Goal: Task Accomplishment & Management: Manage account settings

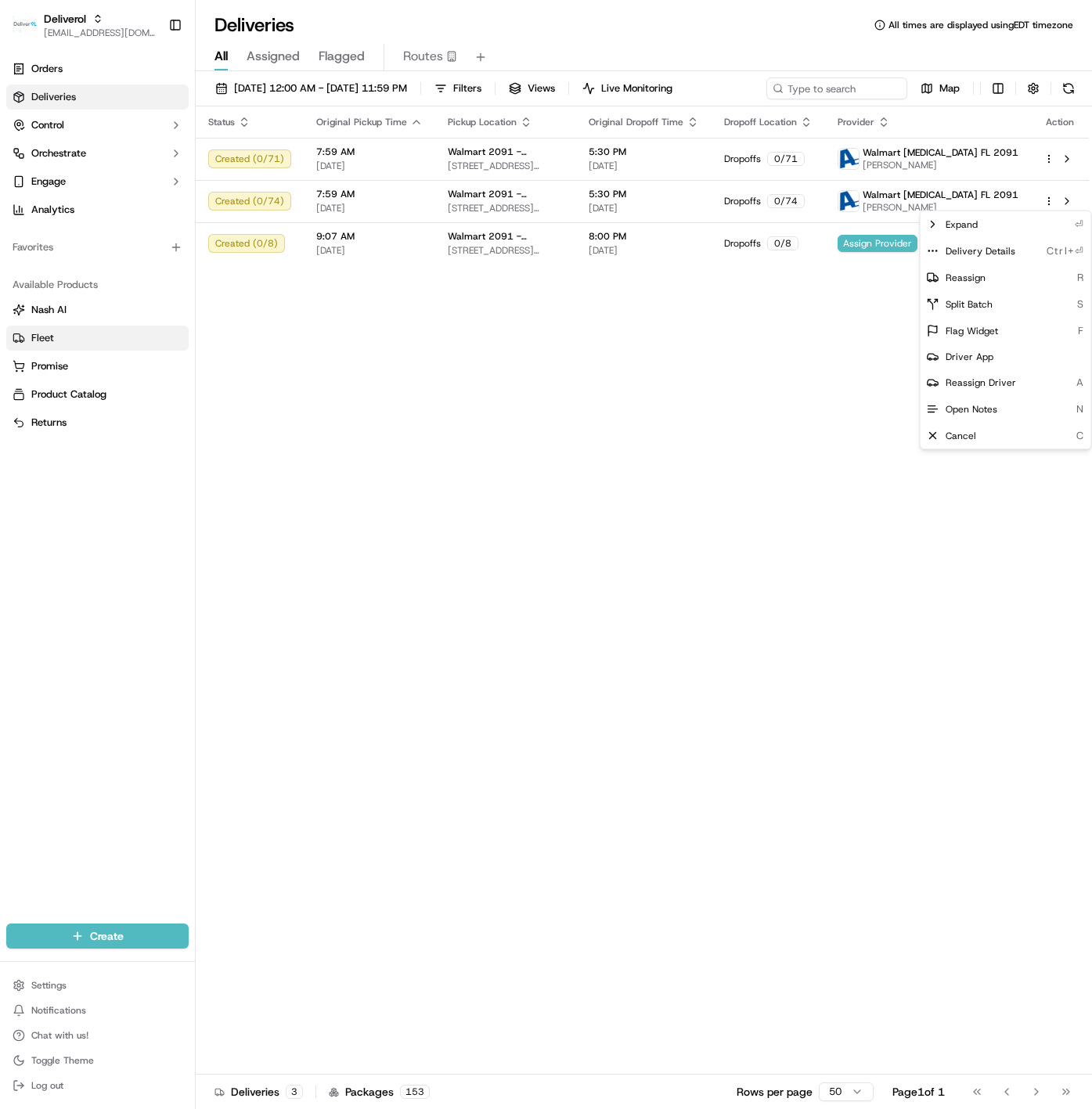
click at [367, 434] on html "Deliverol ali.jan@deliverol.com Toggle Sidebar Orders Deliveries Control Orches…" at bounding box center [546, 554] width 1092 height 1109
drag, startPoint x: 602, startPoint y: 569, endPoint x: 599, endPoint y: 523, distance: 46.1
click at [602, 569] on div "Status Original Pickup Time Pickup Location Original Dropoff Time Dropoff Locat…" at bounding box center [642, 591] width 893 height 968
click at [430, 438] on div "Status Original Pickup Time Pickup Location Original Dropoff Time Dropoff Locat…" at bounding box center [642, 591] width 893 height 968
drag, startPoint x: 383, startPoint y: 414, endPoint x: 364, endPoint y: 421, distance: 20.2
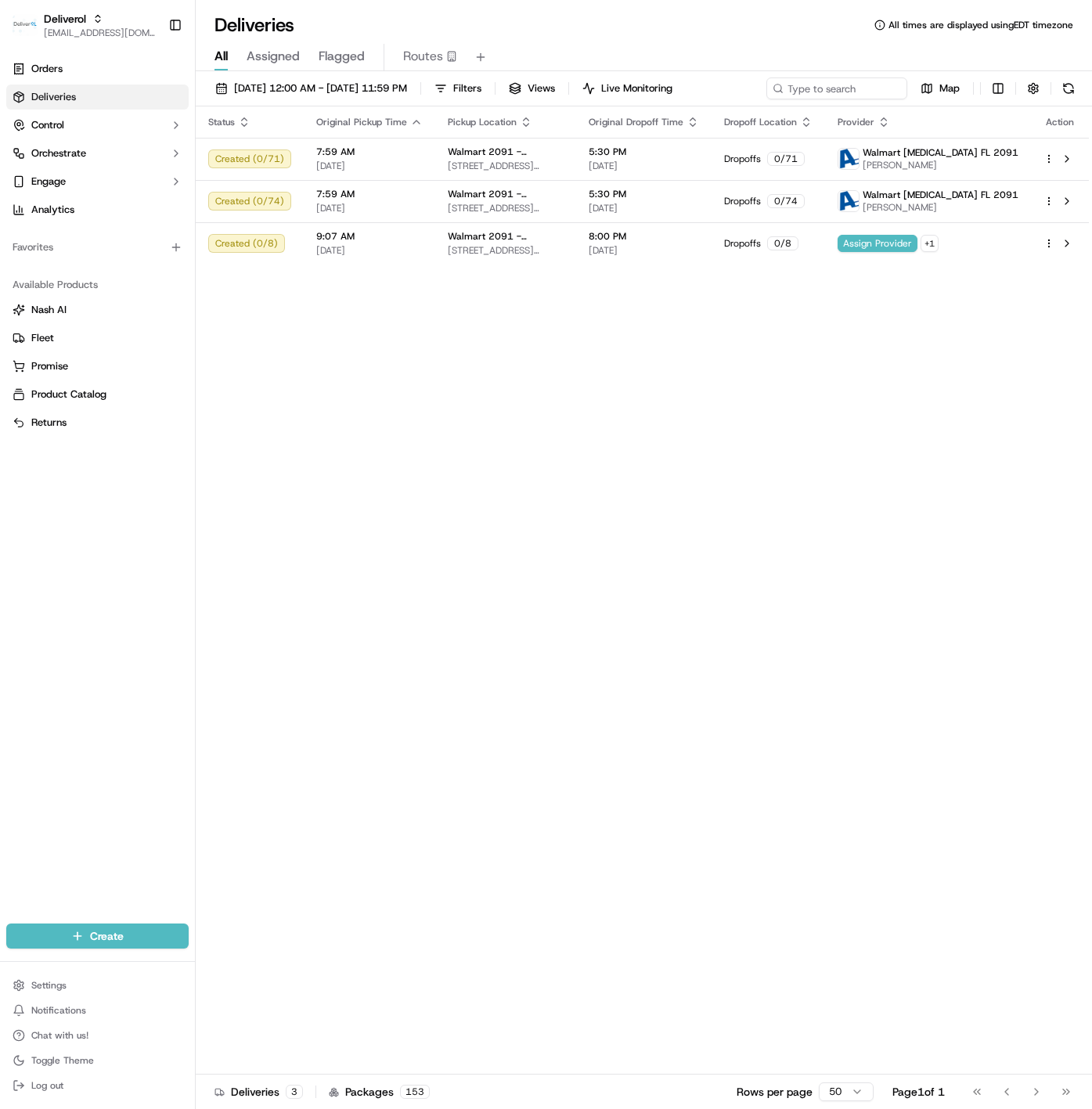
click at [364, 421] on div "Status Original Pickup Time Pickup Location Original Dropoff Time Dropoff Locat…" at bounding box center [642, 591] width 893 height 968
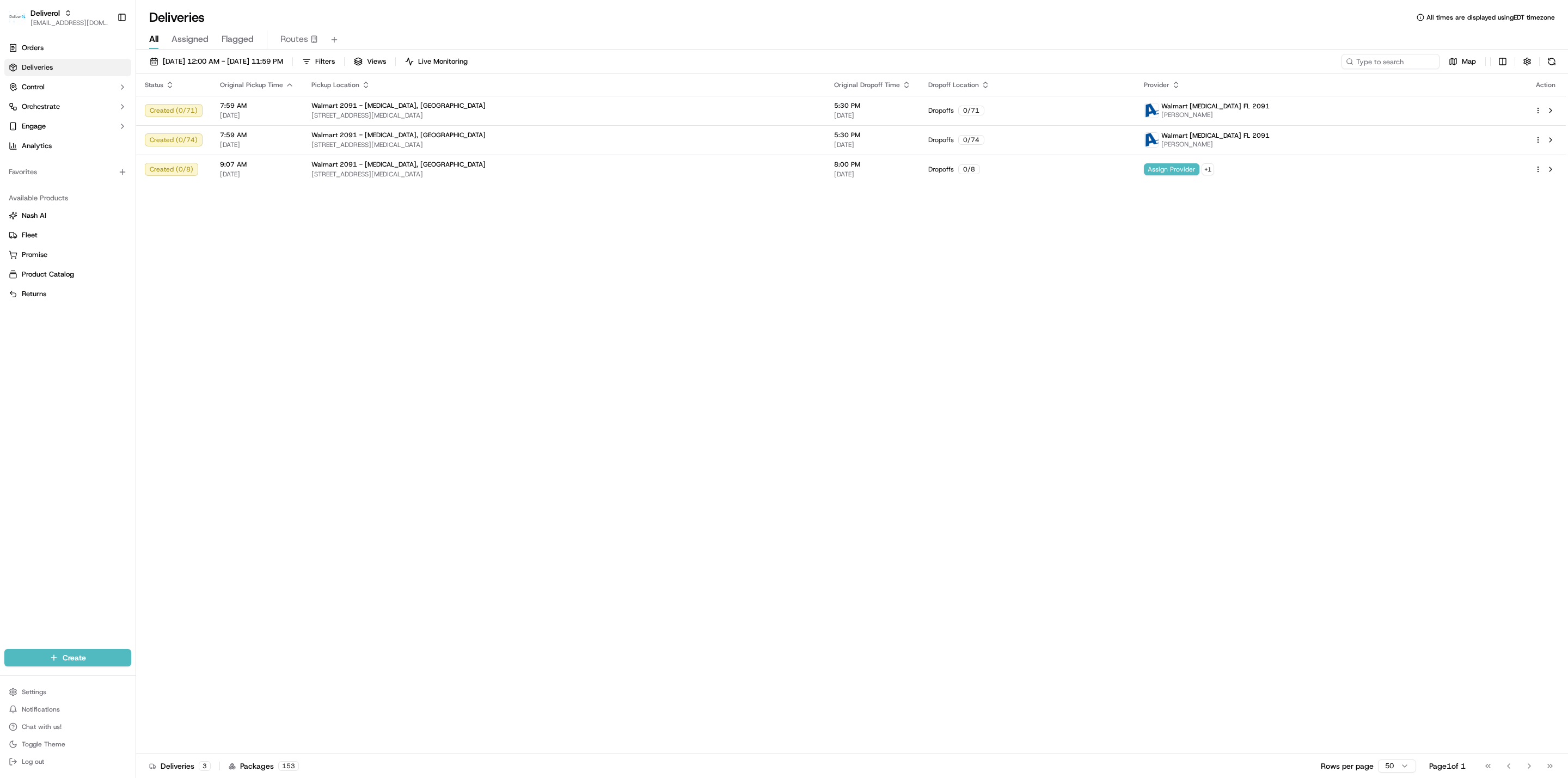
click at [366, 306] on div "Status Original Pickup Time Pickup Location Original Dropoff Time Dropoff Locat…" at bounding box center [851, 414] width 1430 height 680
click at [227, 44] on span "Flagged" at bounding box center [237, 39] width 32 height 13
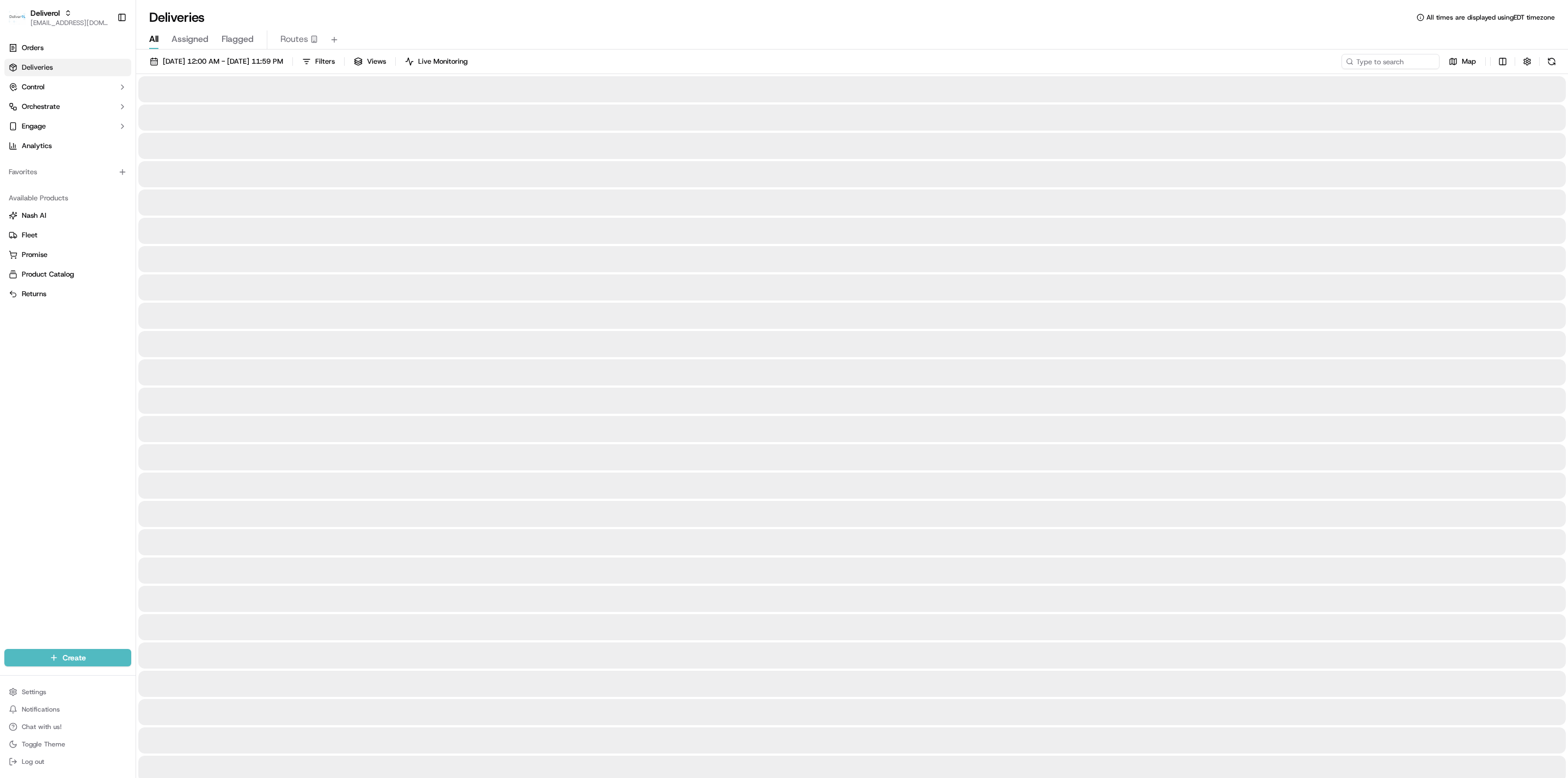
click at [153, 41] on span "All" at bounding box center [153, 39] width 9 height 13
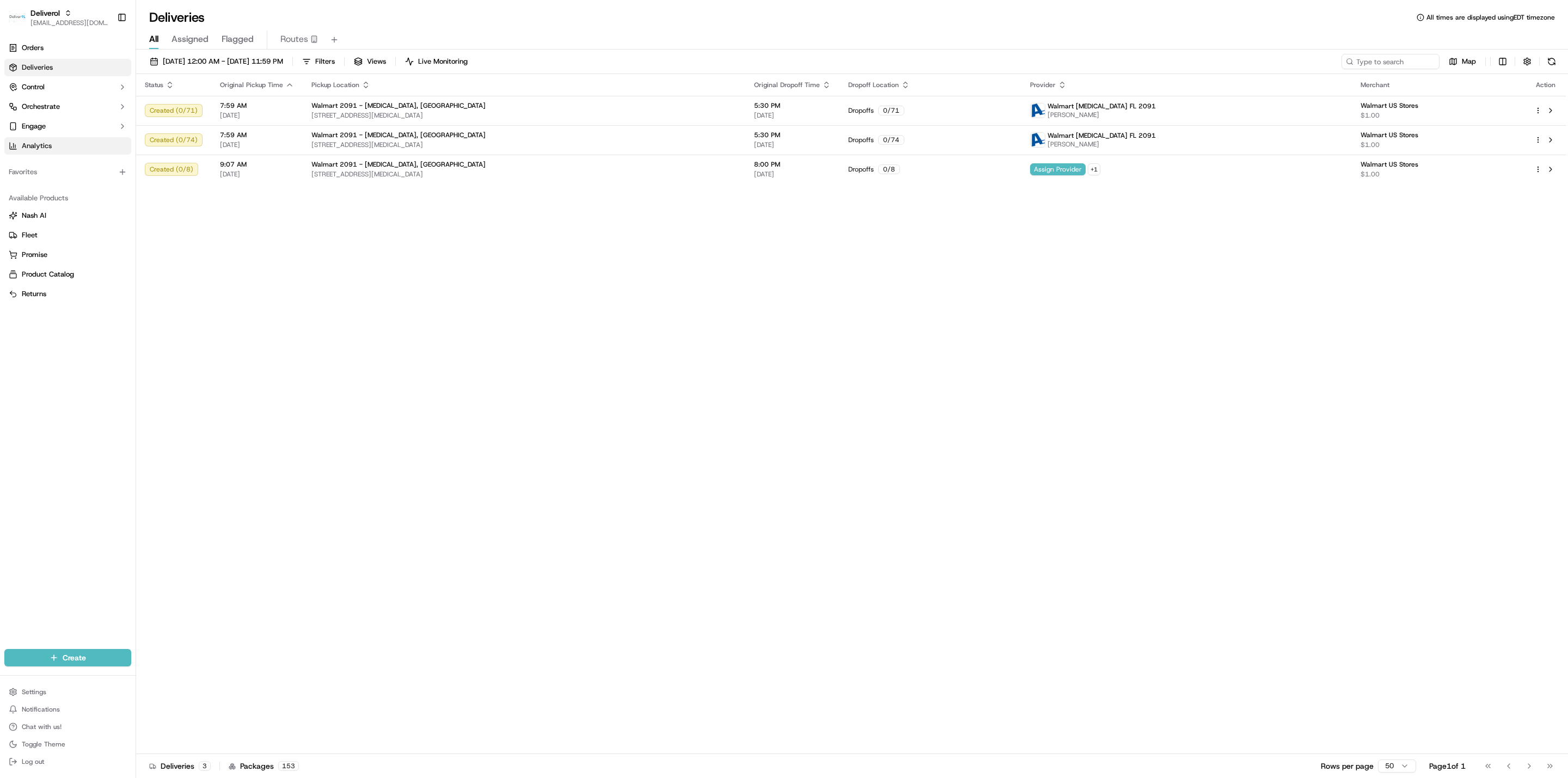
click at [72, 145] on link "Analytics" at bounding box center [68, 145] width 127 height 18
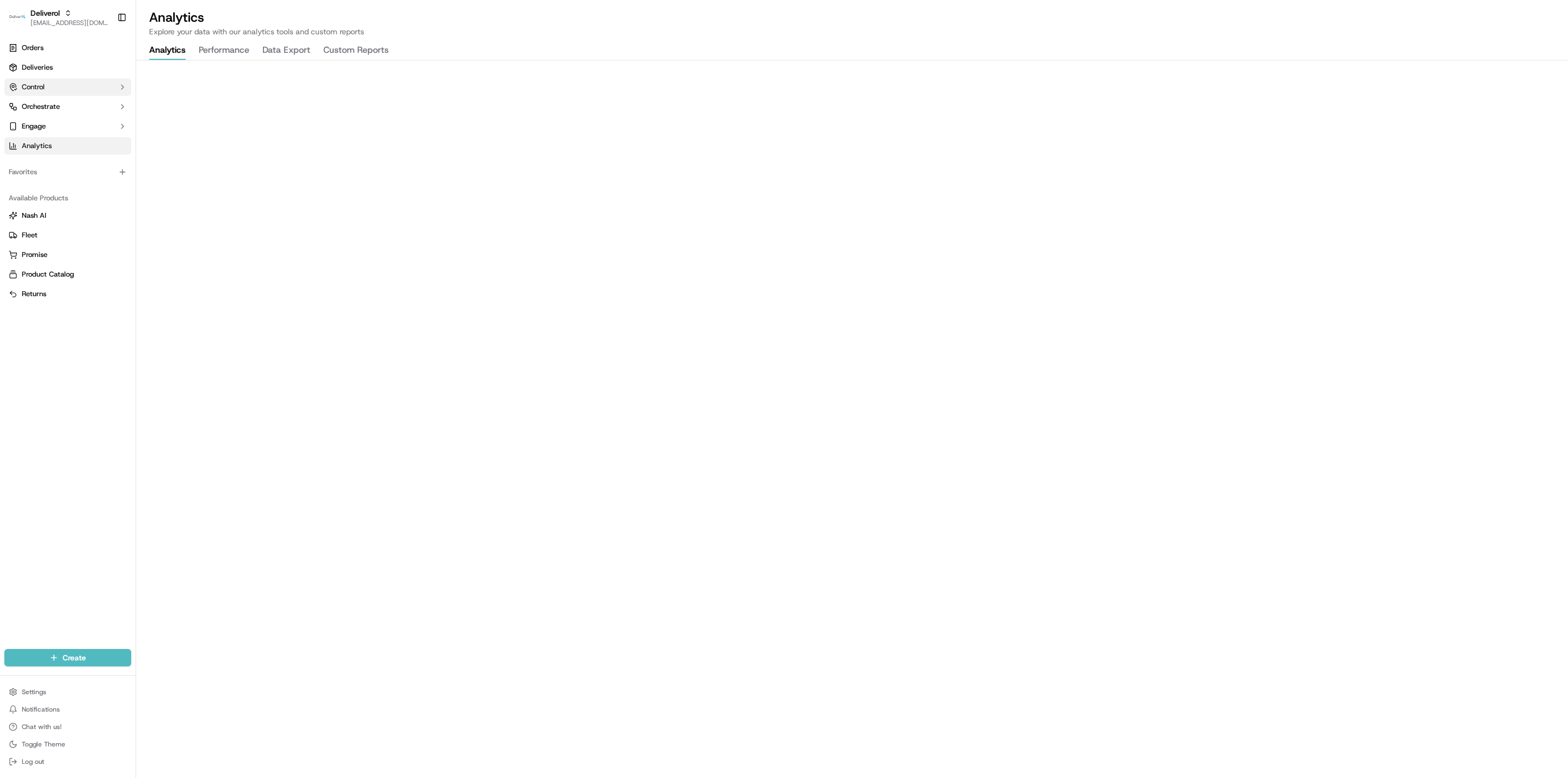
click at [93, 88] on button "Control" at bounding box center [68, 87] width 127 height 18
click at [88, 88] on button "Control" at bounding box center [68, 87] width 127 height 18
click at [57, 111] on link "Providers" at bounding box center [68, 104] width 100 height 15
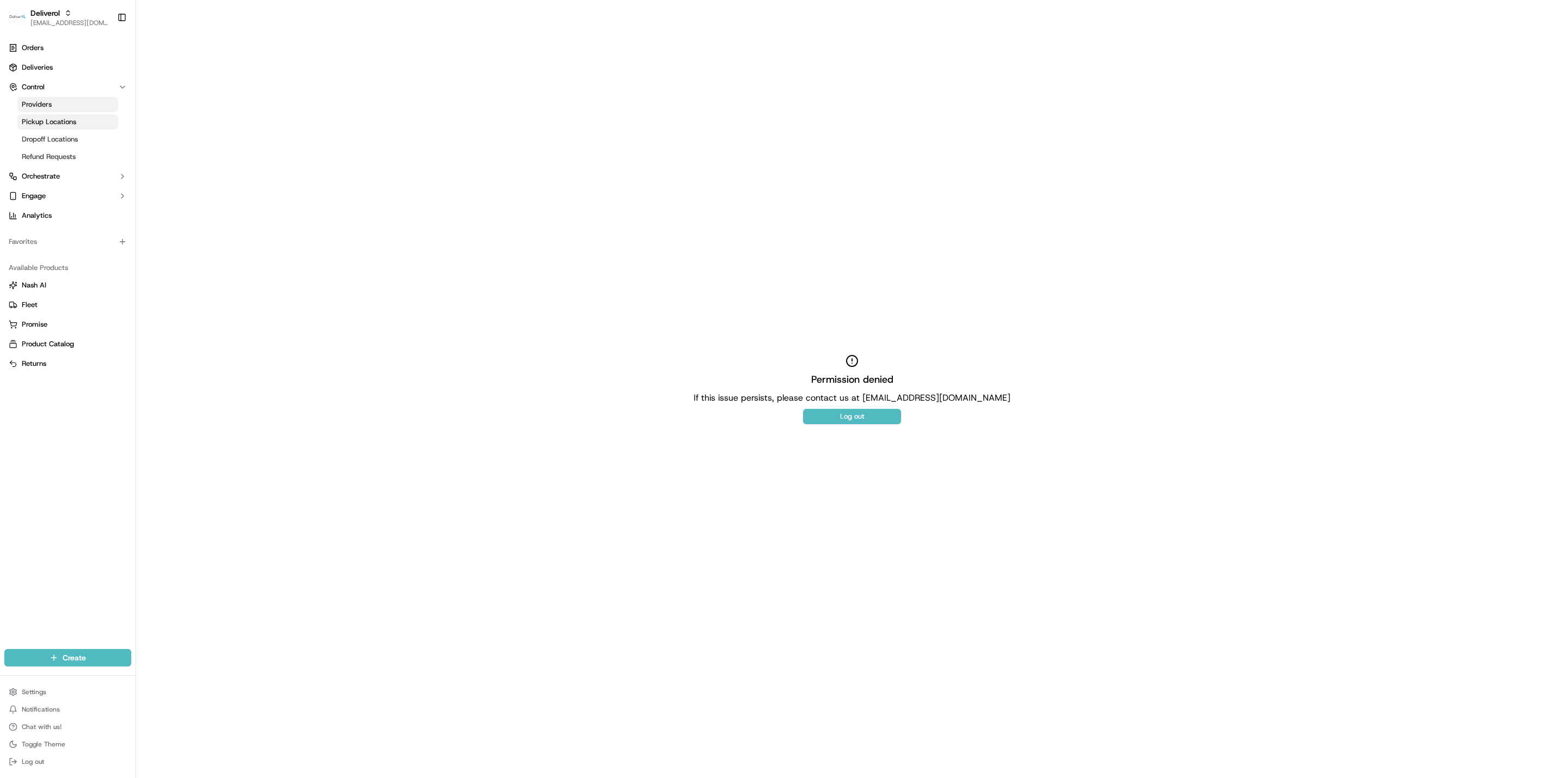
click at [46, 121] on span "Pickup Locations" at bounding box center [49, 122] width 54 height 10
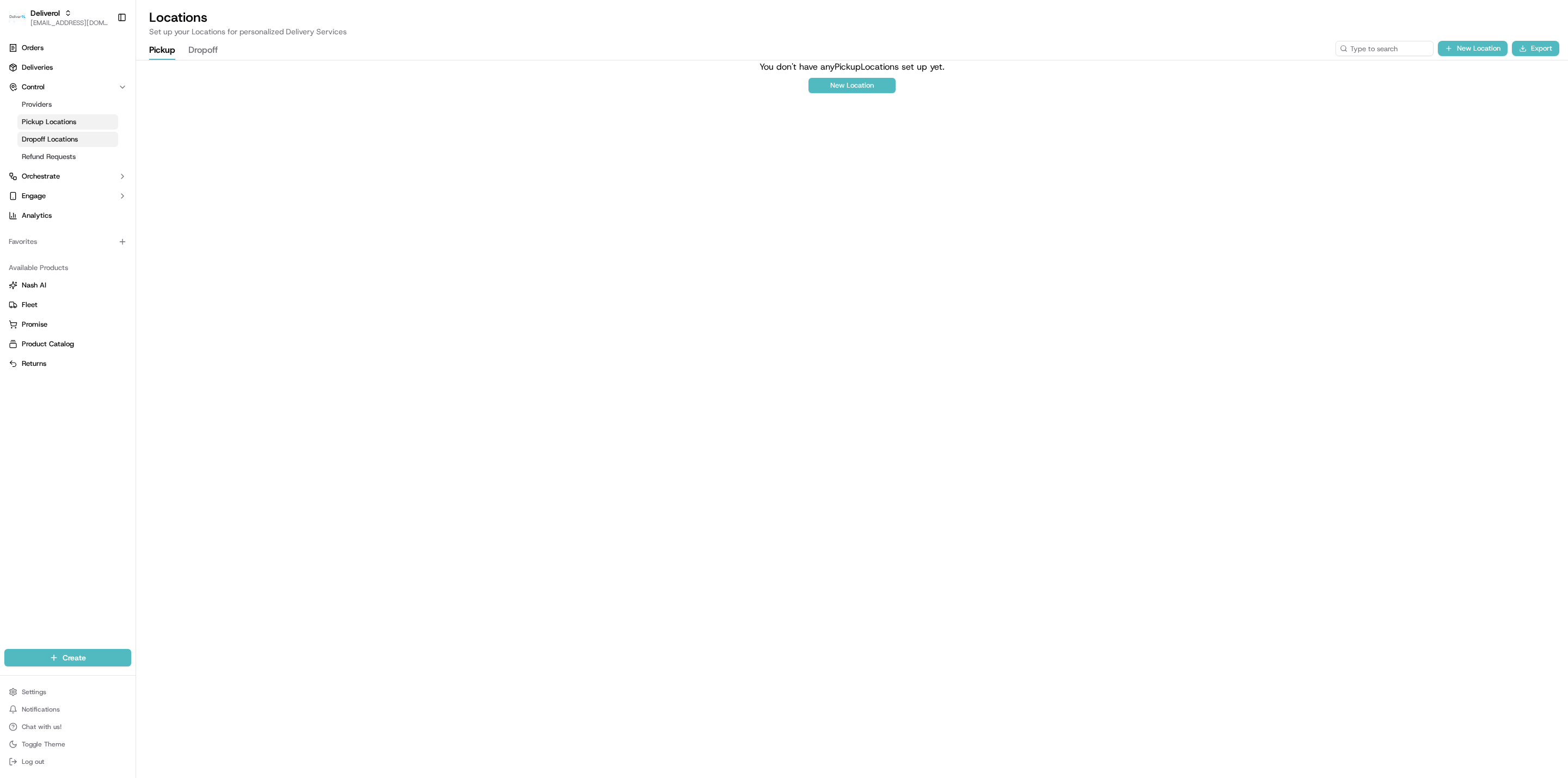
click at [54, 141] on span "Dropoff Locations" at bounding box center [50, 139] width 56 height 10
click at [53, 154] on span "Refund Requests" at bounding box center [49, 157] width 54 height 10
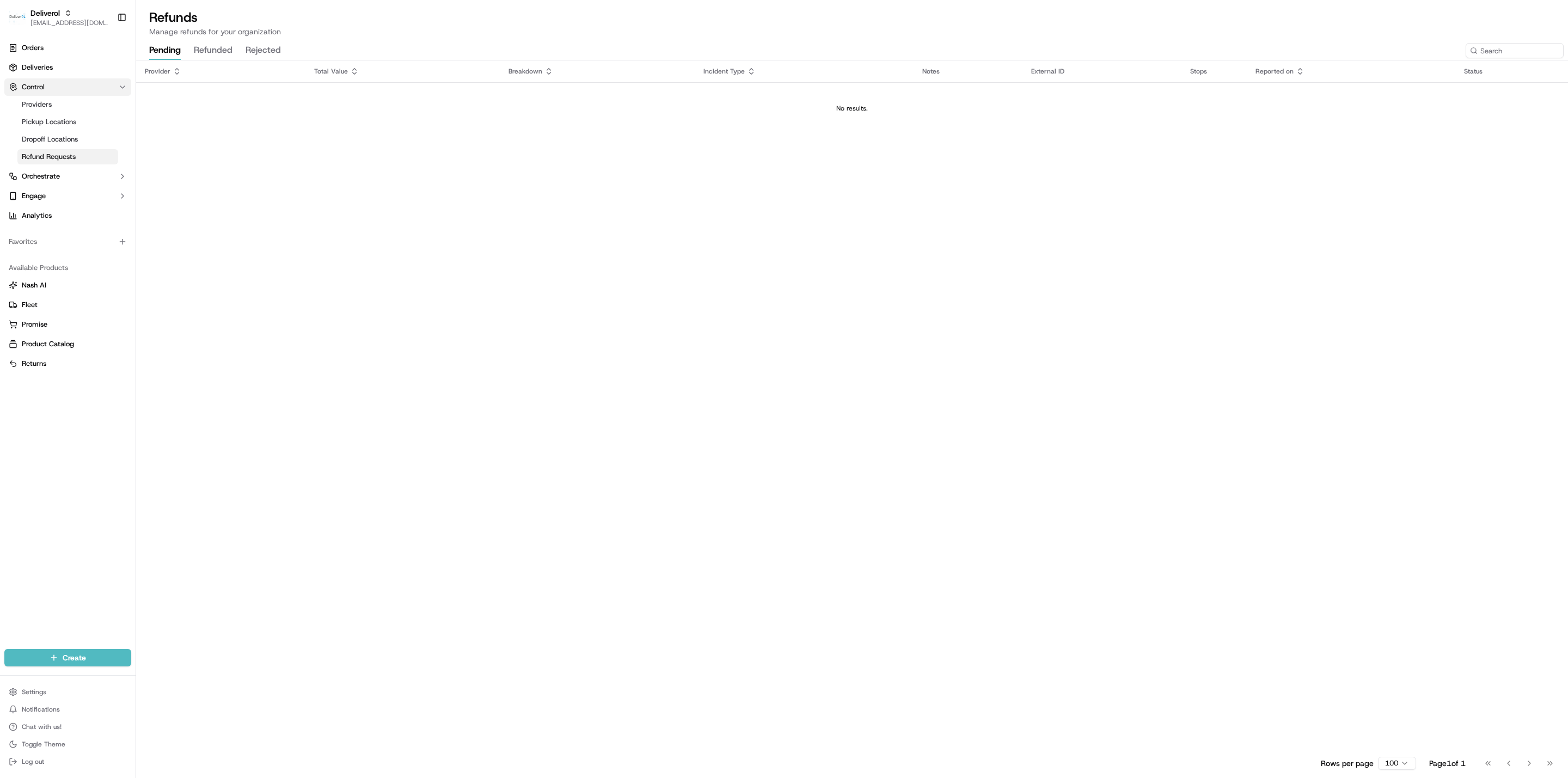
click at [57, 89] on button "Control" at bounding box center [68, 87] width 127 height 18
click at [51, 108] on span "Orchestrate" at bounding box center [41, 107] width 38 height 10
click at [54, 127] on span "Workflows" at bounding box center [38, 124] width 33 height 10
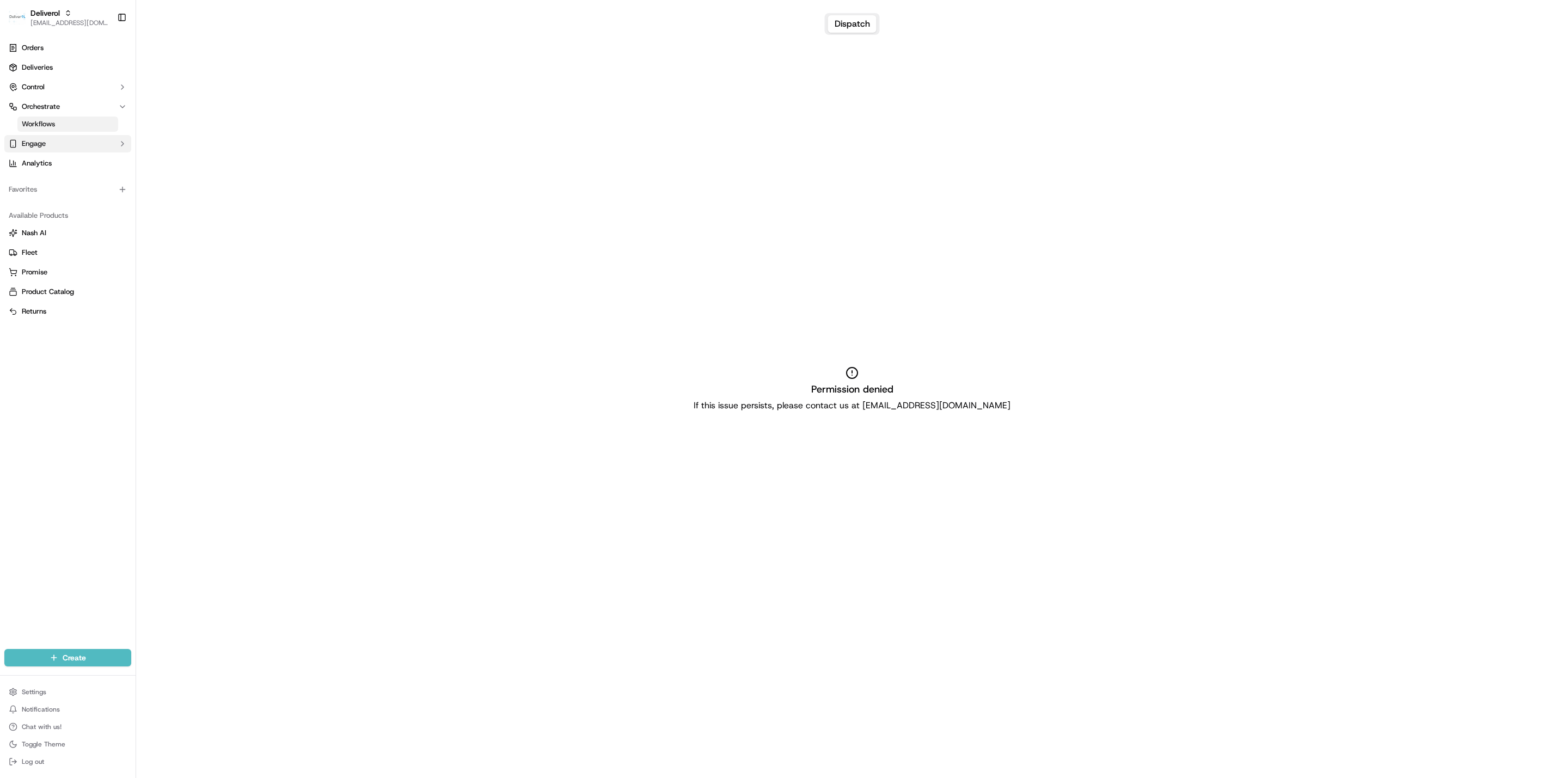
click at [53, 144] on button "Engage" at bounding box center [68, 144] width 127 height 18
click at [55, 164] on span "Tracking Customization" at bounding box center [60, 161] width 75 height 10
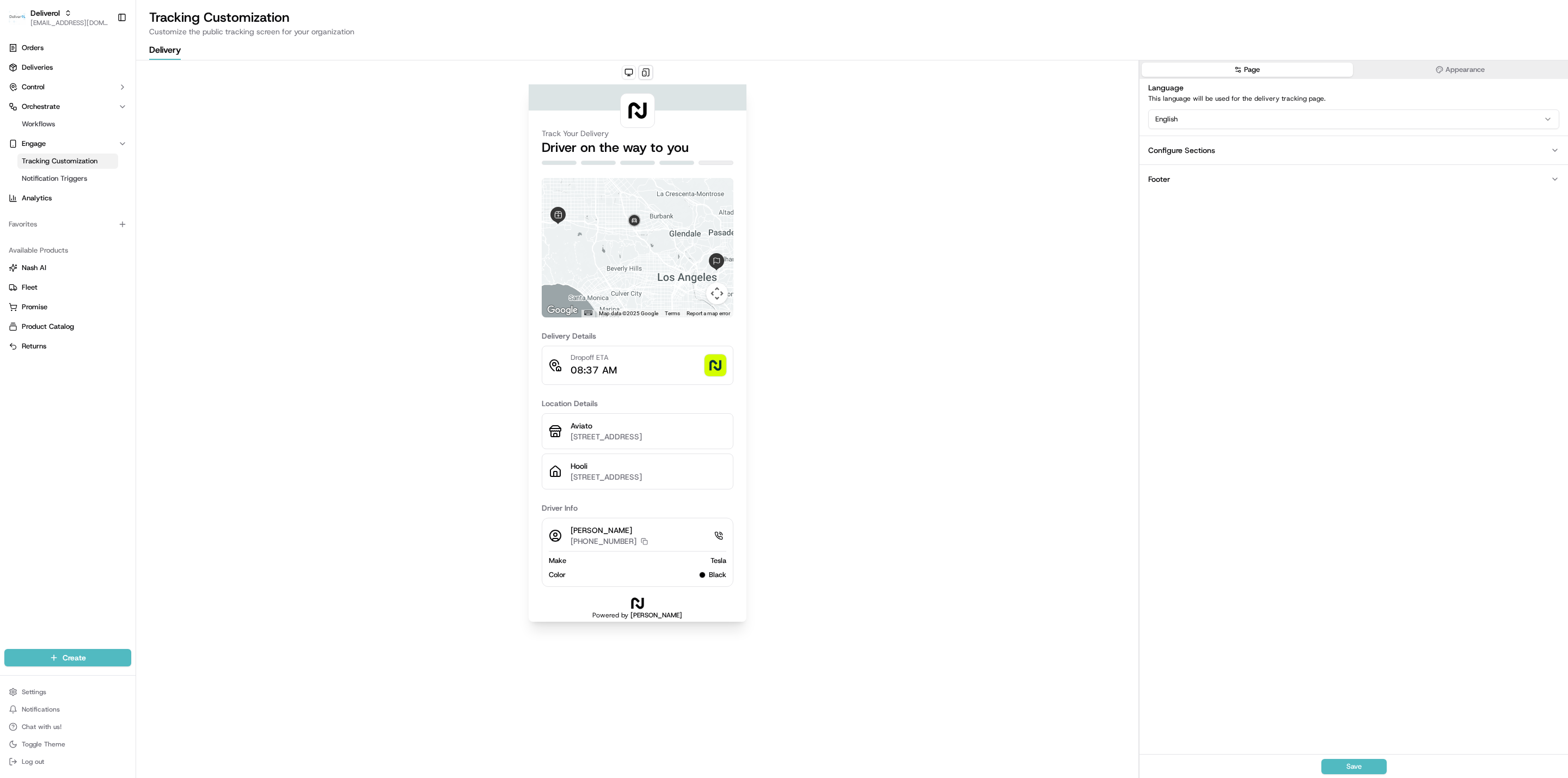
click at [759, 156] on button "Configure Sections" at bounding box center [1354, 150] width 429 height 29
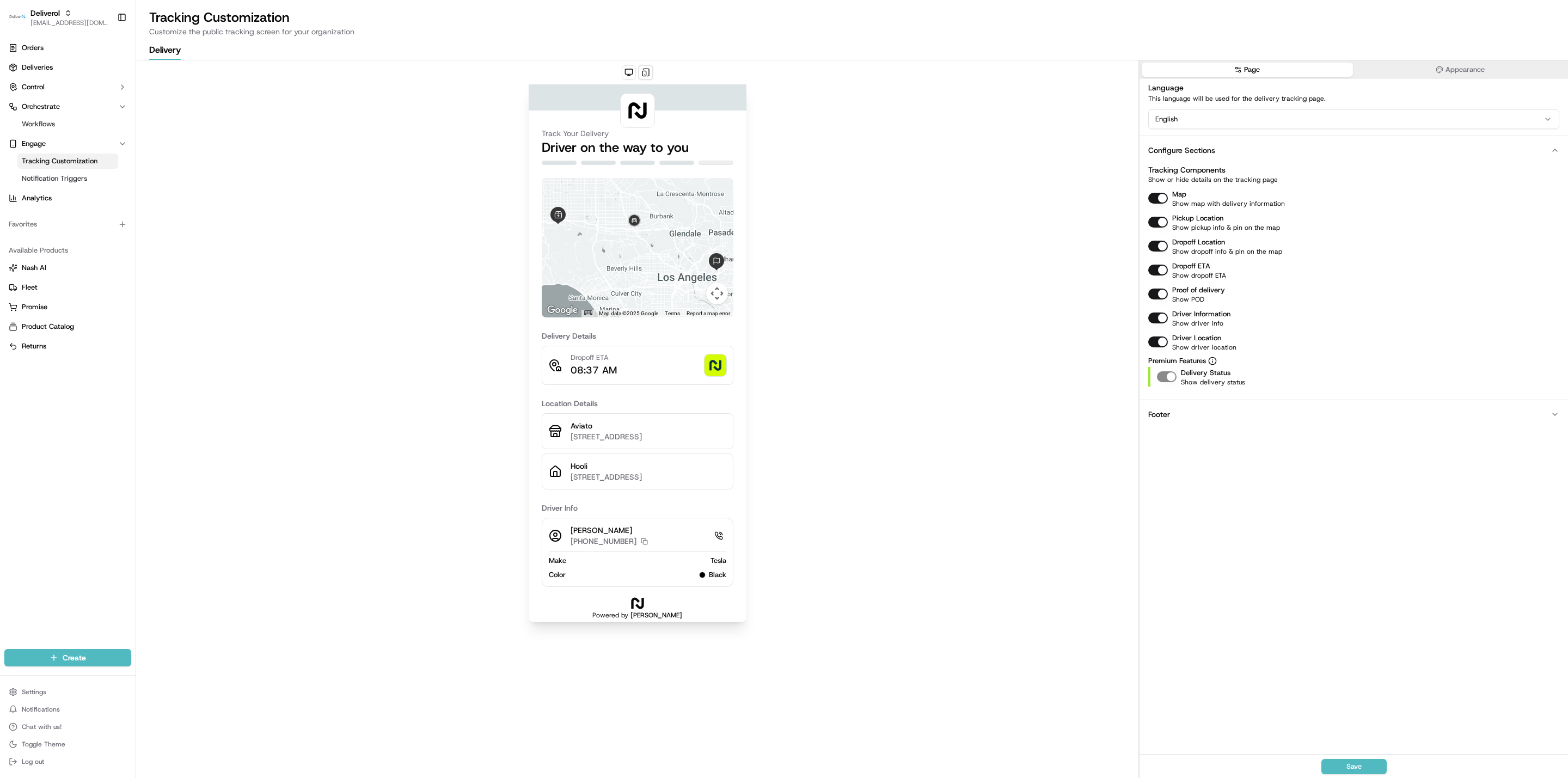
click at [759, 144] on button "Configure Sections" at bounding box center [1354, 150] width 429 height 29
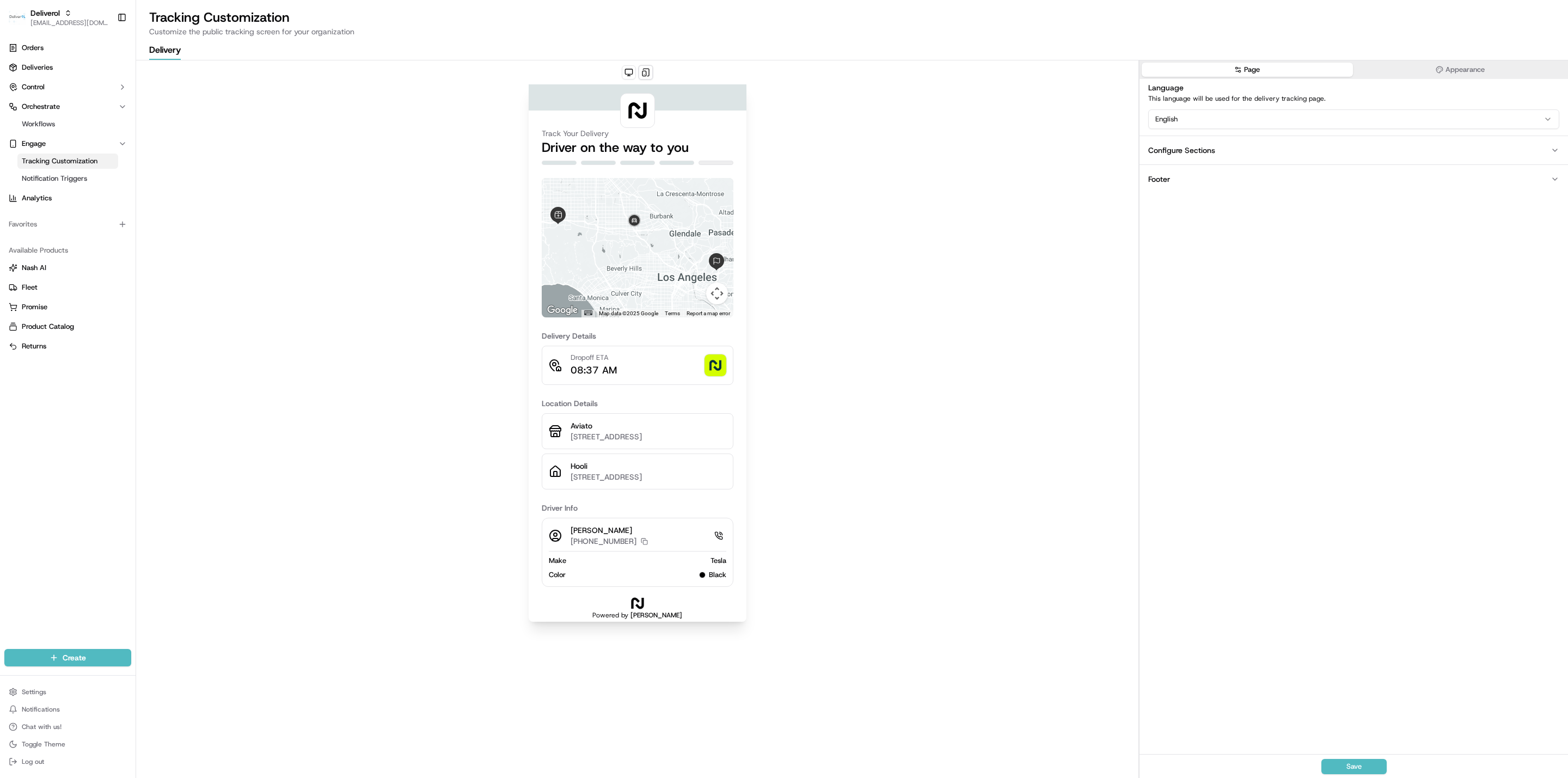
click at [759, 175] on button "Footer" at bounding box center [1354, 178] width 429 height 29
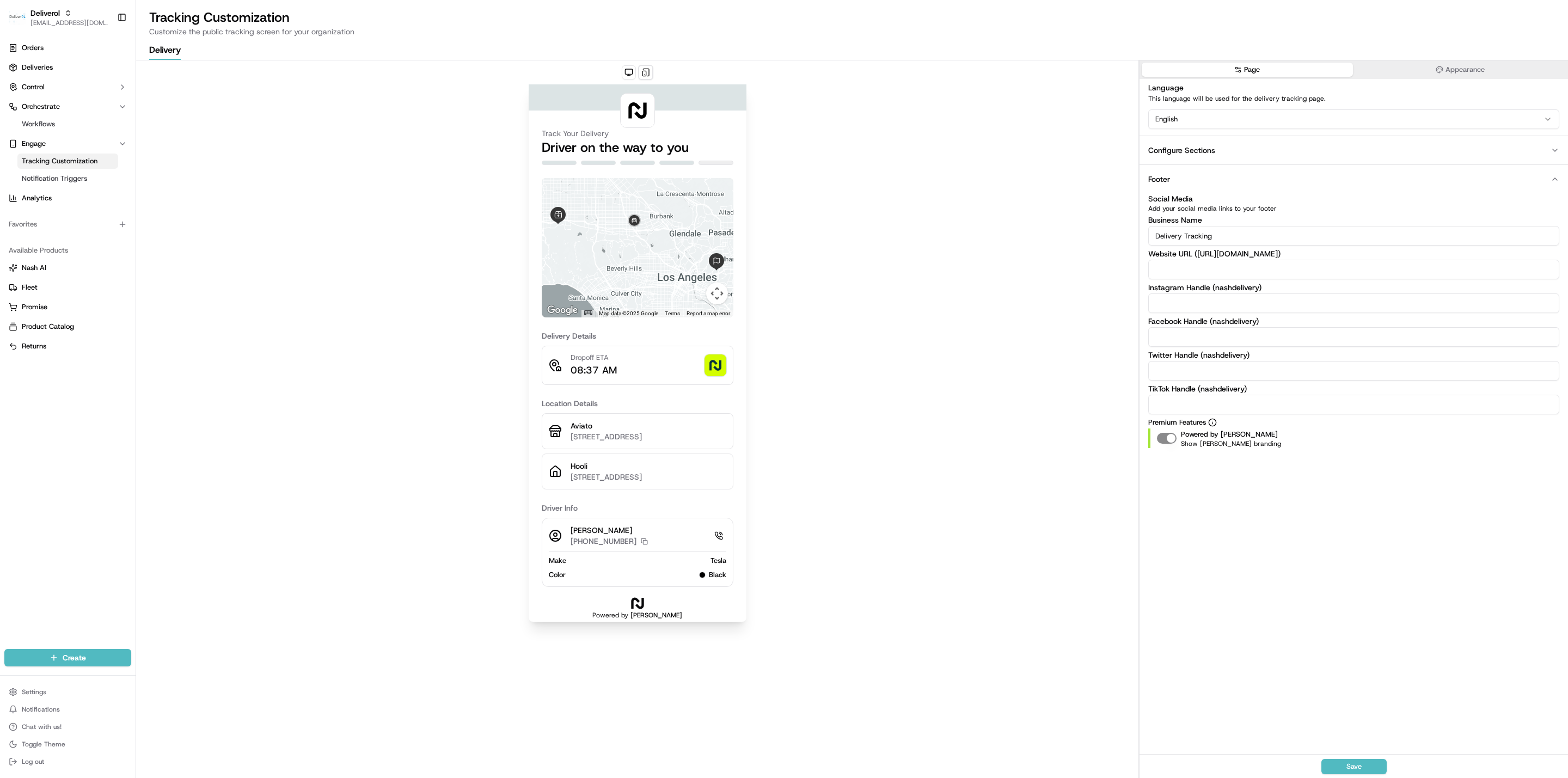
click at [759, 178] on button "Footer" at bounding box center [1354, 178] width 429 height 29
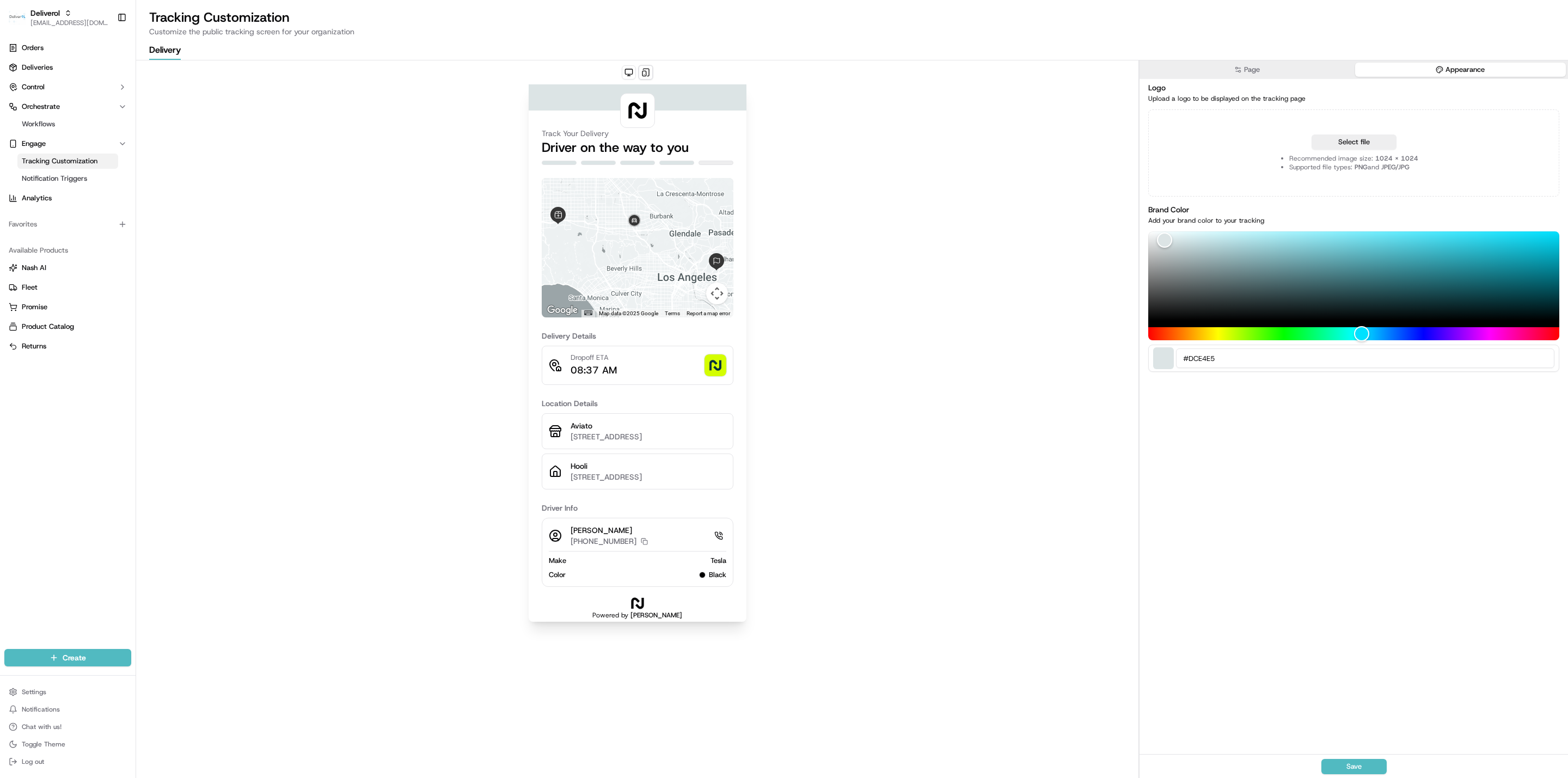
click at [759, 70] on icon "button" at bounding box center [1440, 69] width 8 height 8
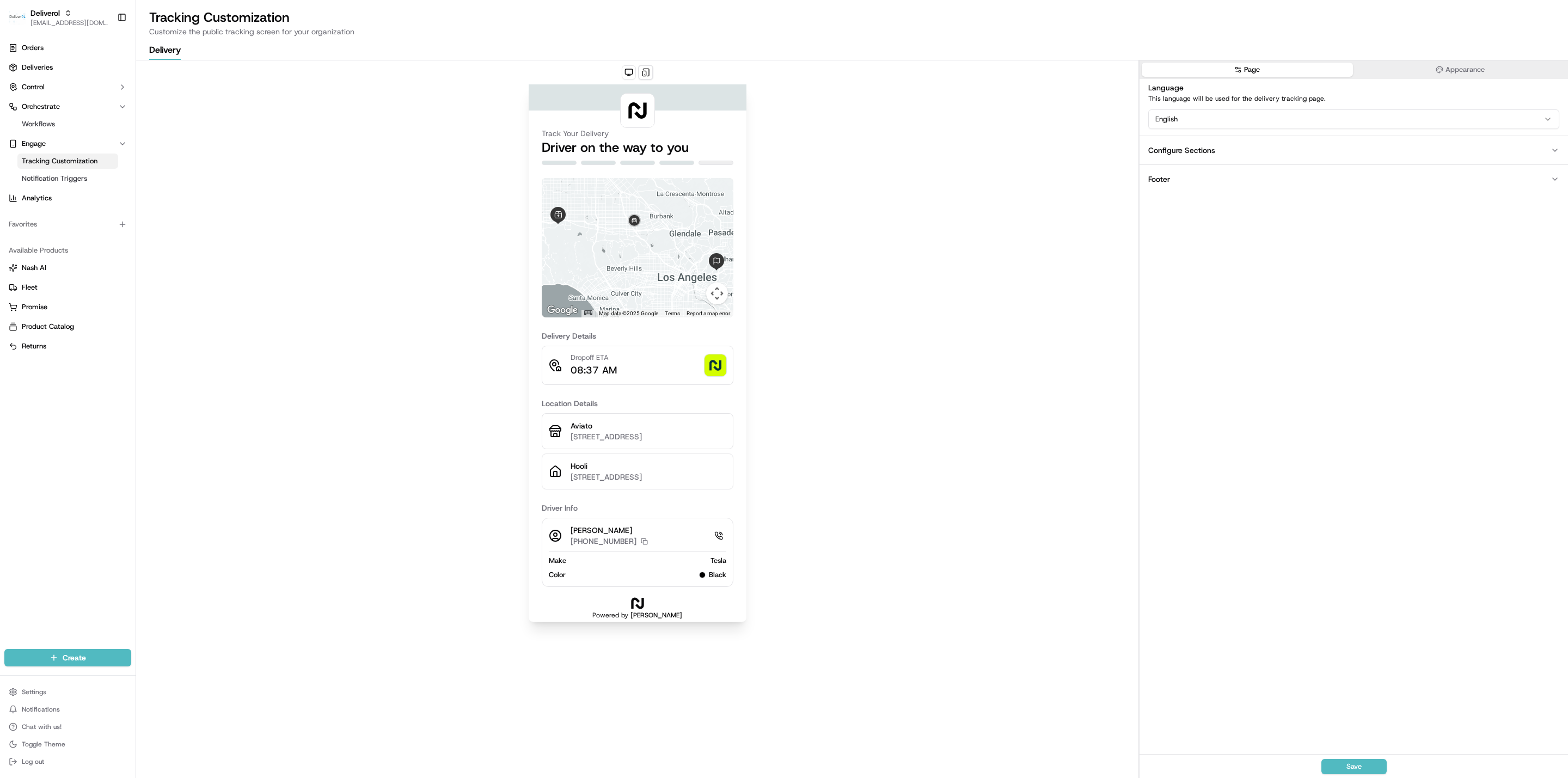
click at [759, 69] on button "Page" at bounding box center [1247, 69] width 211 height 14
click at [759, 182] on div "Track Your Delivery Driver on the way to you ← Move left → Move right ↑ Move up…" at bounding box center [637, 419] width 1003 height 718
click at [759, 65] on button "Page" at bounding box center [1247, 69] width 211 height 14
click at [759, 63] on button "Appearance" at bounding box center [1460, 69] width 211 height 14
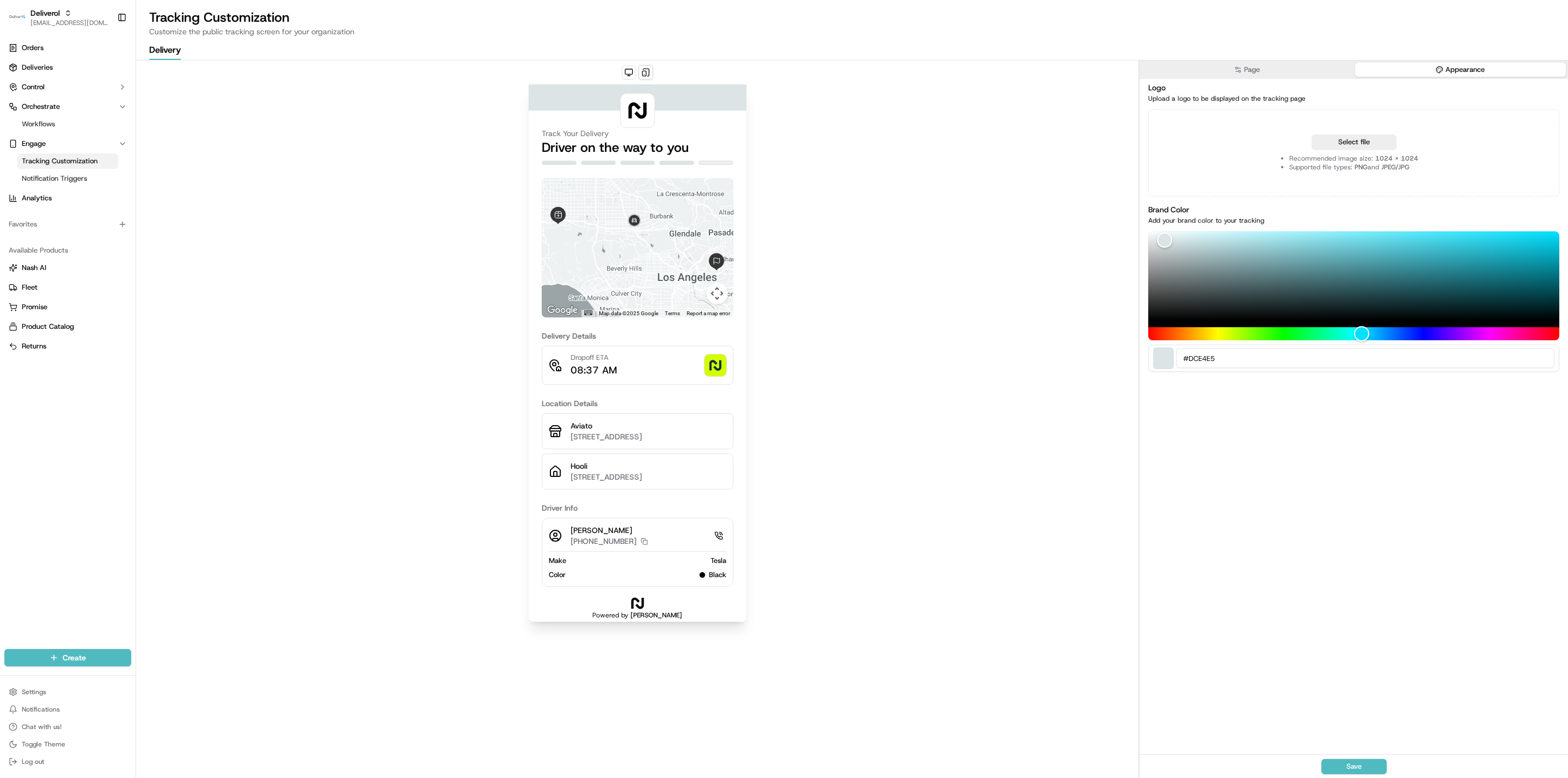
click at [759, 65] on button "Page" at bounding box center [1247, 69] width 211 height 14
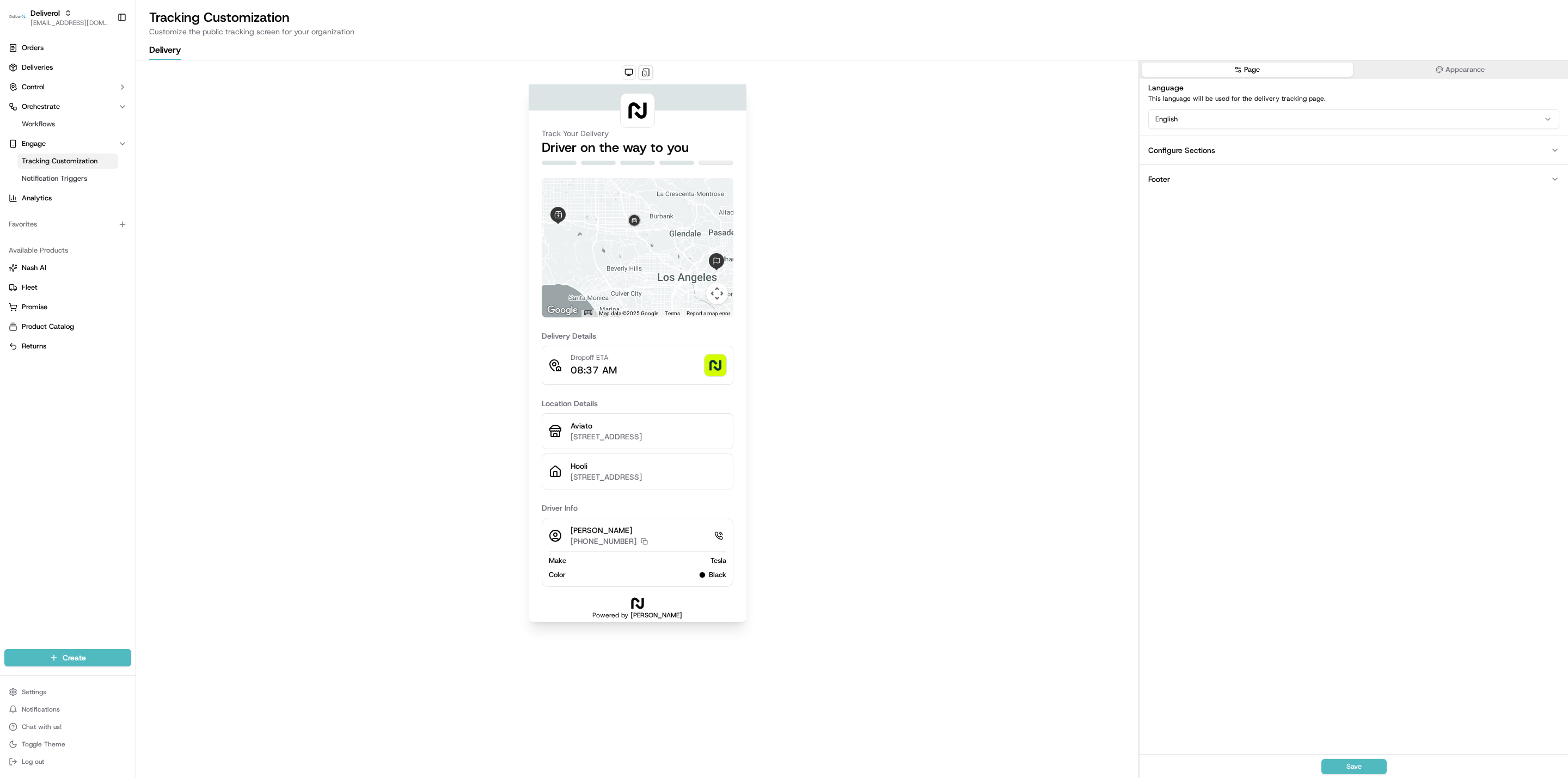
click at [759, 122] on html "Deliverol ali.jan@deliverol.com Toggle Sidebar Orders Deliveries Control Orches…" at bounding box center [784, 389] width 1568 height 778
click at [759, 123] on html "Deliverol ali.jan@deliverol.com Toggle Sidebar Orders Deliveries Control Orches…" at bounding box center [784, 389] width 1568 height 778
click at [759, 157] on button "Configure Sections" at bounding box center [1354, 150] width 429 height 29
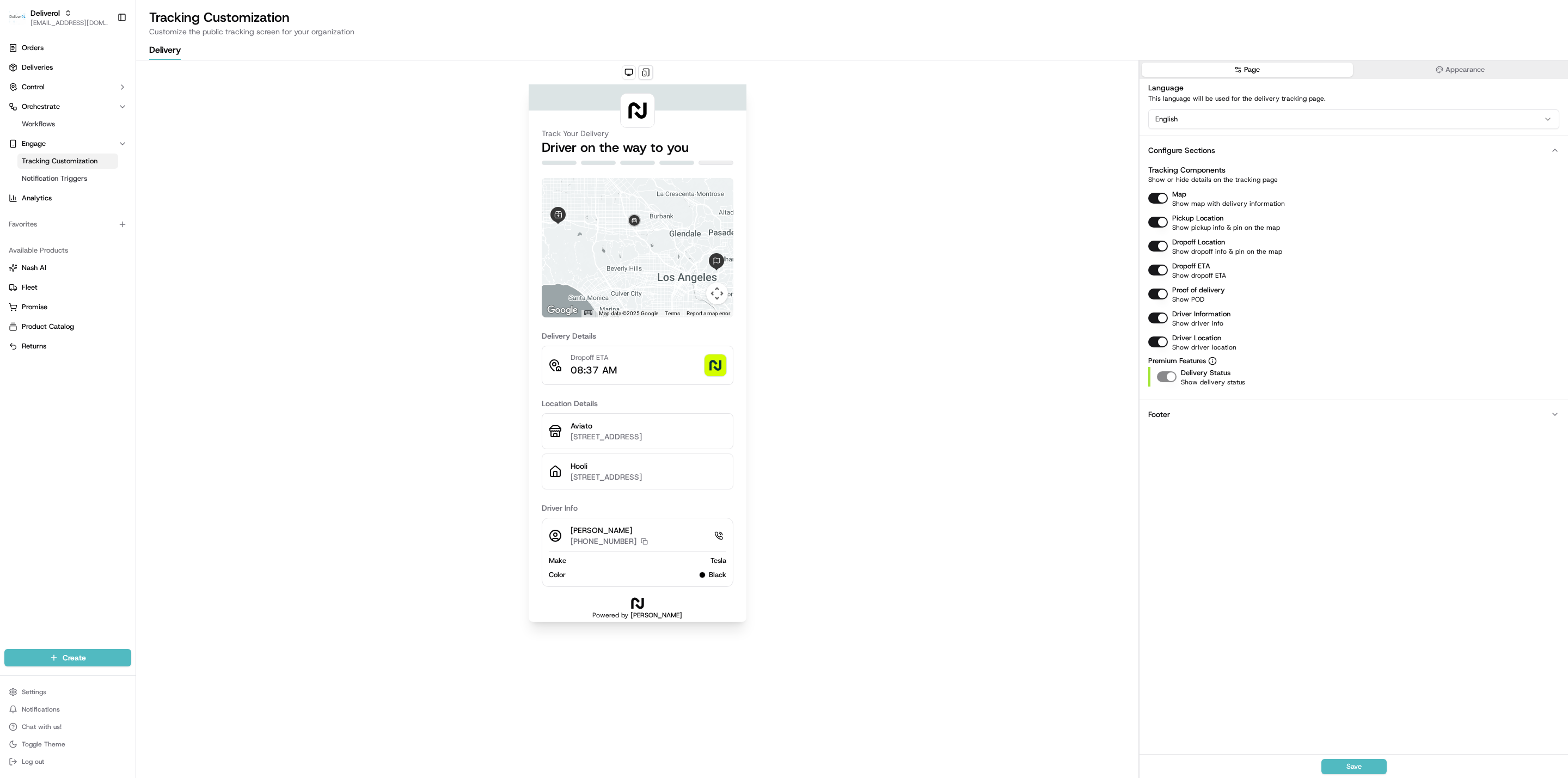
click at [759, 157] on button "Configure Sections" at bounding box center [1354, 150] width 429 height 29
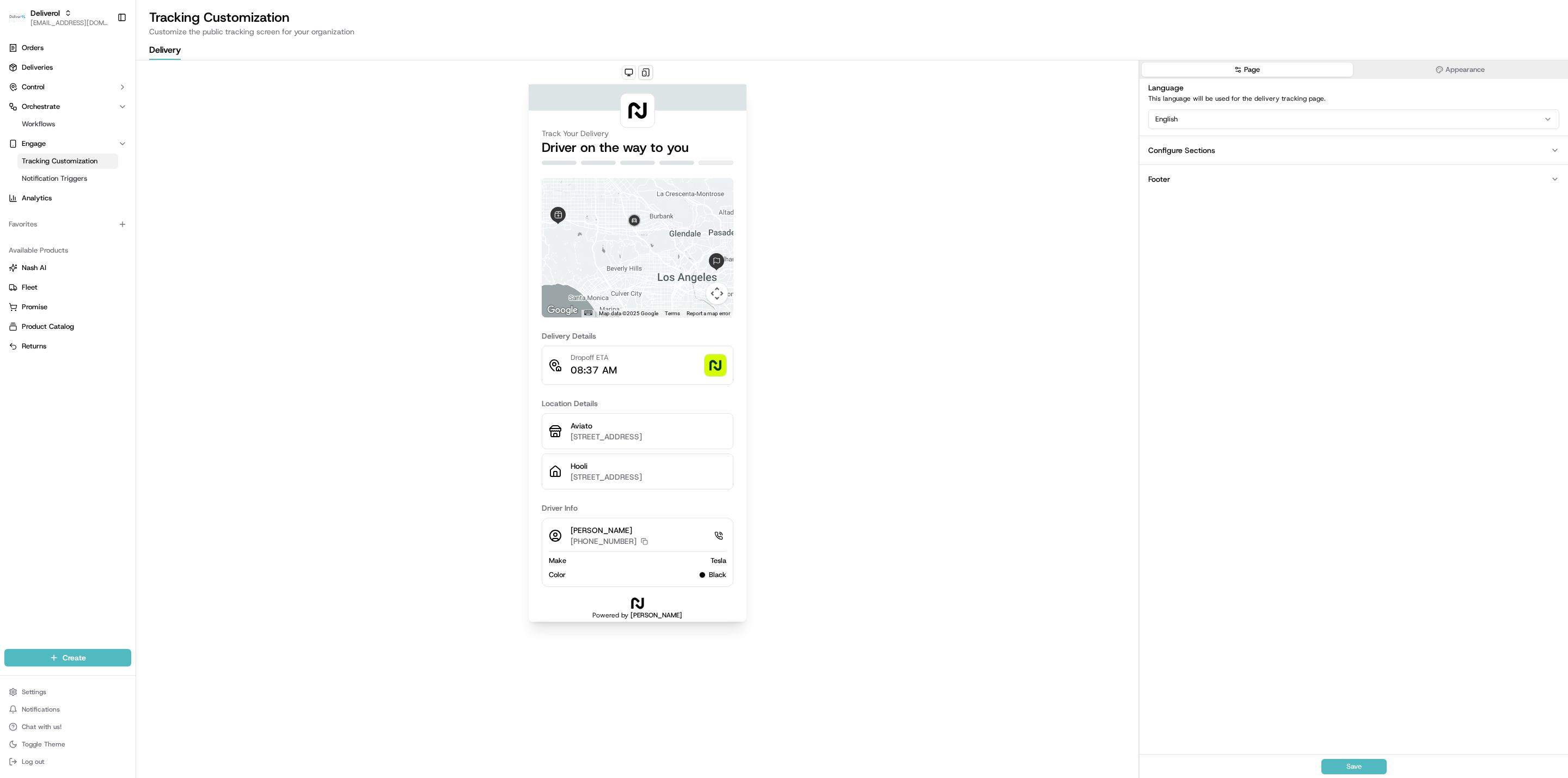
click at [759, 116] on html "Deliverol ali.jan@deliverol.com Toggle Sidebar Orders Deliveries Control Orches…" at bounding box center [784, 389] width 1568 height 778
click at [759, 270] on html "Deliverol ali.jan@deliverol.com Toggle Sidebar Orders Deliveries Control Orches…" at bounding box center [784, 389] width 1568 height 778
click at [759, 181] on button "Footer" at bounding box center [1354, 178] width 429 height 29
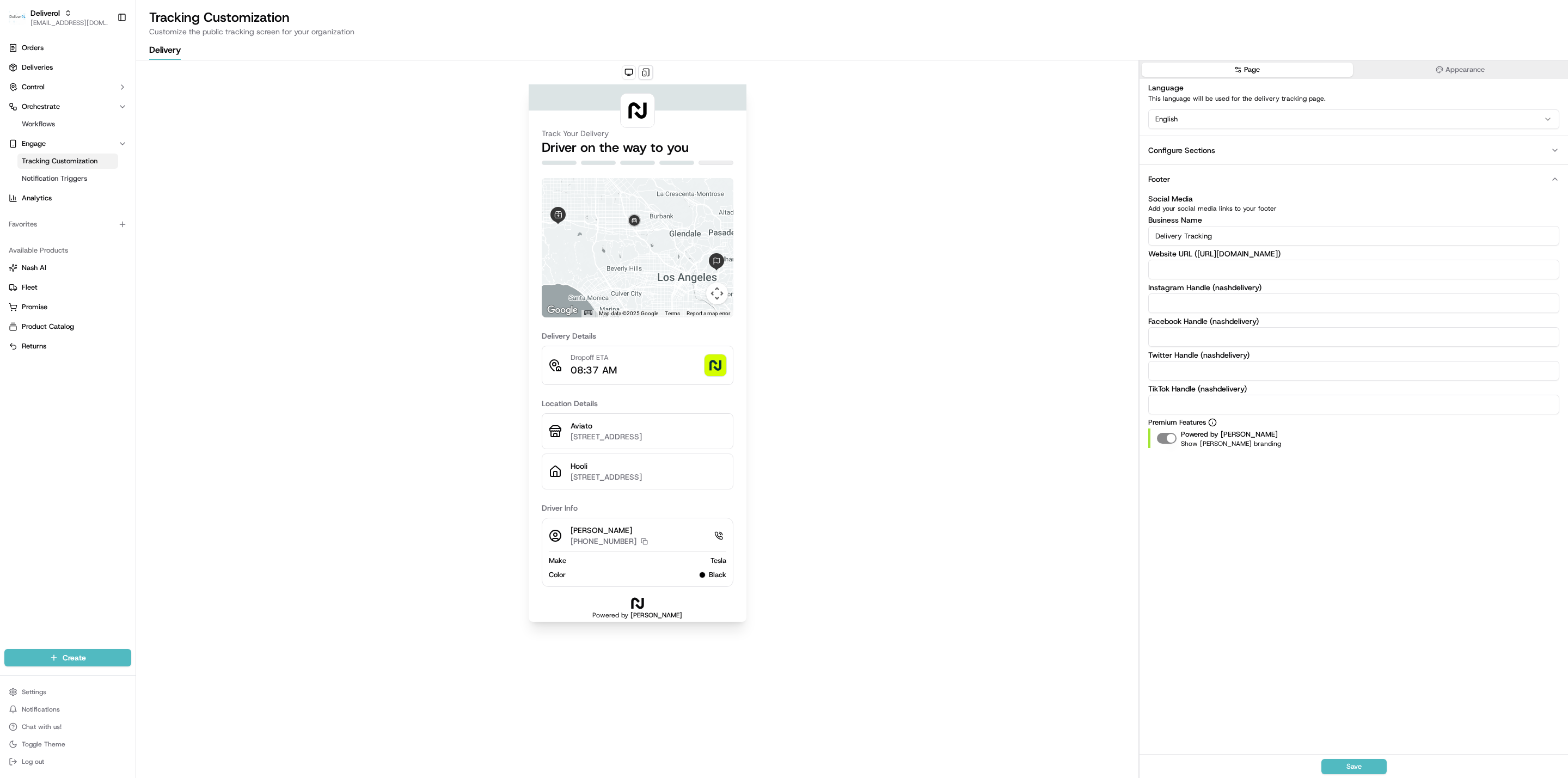
click at [759, 181] on button "Footer" at bounding box center [1354, 178] width 429 height 29
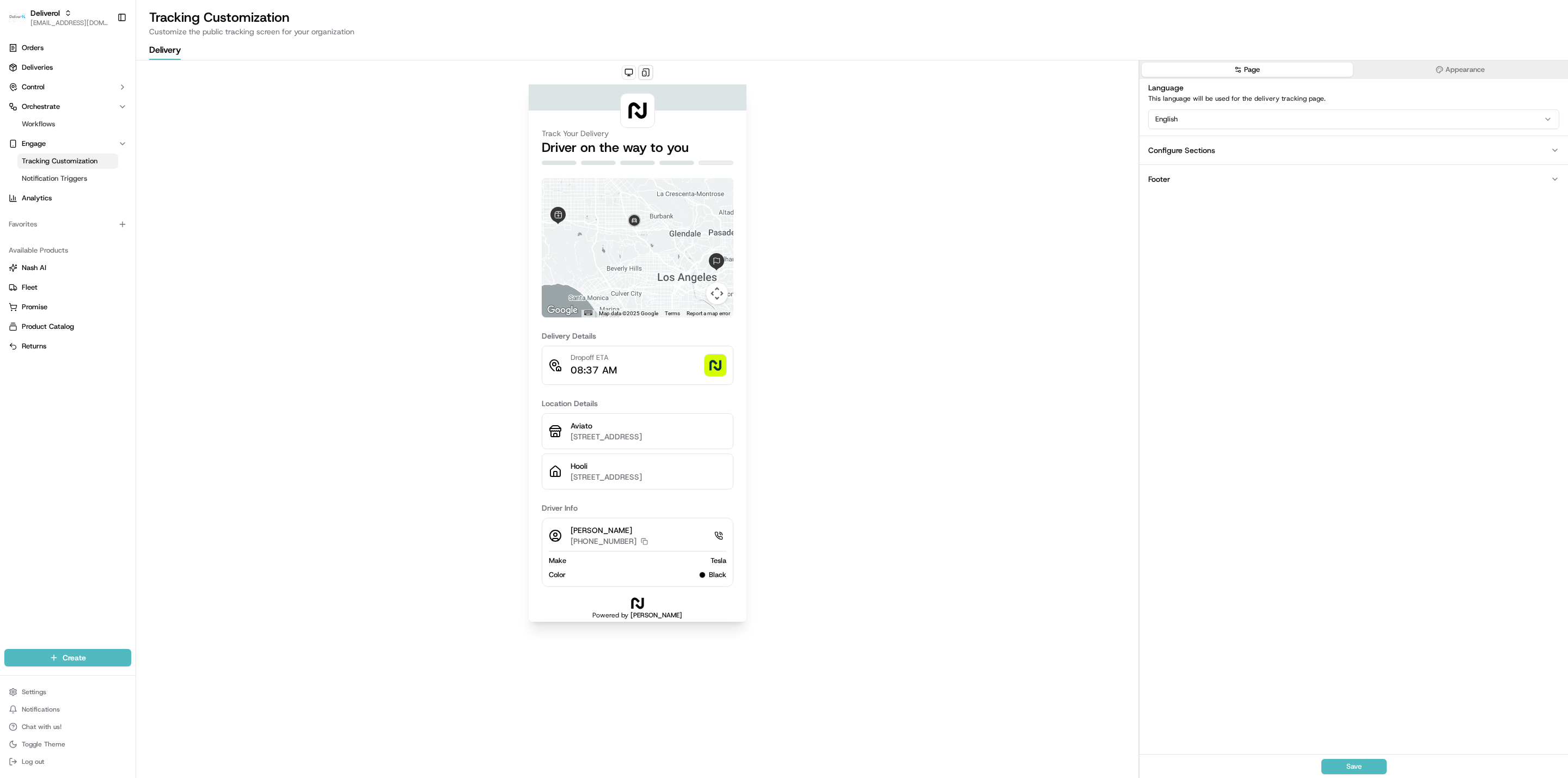
click at [759, 229] on div "Track Your Delivery Driver on the way to you ← Move left → Move right ↑ Move up…" at bounding box center [637, 419] width 1003 height 718
click at [203, 157] on div "Track Your Delivery Driver on the way to you ← Move left → Move right ↑ Move up…" at bounding box center [637, 419] width 1003 height 718
click at [57, 180] on span "Notification Triggers" at bounding box center [54, 178] width 65 height 10
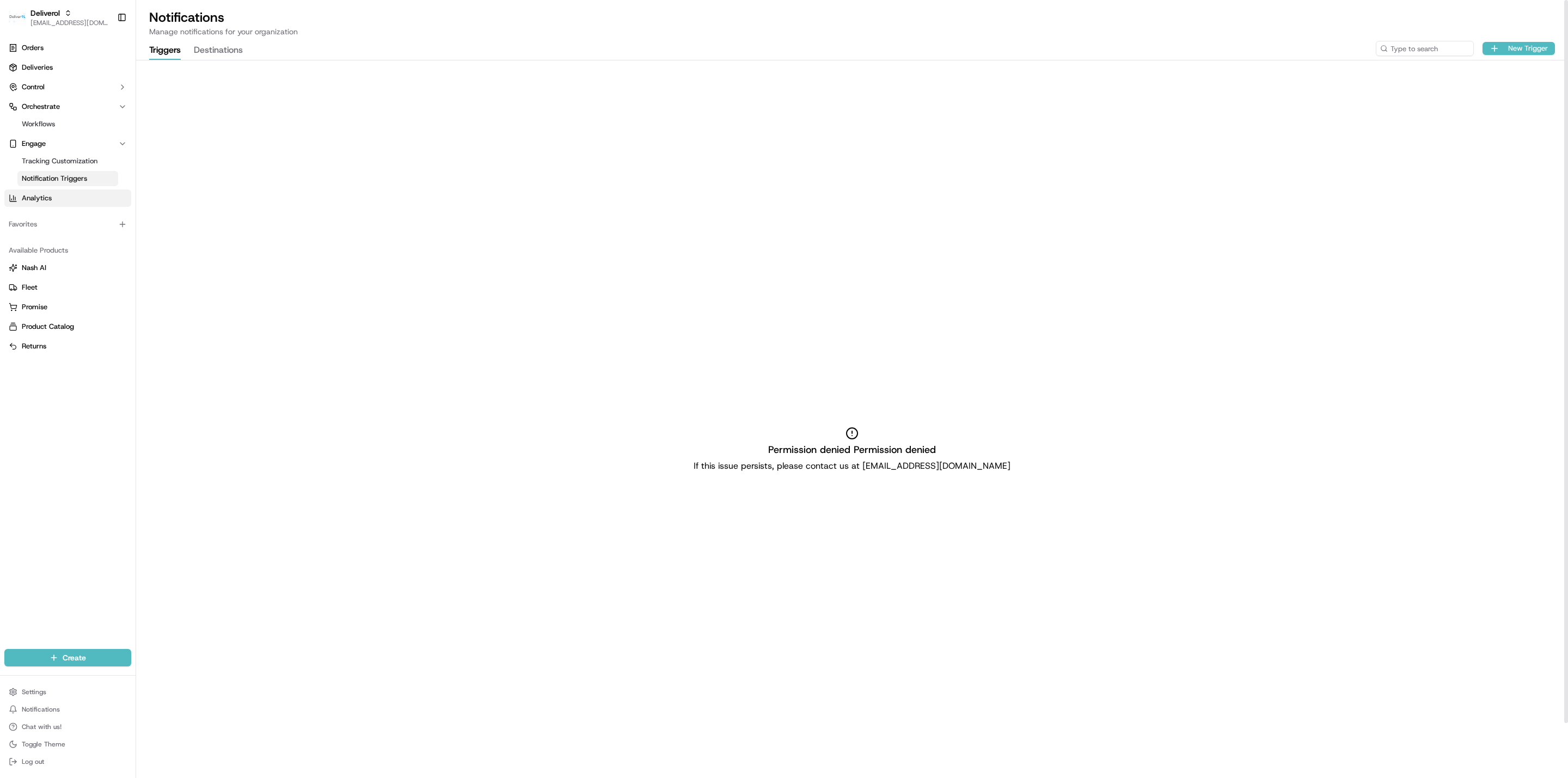
click at [67, 198] on link "Analytics" at bounding box center [68, 198] width 127 height 18
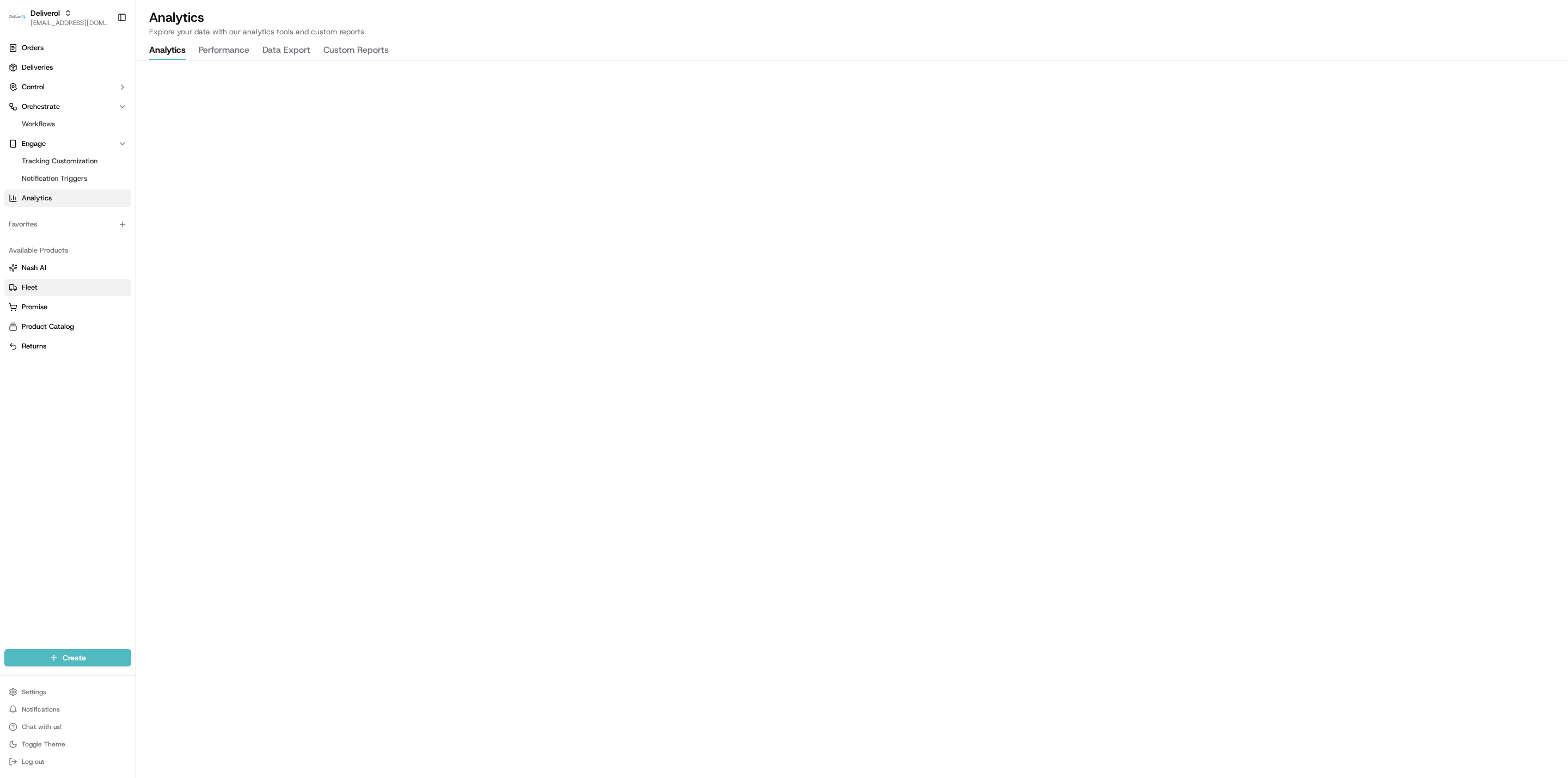
click at [47, 283] on link "Fleet" at bounding box center [68, 287] width 118 height 10
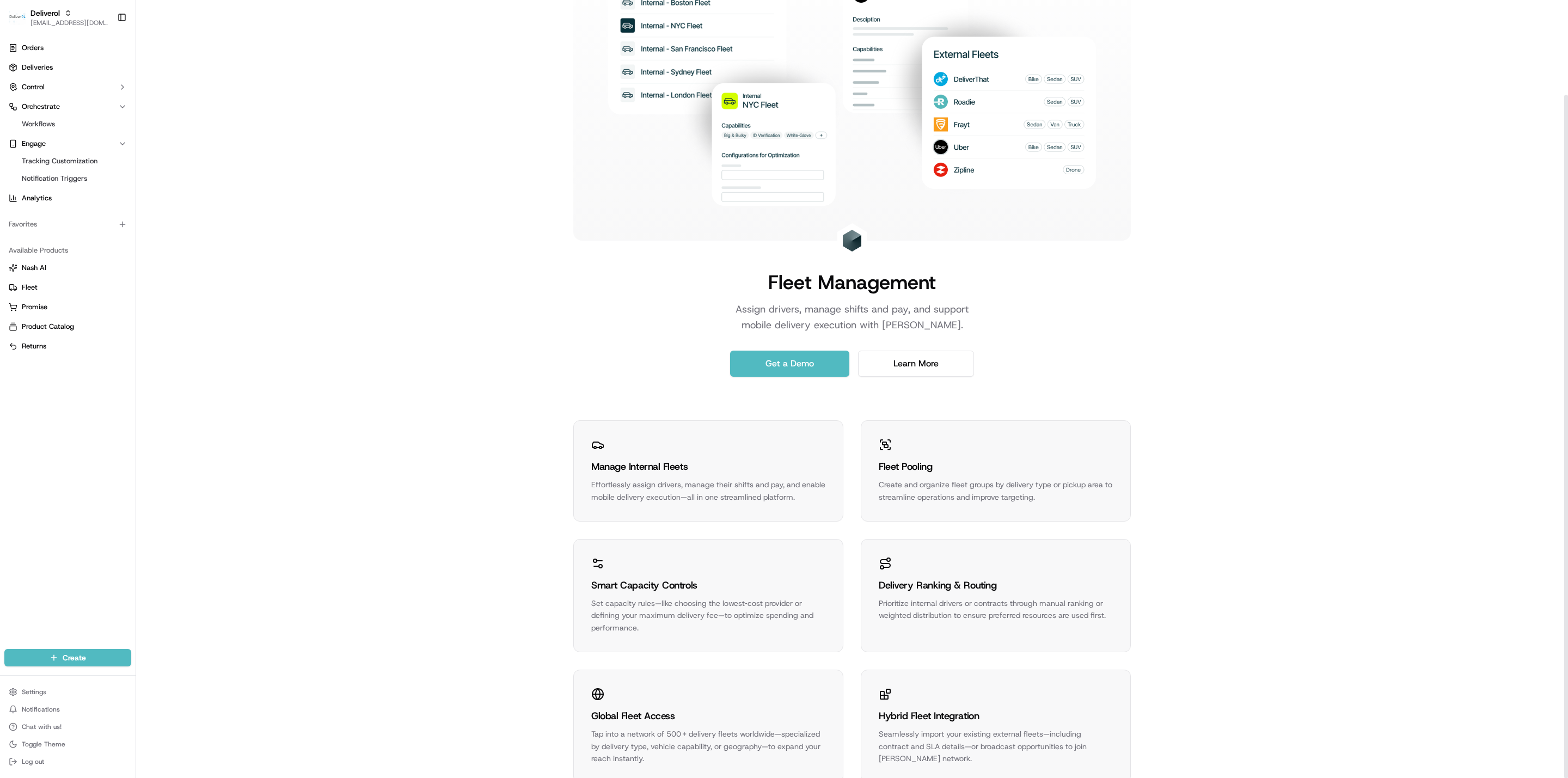
scroll to position [108, 0]
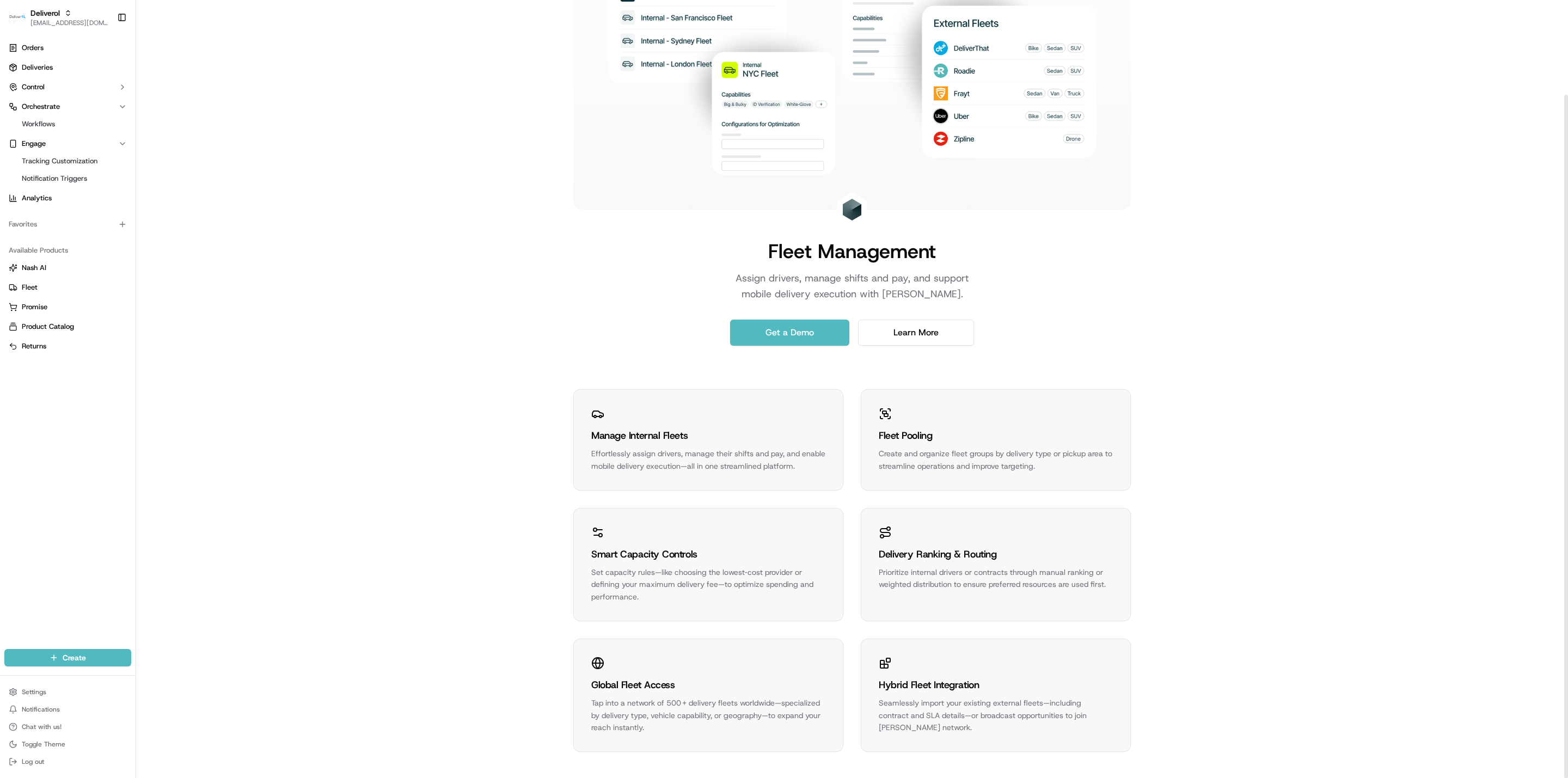
click at [639, 435] on div "Manage Internal Fleets" at bounding box center [708, 435] width 234 height 15
click at [636, 435] on div "Manage Internal Fleets" at bounding box center [708, 435] width 234 height 15
click at [591, 404] on div "Manage Internal Fleets Effortlessly assign drivers, manage their shifts and pay…" at bounding box center [709, 440] width 269 height 100
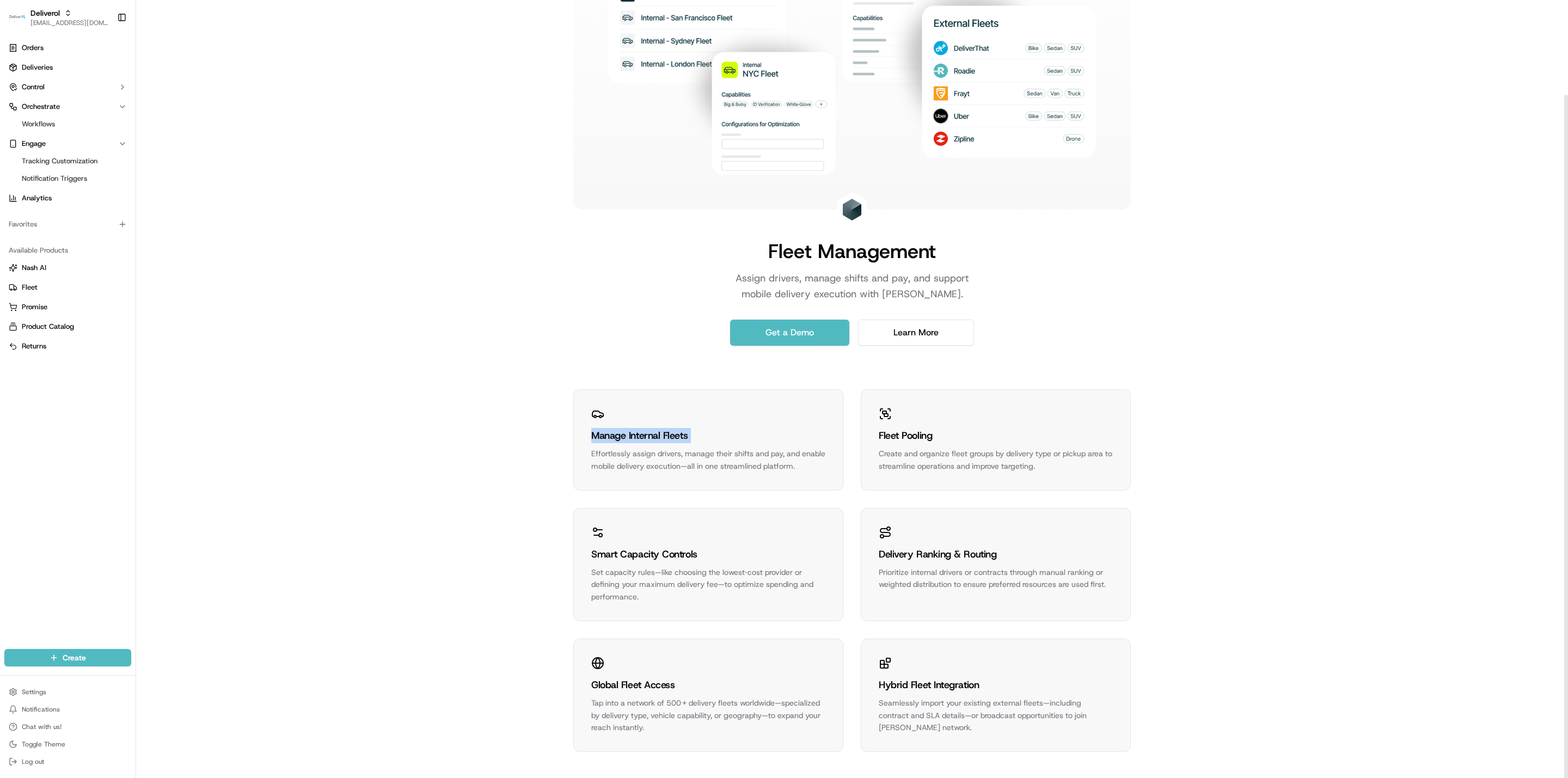
click at [591, 404] on div "Manage Internal Fleets Effortlessly assign drivers, manage their shifts and pay…" at bounding box center [709, 440] width 269 height 100
click at [759, 421] on div "Fleet Pooling Create and organize fleet groups by delivery type or pickup area …" at bounding box center [996, 440] width 269 height 100
click at [759, 410] on icon at bounding box center [885, 413] width 13 height 13
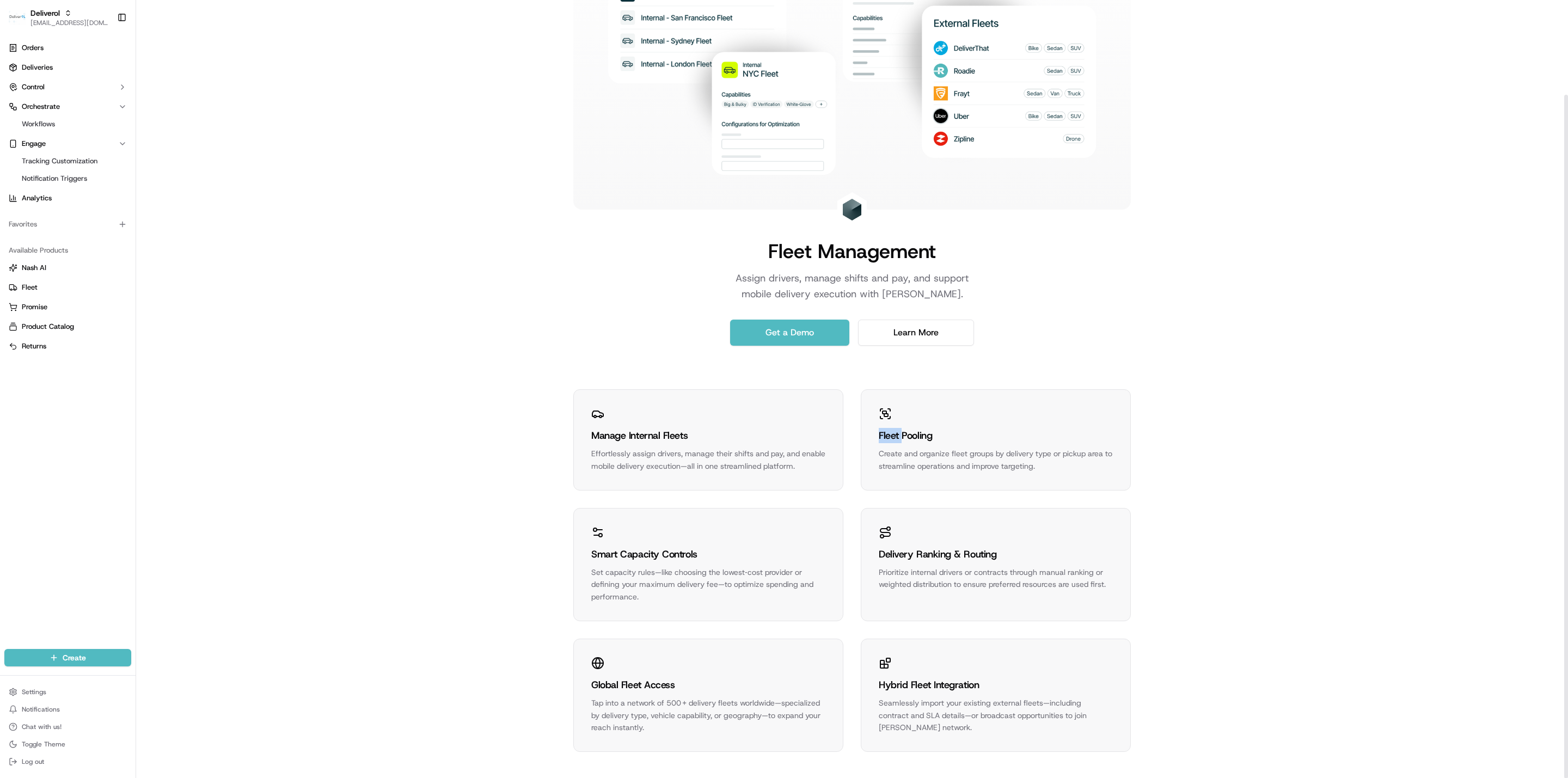
click at [759, 410] on icon at bounding box center [881, 410] width 2 height 2
click at [759, 453] on div "Create and organize fleet groups by delivery type or pickup area to streamline …" at bounding box center [996, 460] width 234 height 25
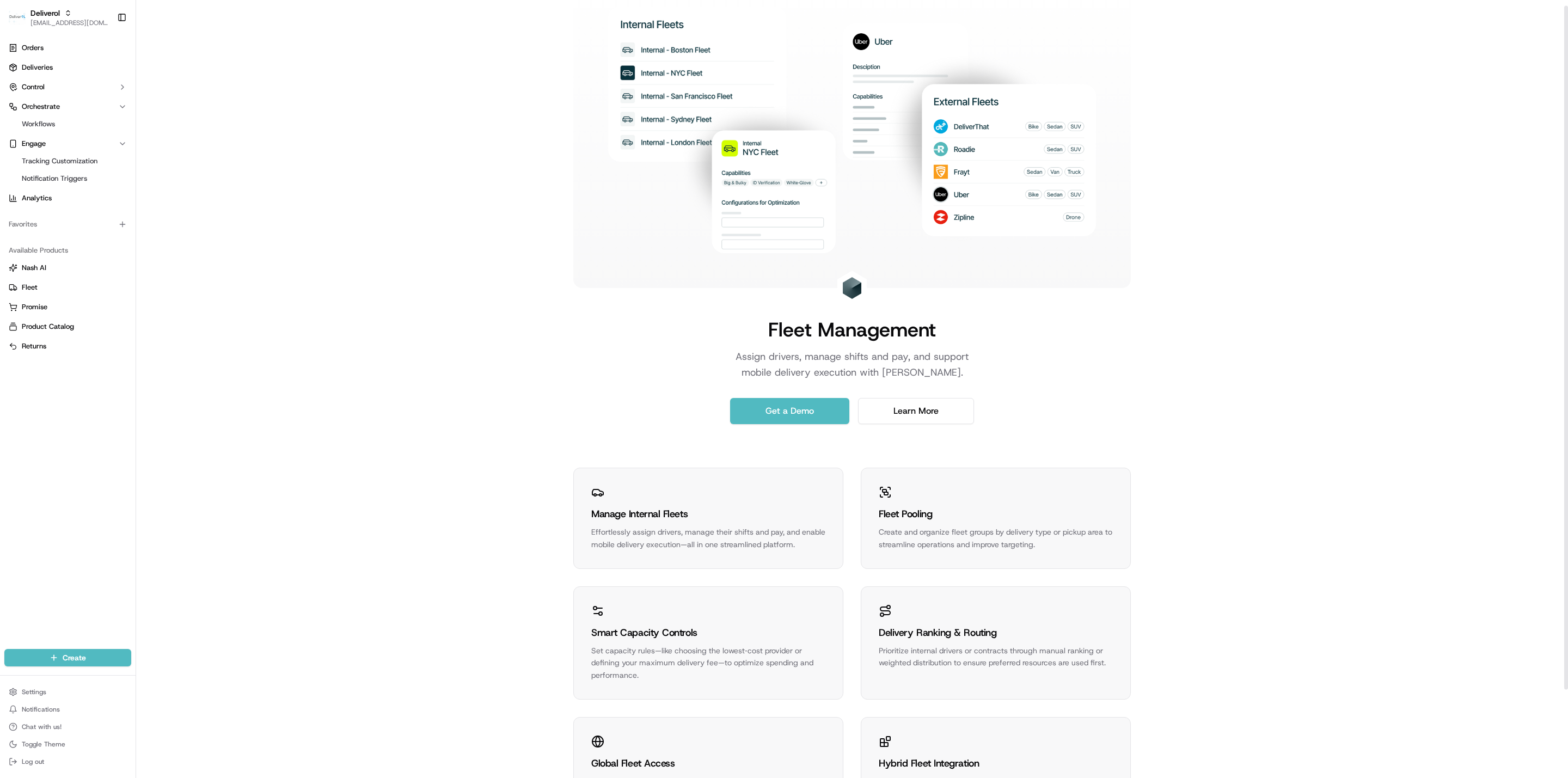
scroll to position [0, 0]
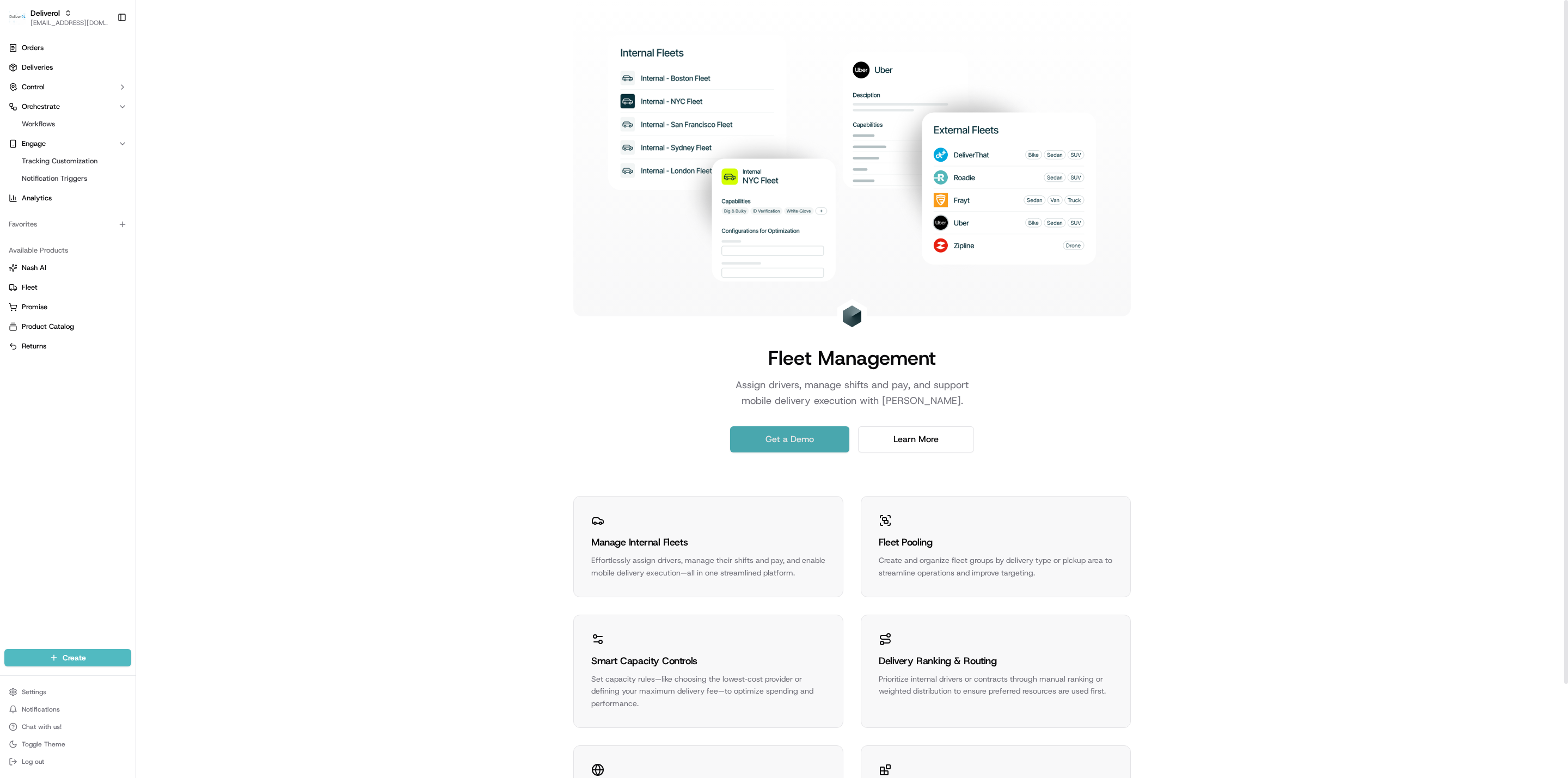
click at [759, 443] on link "Get a Demo" at bounding box center [789, 439] width 119 height 26
click at [80, 309] on link "Promise" at bounding box center [68, 307] width 118 height 10
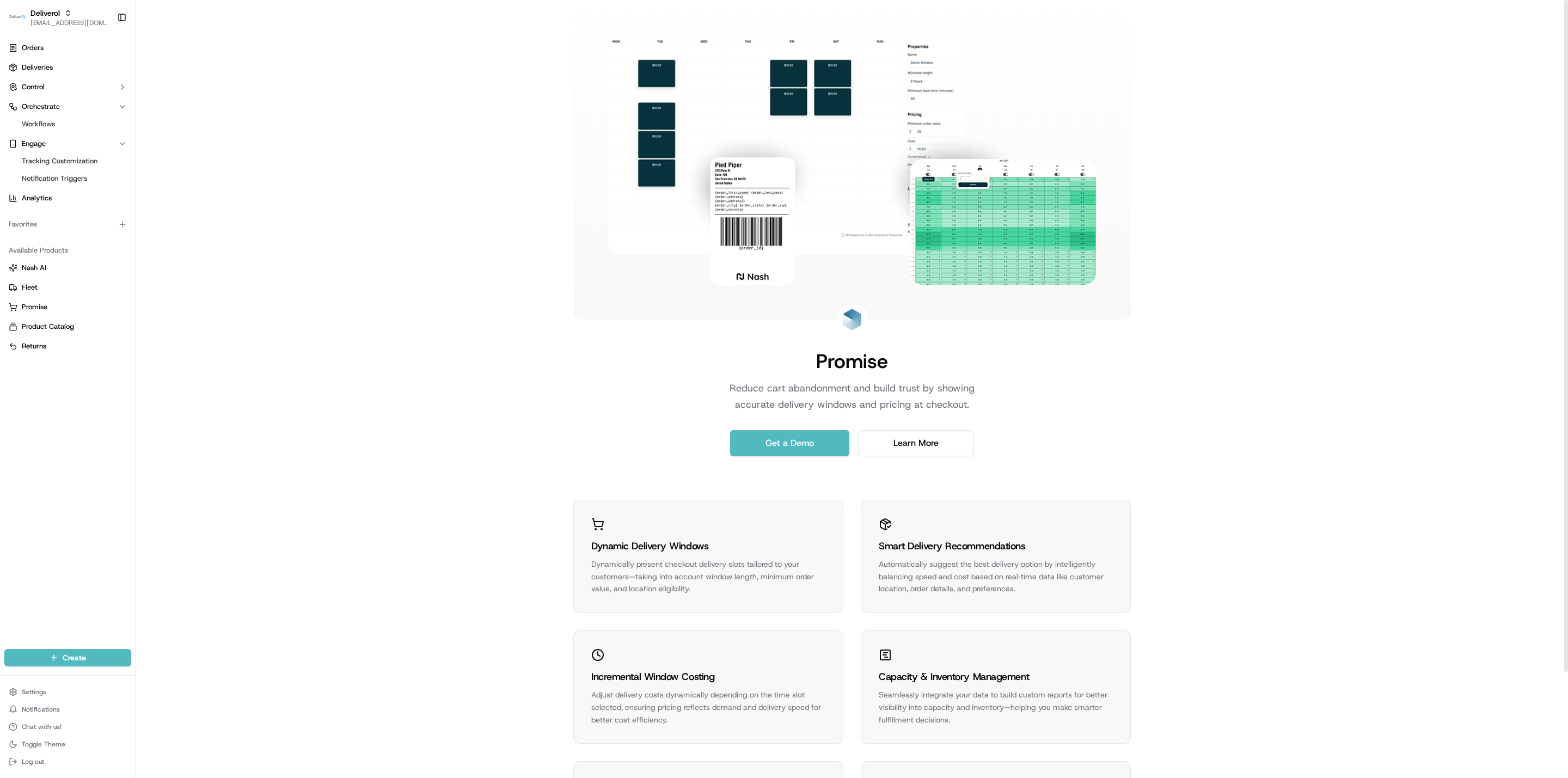
click at [759, 420] on div "Promise Reduce cart abandonment and build trust by showing accurate delivery wi…" at bounding box center [852, 450] width 1432 height 901
click at [759, 438] on link "Get a Demo" at bounding box center [789, 443] width 119 height 26
click at [30, 330] on span "Product Catalog" at bounding box center [48, 327] width 52 height 10
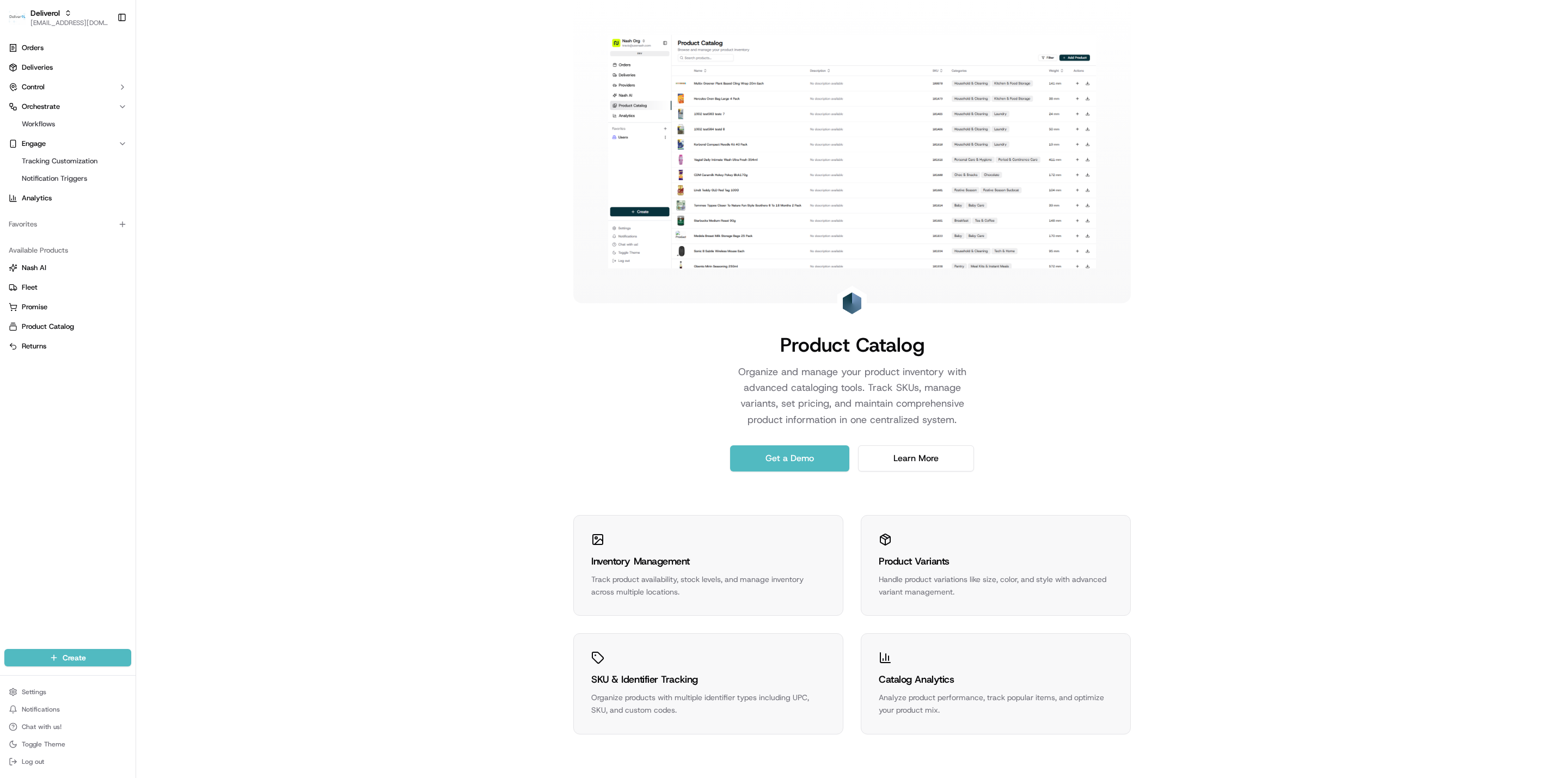
click at [653, 551] on div "Inventory Management Track product availability, stock levels, and manage inven…" at bounding box center [709, 566] width 269 height 100
click at [626, 572] on div "Inventory Management Track product availability, stock levels, and manage inven…" at bounding box center [708, 576] width 234 height 44
click at [624, 572] on div "Inventory Management Track product availability, stock levels, and manage inven…" at bounding box center [708, 576] width 234 height 44
click at [759, 387] on div "Product Catalog Organize and manage your product inventory with advanced catalo…" at bounding box center [852, 236] width 558 height 472
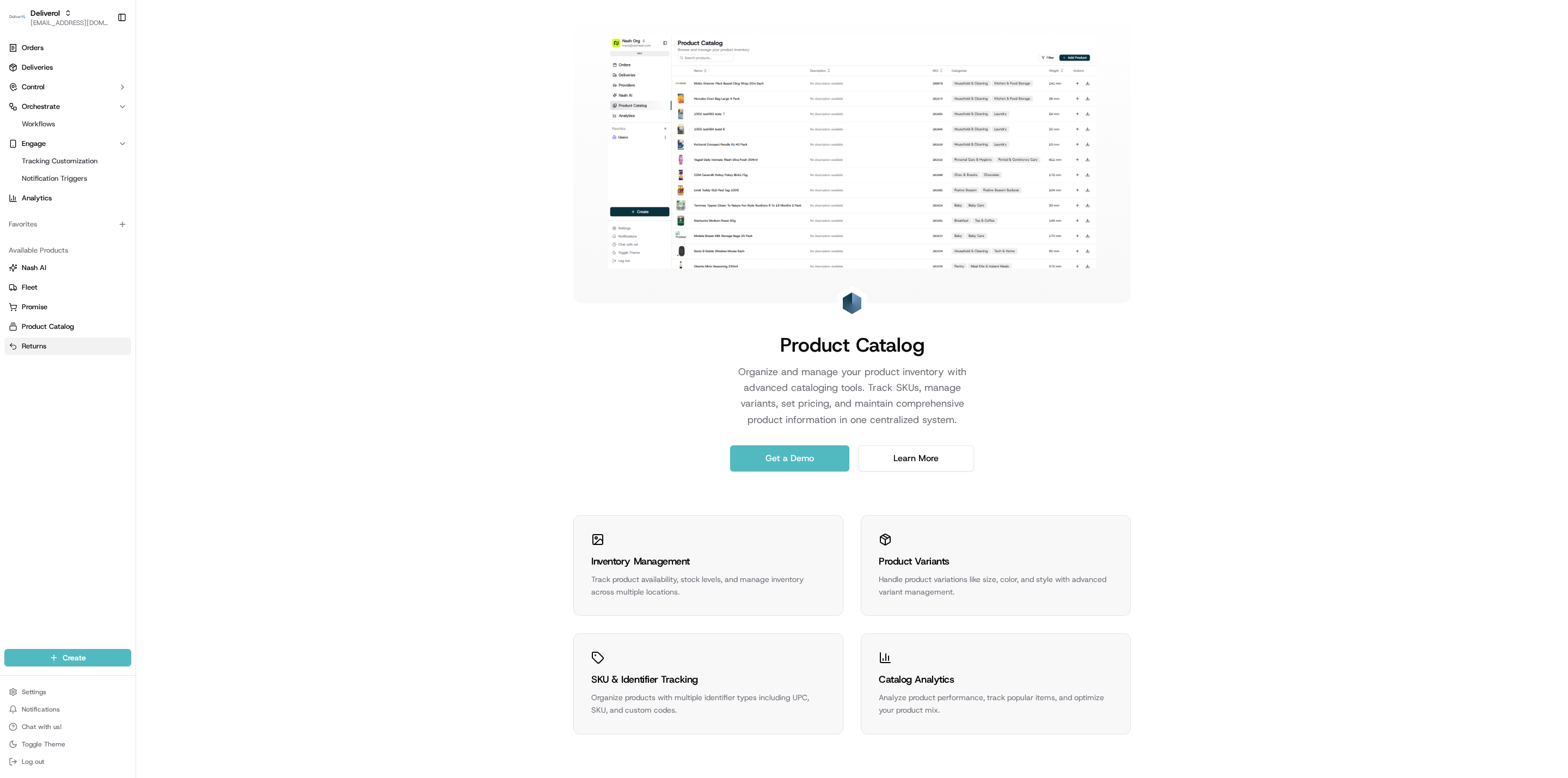
click at [46, 349] on span "Returns" at bounding box center [34, 346] width 24 height 10
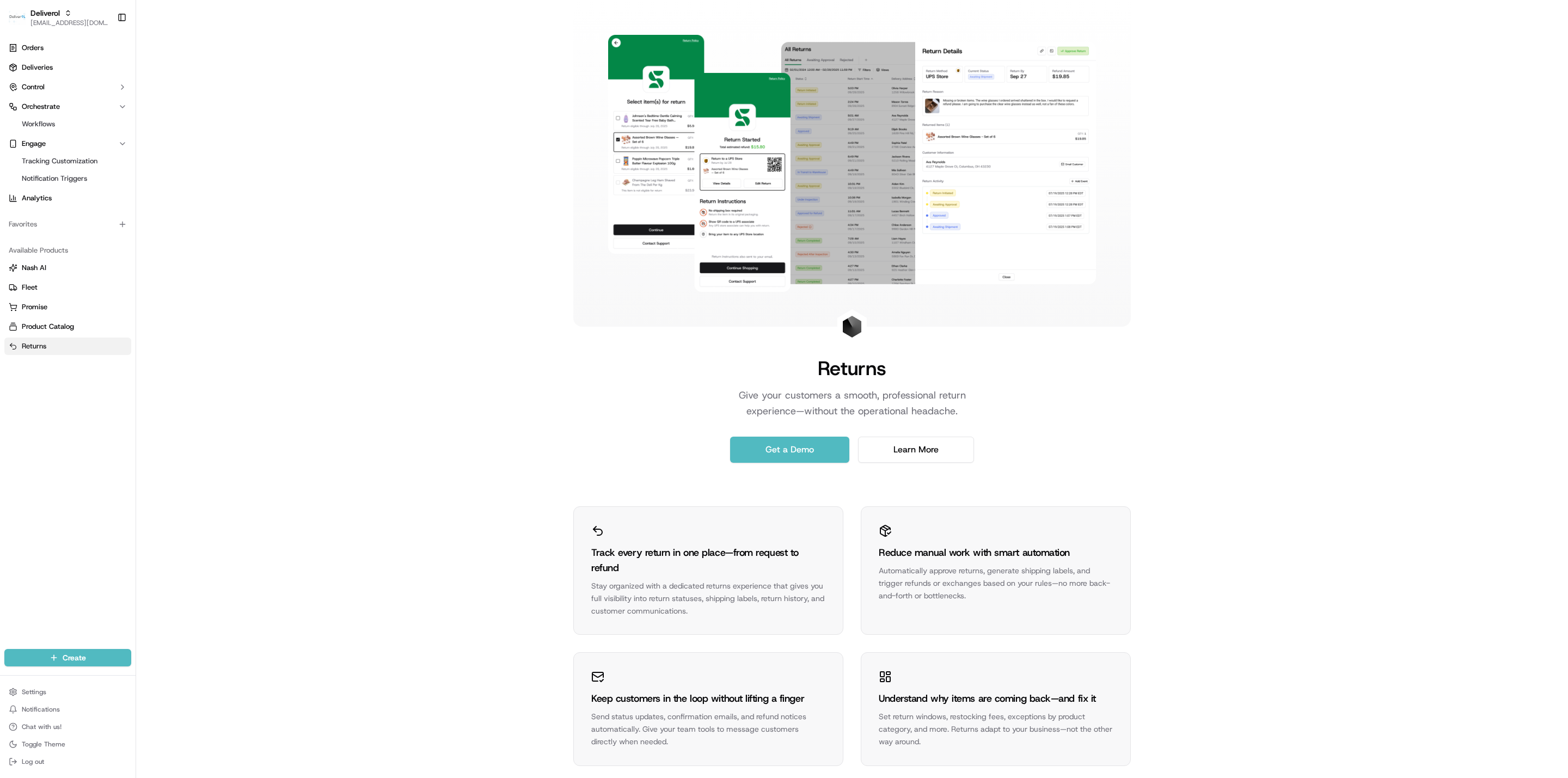
click at [52, 353] on button "Returns" at bounding box center [68, 346] width 127 height 18
click at [759, 445] on link "Get a Demo" at bounding box center [789, 449] width 119 height 26
click at [265, 67] on div "Returns Give your customers a smooth, professional return experience—without th…" at bounding box center [852, 461] width 1432 height 923
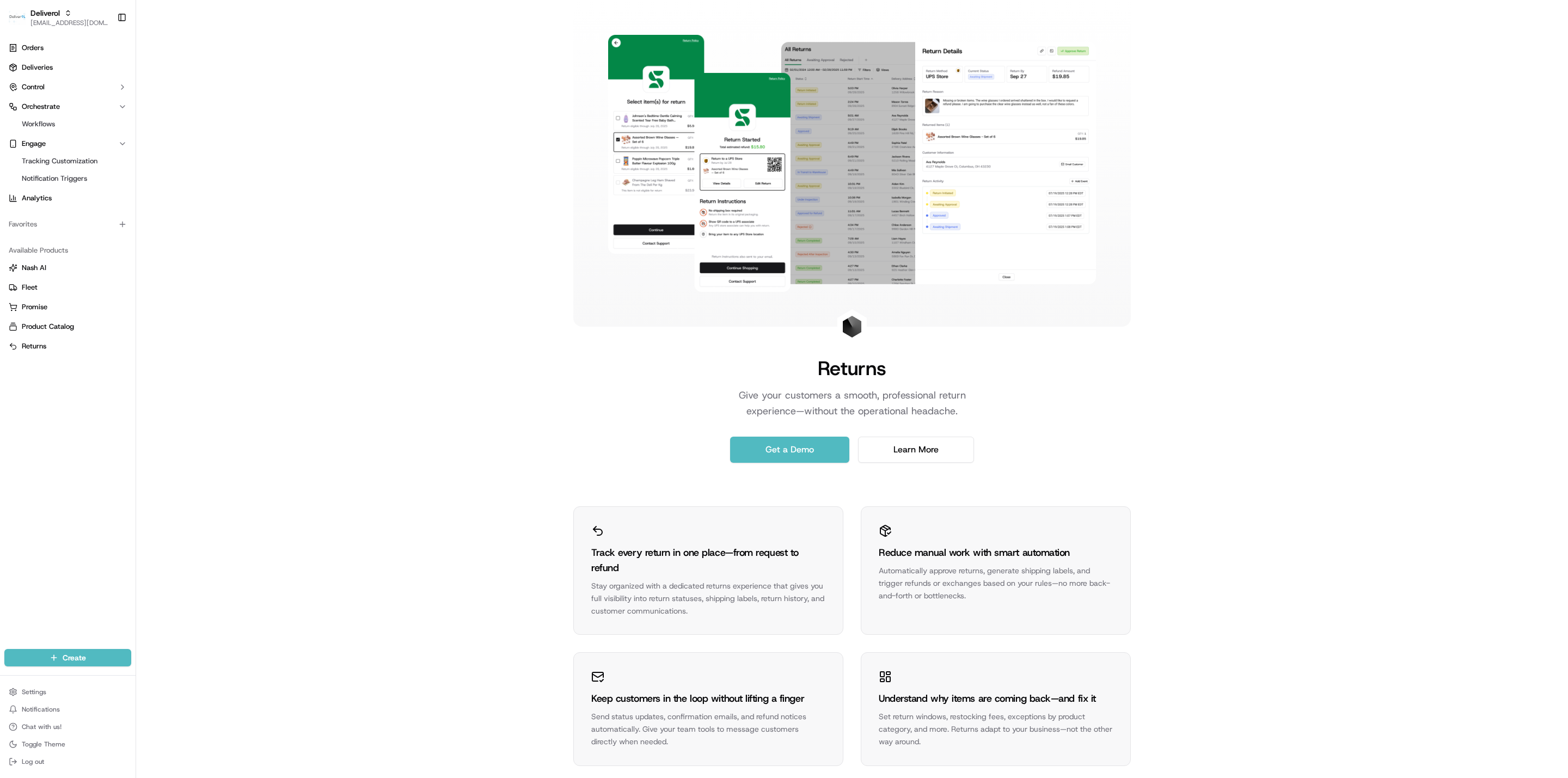
click at [43, 38] on div "Orders Deliveries Control Orchestrate Workflows Engage Tracking Customization N…" at bounding box center [68, 123] width 136 height 177
click at [41, 63] on span "Deliveries" at bounding box center [37, 68] width 31 height 10
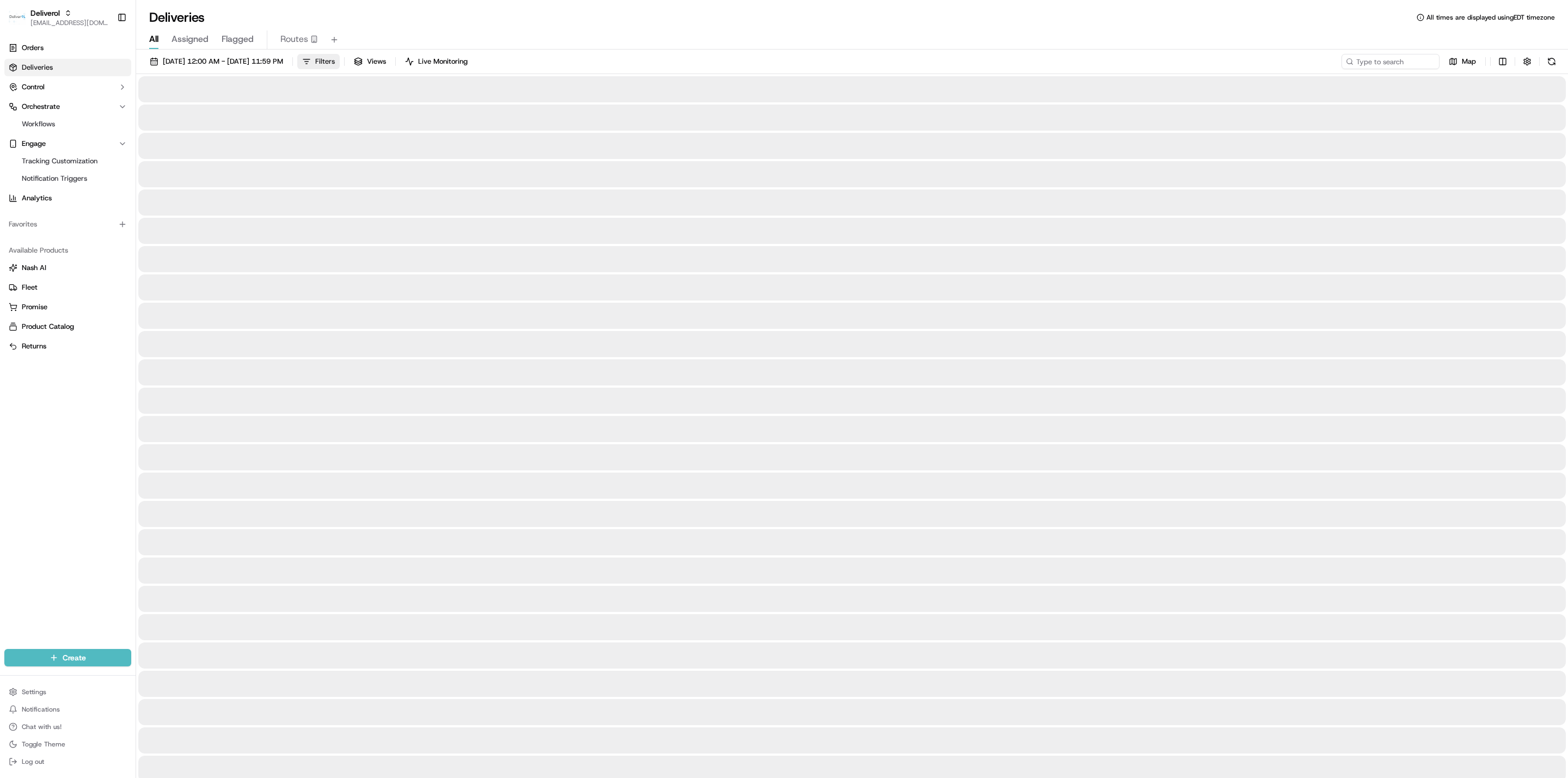
click at [335, 64] on span "Filters" at bounding box center [325, 61] width 19 height 10
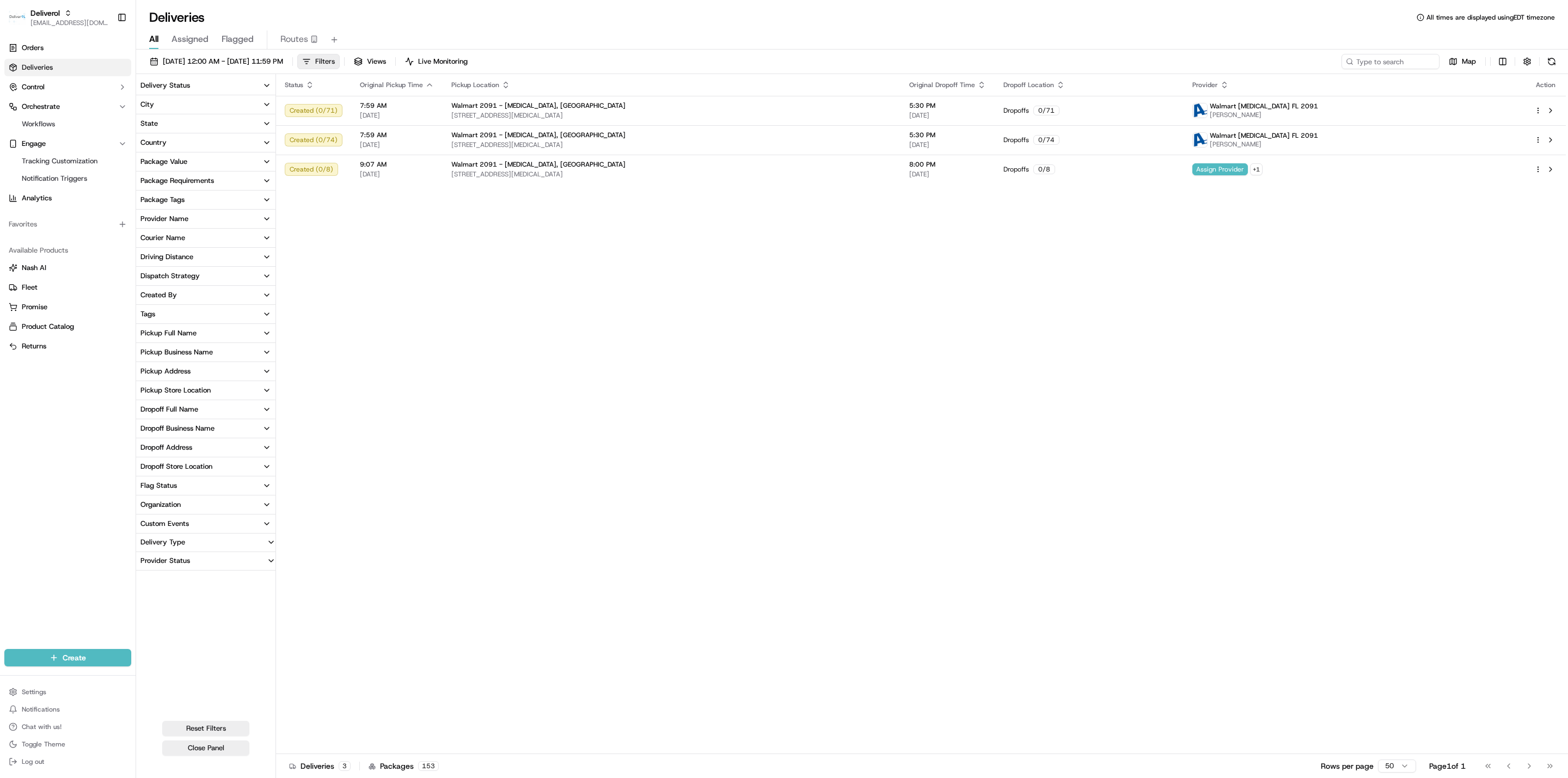
click at [335, 57] on span "Filters" at bounding box center [325, 61] width 19 height 10
click at [392, 240] on div "Status Original Pickup Time Pickup Location Original Dropoff Time Dropoff Locat…" at bounding box center [920, 414] width 1290 height 680
click at [329, 282] on div "Status Original Pickup Time Pickup Location Original Dropoff Time Dropoff Locat…" at bounding box center [920, 414] width 1290 height 680
click at [340, 55] on button "Filters" at bounding box center [318, 61] width 43 height 15
click at [436, 377] on div "Status Original Pickup Time Pickup Location Original Dropoff Time Dropoff Locat…" at bounding box center [920, 414] width 1290 height 680
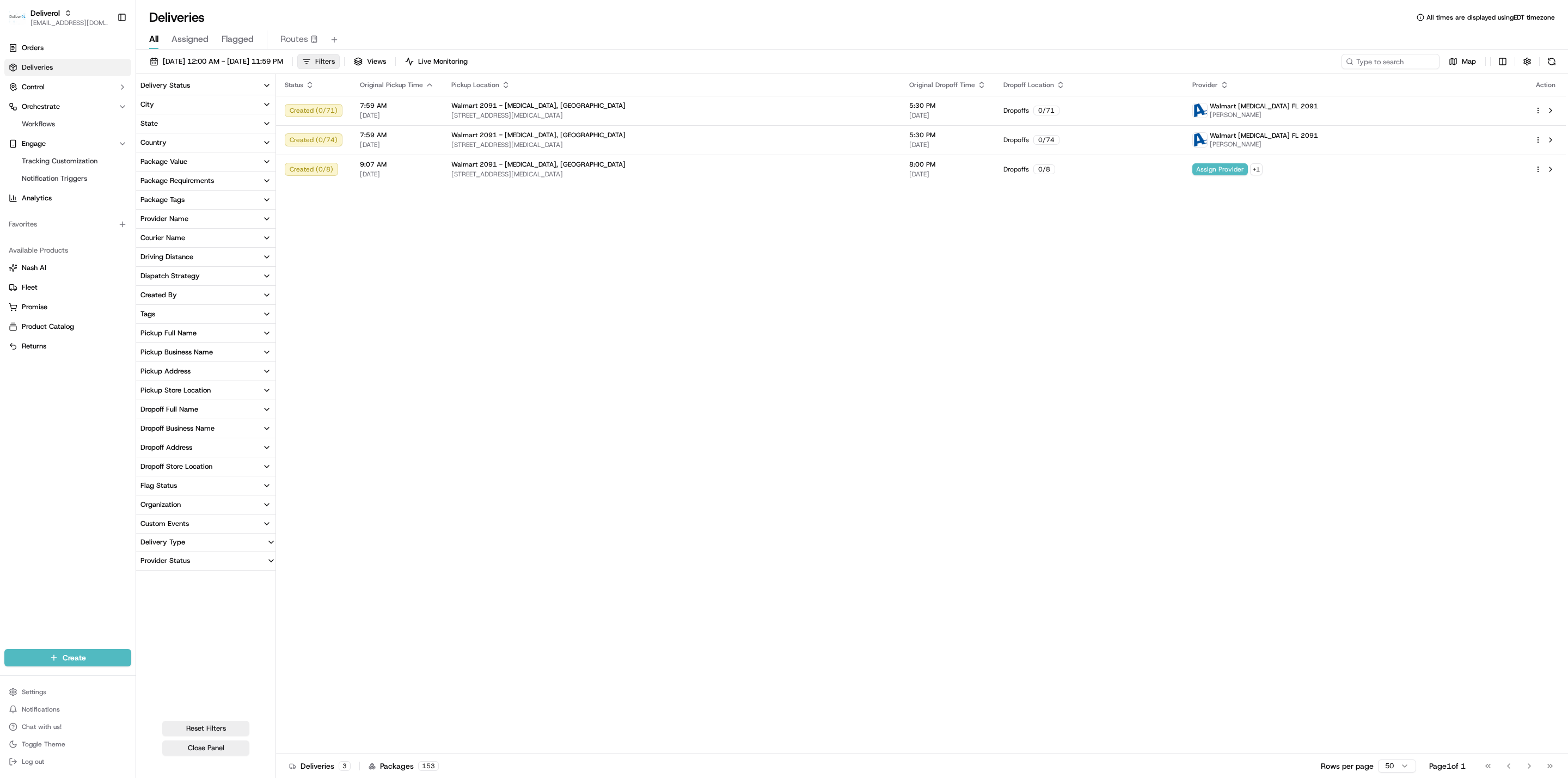
click at [335, 57] on span "Filters" at bounding box center [325, 61] width 19 height 10
click at [522, 9] on div "Deliveries All times are displayed using EDT timezone" at bounding box center [852, 17] width 1432 height 18
click at [464, 428] on div "Status Original Pickup Time Pickup Location Original Dropoff Time Dropoff Locat…" at bounding box center [920, 414] width 1290 height 680
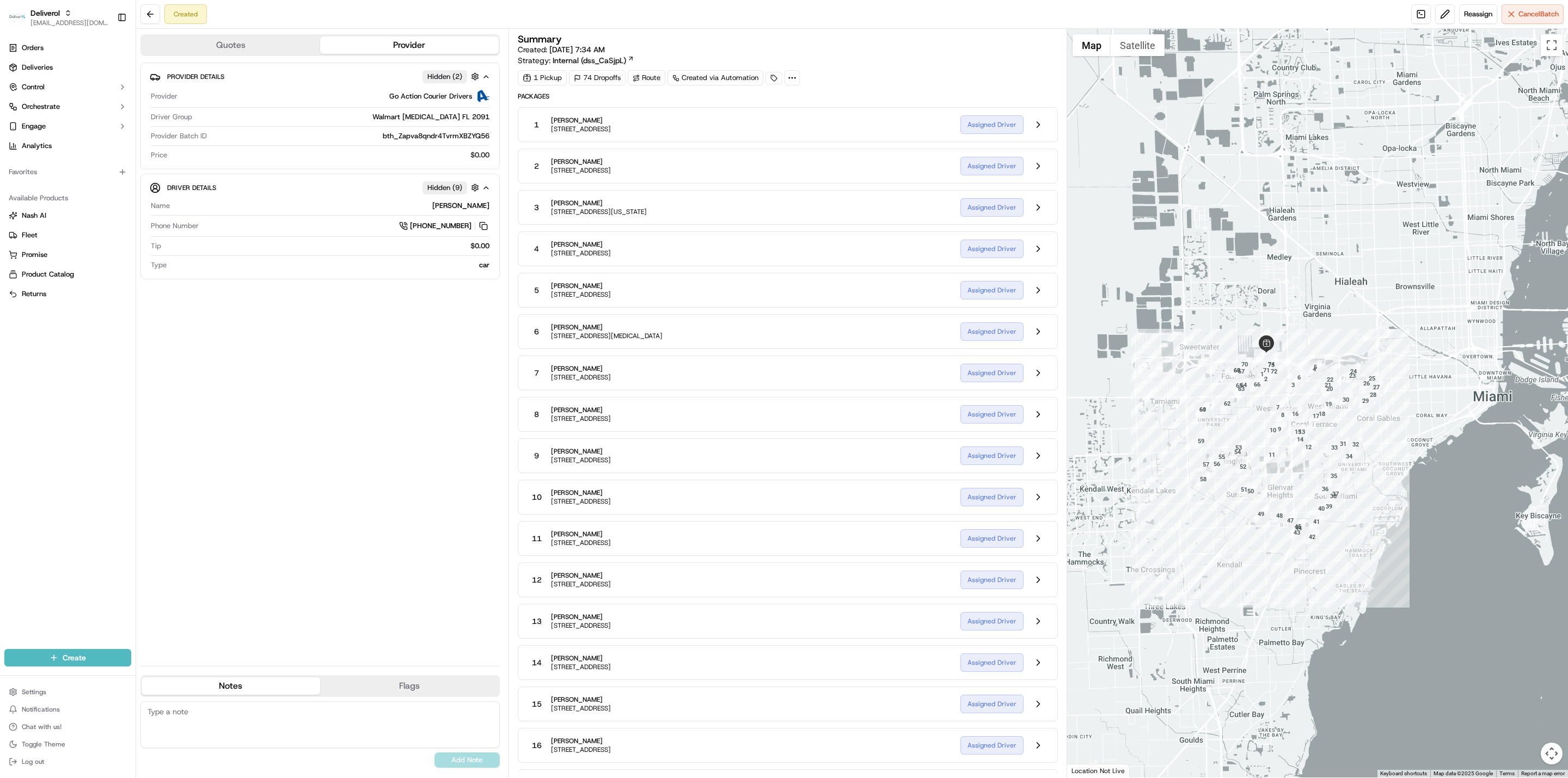
click at [320, 340] on div "Provider Details Hidden ( 2 ) Provider Go Action Courier Drivers Driver Group W…" at bounding box center [320, 360] width 359 height 595
click at [214, 51] on button "Quotes" at bounding box center [231, 45] width 178 height 18
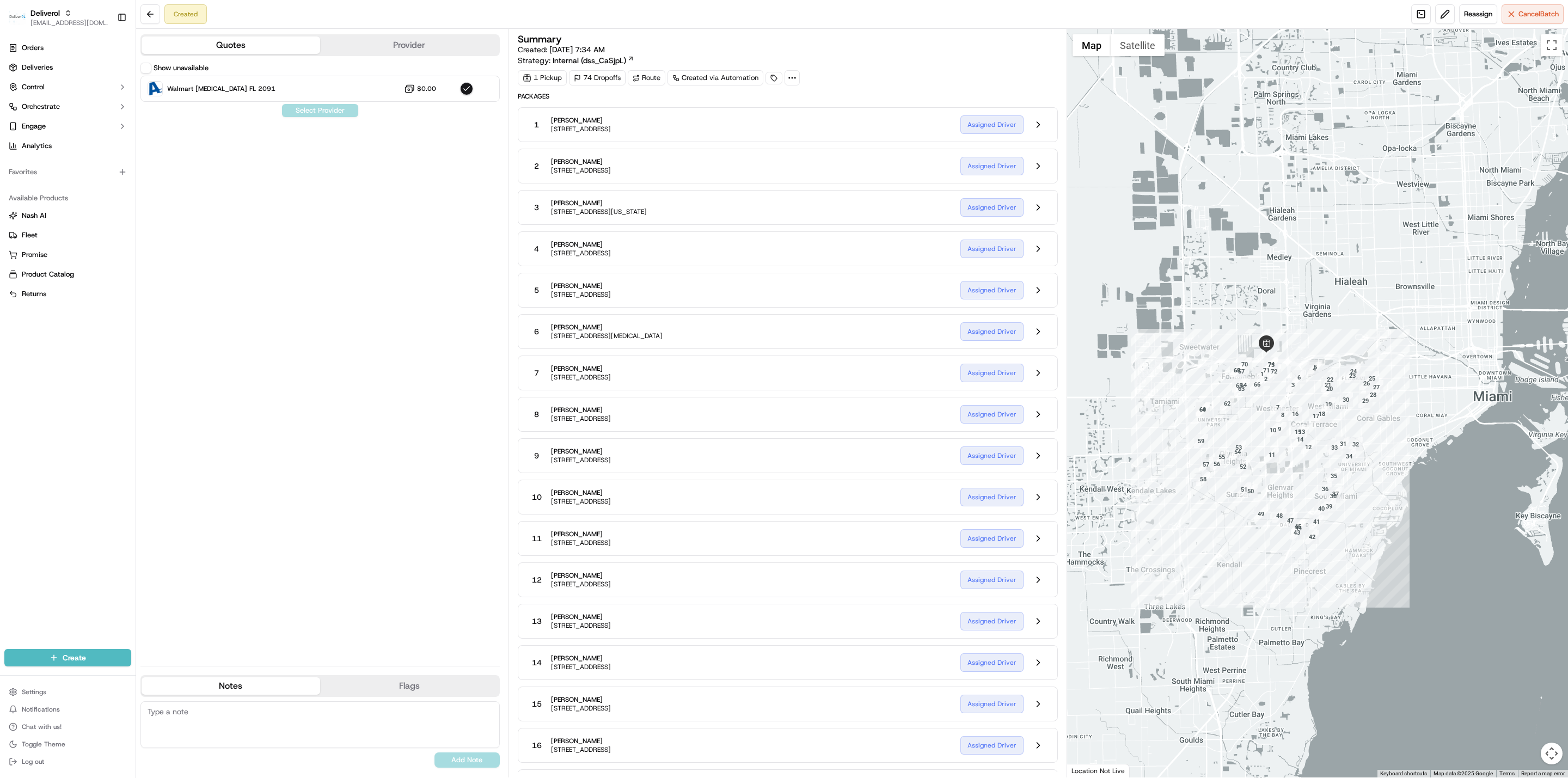
click at [281, 163] on div "Show unavailable Walmart Doral FL 2091 $0.00 Select Provider" at bounding box center [320, 360] width 359 height 595
click at [360, 684] on button "Flags" at bounding box center [409, 686] width 178 height 18
click at [332, 718] on textarea at bounding box center [320, 724] width 359 height 47
click at [271, 689] on button "Notes" at bounding box center [231, 686] width 178 height 18
click at [292, 729] on textarea at bounding box center [320, 724] width 359 height 47
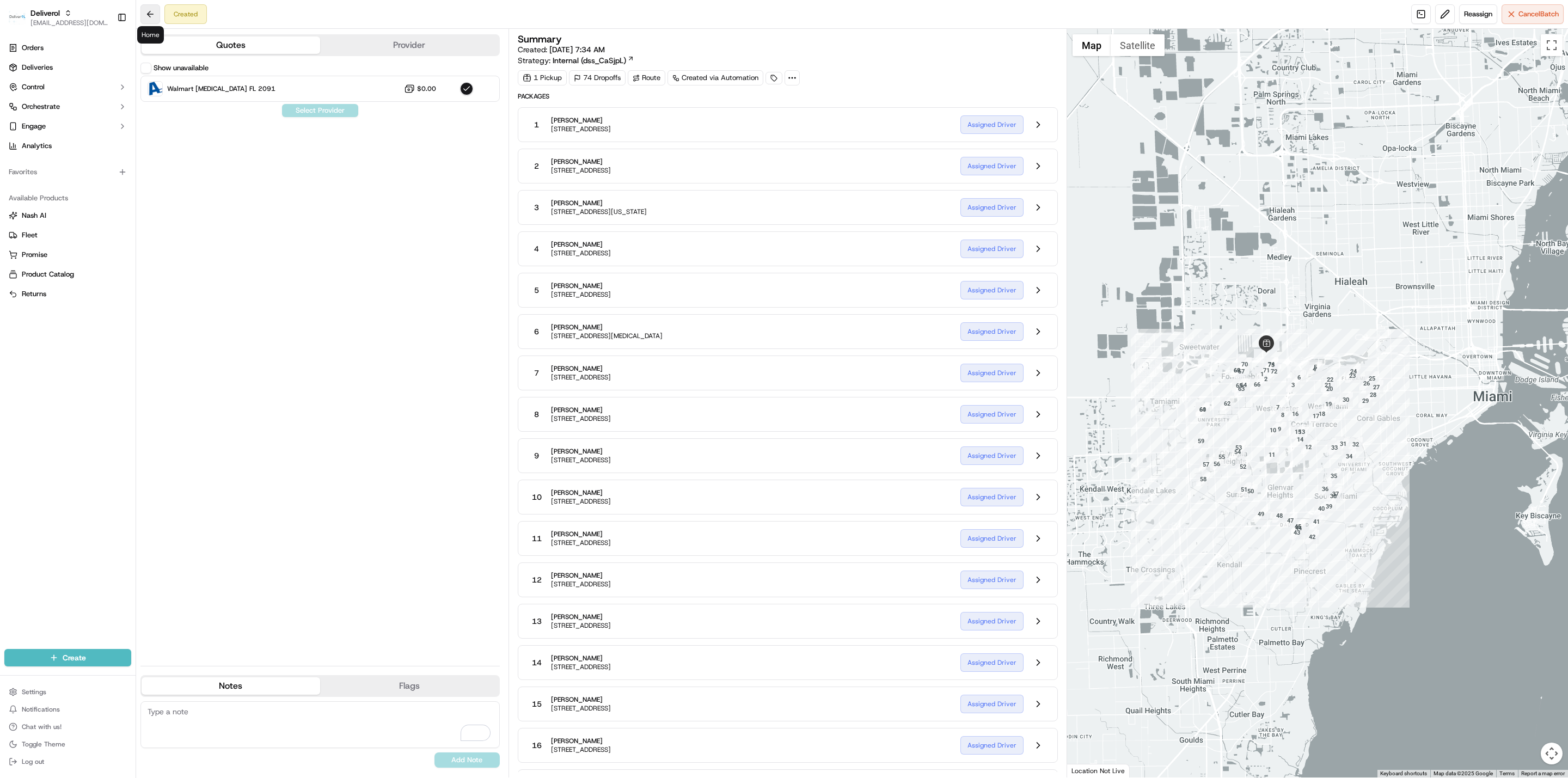
click at [149, 15] on button at bounding box center [150, 14] width 19 height 19
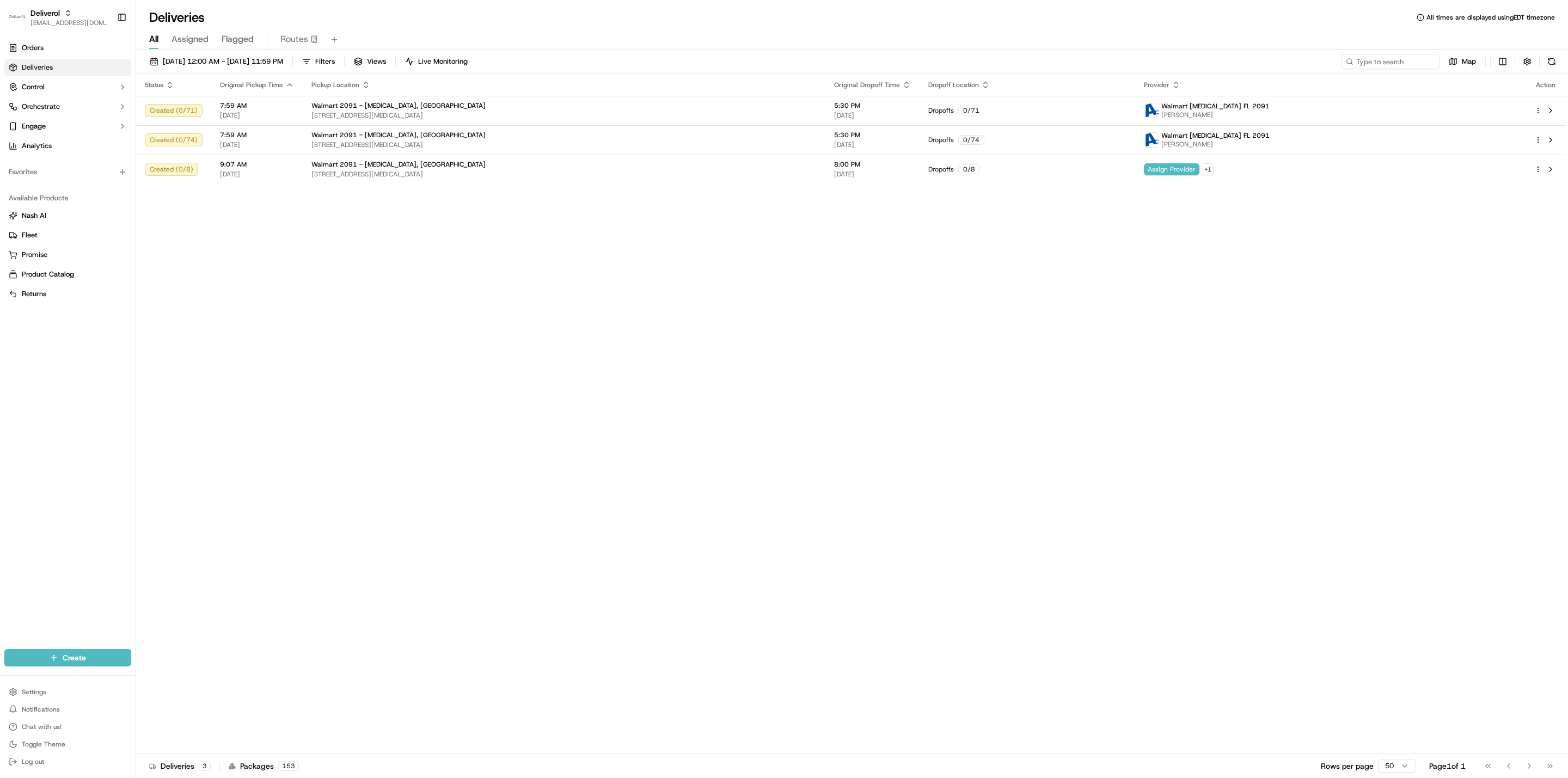
click at [685, 424] on div "Status Original Pickup Time Pickup Location Original Dropoff Time Dropoff Locat…" at bounding box center [851, 414] width 1430 height 680
click at [466, 15] on div "Deliveries All times are displayed using EDT timezone" at bounding box center [852, 17] width 1432 height 18
click at [286, 38] on span "Routes" at bounding box center [295, 39] width 28 height 13
click at [233, 225] on div "Status Original Pickup Time Pickup Location Original Dropoff Time Dropoff Locat…" at bounding box center [851, 414] width 1430 height 680
click at [360, 7] on div "Deliveries All times are displayed using MDT timezone All Assigned Flagged Rout…" at bounding box center [852, 389] width 1432 height 778
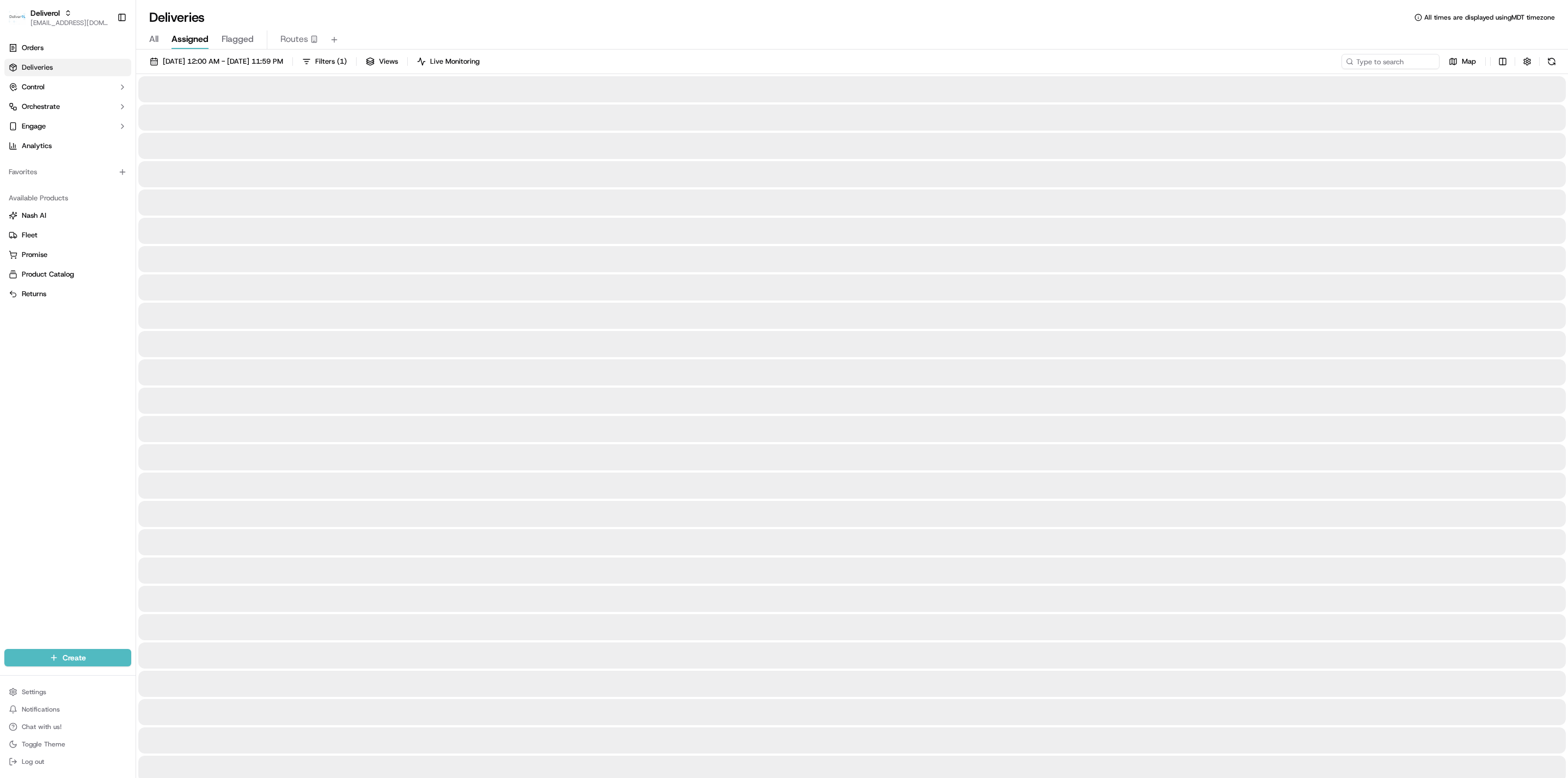
click at [173, 40] on span "Assigned" at bounding box center [190, 39] width 37 height 13
click at [250, 213] on div at bounding box center [852, 202] width 1427 height 26
click at [150, 41] on span "All" at bounding box center [153, 39] width 9 height 13
click at [188, 188] on div at bounding box center [852, 783] width 1432 height 1414
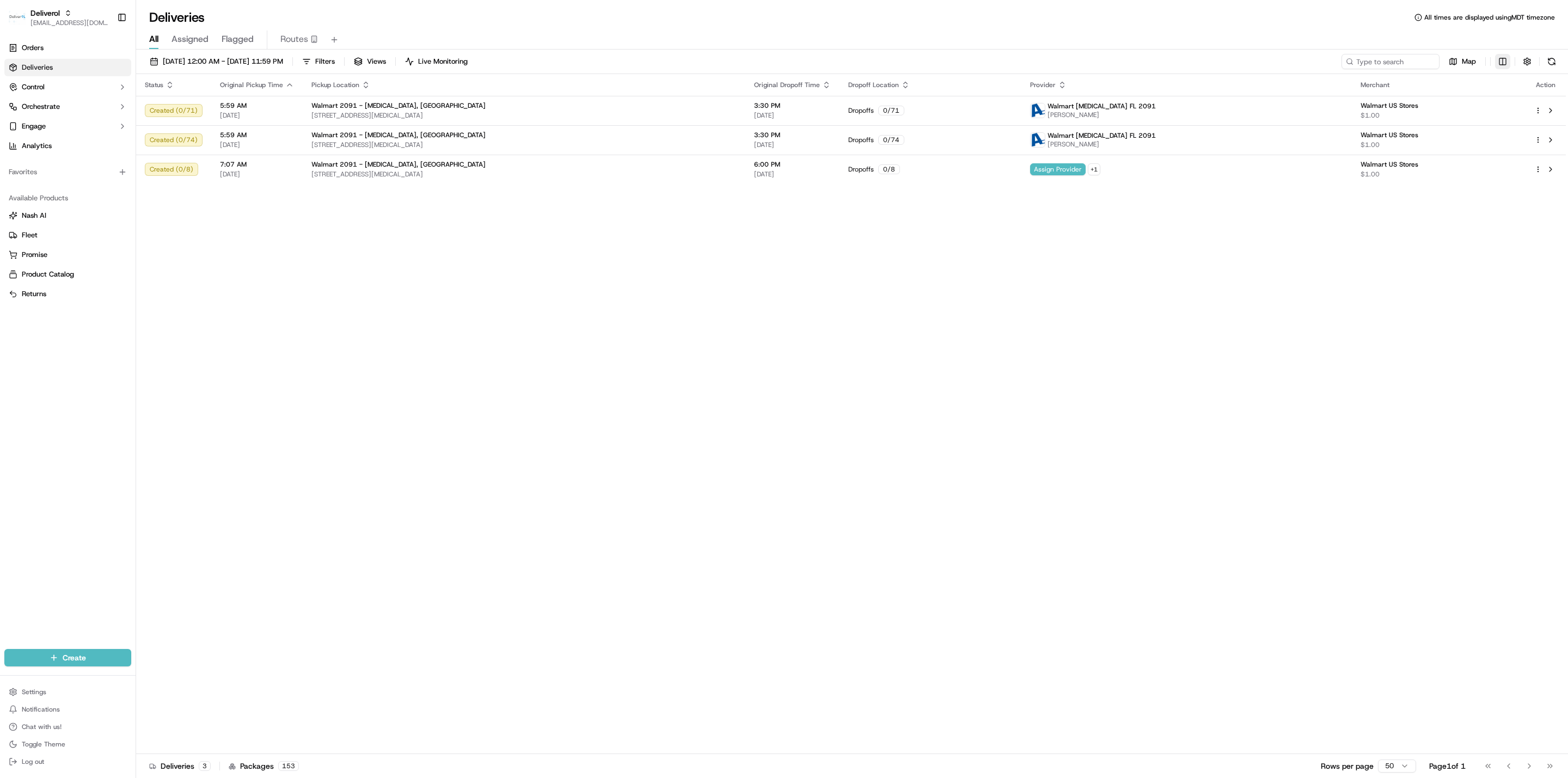
click at [759, 61] on html "Deliverol ali.jan@deliverol.com Toggle Sidebar Orders Deliveries Control Orches…" at bounding box center [784, 389] width 1568 height 778
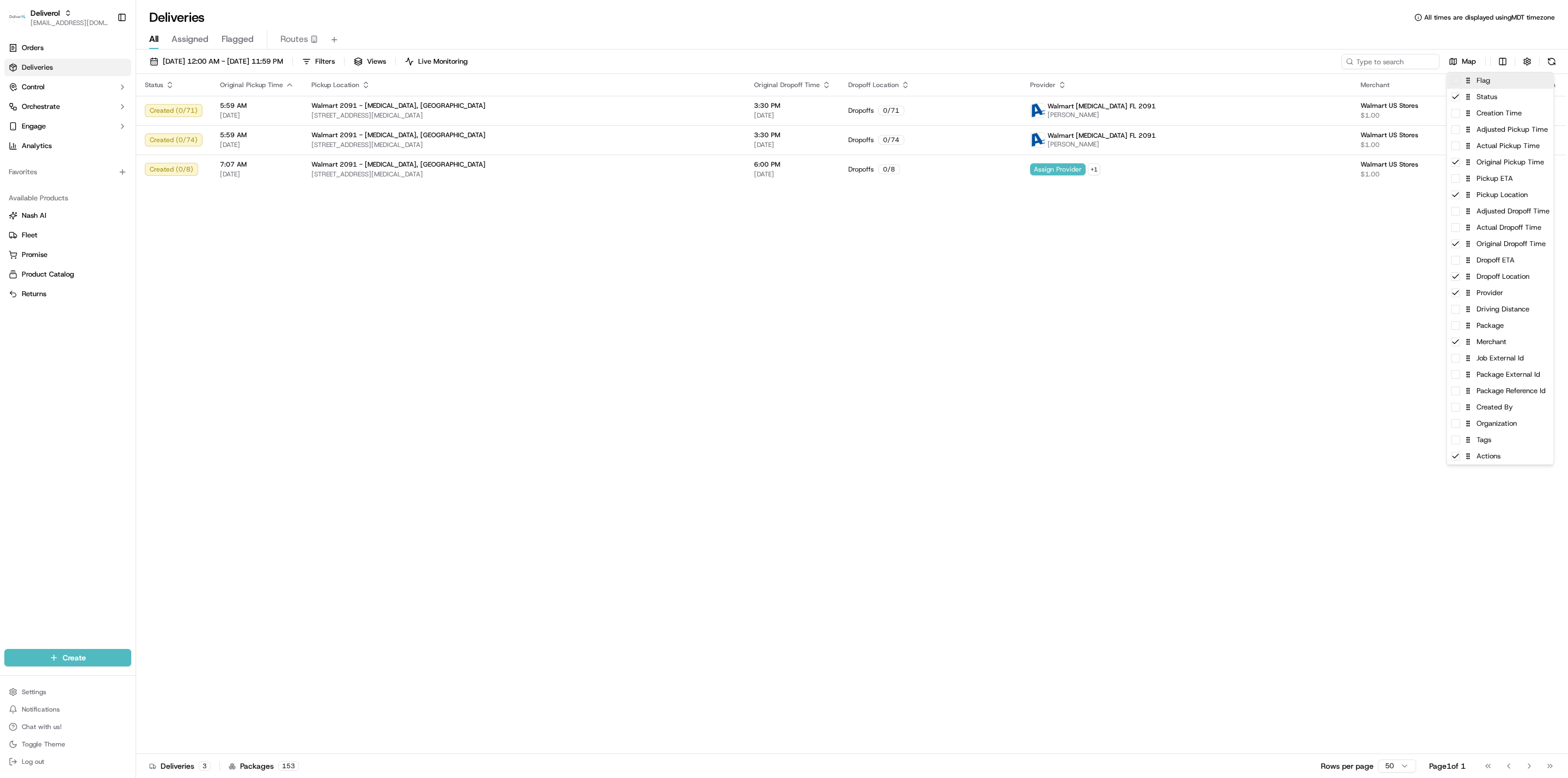
click at [759, 84] on span at bounding box center [1456, 80] width 9 height 9
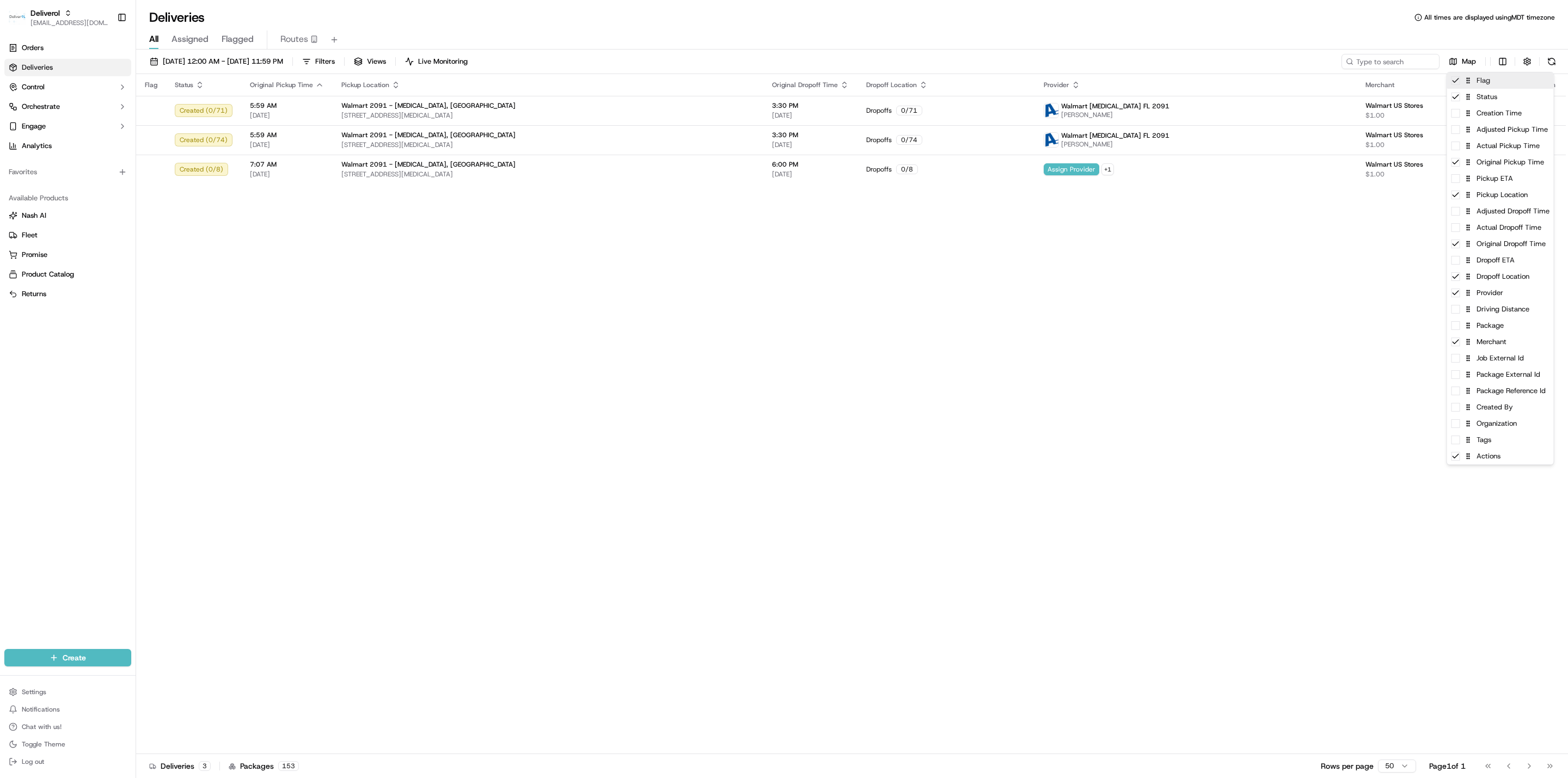
click at [759, 84] on icon at bounding box center [1456, 80] width 9 height 9
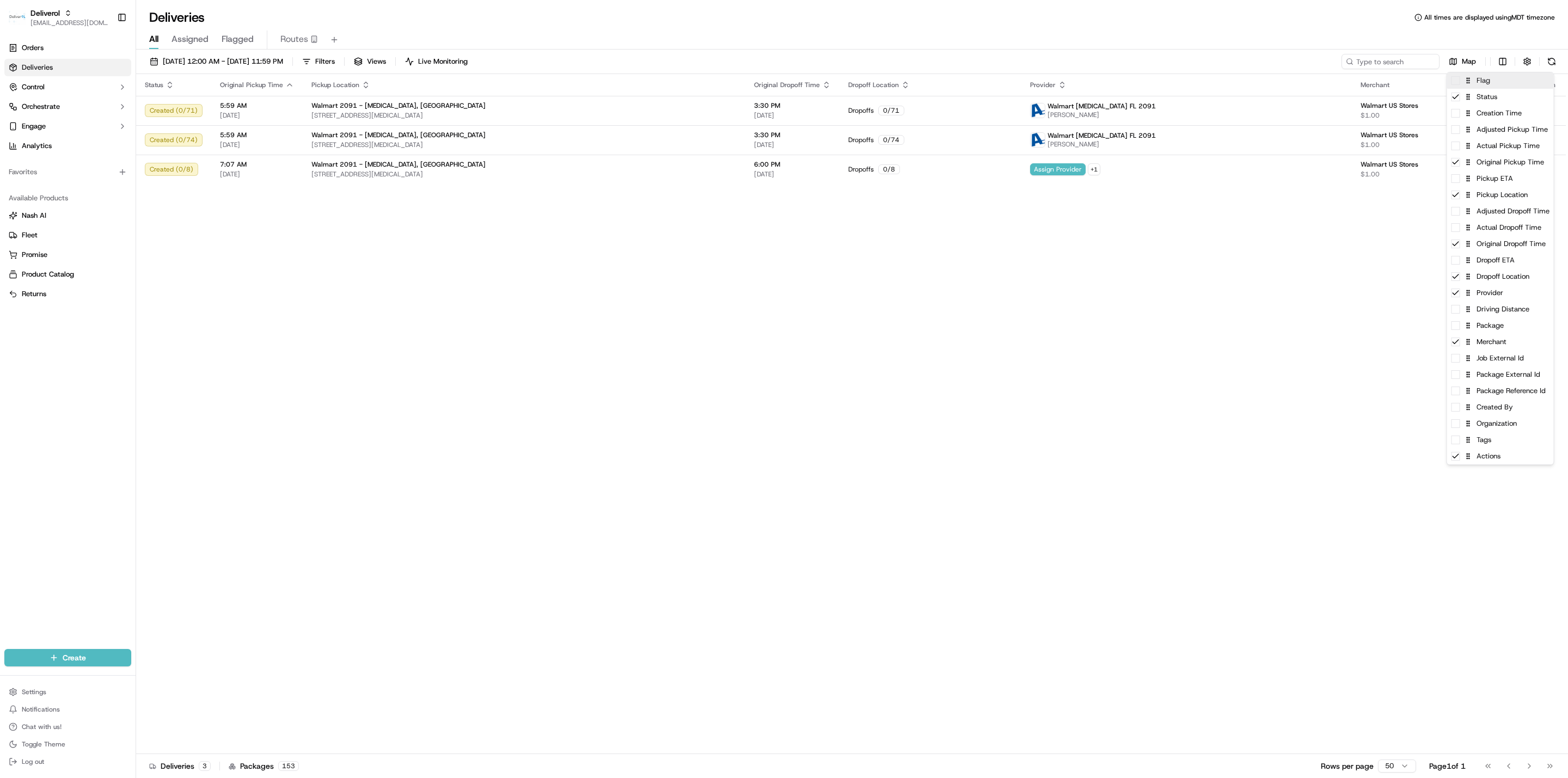
click at [759, 84] on span at bounding box center [1456, 80] width 9 height 9
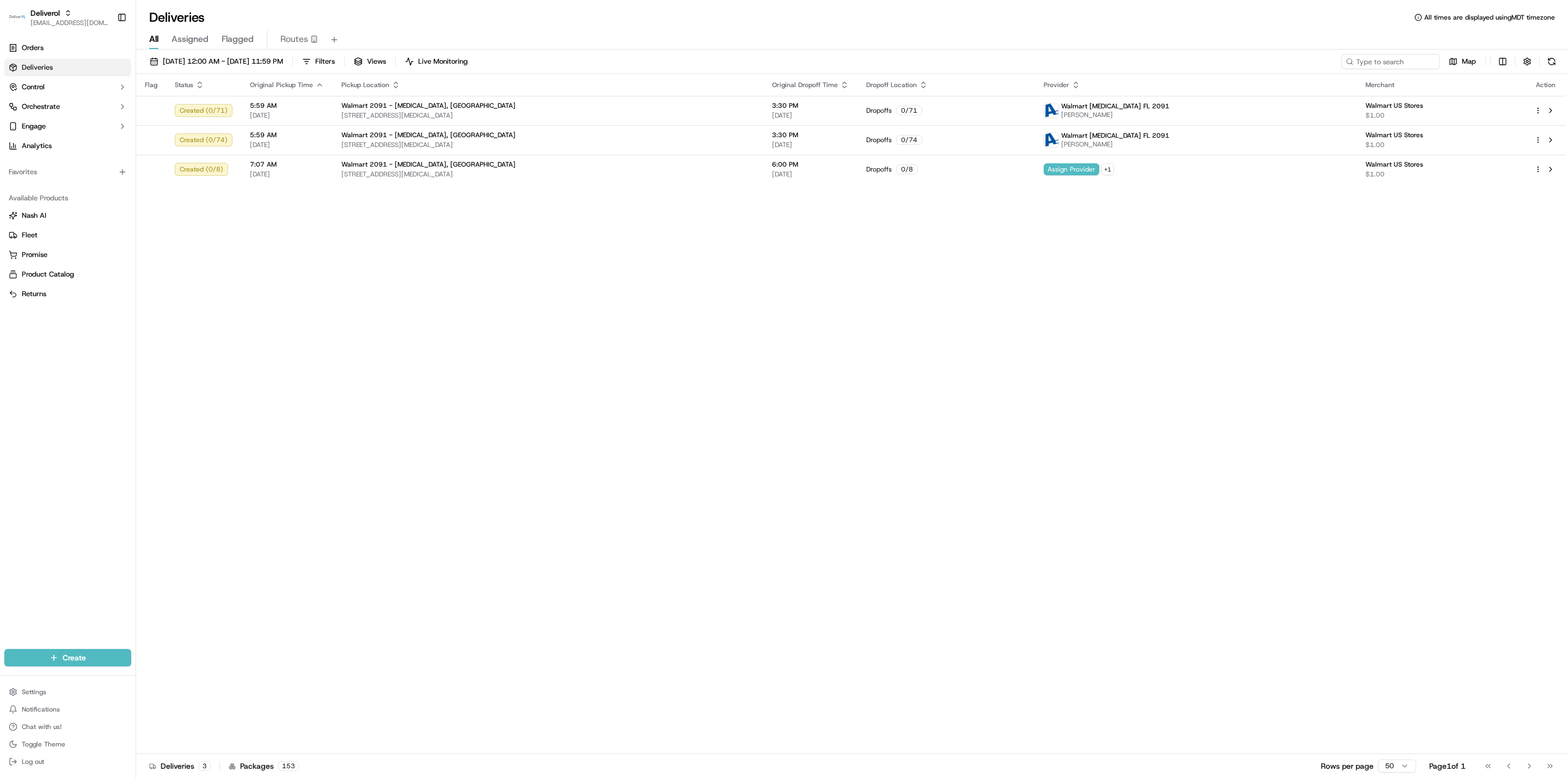
click at [134, 107] on html "Deliverol ali.jan@deliverol.com Toggle Sidebar Orders Deliveries Control Orches…" at bounding box center [784, 389] width 1568 height 778
click at [145, 107] on td at bounding box center [151, 110] width 30 height 29
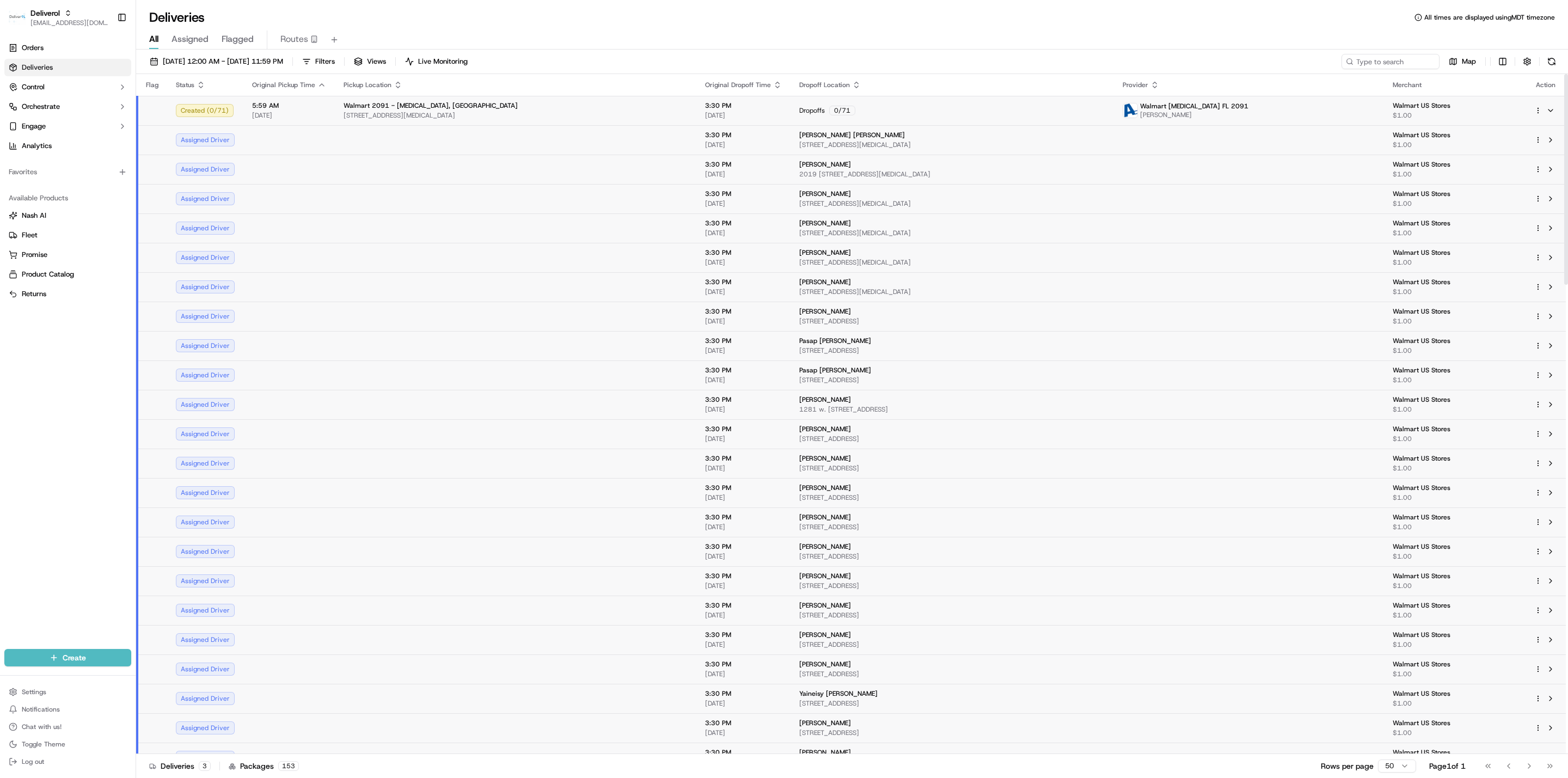
click at [327, 106] on td "5:59 AM 09/18/2025" at bounding box center [289, 110] width 91 height 29
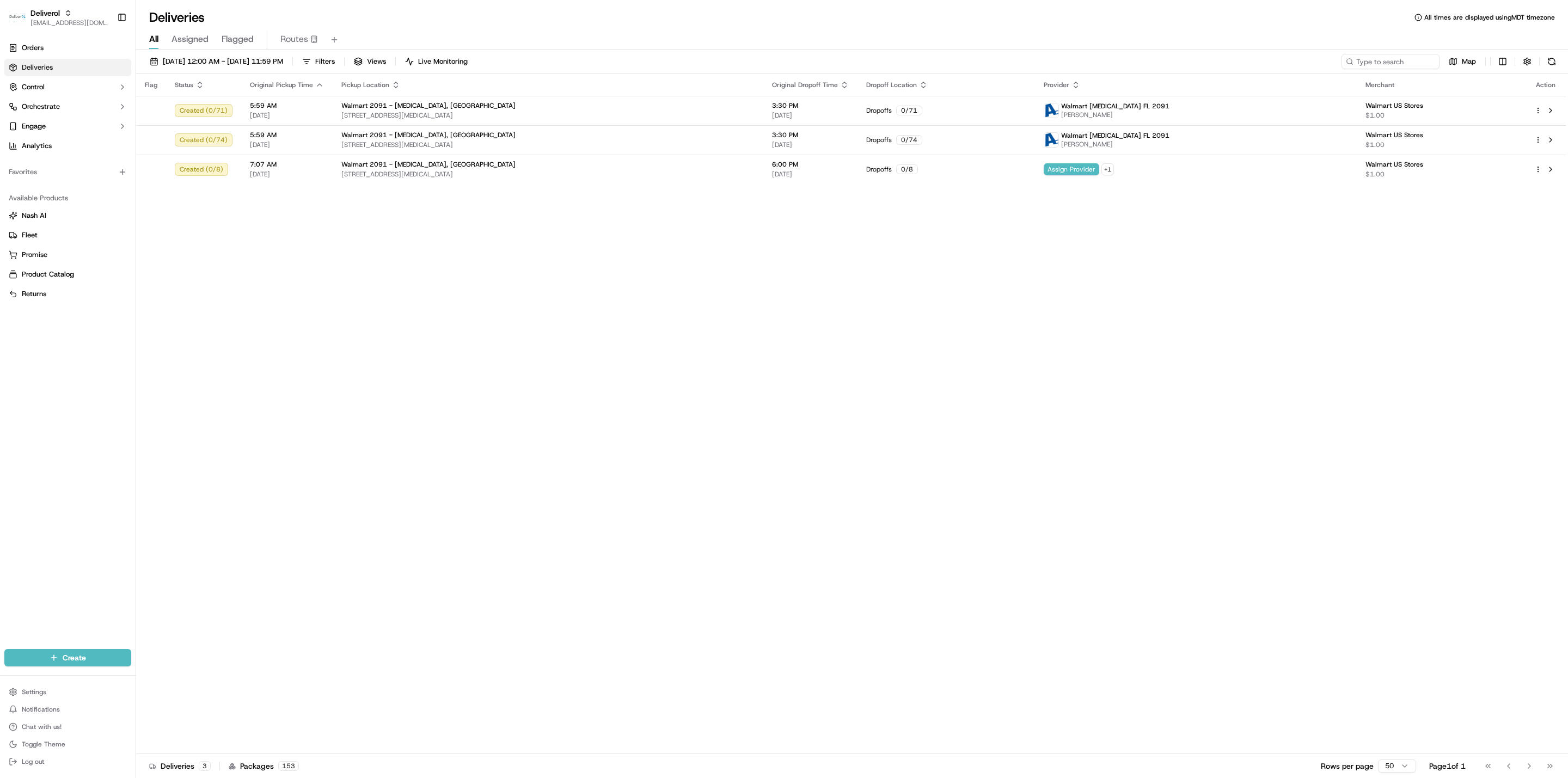
drag, startPoint x: 317, startPoint y: 271, endPoint x: 323, endPoint y: 272, distance: 6.1
click at [321, 272] on div "Flag Status Original Pickup Time Pickup Location Original Dropoff Time Dropoff …" at bounding box center [851, 414] width 1430 height 680
click at [759, 59] on html "Deliverol ali.jan@deliverol.com Toggle Sidebar Orders Deliveries Control Orches…" at bounding box center [784, 389] width 1568 height 778
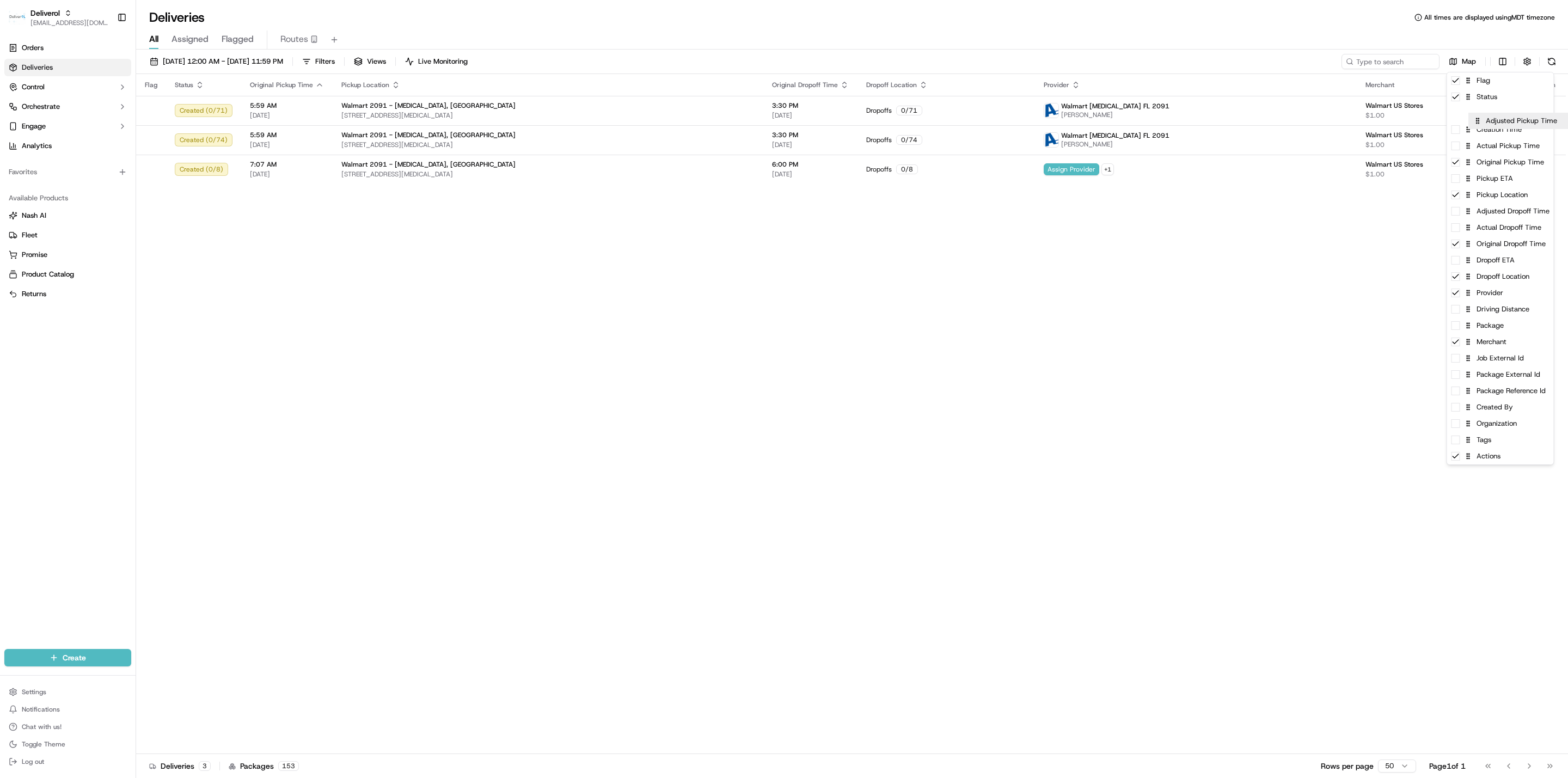
drag, startPoint x: 1462, startPoint y: 127, endPoint x: 1483, endPoint y: 113, distance: 25.2
click at [759, 84] on div "Flag" at bounding box center [1500, 80] width 107 height 16
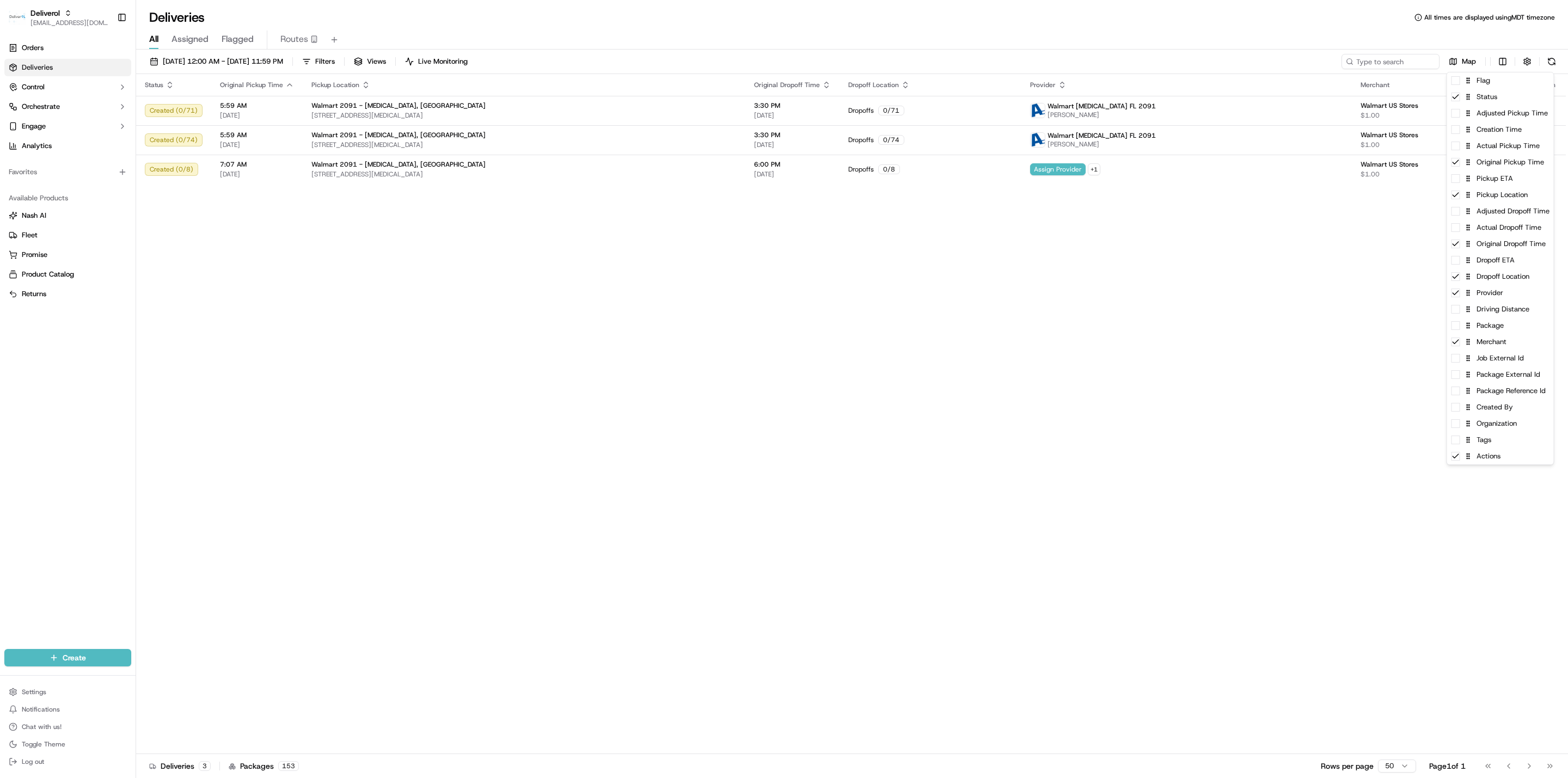
click at [759, 342] on html "Deliverol ali.jan@deliverol.com Toggle Sidebar Orders Deliveries Control Orches…" at bounding box center [784, 389] width 1568 height 778
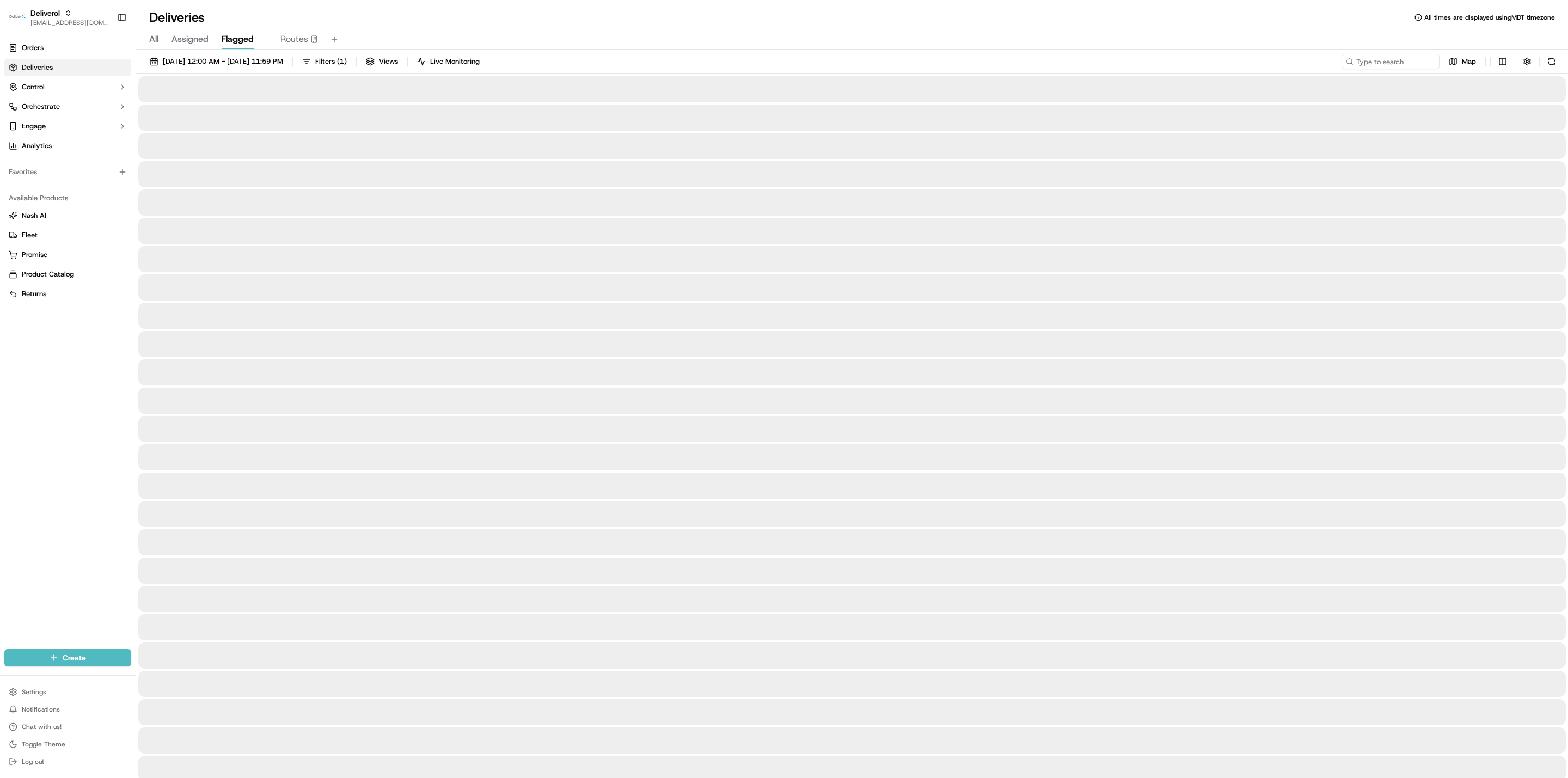
click at [234, 48] on button "Flagged" at bounding box center [237, 40] width 32 height 18
click at [157, 41] on span "All" at bounding box center [153, 39] width 9 height 13
click at [180, 177] on div at bounding box center [852, 174] width 1427 height 26
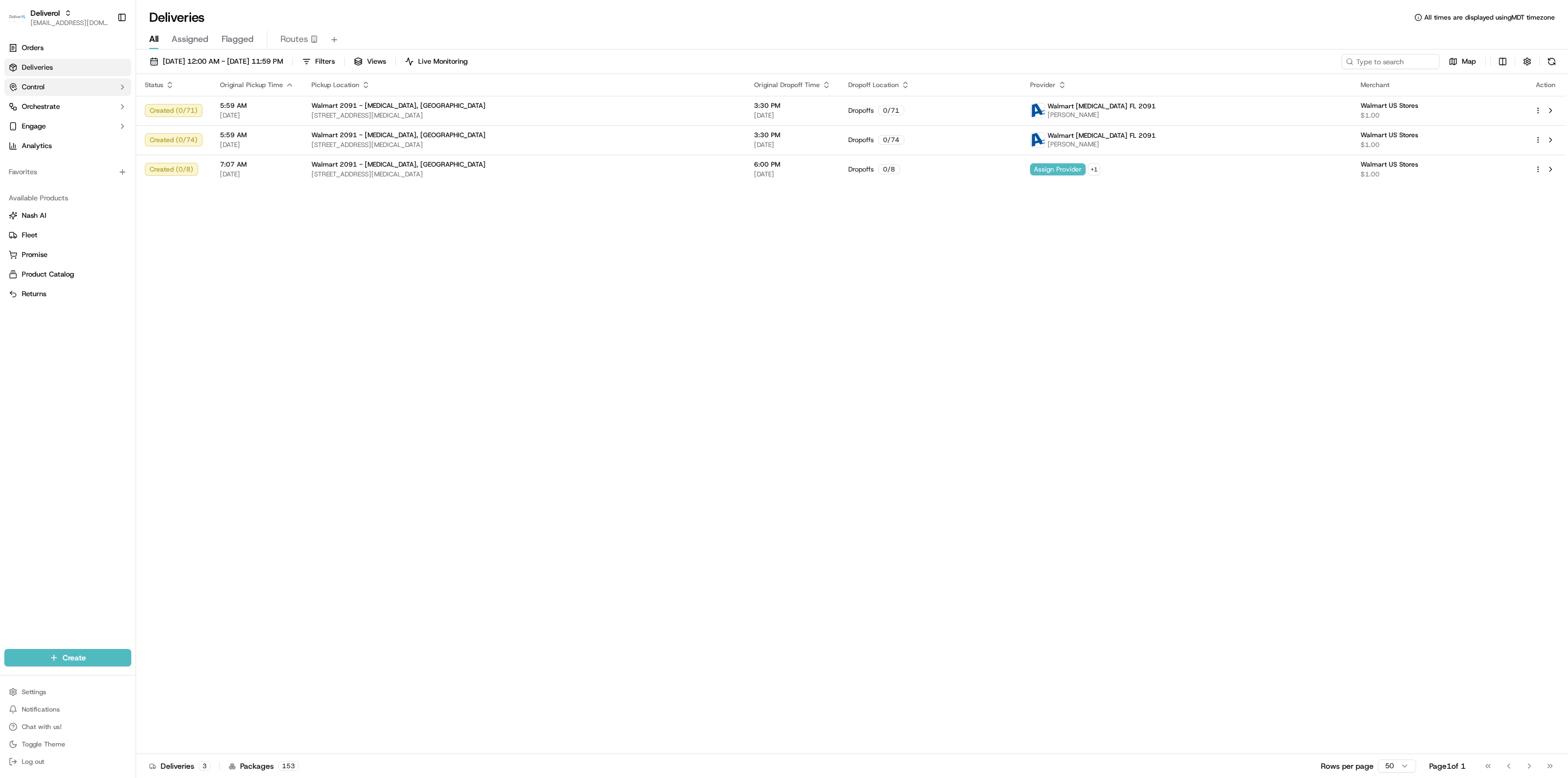
click at [60, 87] on button "Control" at bounding box center [68, 87] width 127 height 18
click at [69, 121] on span "Pickup Locations" at bounding box center [49, 122] width 54 height 10
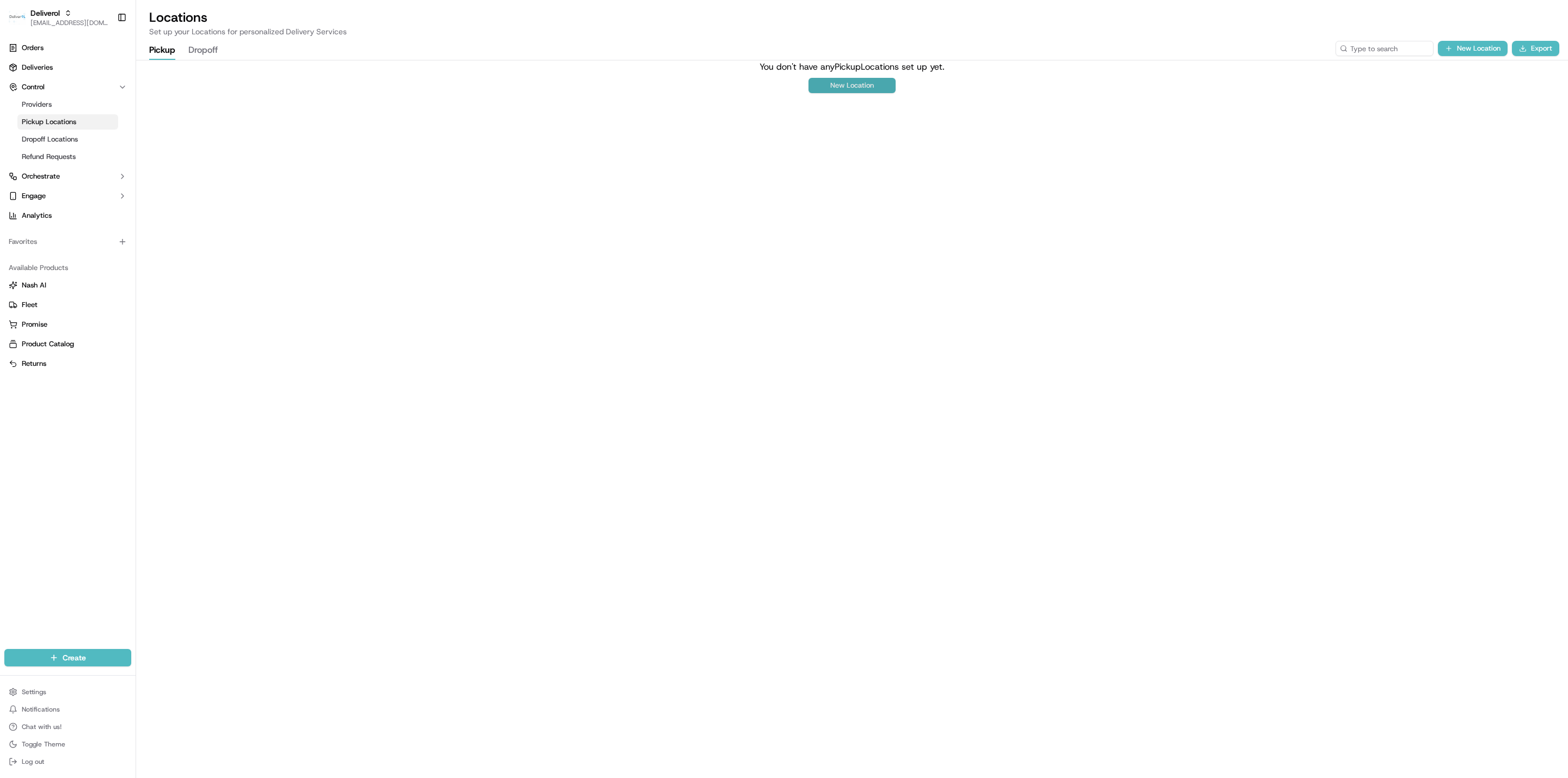
click at [759, 85] on button "New Location" at bounding box center [852, 85] width 87 height 15
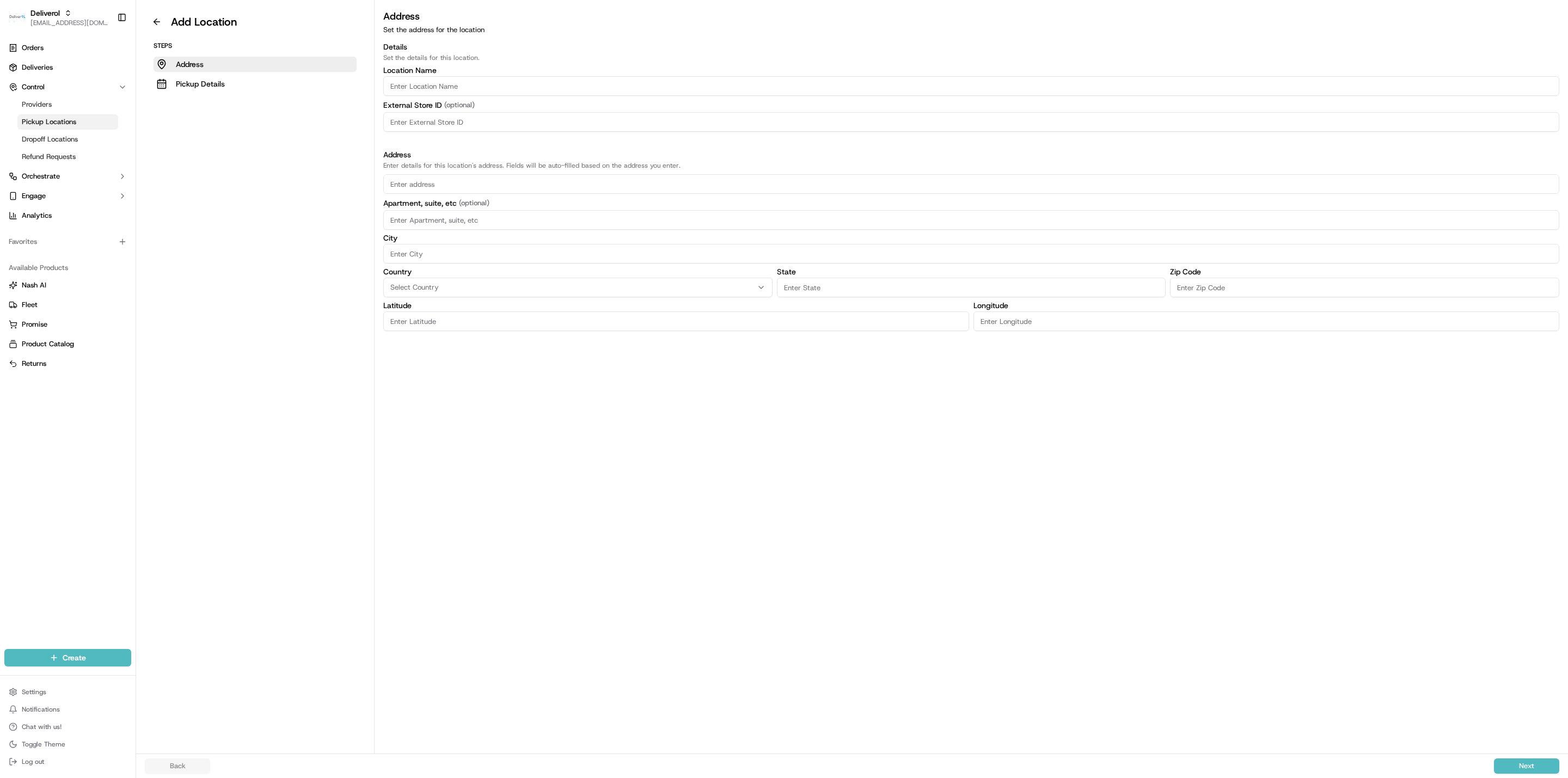
click at [480, 85] on input "Location name" at bounding box center [971, 86] width 1176 height 19
click at [433, 121] on input at bounding box center [971, 122] width 1176 height 19
click at [416, 240] on label "City" at bounding box center [971, 238] width 1176 height 8
click at [416, 249] on input at bounding box center [971, 254] width 1176 height 19
drag, startPoint x: 477, startPoint y: 393, endPoint x: 451, endPoint y: 168, distance: 226.5
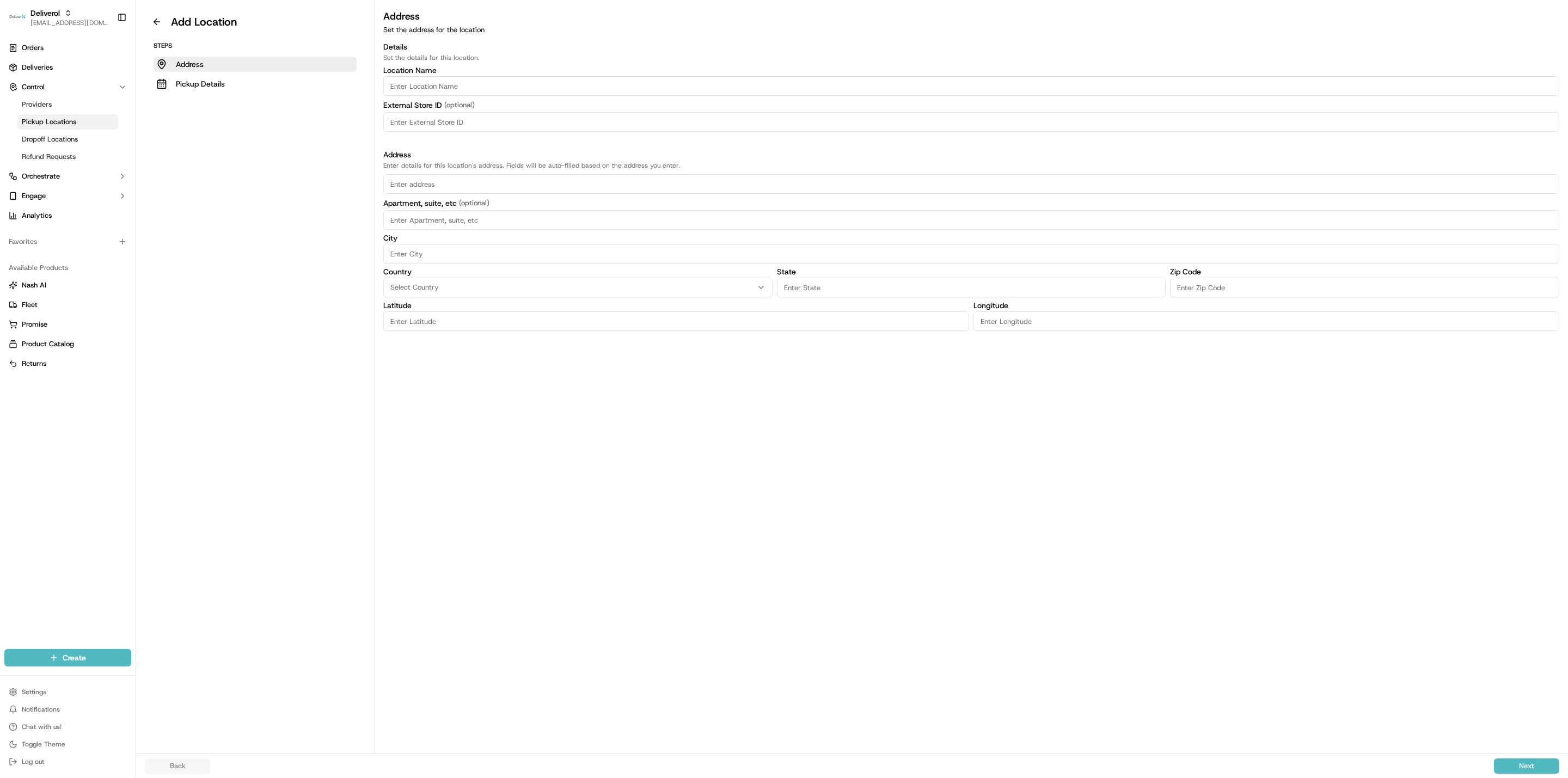
click at [477, 387] on div "Address Set the address for the location Details Set the details for this locat…" at bounding box center [971, 381] width 1194 height 745
click at [160, 28] on button at bounding box center [156, 21] width 24 height 18
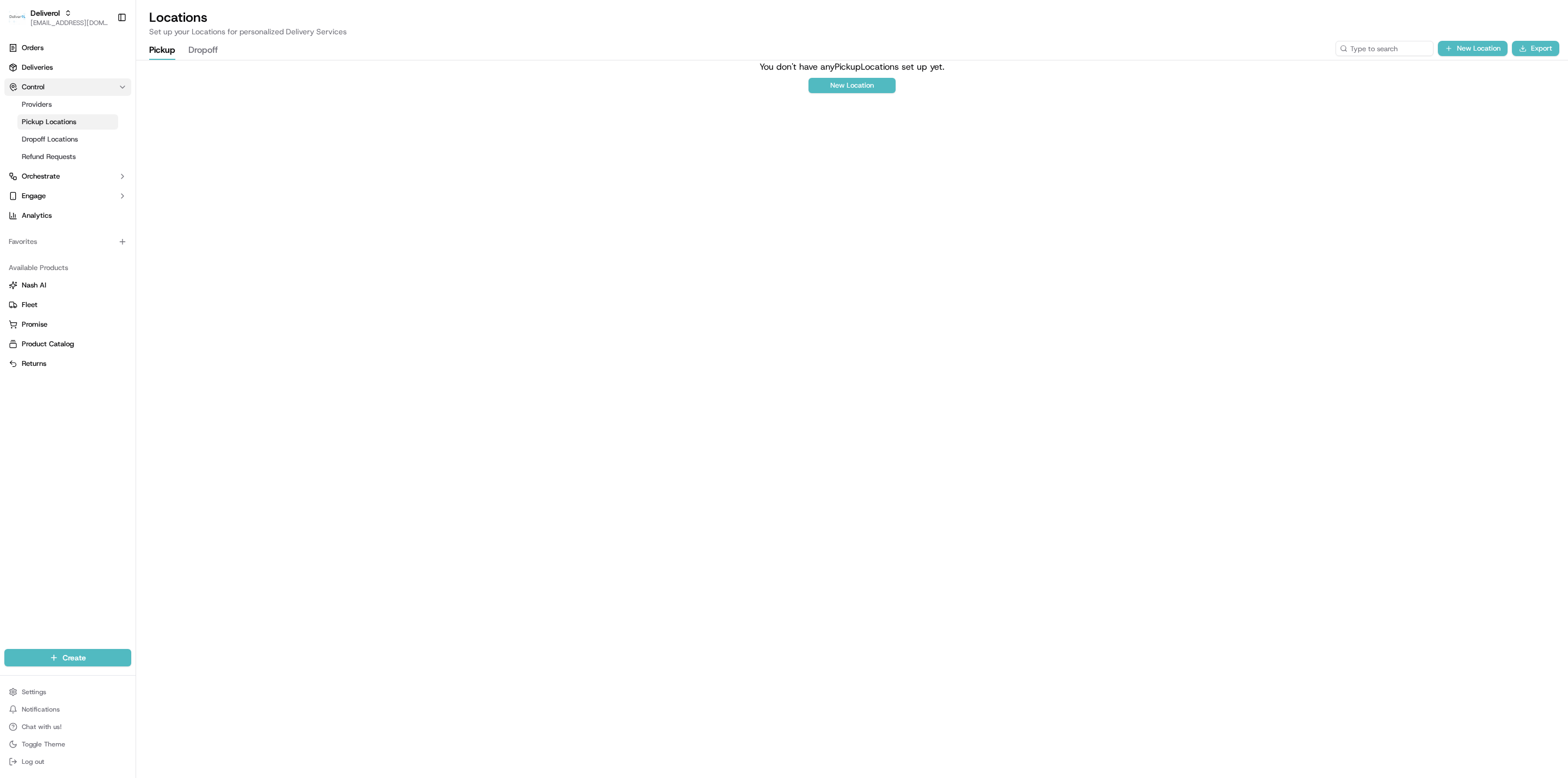
click at [61, 84] on button "Control" at bounding box center [68, 87] width 127 height 18
click at [235, 234] on div "You don't have any Pickup Locations set up yet. New Location" at bounding box center [852, 419] width 1432 height 717
click at [262, 230] on div "You don't have any Pickup Locations set up yet. New Location" at bounding box center [852, 419] width 1432 height 717
click at [49, 49] on link "Orders" at bounding box center [68, 47] width 127 height 18
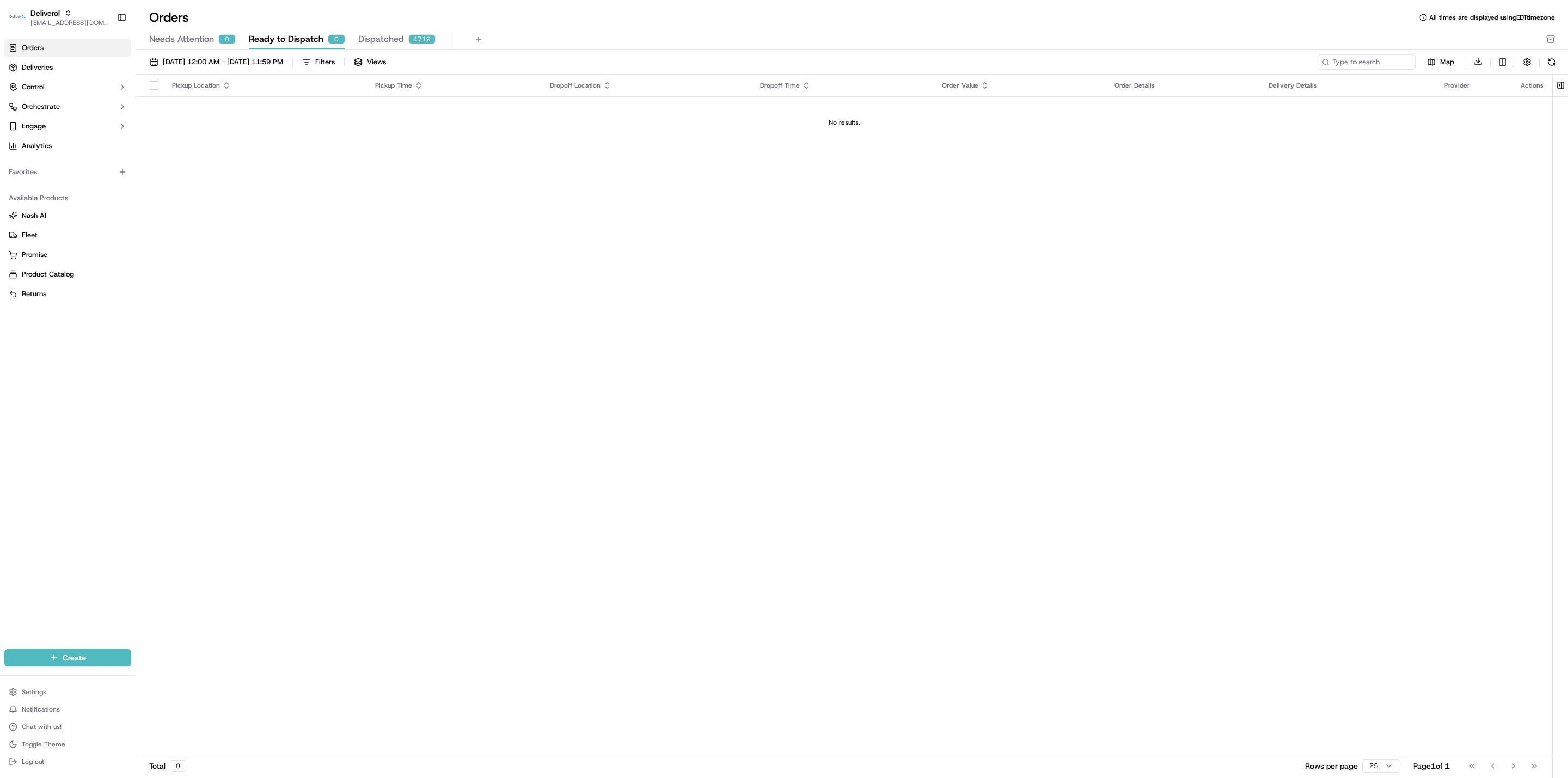
click at [455, 247] on div "Pickup Location Pickup Time Dropoff Location Dropoff Time Order Value Order Det…" at bounding box center [844, 415] width 1416 height 680
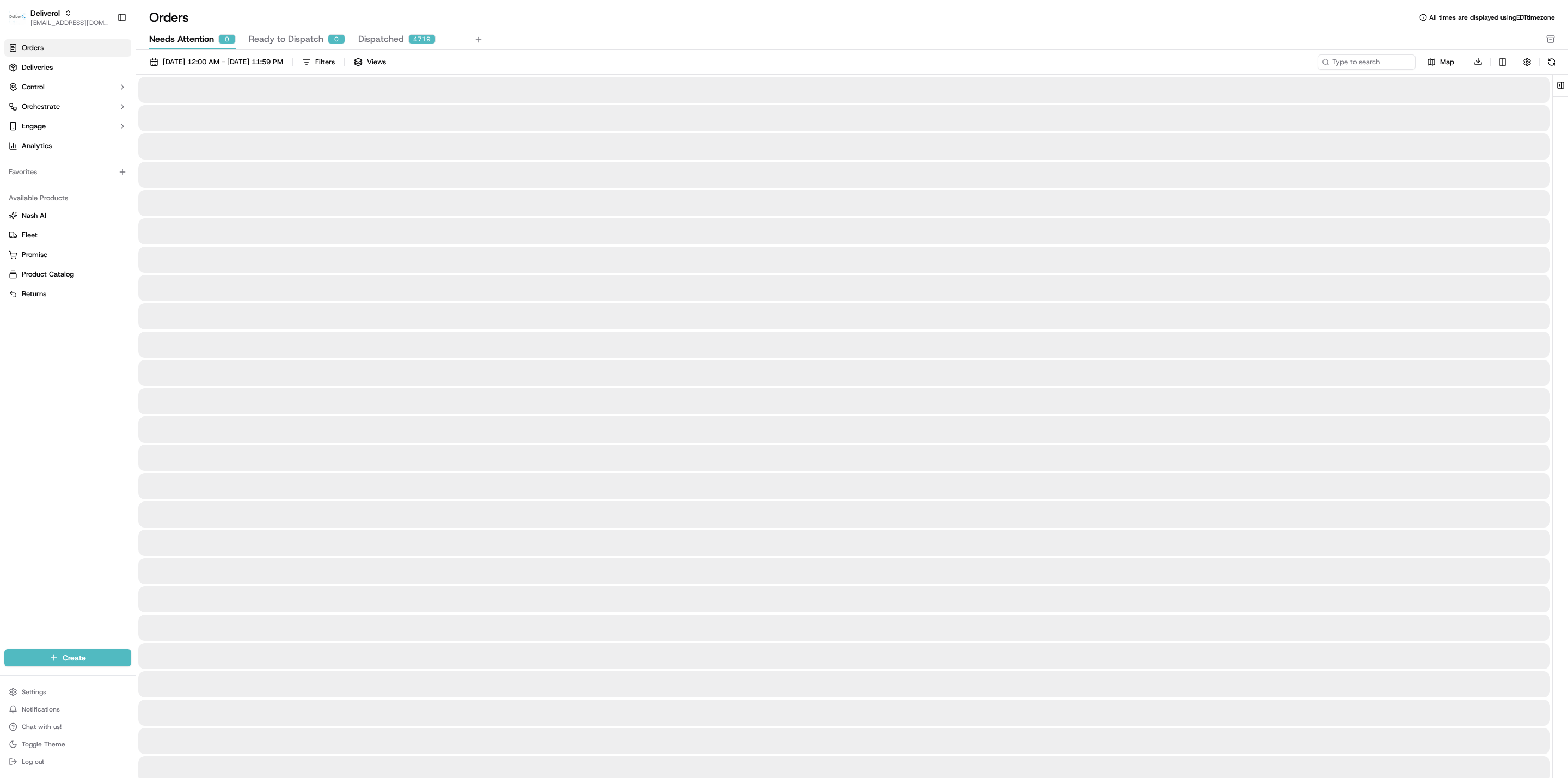
click at [192, 36] on span "Needs Attention" at bounding box center [181, 39] width 65 height 13
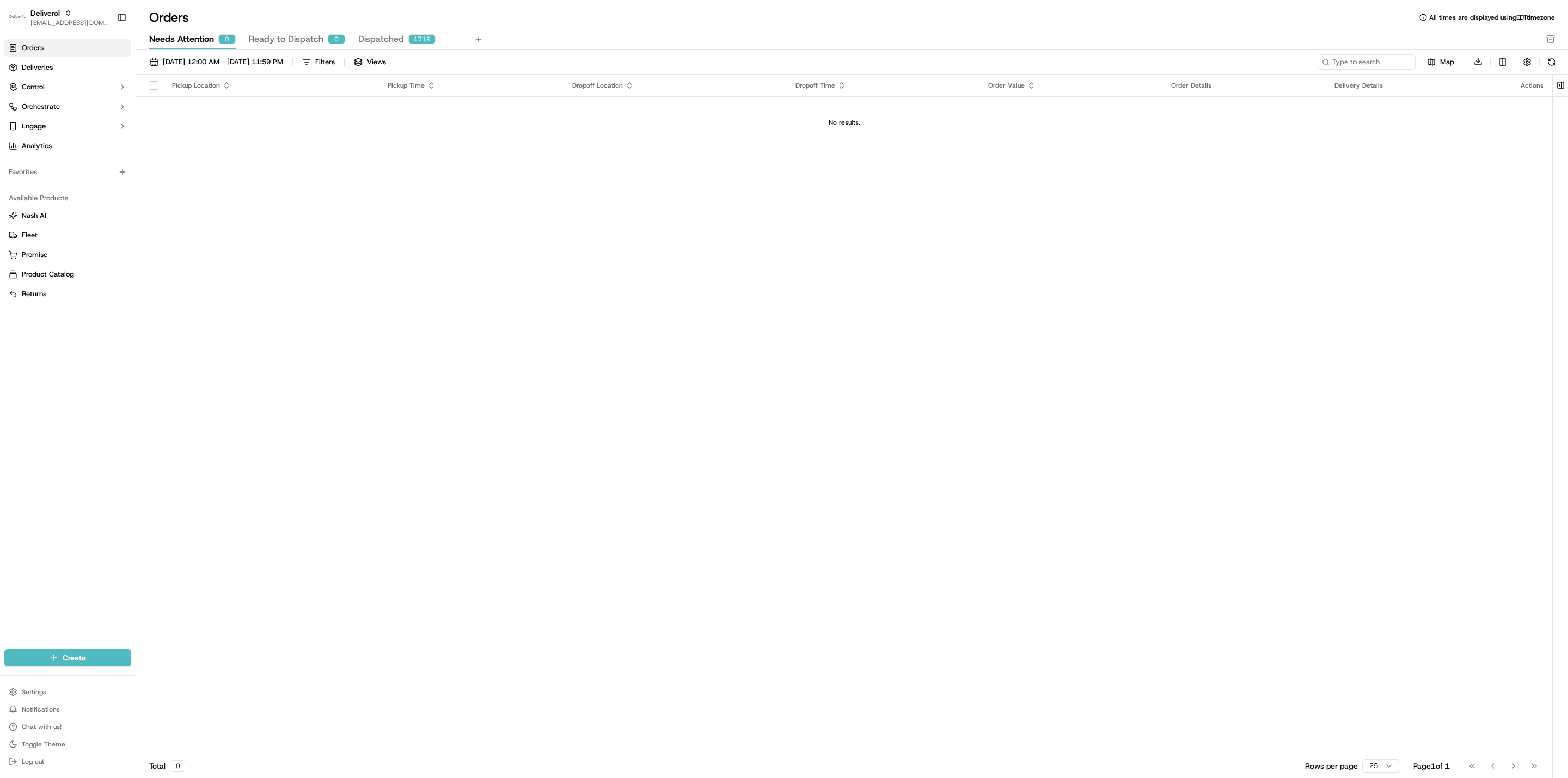
click at [368, 37] on span "Dispatched" at bounding box center [381, 39] width 46 height 13
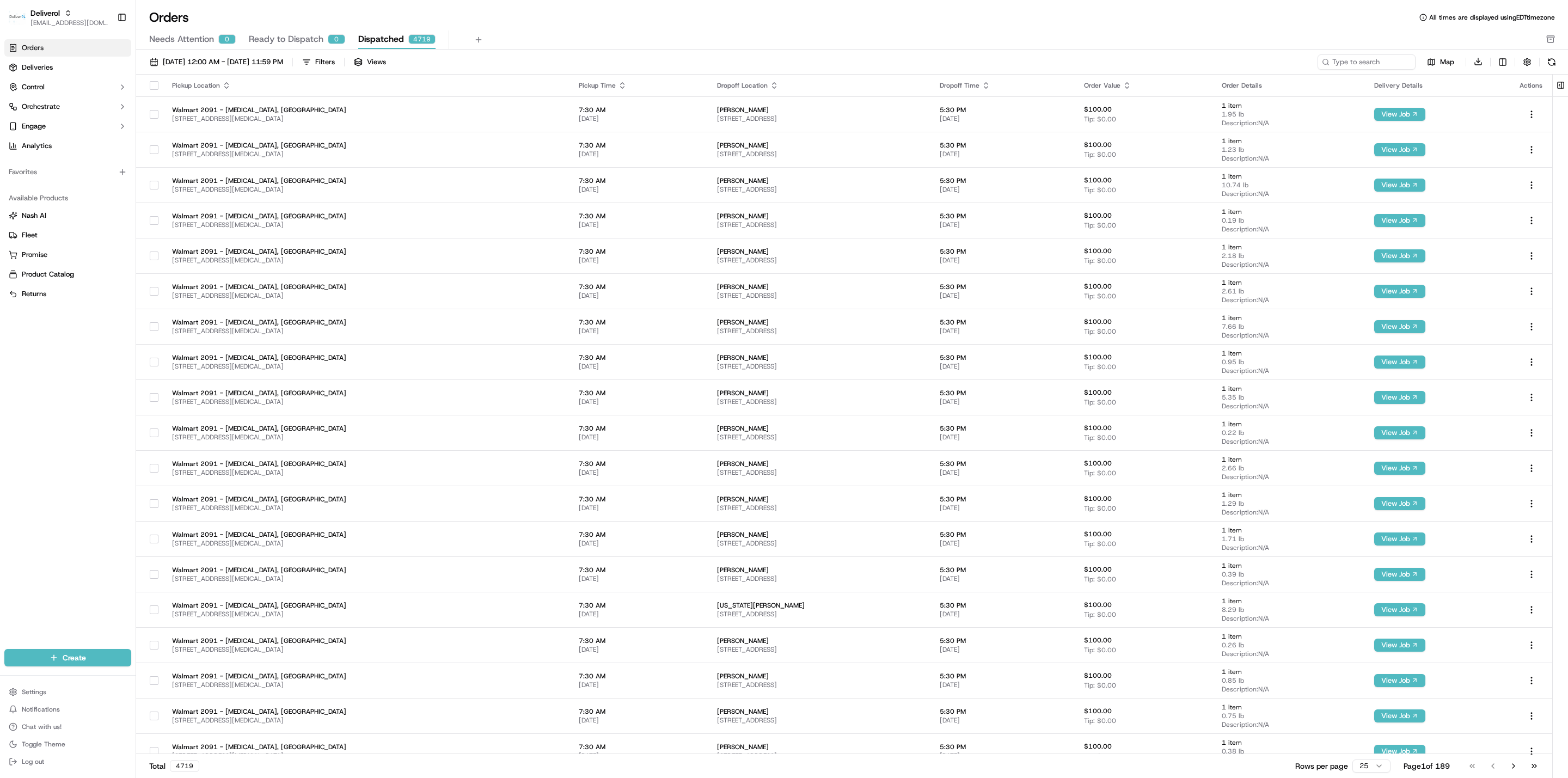
click at [712, 10] on div "Orders All times are displayed using EDT timezone" at bounding box center [852, 17] width 1432 height 18
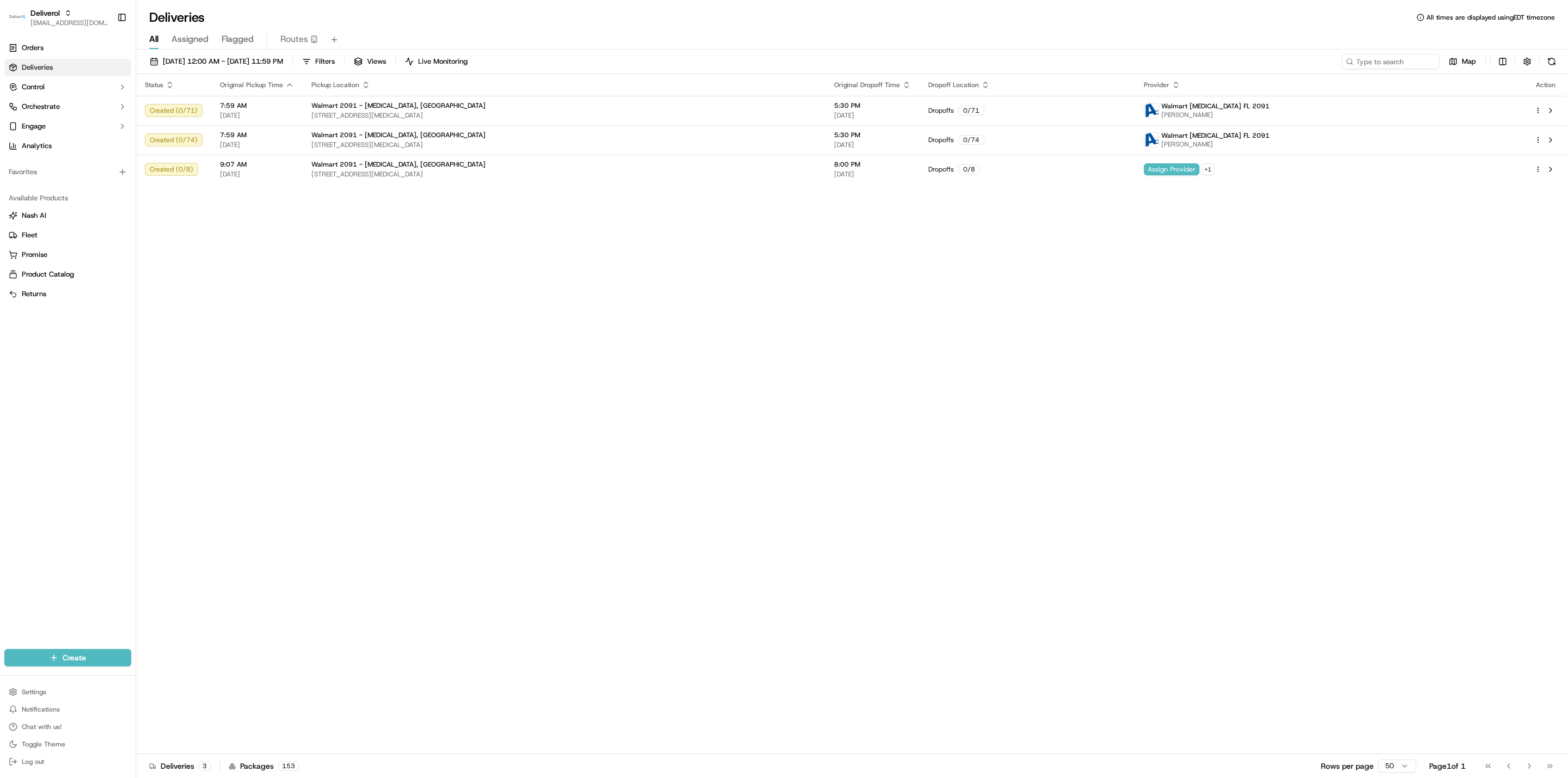
drag, startPoint x: 364, startPoint y: 63, endPoint x: 409, endPoint y: 46, distance: 48.1
click at [335, 63] on span "Filters" at bounding box center [325, 61] width 19 height 10
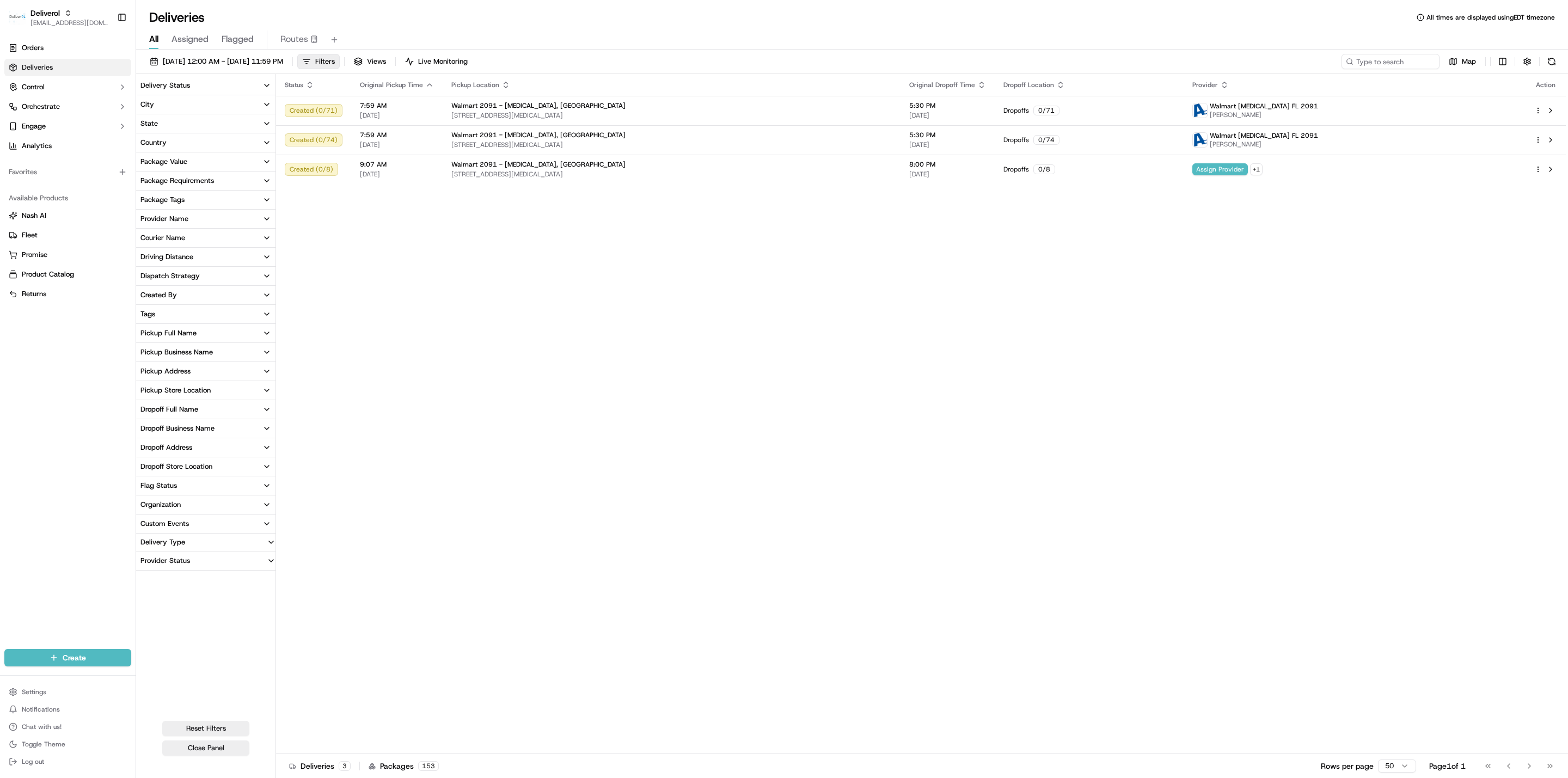
click at [381, 317] on div "Status Original Pickup Time Pickup Location Original Dropoff Time Dropoff Locat…" at bounding box center [920, 414] width 1290 height 680
click at [163, 203] on div "Package Tags" at bounding box center [163, 200] width 44 height 10
click at [259, 239] on span "153" at bounding box center [262, 239] width 13 height 9
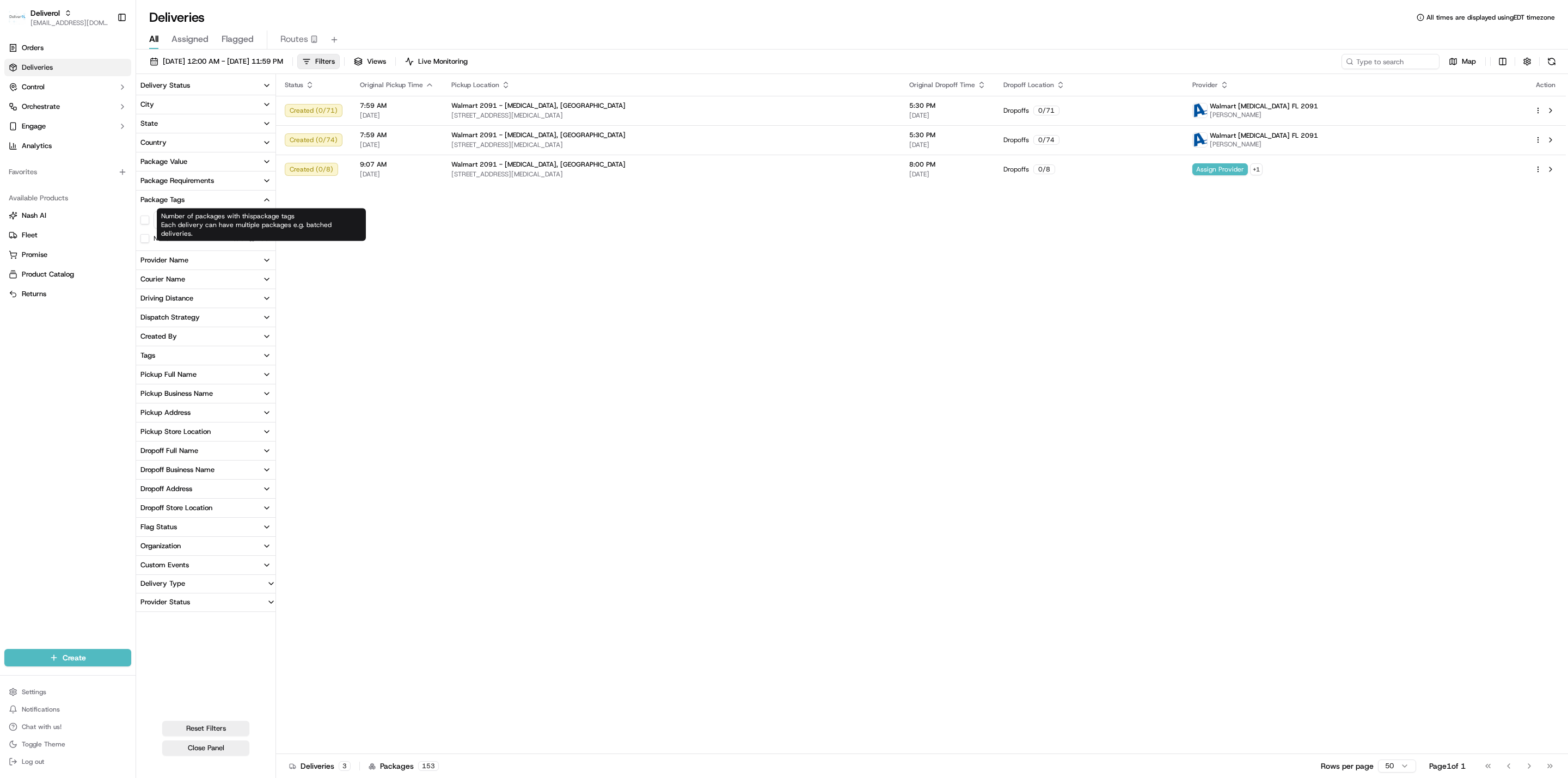
click at [239, 236] on icon at bounding box center [236, 239] width 6 height 6
click at [237, 237] on icon at bounding box center [235, 237] width 3 height 3
click at [142, 240] on button "None" at bounding box center [145, 239] width 9 height 9
click at [142, 240] on button "None" at bounding box center [145, 239] width 9 height 9
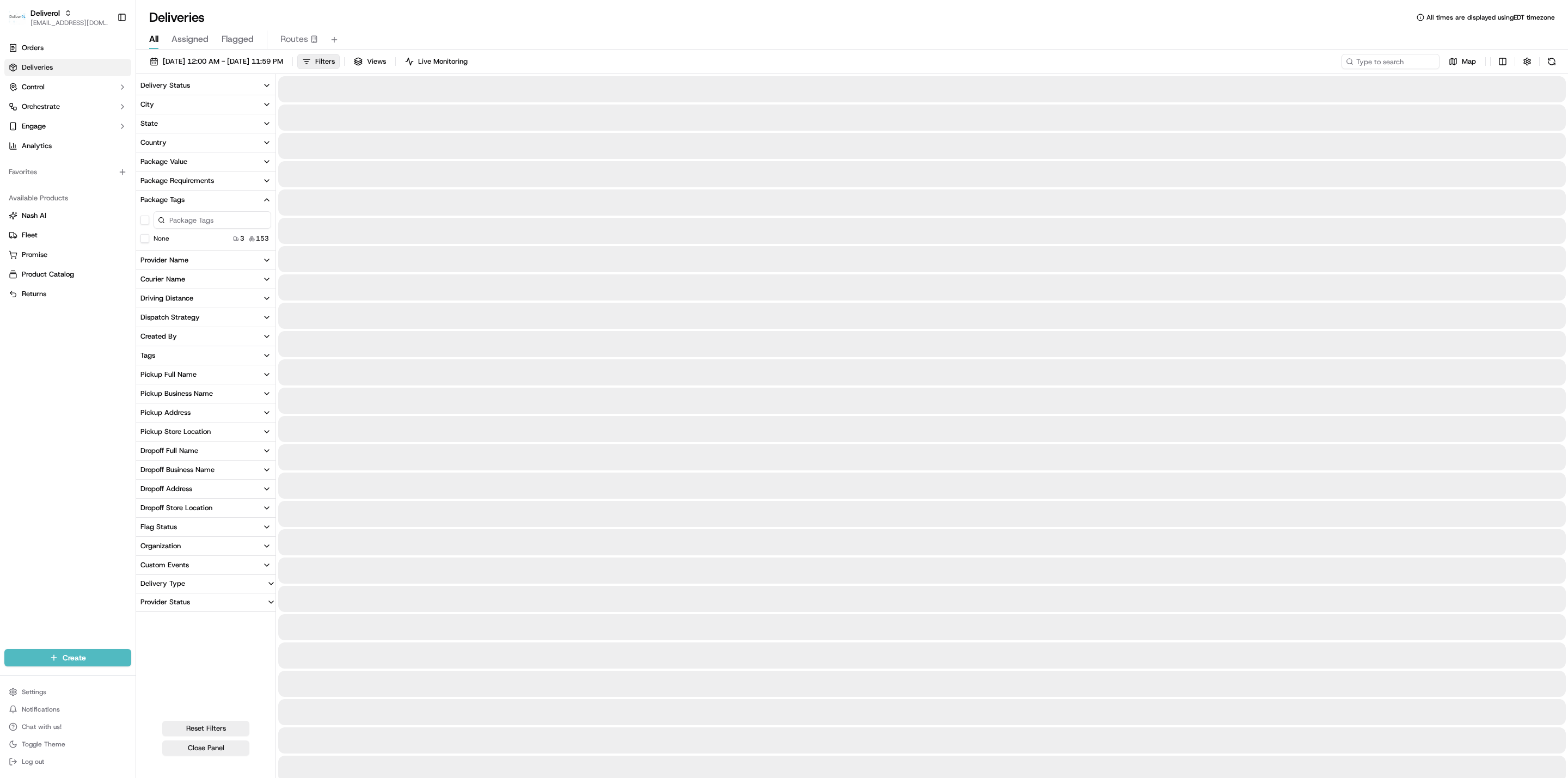
click at [266, 204] on button "Package Tags" at bounding box center [206, 200] width 139 height 18
click at [250, 184] on button "Package Requirements" at bounding box center [206, 181] width 139 height 18
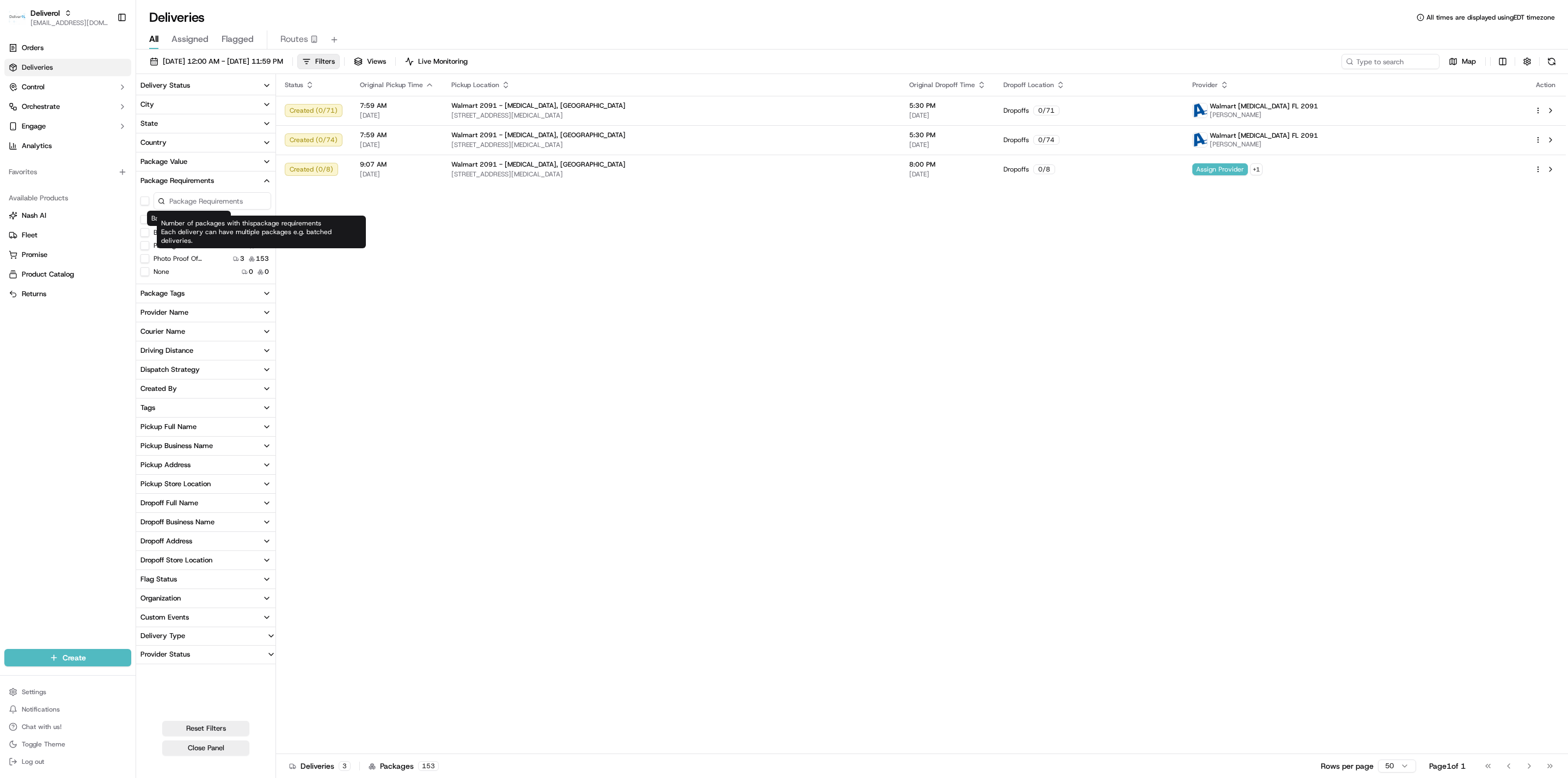
click at [345, 261] on div "Status Original Pickup Time Pickup Location Original Dropoff Time Dropoff Locat…" at bounding box center [920, 414] width 1290 height 680
click at [142, 219] on button "Barcode Scan On Dropoff" at bounding box center [145, 219] width 9 height 9
drag, startPoint x: 405, startPoint y: 168, endPoint x: 374, endPoint y: 333, distance: 167.9
click at [374, 333] on div "Status Original Pickup Time Pickup Location Original Dropoff Time Dropoff Locat…" at bounding box center [920, 414] width 1290 height 680
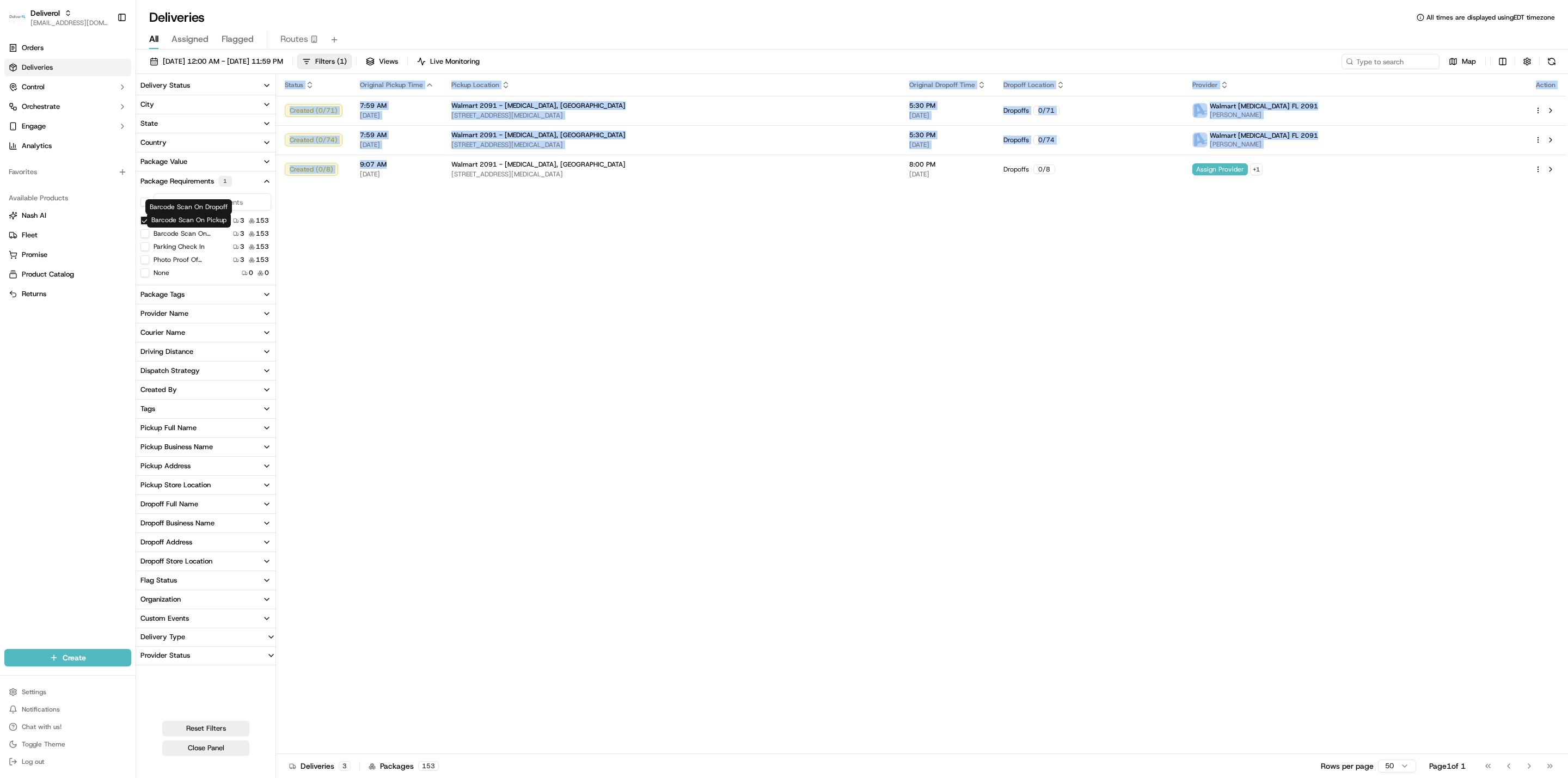
click at [382, 298] on div "Status Original Pickup Time Pickup Location Original Dropoff Time Dropoff Locat…" at bounding box center [920, 414] width 1290 height 680
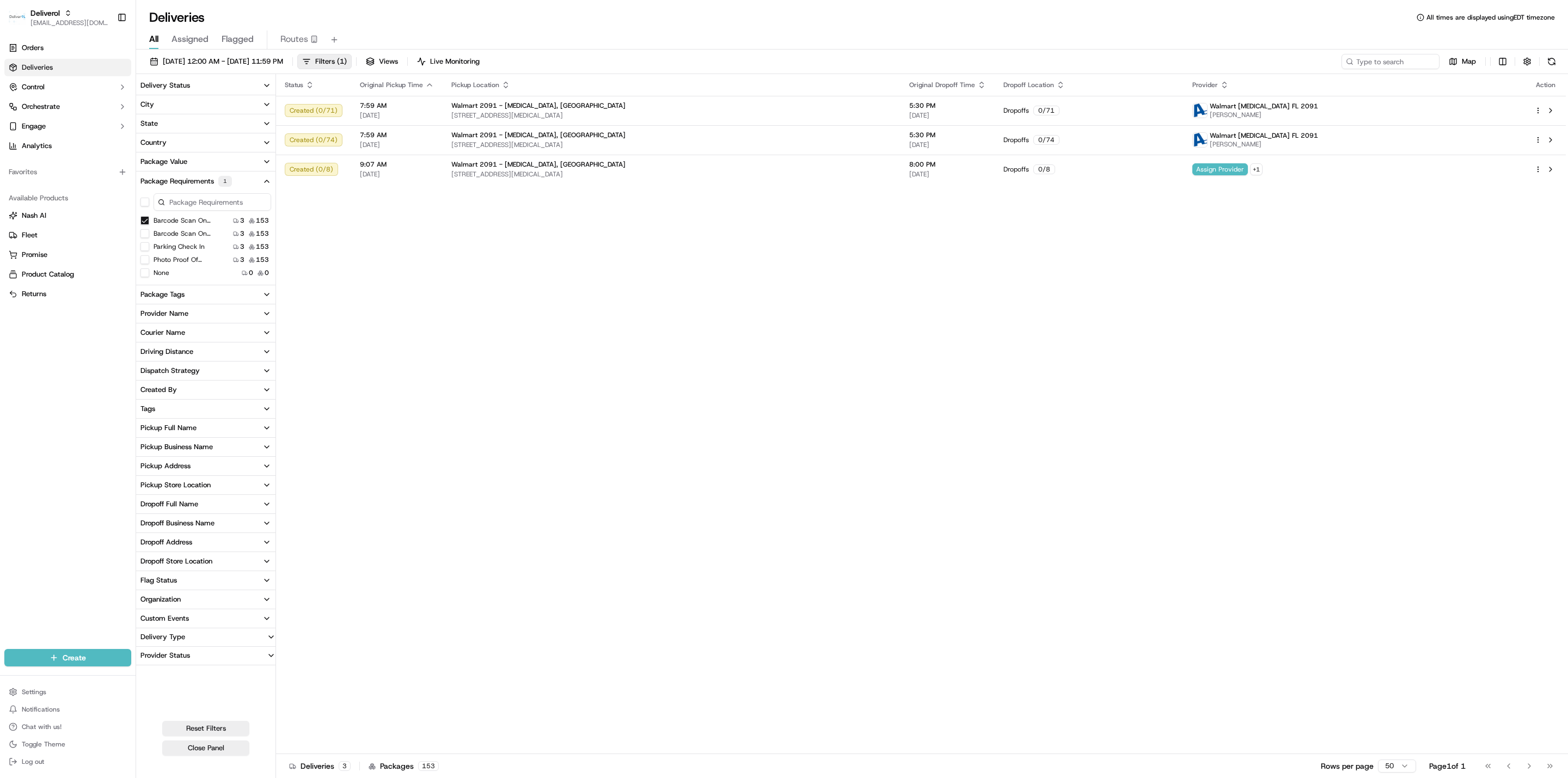
click at [144, 219] on button "Barcode Scan On Dropoff" at bounding box center [145, 220] width 9 height 9
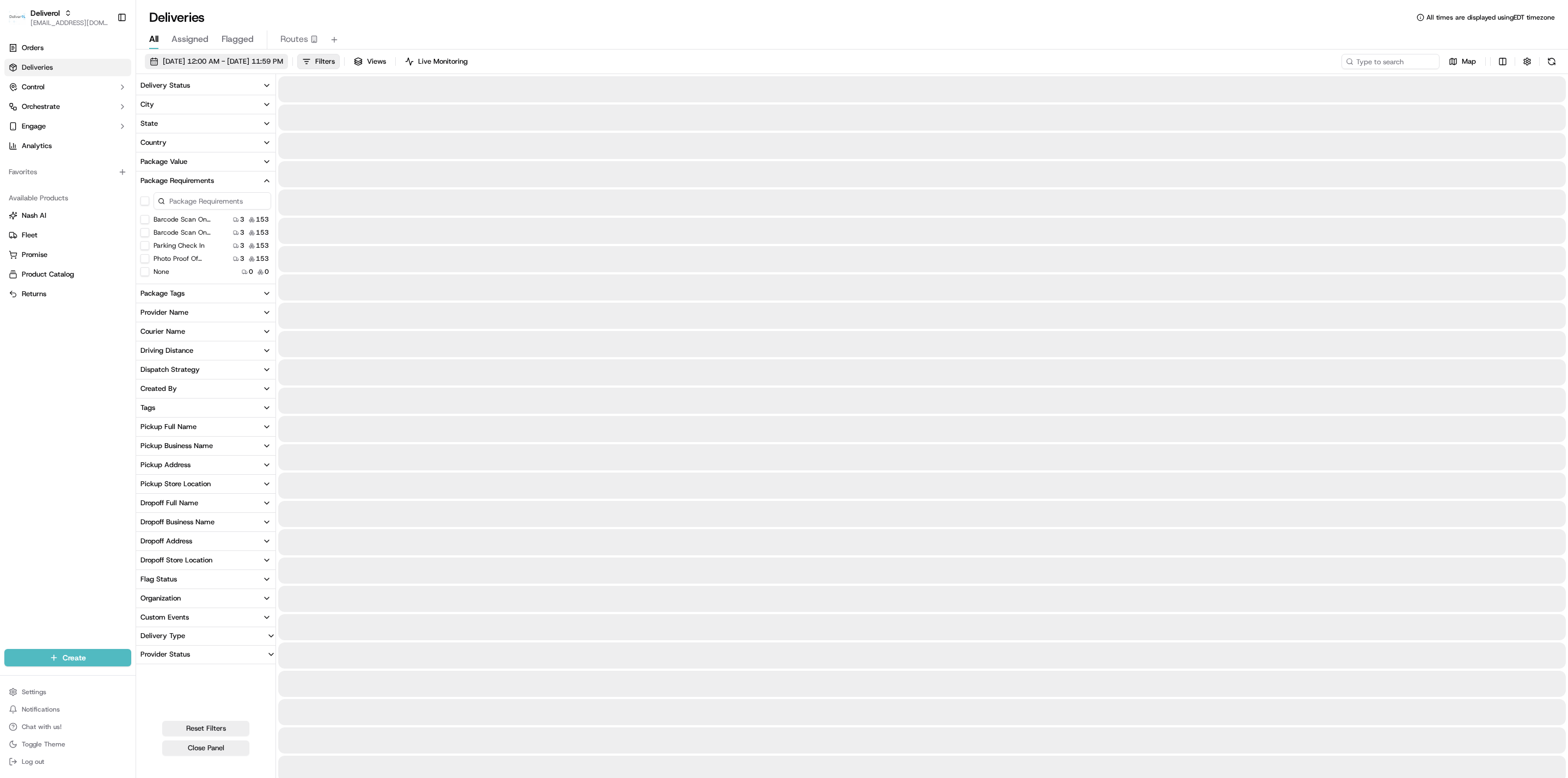
click at [153, 257] on label "Photo Proof Of Delivery" at bounding box center [188, 259] width 69 height 9
click at [149, 257] on button "Photo Proof Of Delivery" at bounding box center [145, 259] width 9 height 9
click at [270, 66] on span "09/18/2025 12:00 AM - 09/18/2025 11:59 PM" at bounding box center [223, 61] width 121 height 10
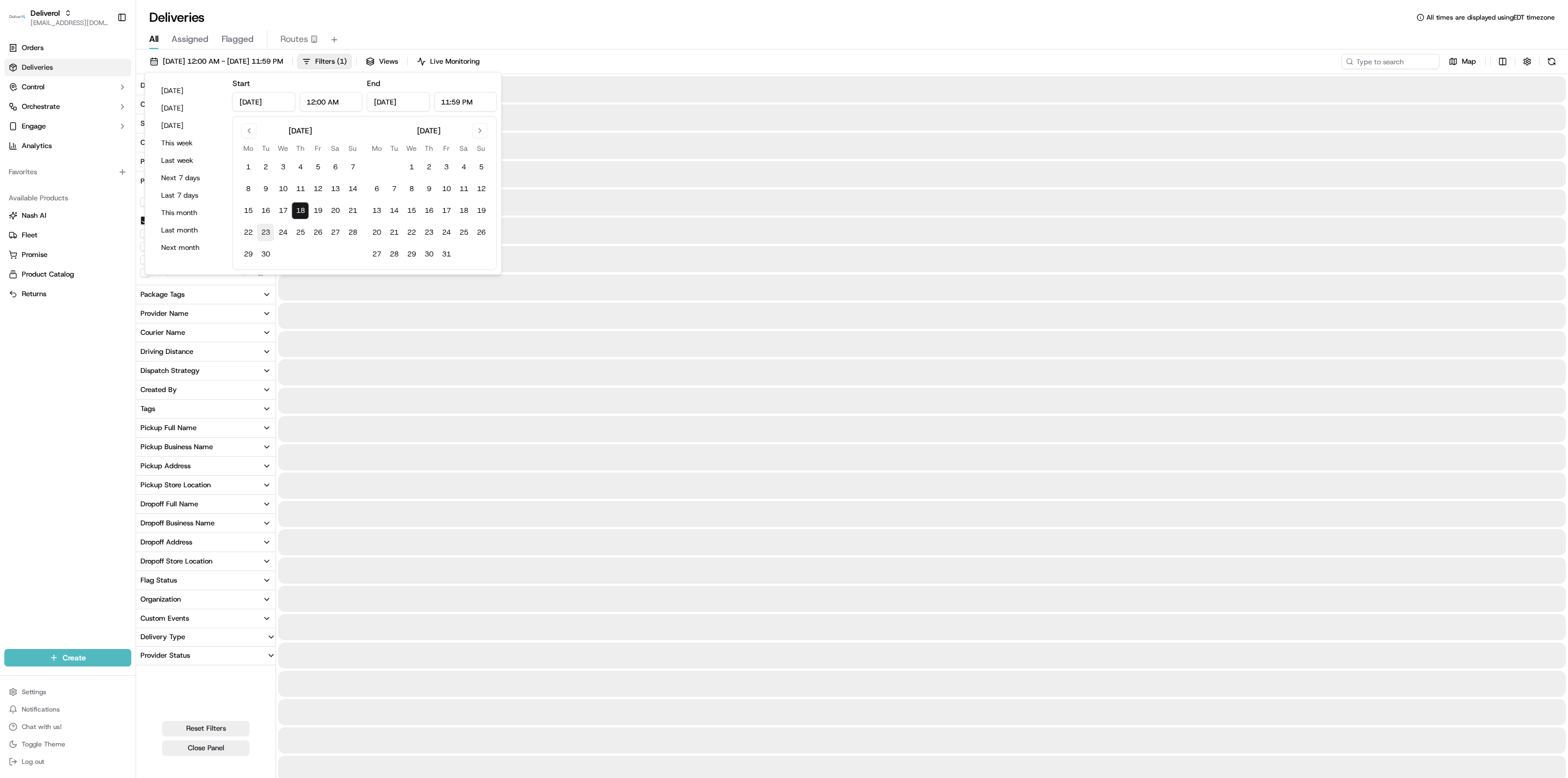
click at [288, 208] on button "17" at bounding box center [283, 211] width 18 height 18
click at [285, 213] on button "17" at bounding box center [283, 211] width 18 height 18
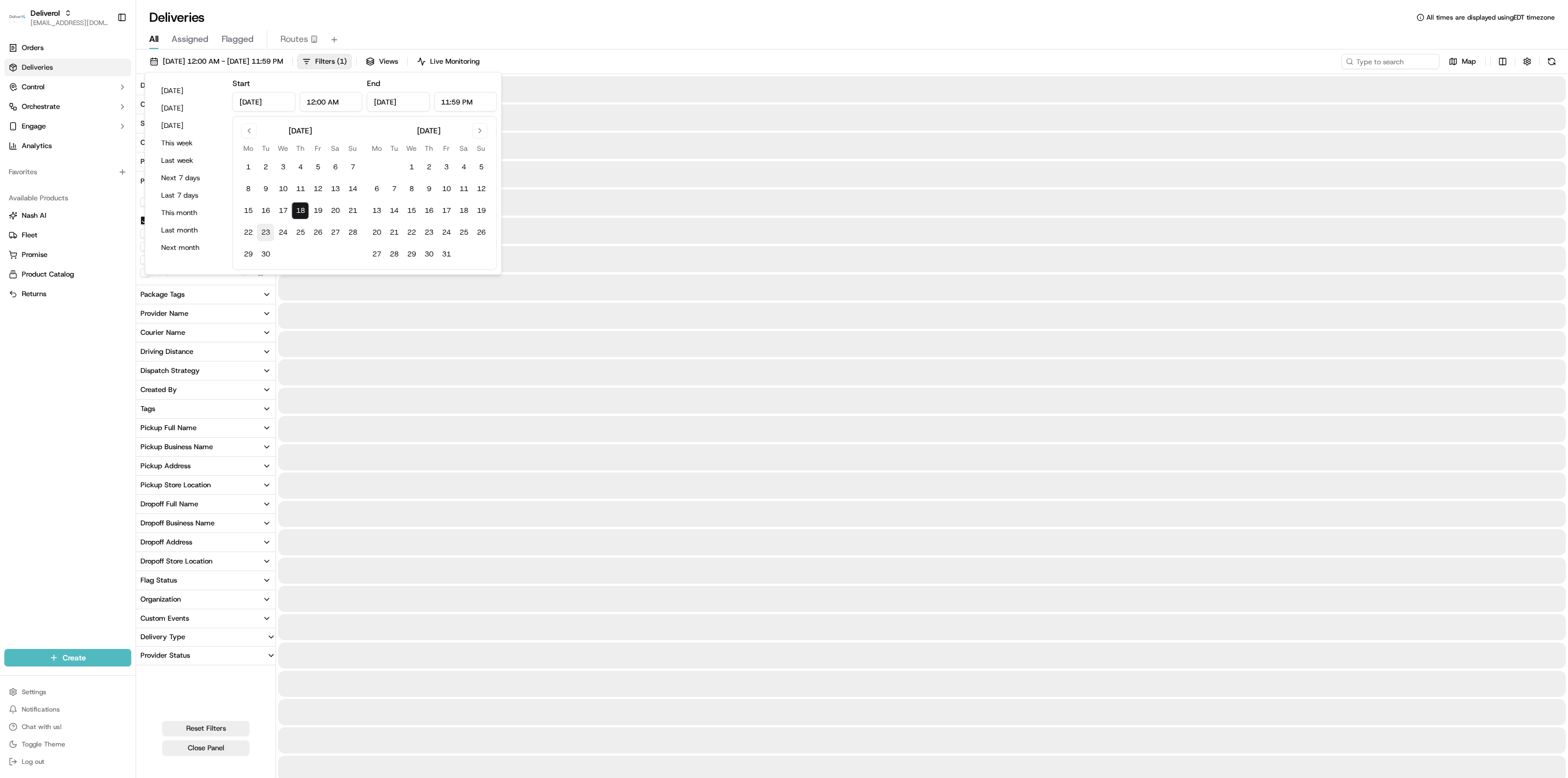
click at [285, 213] on button "17" at bounding box center [283, 211] width 18 height 18
click at [281, 209] on button "17" at bounding box center [283, 211] width 18 height 18
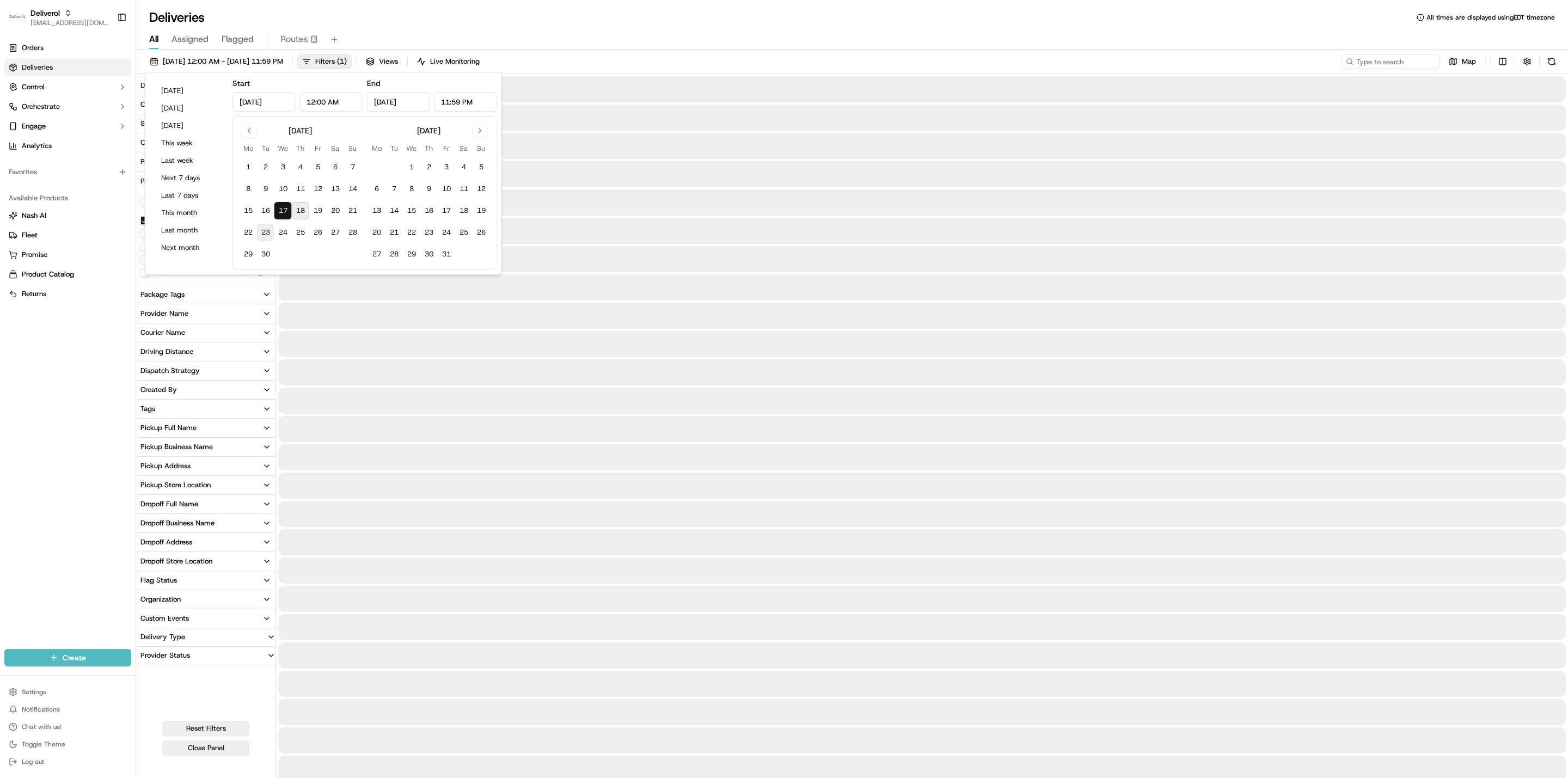
type input "Sep 17, 2025"
click at [286, 214] on button "17" at bounding box center [283, 211] width 18 height 18
click at [111, 325] on div "Orders Deliveries Control Orchestrate Engage Analytics Favorites Available Prod…" at bounding box center [68, 337] width 136 height 606
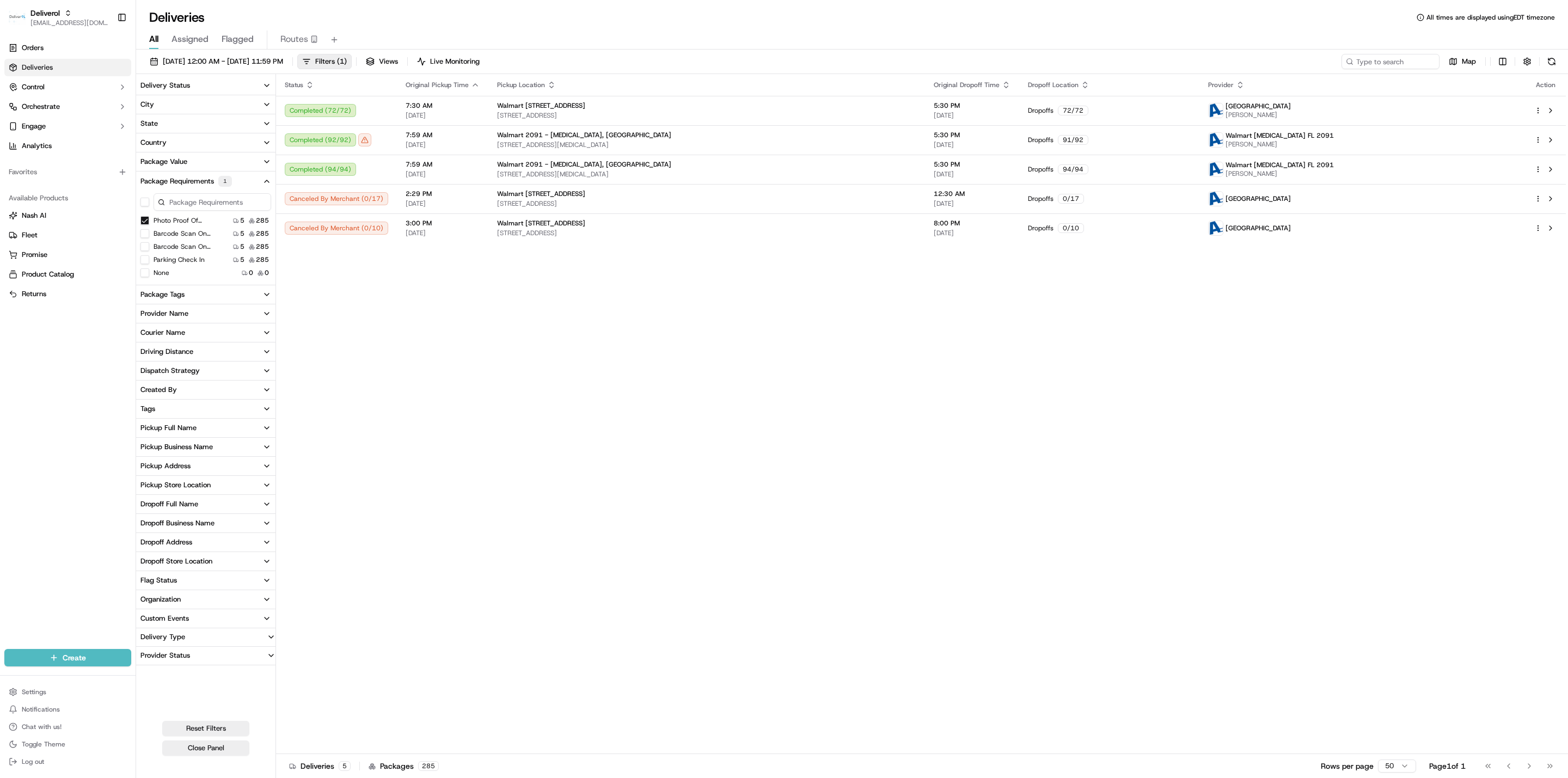
click at [142, 219] on button "Photo Proof Of Delivery" at bounding box center [145, 220] width 9 height 9
click at [144, 248] on button "Parking Check In" at bounding box center [145, 245] width 9 height 9
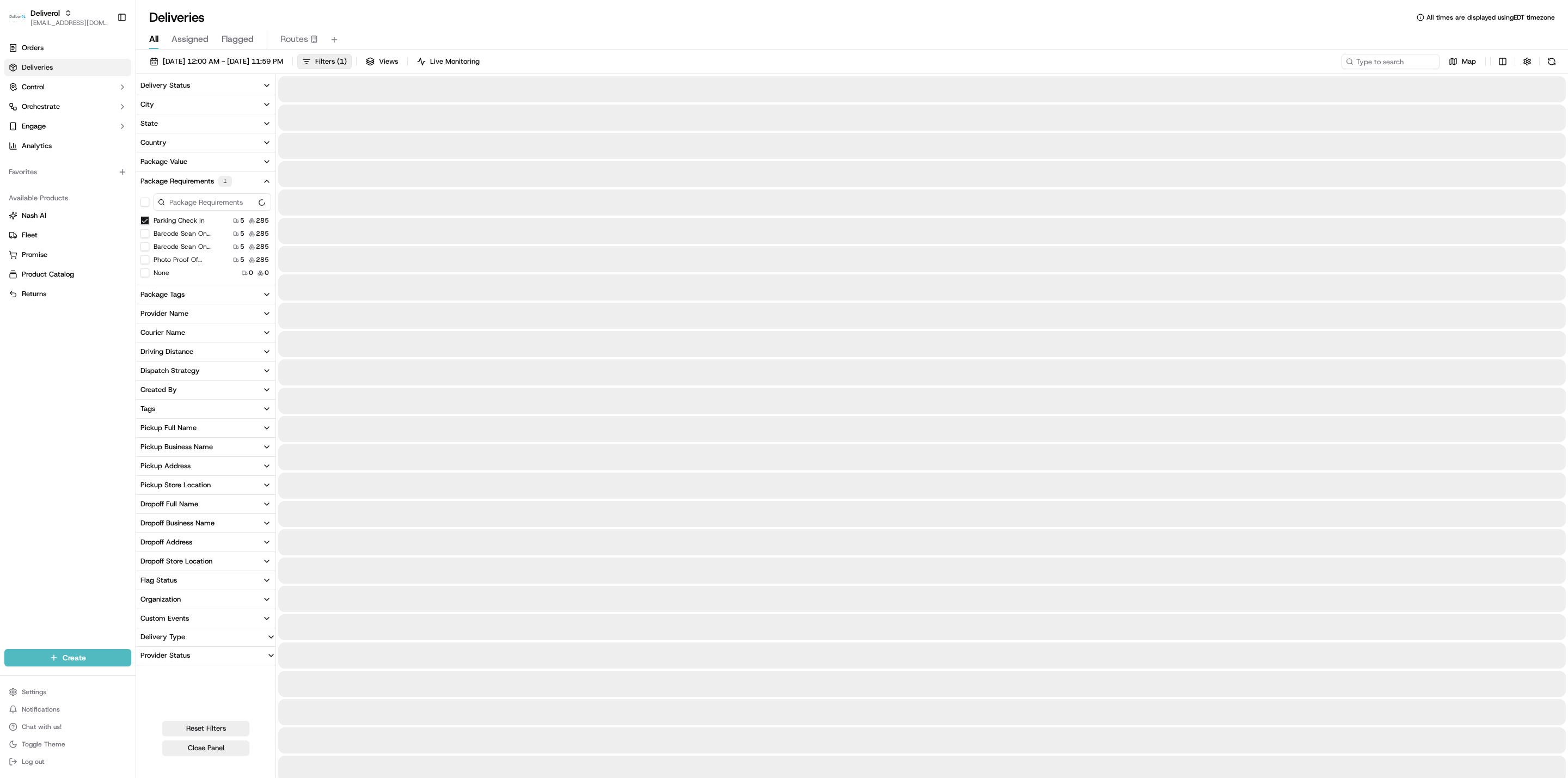
click at [144, 248] on button "Barcode Scan On Pickup" at bounding box center [145, 247] width 9 height 9
click at [144, 248] on button "Barcode Scan On Dropoff" at bounding box center [145, 247] width 9 height 9
click at [144, 228] on div "Barcode Scan On Pickup 5 285" at bounding box center [206, 234] width 139 height 11
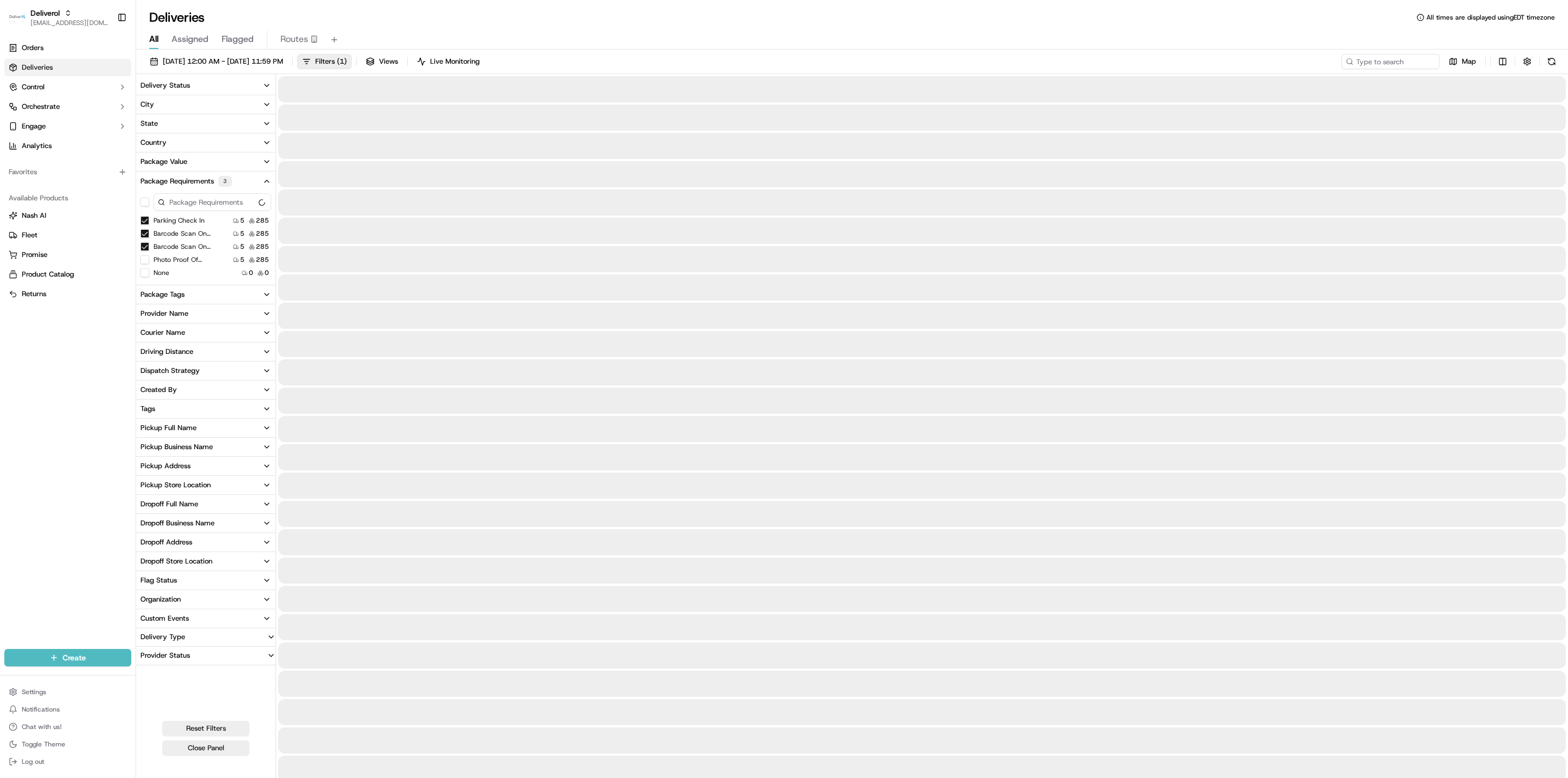
click at [144, 220] on button "Parking Check In" at bounding box center [145, 220] width 9 height 9
click at [147, 233] on button "Barcode Scan On Dropoff" at bounding box center [145, 234] width 9 height 9
click at [145, 221] on button "Barcode Scan On Pickup" at bounding box center [145, 220] width 9 height 9
click at [142, 245] on button "Parking Check In" at bounding box center [145, 245] width 9 height 9
click at [142, 245] on button "Barcode Scan On Pickup" at bounding box center [145, 247] width 9 height 9
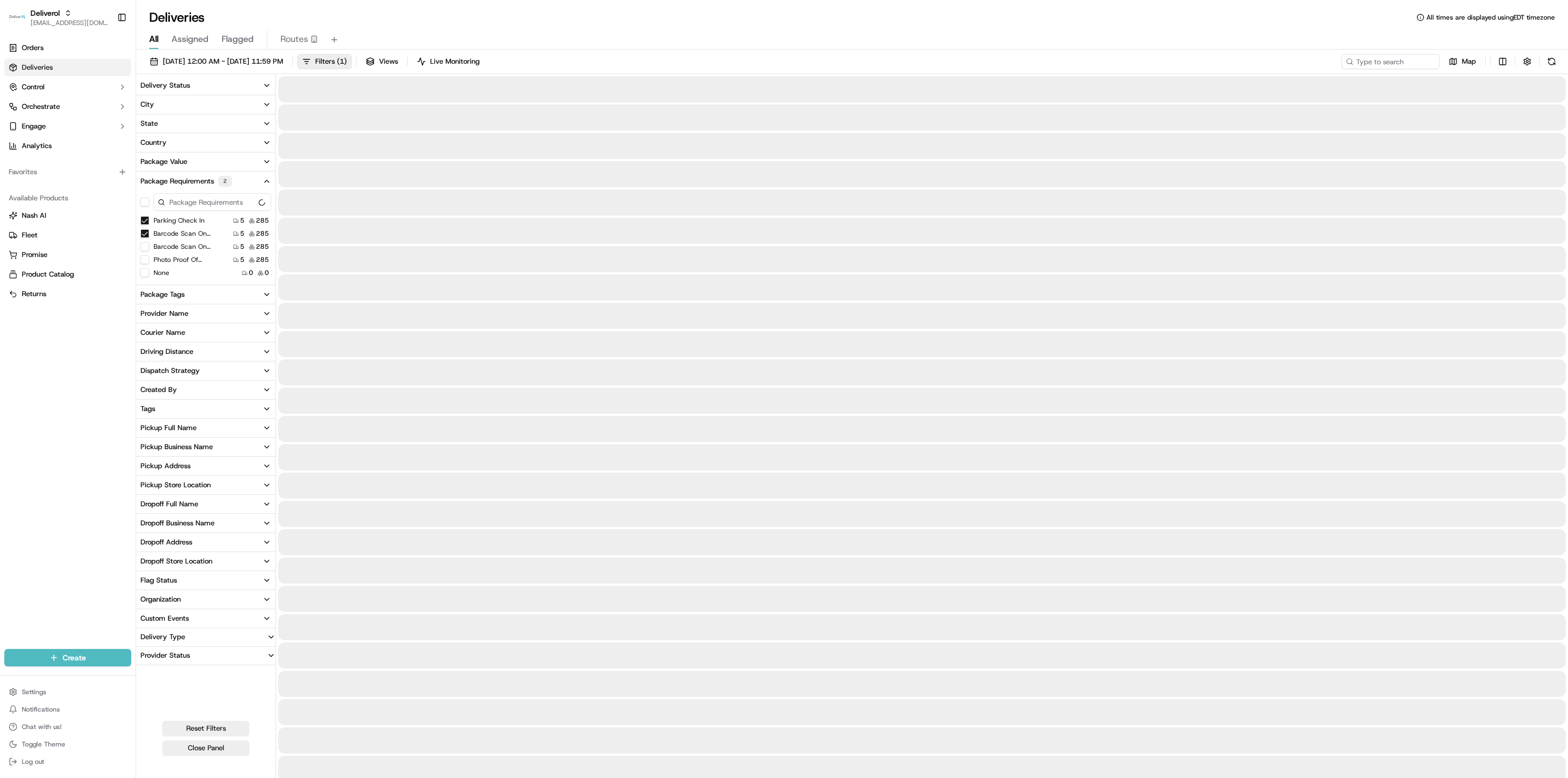
click at [145, 223] on button "Parking Check In" at bounding box center [145, 220] width 9 height 9
click at [144, 222] on button "Barcode Scan On Pickup" at bounding box center [145, 220] width 9 height 9
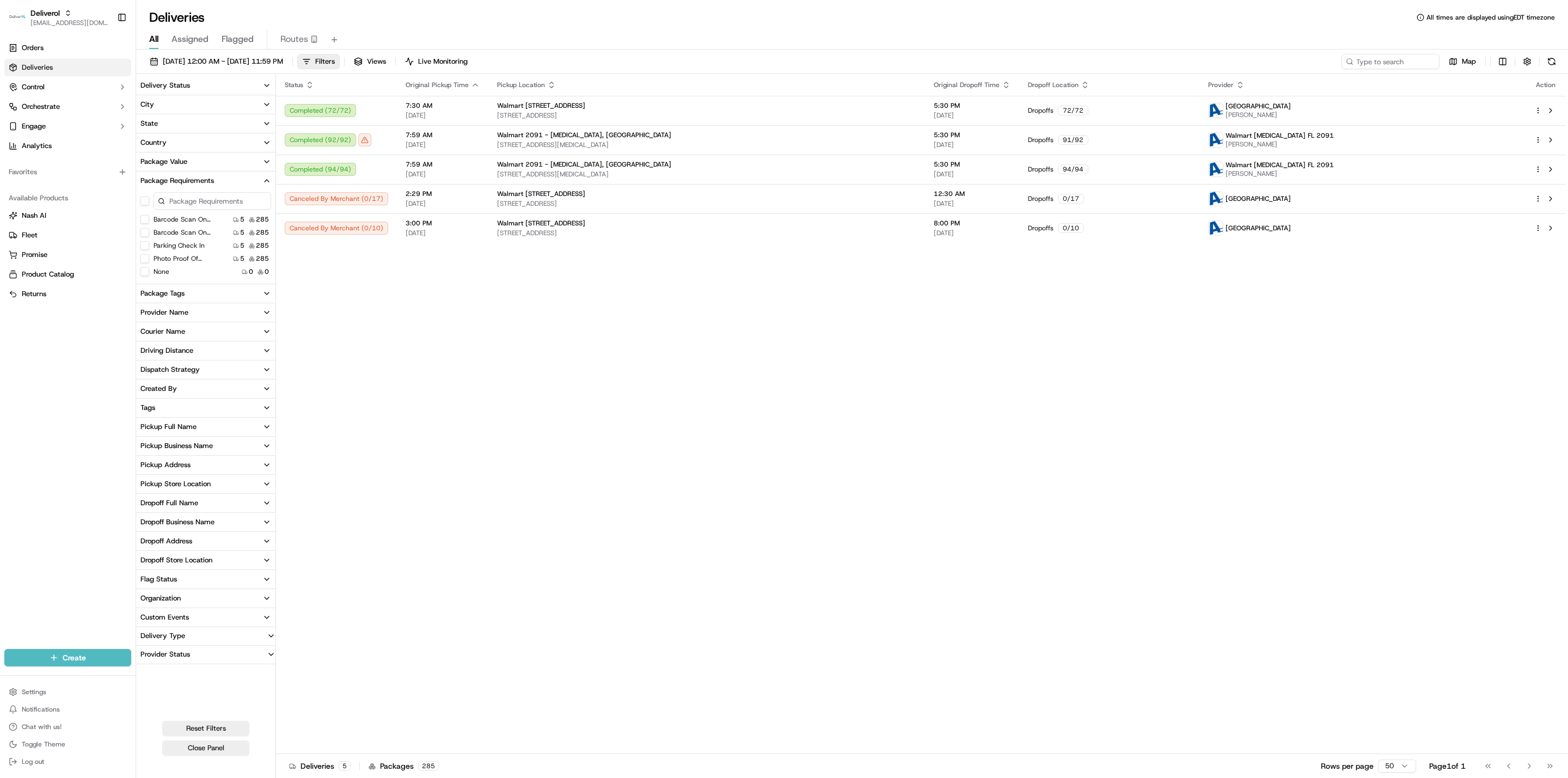
click at [141, 273] on button "None" at bounding box center [145, 272] width 9 height 9
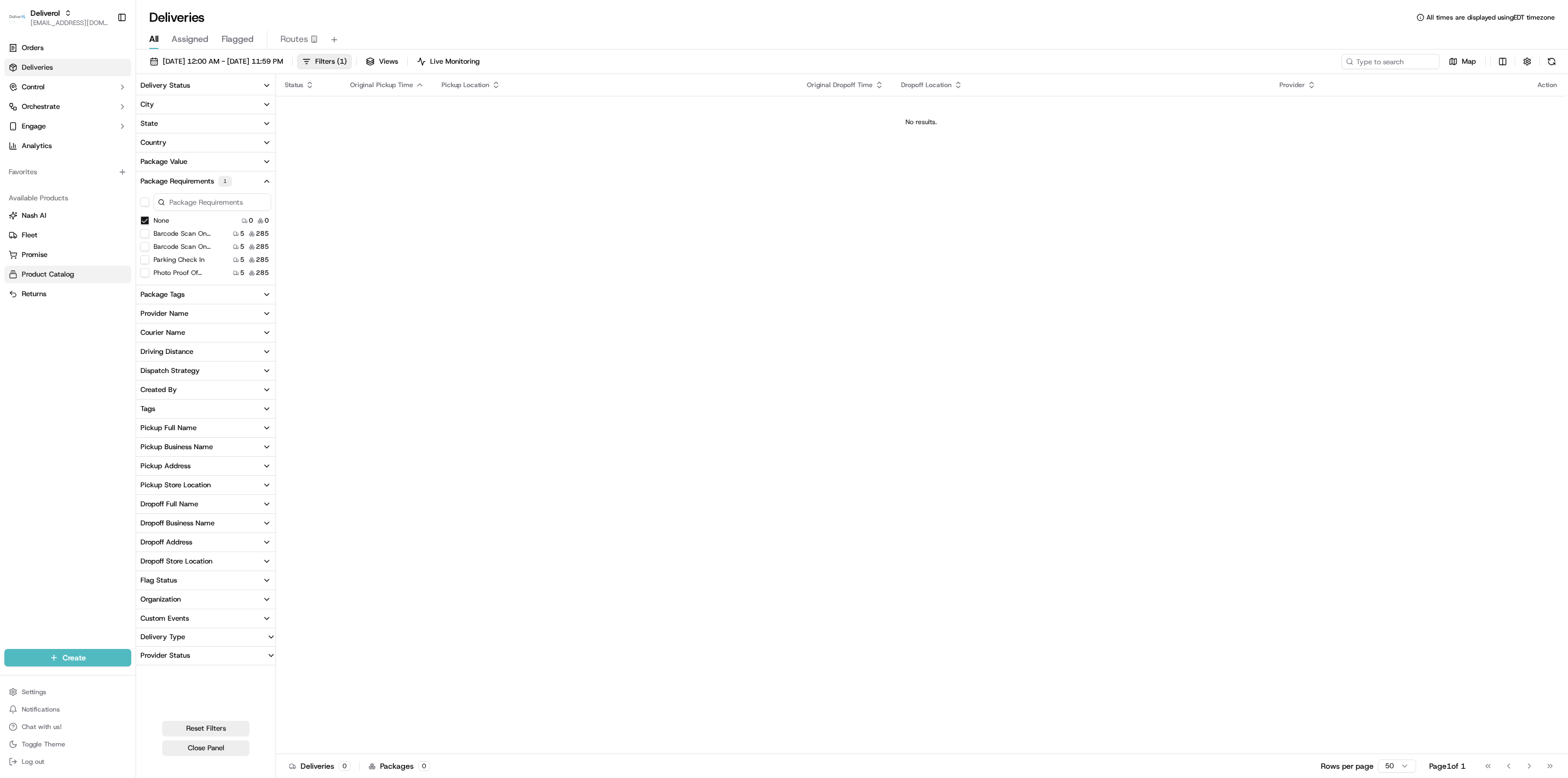
drag, startPoint x: 141, startPoint y: 244, endPoint x: 114, endPoint y: 278, distance: 43.4
click at [113, 278] on link "Product Catalog" at bounding box center [68, 275] width 118 height 10
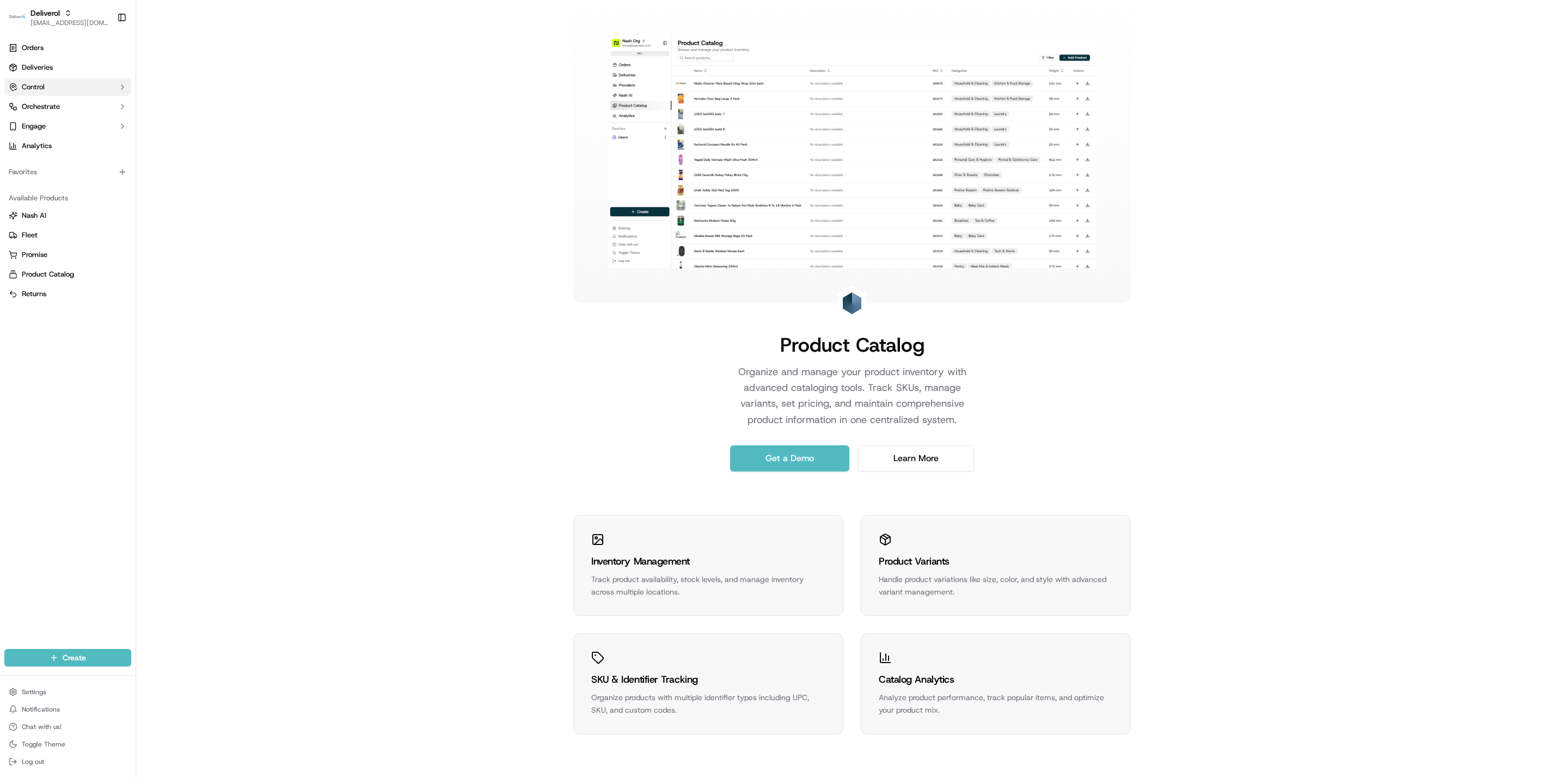
click at [51, 90] on button "Control" at bounding box center [68, 87] width 127 height 18
click at [70, 155] on span "Refund Requests" at bounding box center [49, 157] width 54 height 10
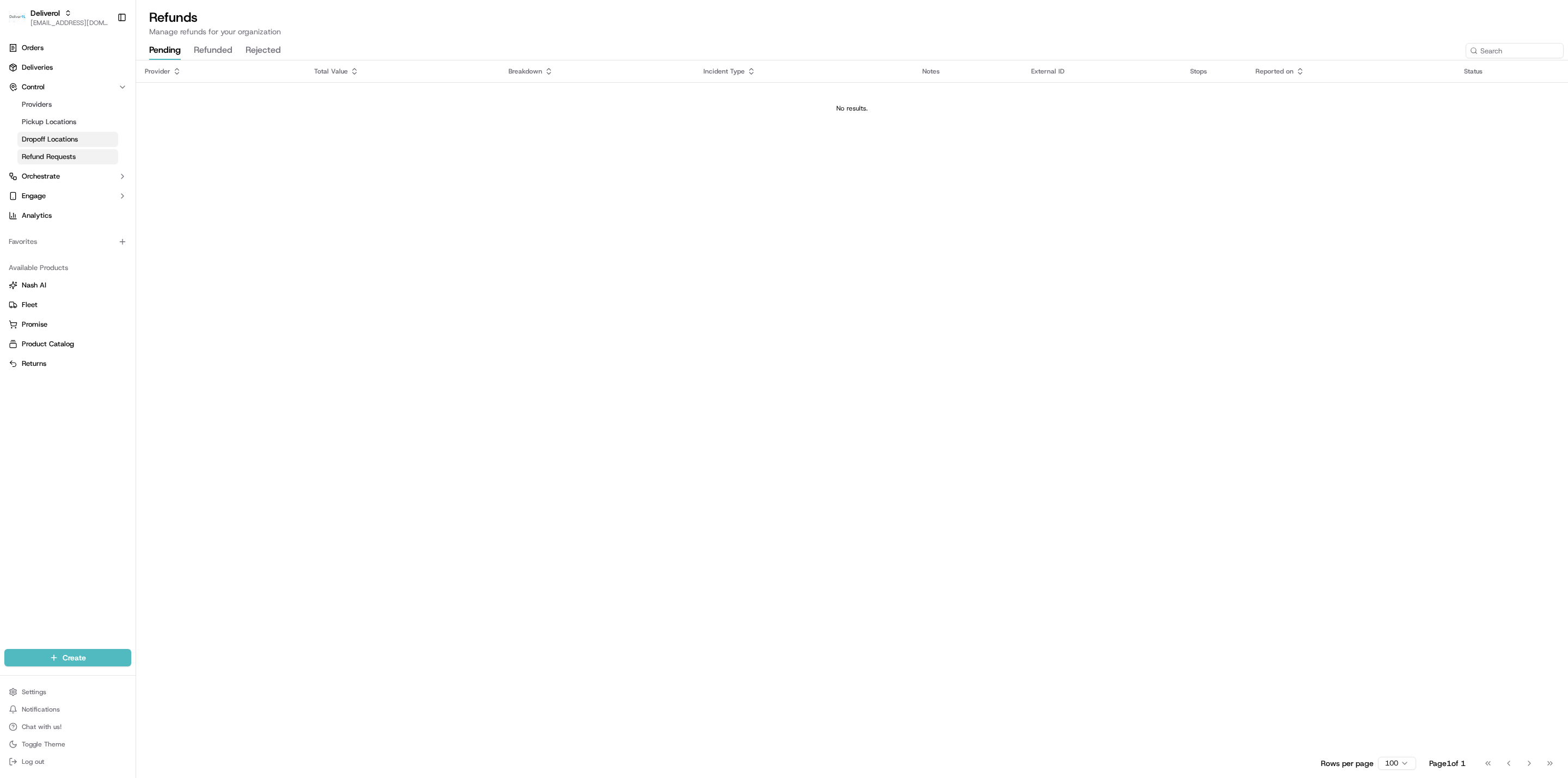
click at [69, 138] on span "Dropoff Locations" at bounding box center [50, 139] width 56 height 10
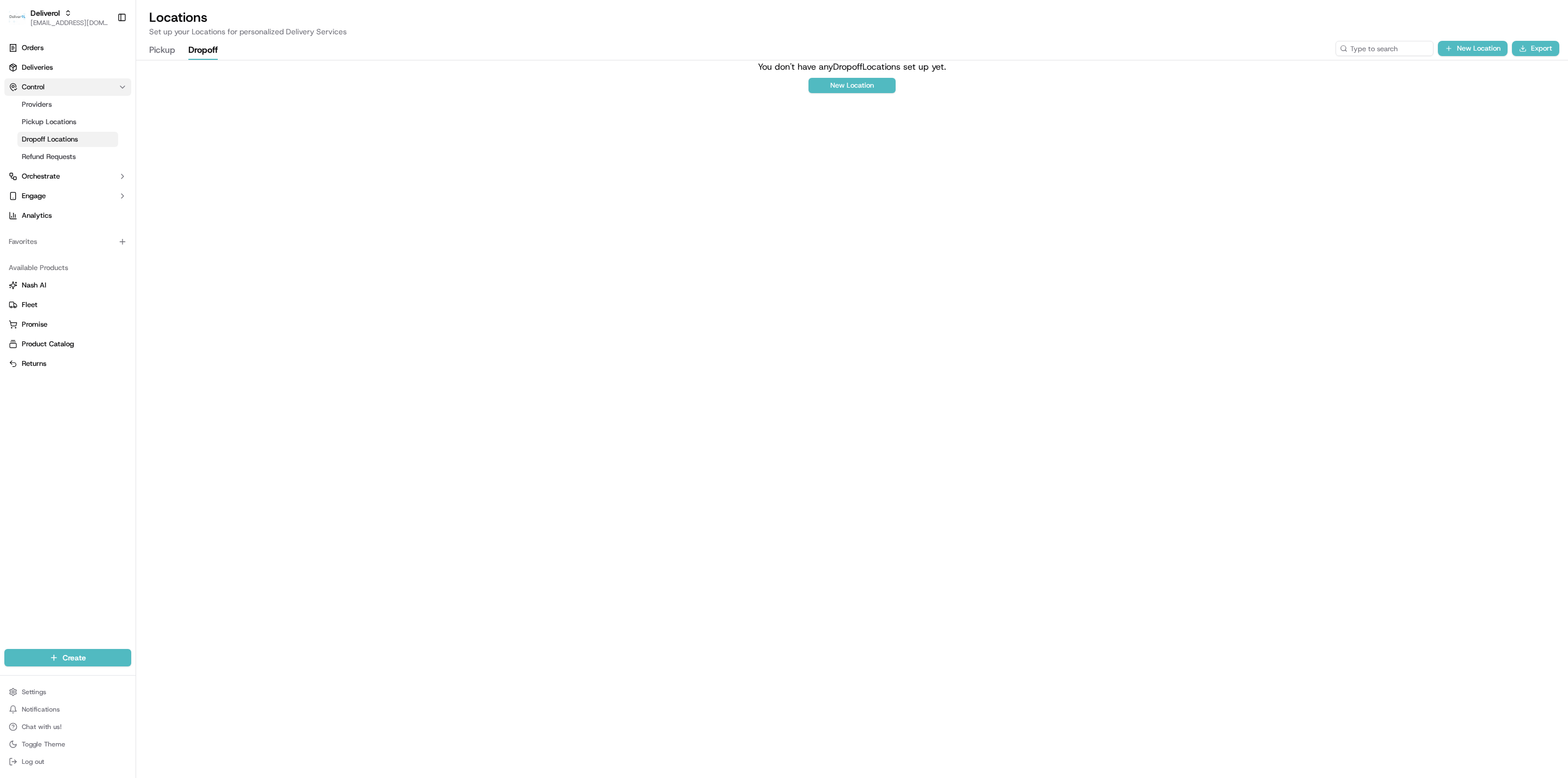
click at [31, 84] on span "Control" at bounding box center [33, 87] width 23 height 10
click at [52, 98] on link "Providers" at bounding box center [68, 104] width 100 height 15
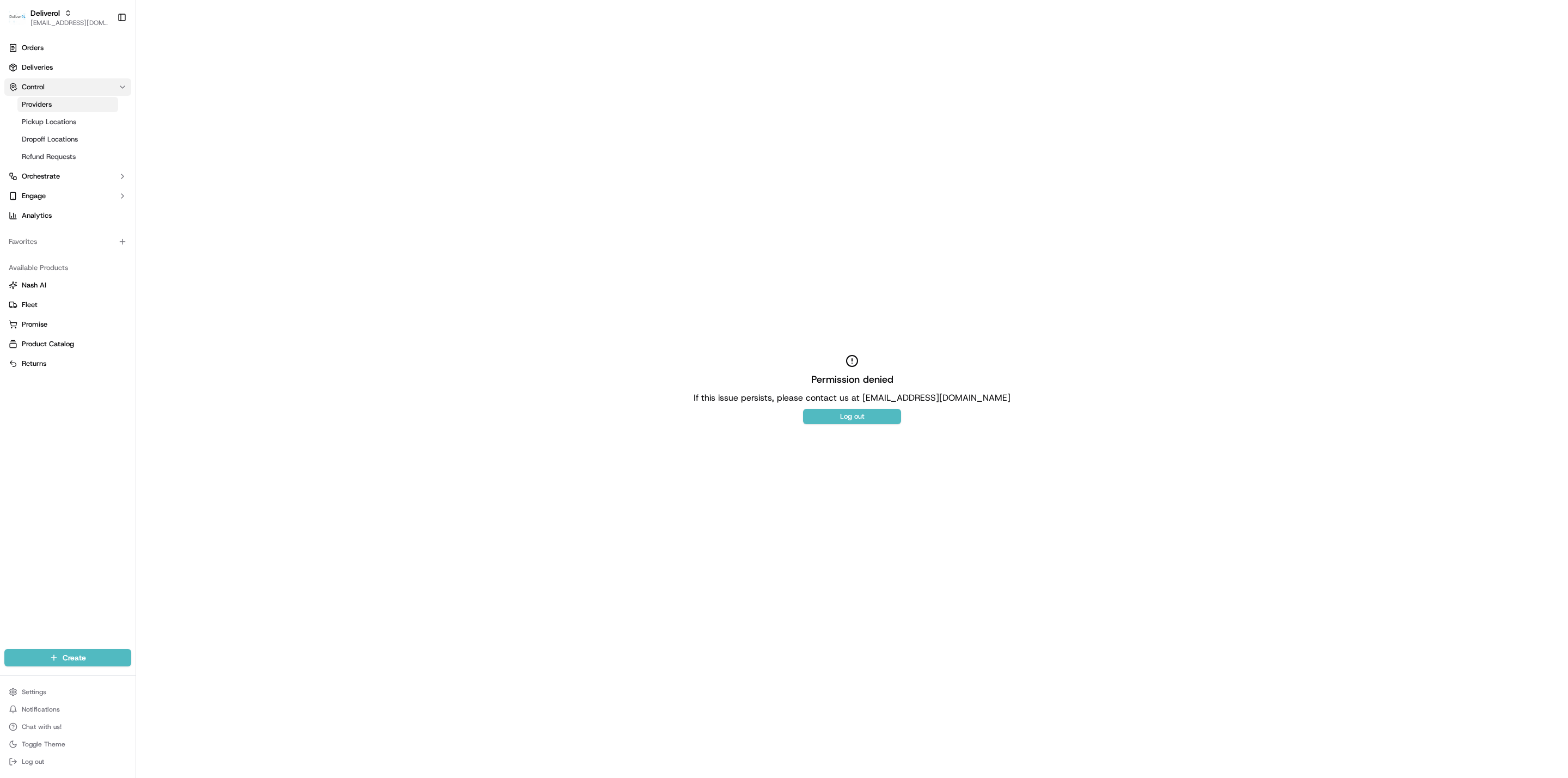
click at [59, 90] on button "Control" at bounding box center [68, 87] width 127 height 18
click at [34, 67] on span "Deliveries" at bounding box center [37, 68] width 31 height 10
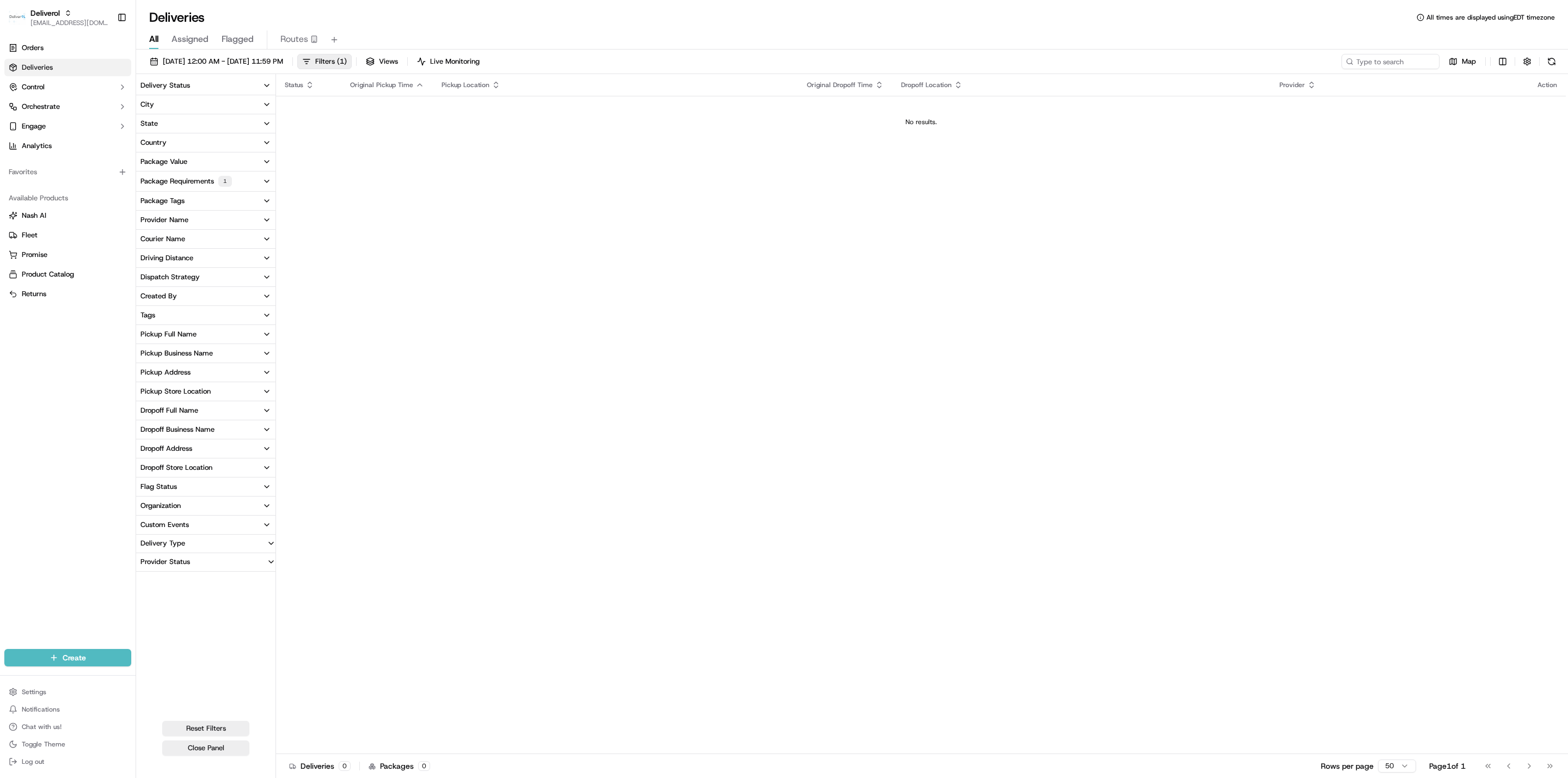
drag, startPoint x: 552, startPoint y: 183, endPoint x: 533, endPoint y: 177, distance: 19.9
click at [551, 183] on div "Status Original Pickup Time Pickup Location Original Dropoff Time Dropoff Locat…" at bounding box center [920, 414] width 1290 height 680
click at [245, 110] on button "City" at bounding box center [206, 105] width 139 height 18
click at [254, 100] on button "City" at bounding box center [206, 105] width 139 height 18
click at [252, 82] on button "Delivery Status" at bounding box center [206, 85] width 139 height 18
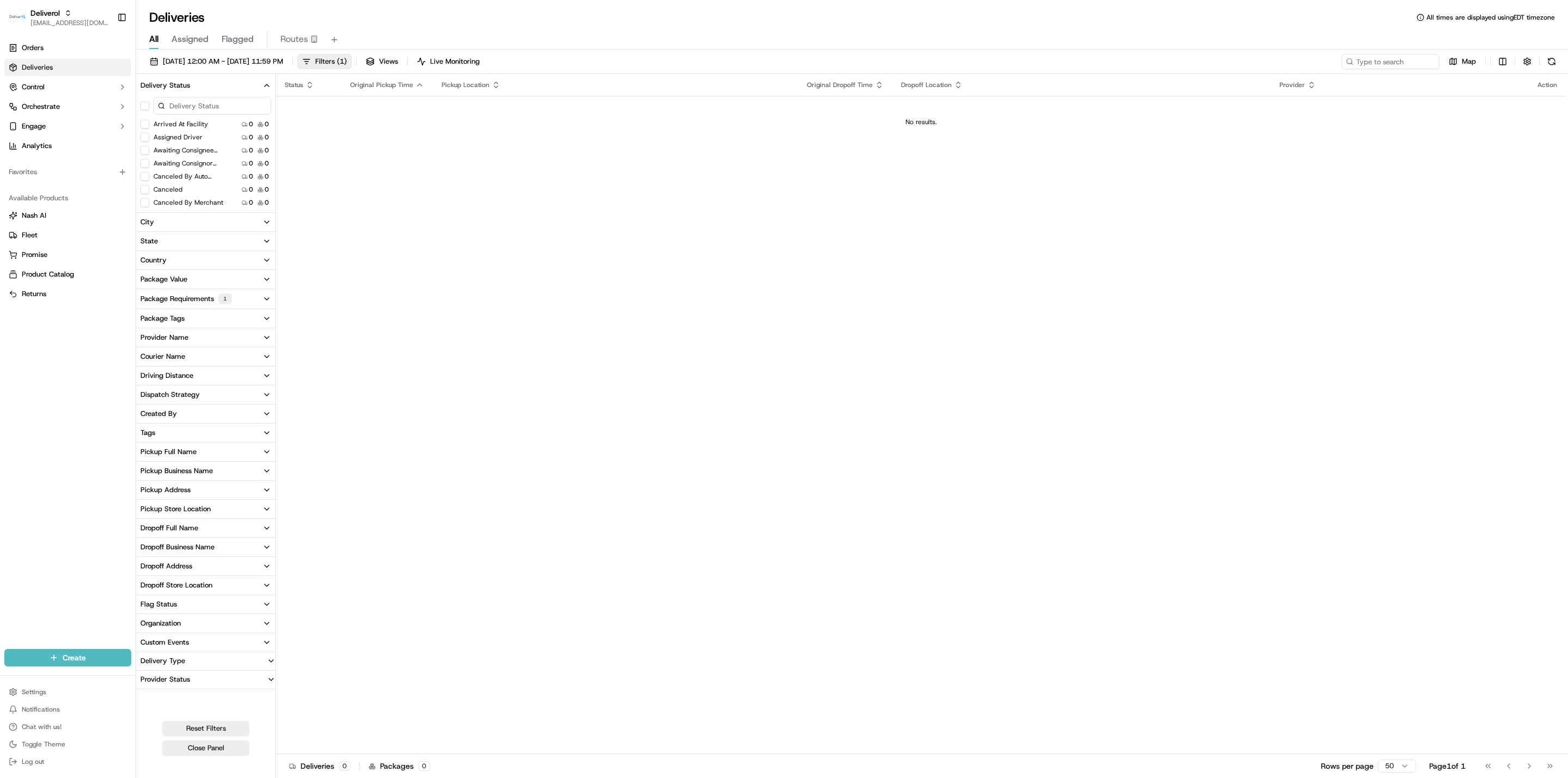
click at [252, 82] on button "Delivery Status" at bounding box center [206, 85] width 139 height 18
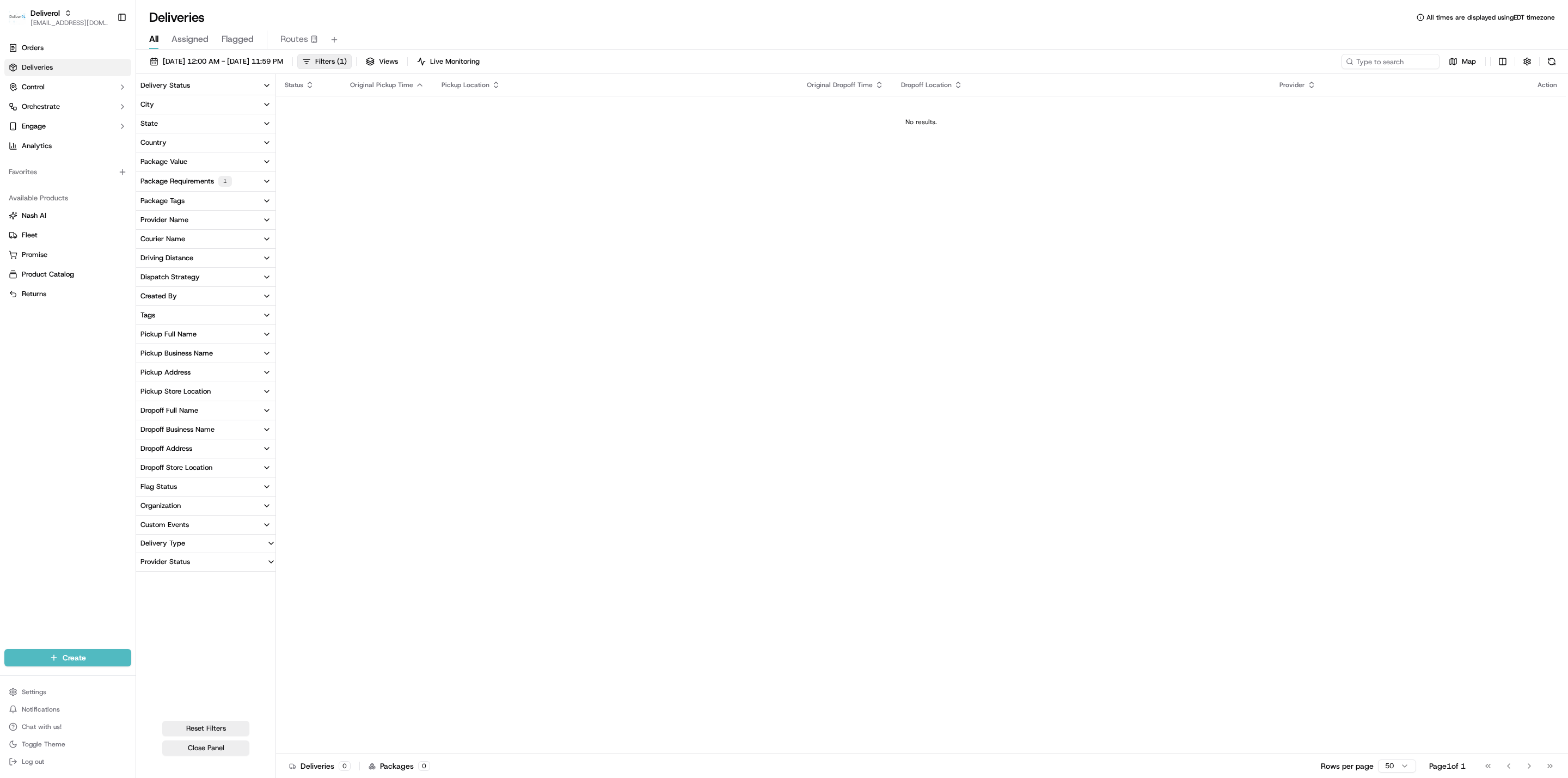
click at [237, 77] on button "Delivery Status" at bounding box center [206, 85] width 139 height 18
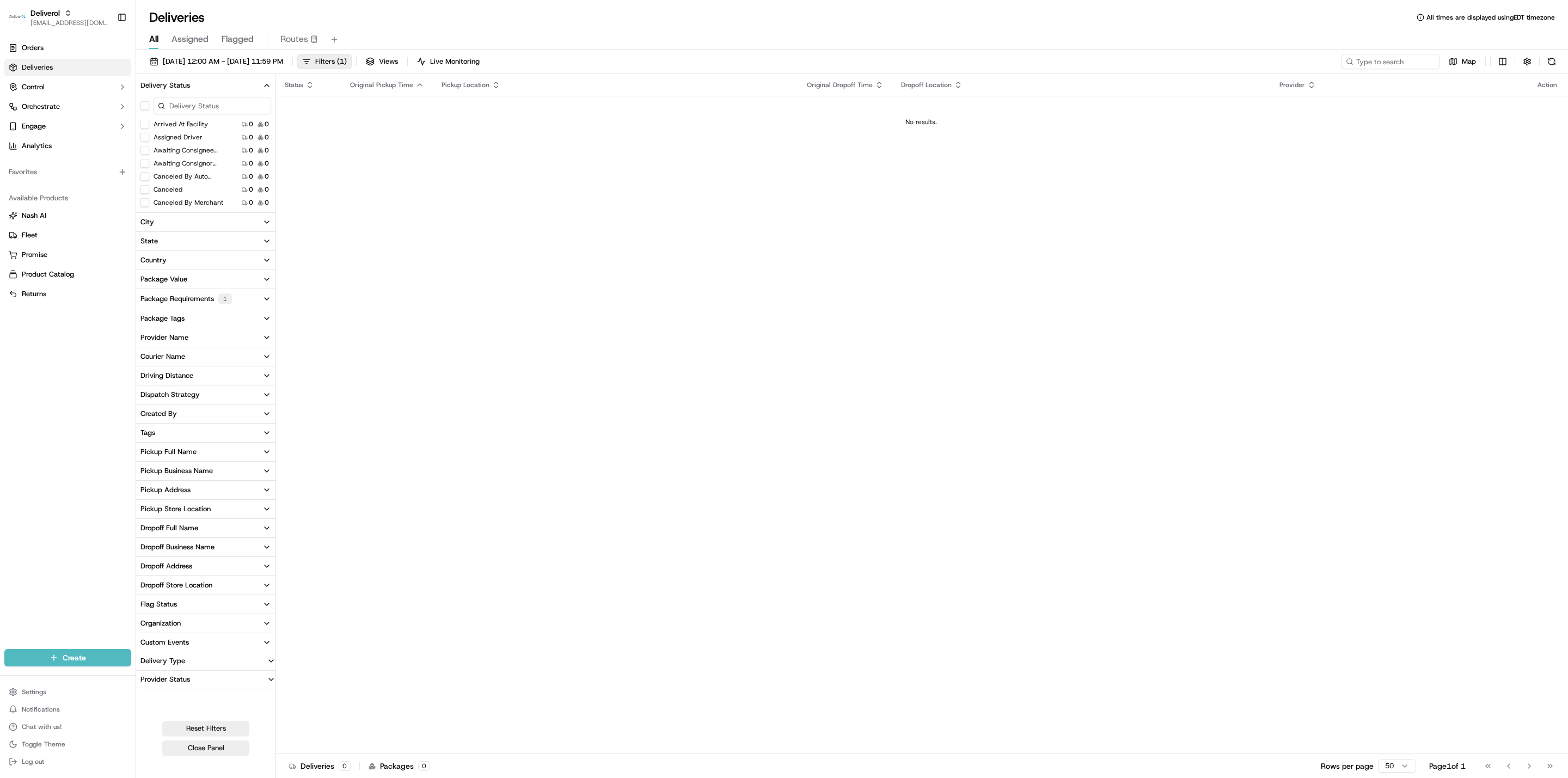
click at [338, 160] on div "Status Original Pickup Time Pickup Location Original Dropoff Time Dropoff Locat…" at bounding box center [920, 414] width 1290 height 680
click at [188, 239] on button "State" at bounding box center [206, 241] width 139 height 18
click at [190, 240] on button "State" at bounding box center [206, 241] width 139 height 18
click at [185, 223] on button "City" at bounding box center [206, 222] width 139 height 18
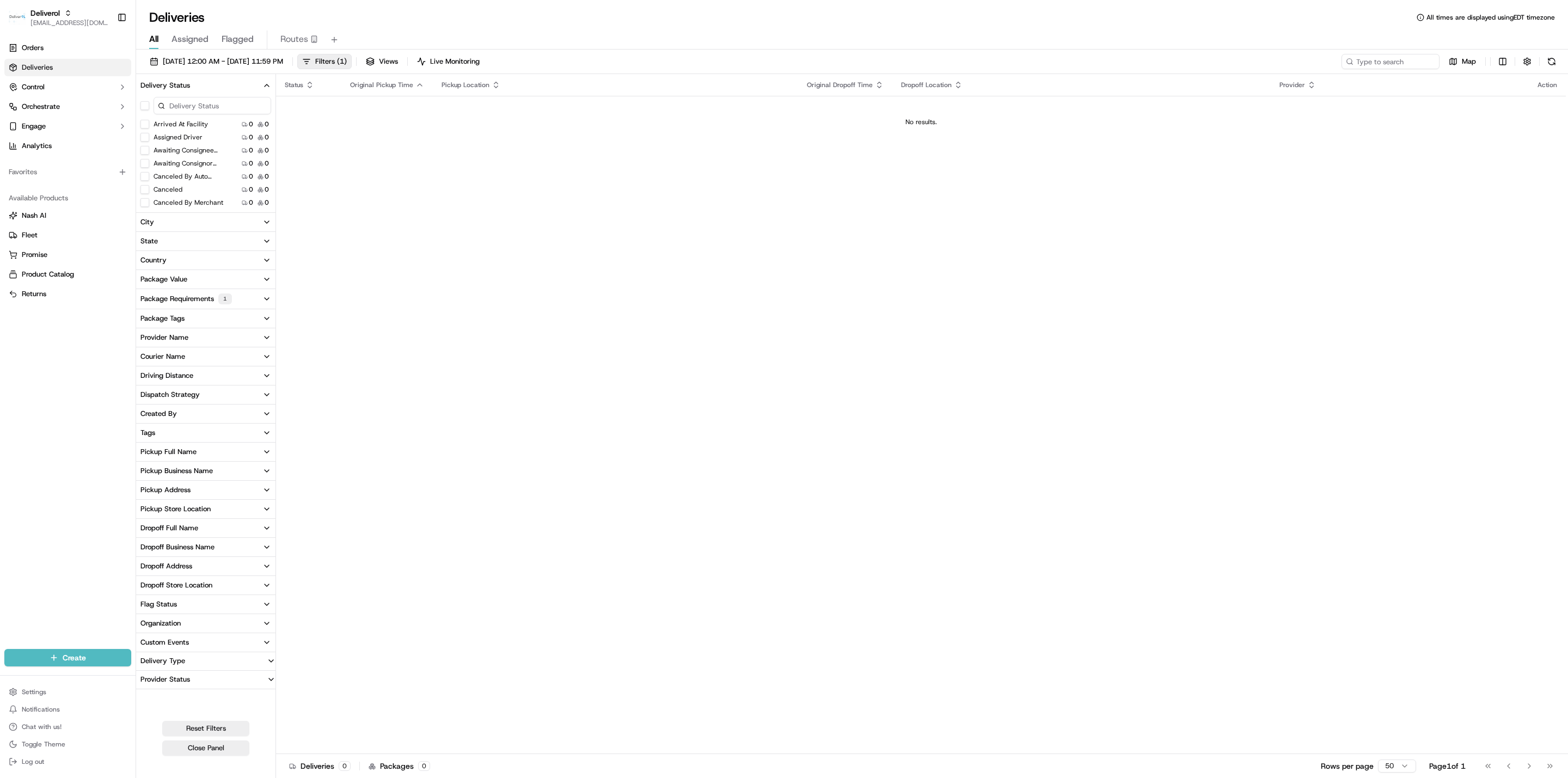
click at [263, 80] on button "Delivery Status" at bounding box center [206, 85] width 139 height 18
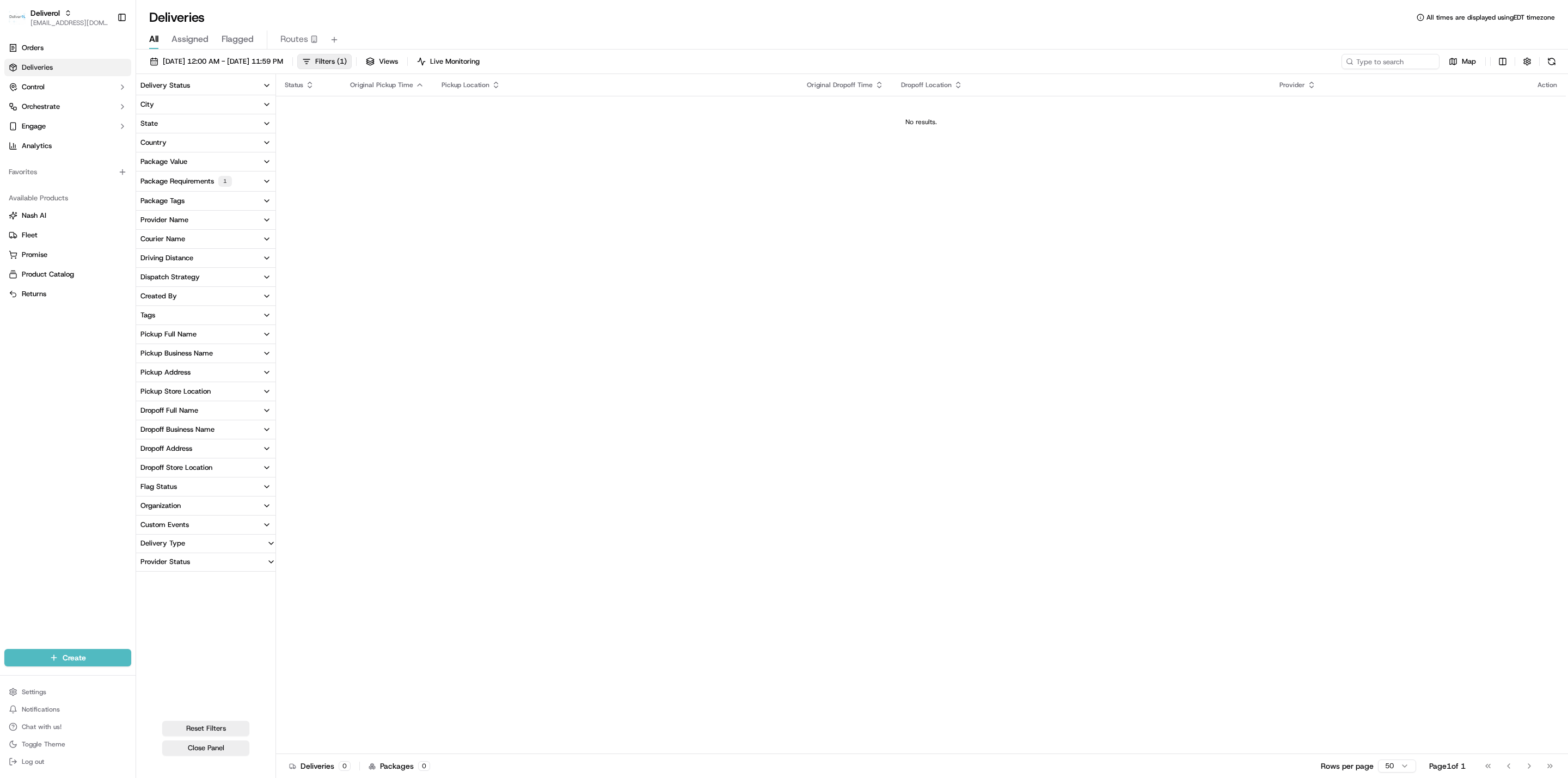
click at [242, 272] on button "Dispatch Strategy" at bounding box center [206, 277] width 139 height 18
click at [262, 276] on icon "button" at bounding box center [267, 277] width 9 height 9
click at [248, 254] on button "Driving Distance" at bounding box center [206, 258] width 139 height 18
click at [261, 261] on button "Driving Distance" at bounding box center [206, 258] width 139 height 18
click at [347, 248] on div "Status Original Pickup Time Pickup Location Original Dropoff Time Dropoff Locat…" at bounding box center [920, 414] width 1290 height 680
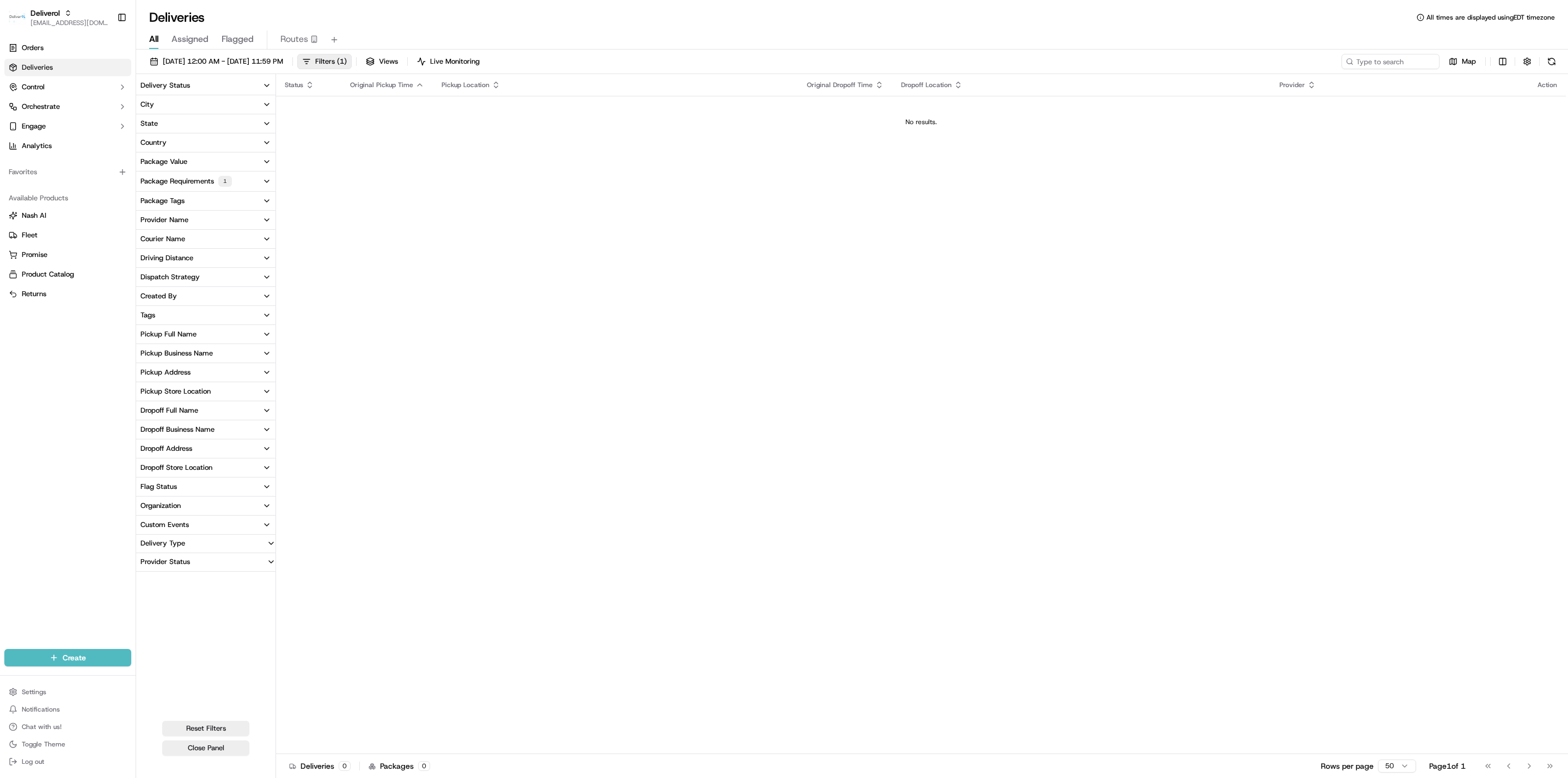
click at [378, 157] on div "Status Original Pickup Time Pickup Location Original Dropoff Time Dropoff Locat…" at bounding box center [920, 414] width 1290 height 680
click at [520, 184] on div "Status Original Pickup Time Pickup Location Original Dropoff Time Dropoff Locat…" at bounding box center [920, 414] width 1290 height 680
click at [197, 40] on span "Assigned" at bounding box center [190, 39] width 37 height 13
click at [461, 155] on div "Status Original Pickup Time Pickup Location Original Dropoff Time Dropoff Locat…" at bounding box center [920, 414] width 1290 height 680
click at [278, 49] on div "09/17/2025 12:00 AM - 09/17/2025 11:59 PM Filters ( 2 ) Views Live Monitoring M…" at bounding box center [852, 415] width 1432 height 731
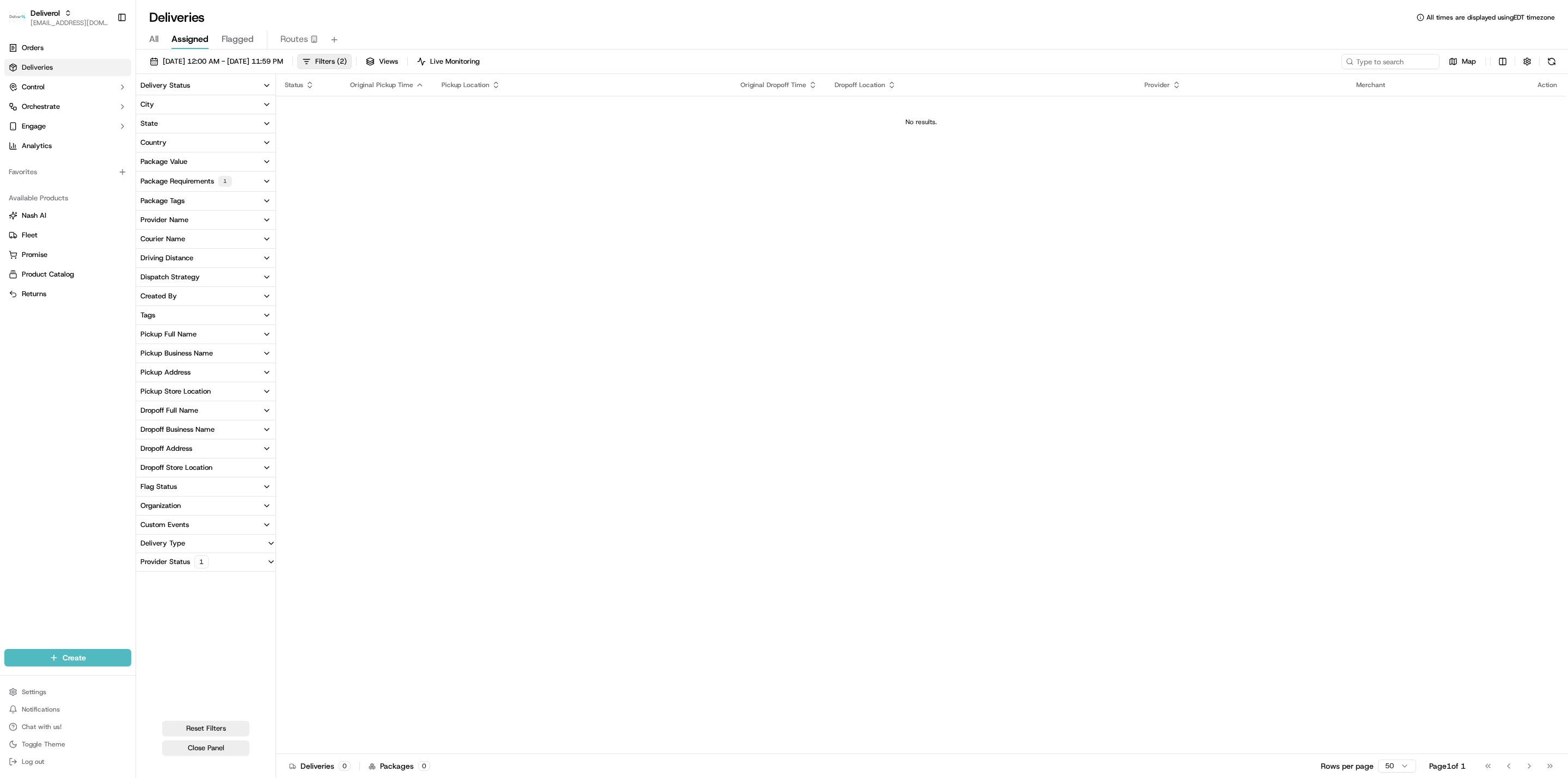
click at [237, 44] on span "Flagged" at bounding box center [237, 39] width 32 height 13
click at [347, 66] on span "Filters ( 2 )" at bounding box center [331, 61] width 32 height 10
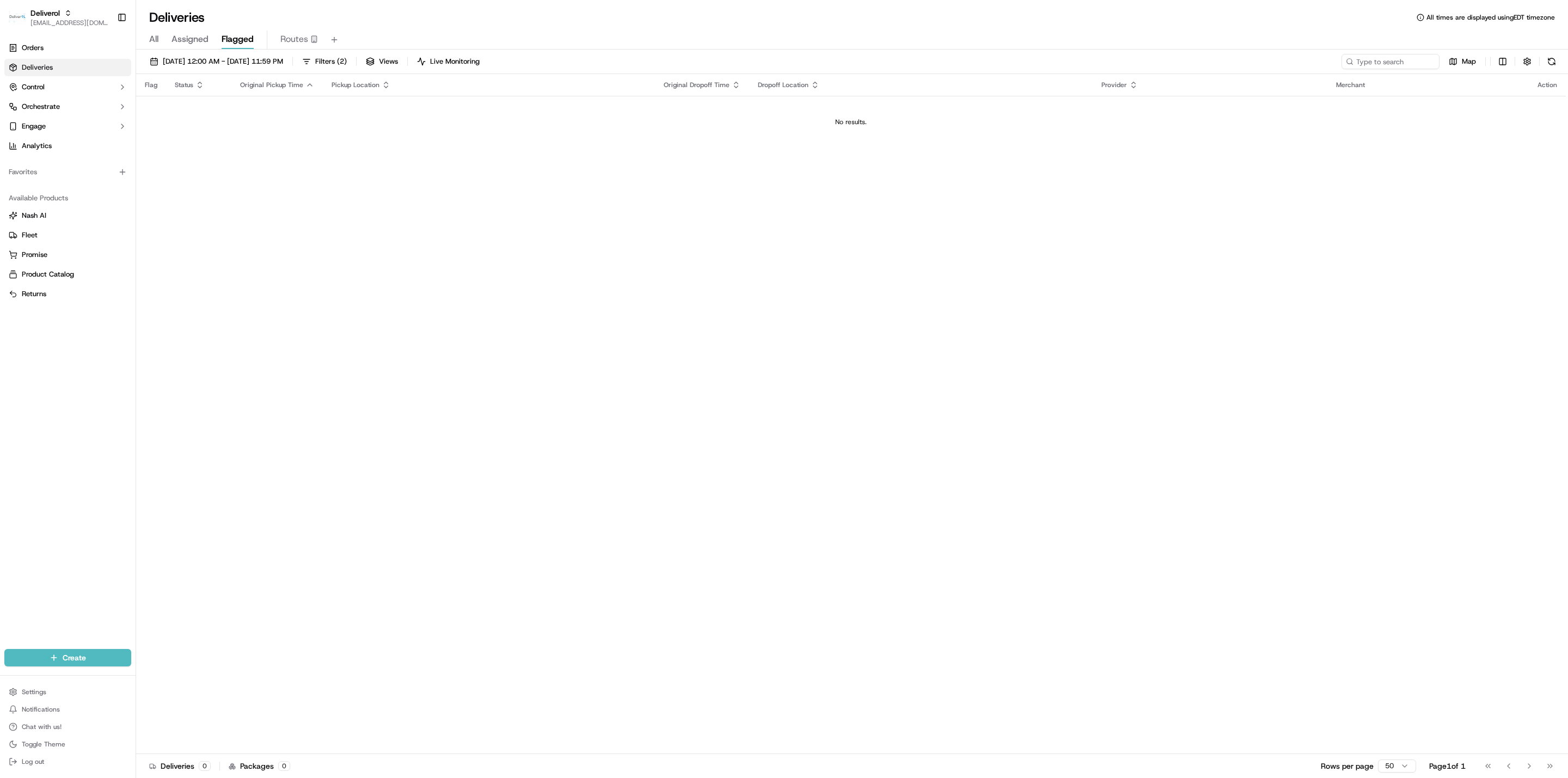
click at [312, 145] on td "No results." at bounding box center [851, 122] width 1430 height 52
click at [149, 37] on span "All" at bounding box center [153, 39] width 9 height 13
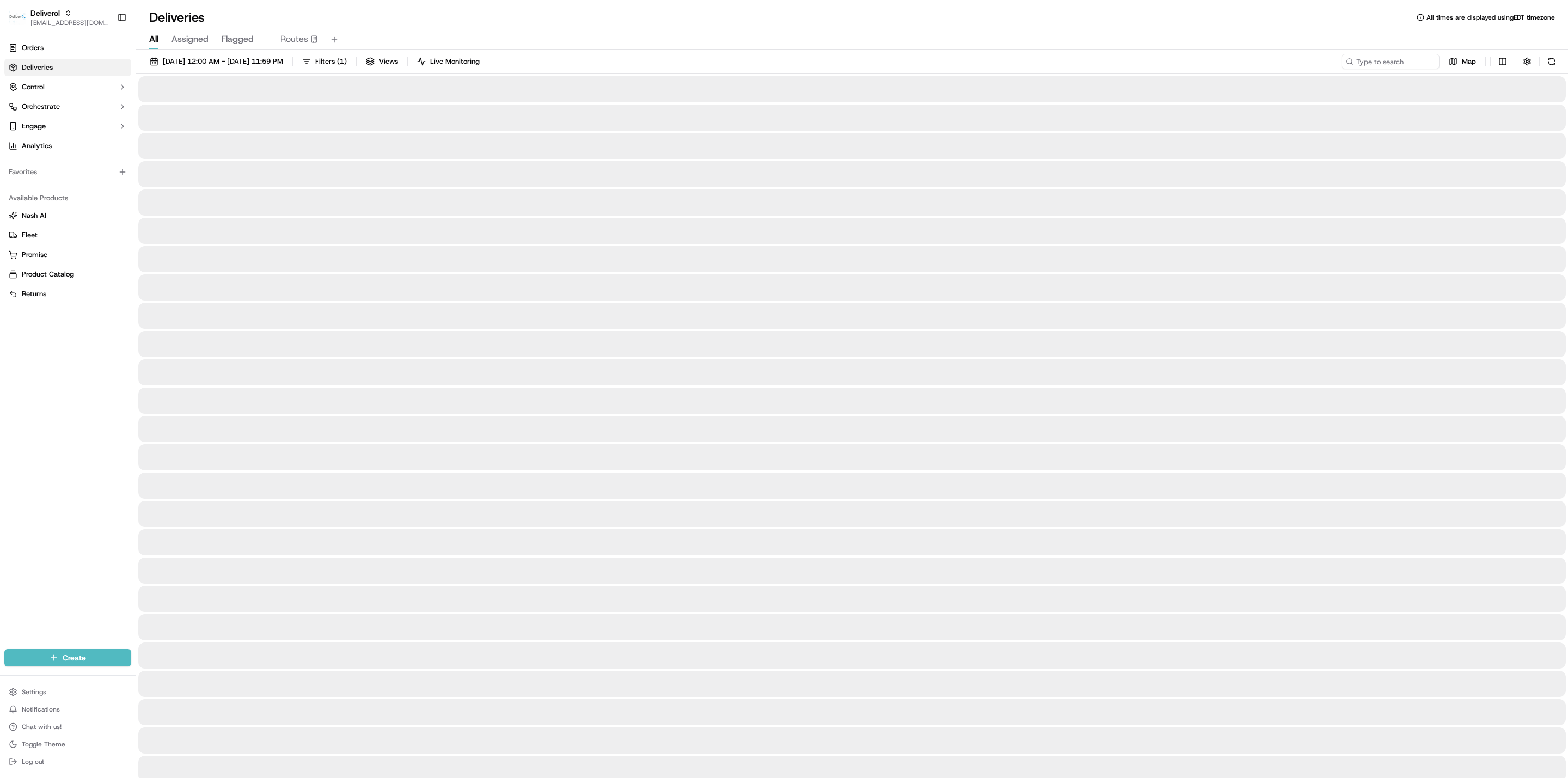
click at [317, 175] on div at bounding box center [852, 174] width 1427 height 26
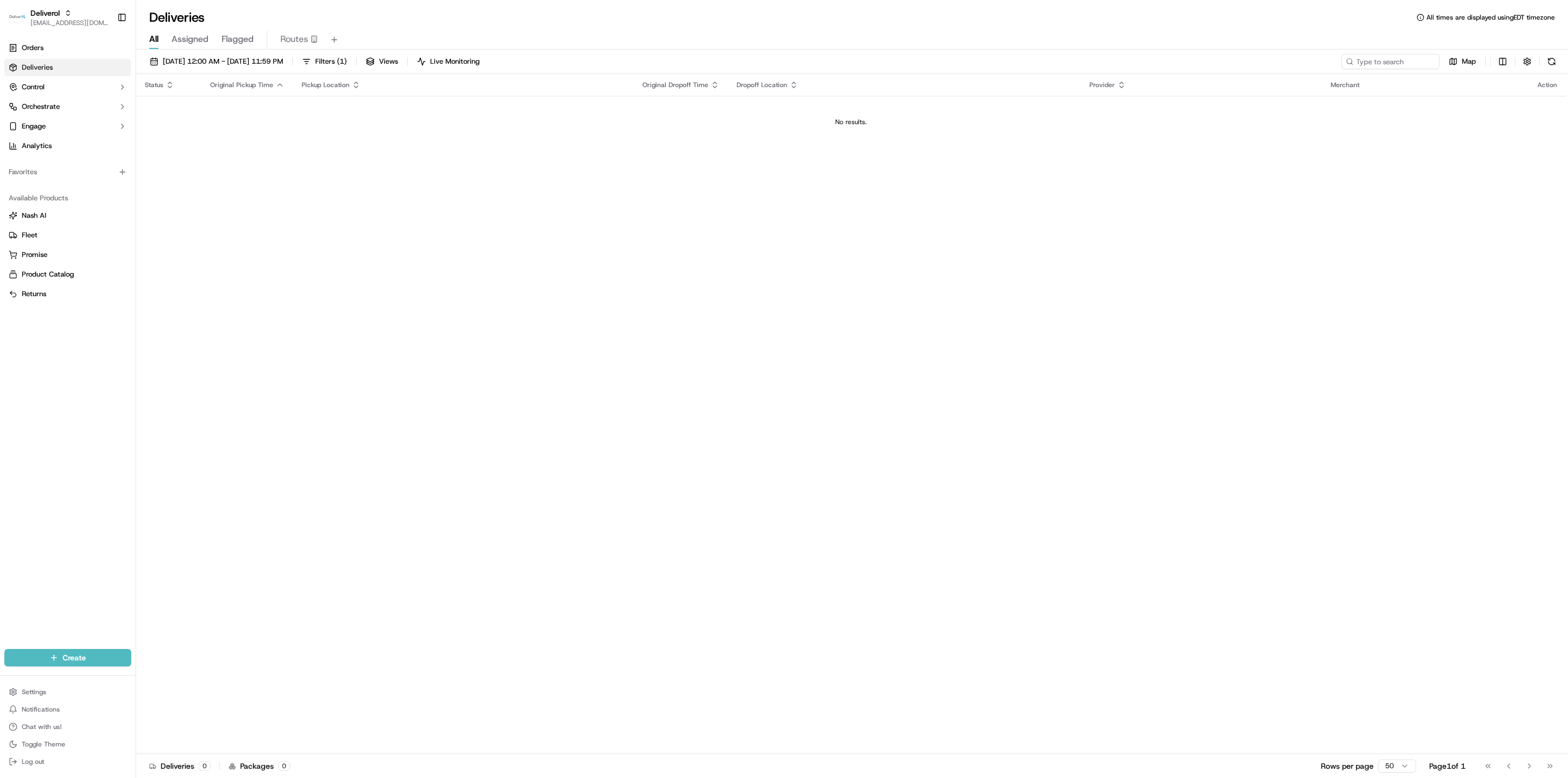
click at [268, 82] on span "Original Pickup Time" at bounding box center [242, 85] width 63 height 9
drag, startPoint x: 265, startPoint y: 124, endPoint x: 265, endPoint y: 108, distance: 16.0
click at [265, 125] on div "No results." at bounding box center [851, 122] width 1421 height 9
click at [83, 66] on link "Deliveries" at bounding box center [68, 68] width 127 height 18
click at [435, 166] on div "Status Original Pickup Time Pickup Location Original Dropoff Time Dropoff Locat…" at bounding box center [851, 414] width 1430 height 680
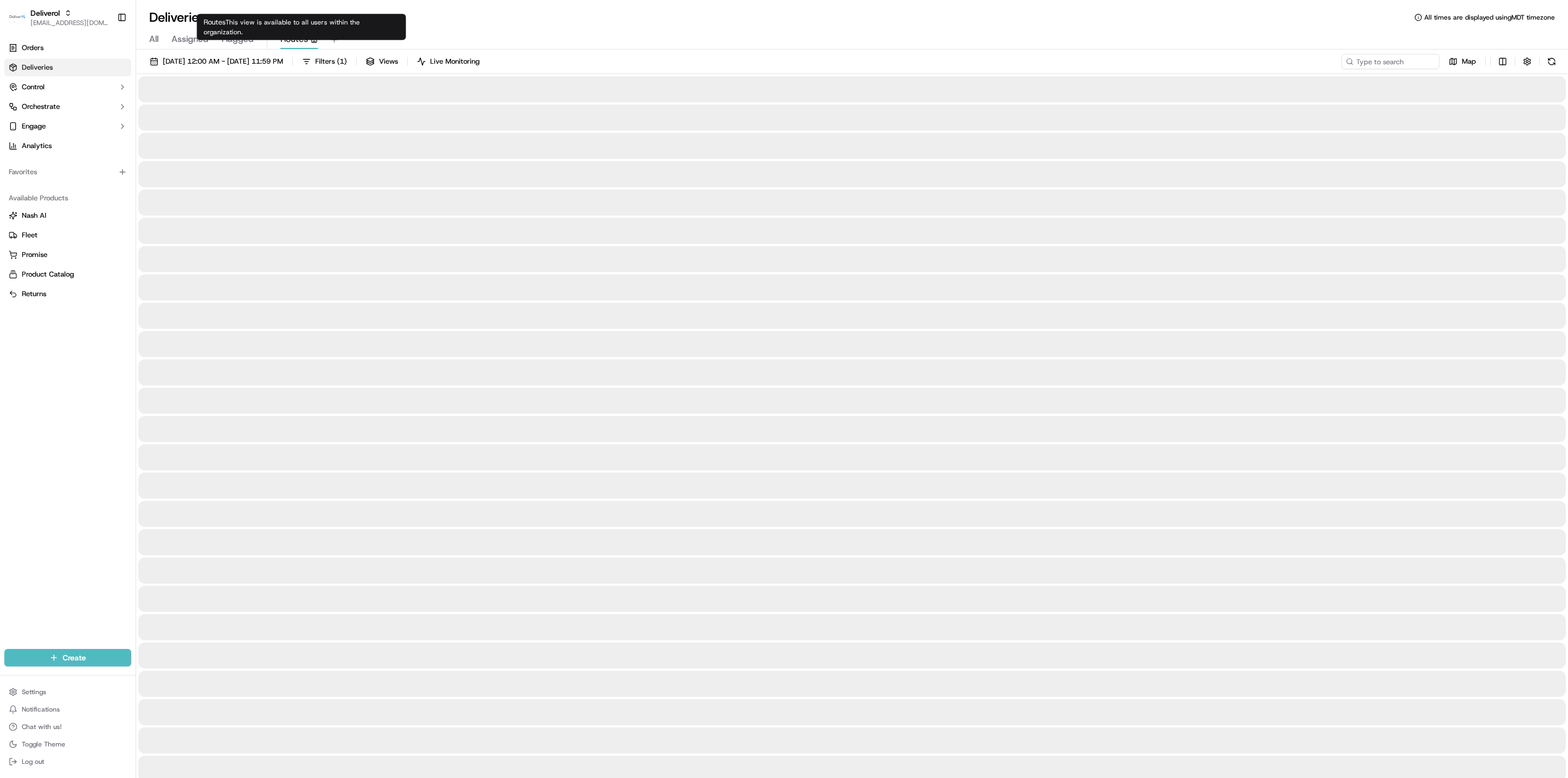
click at [286, 40] on span "Routes" at bounding box center [295, 39] width 28 height 13
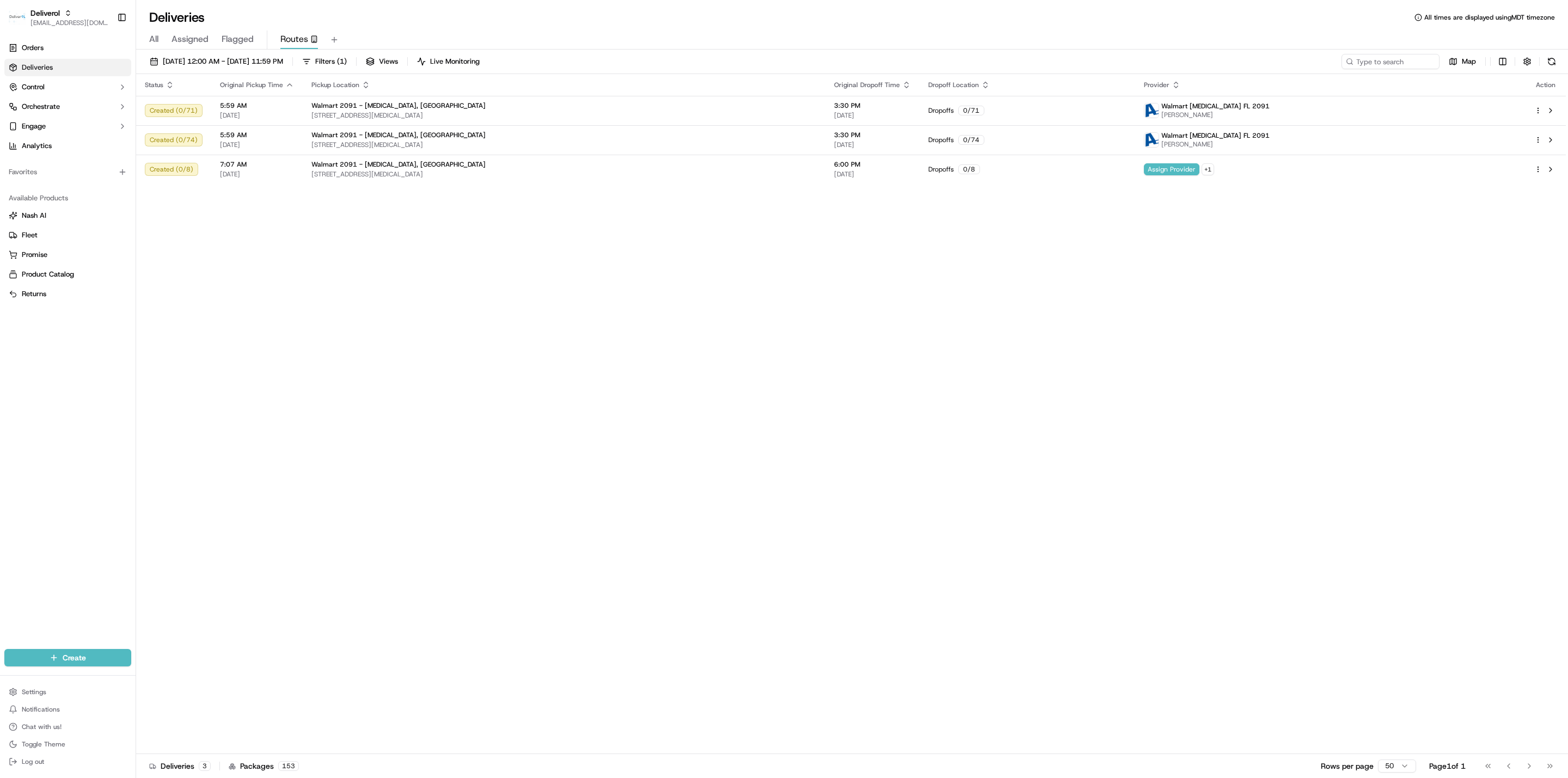
click at [304, 237] on div "Status Original Pickup Time Pickup Location Original Dropoff Time Dropoff Locat…" at bounding box center [851, 414] width 1430 height 680
click at [213, 61] on span "09/18/2025 12:00 AM - 09/18/2025 11:59 PM" at bounding box center [223, 61] width 121 height 10
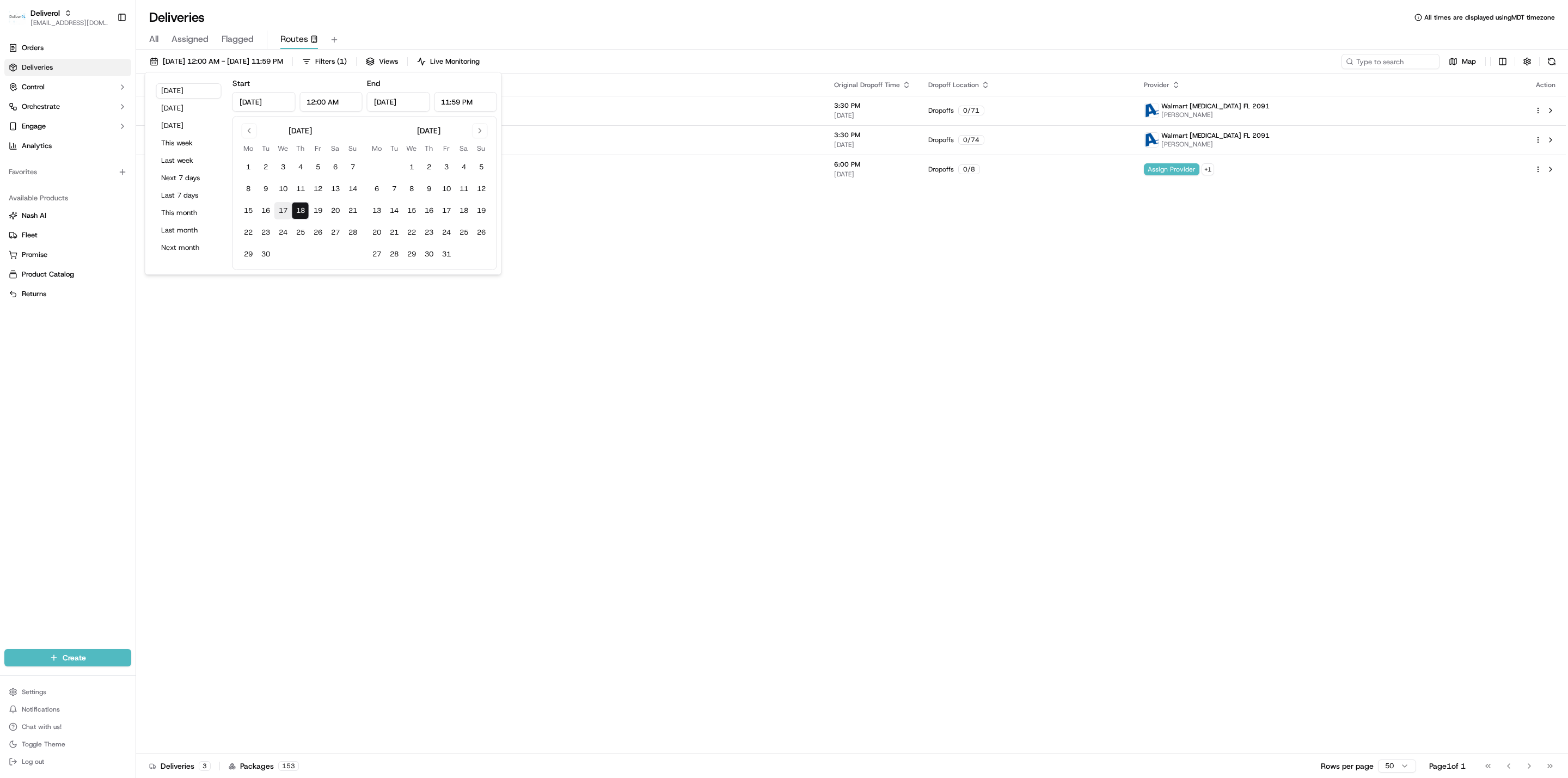
click at [283, 212] on button "17" at bounding box center [283, 211] width 18 height 18
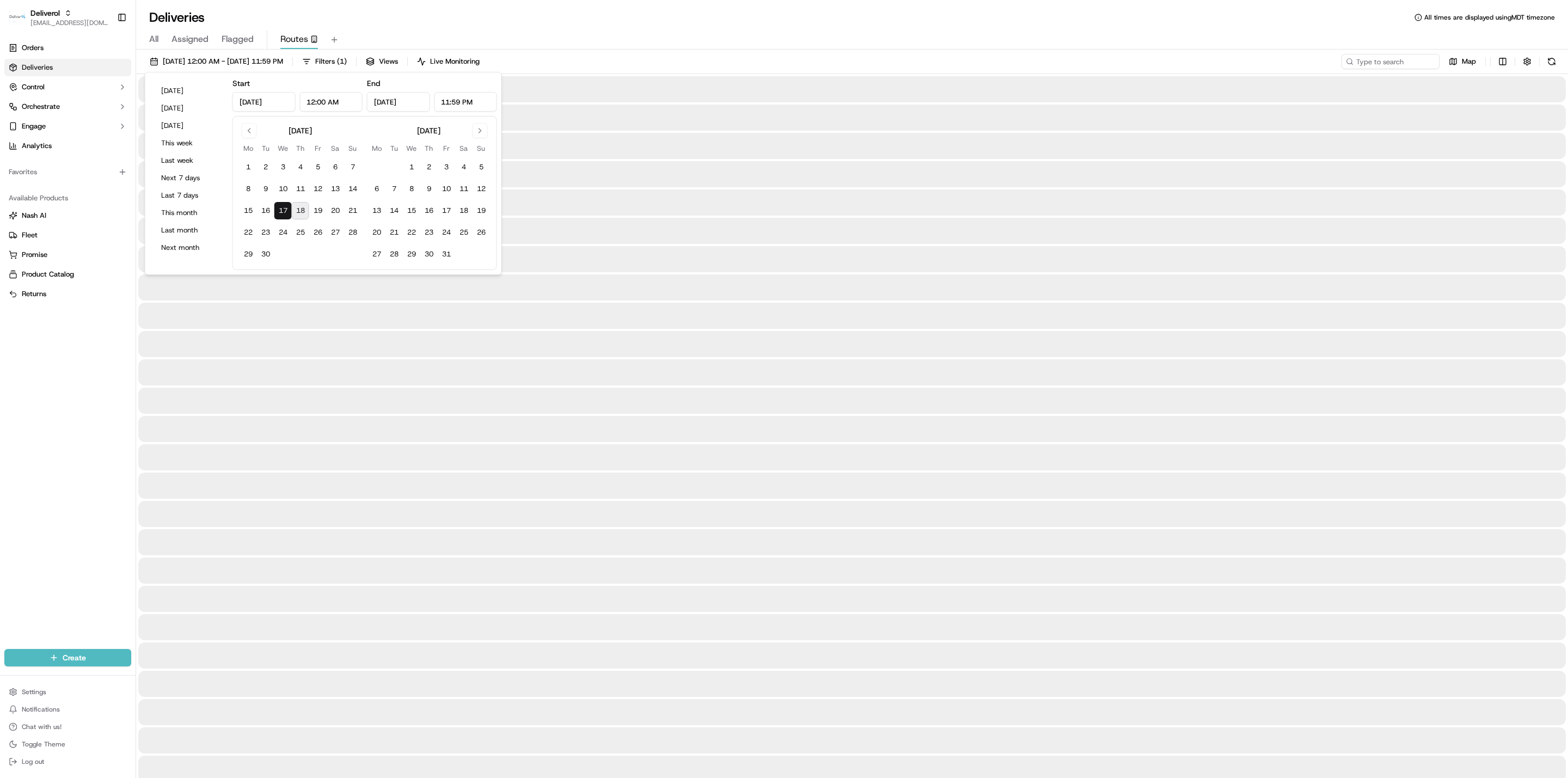
type input "Sep 17, 2025"
click at [256, 332] on div at bounding box center [852, 344] width 1427 height 26
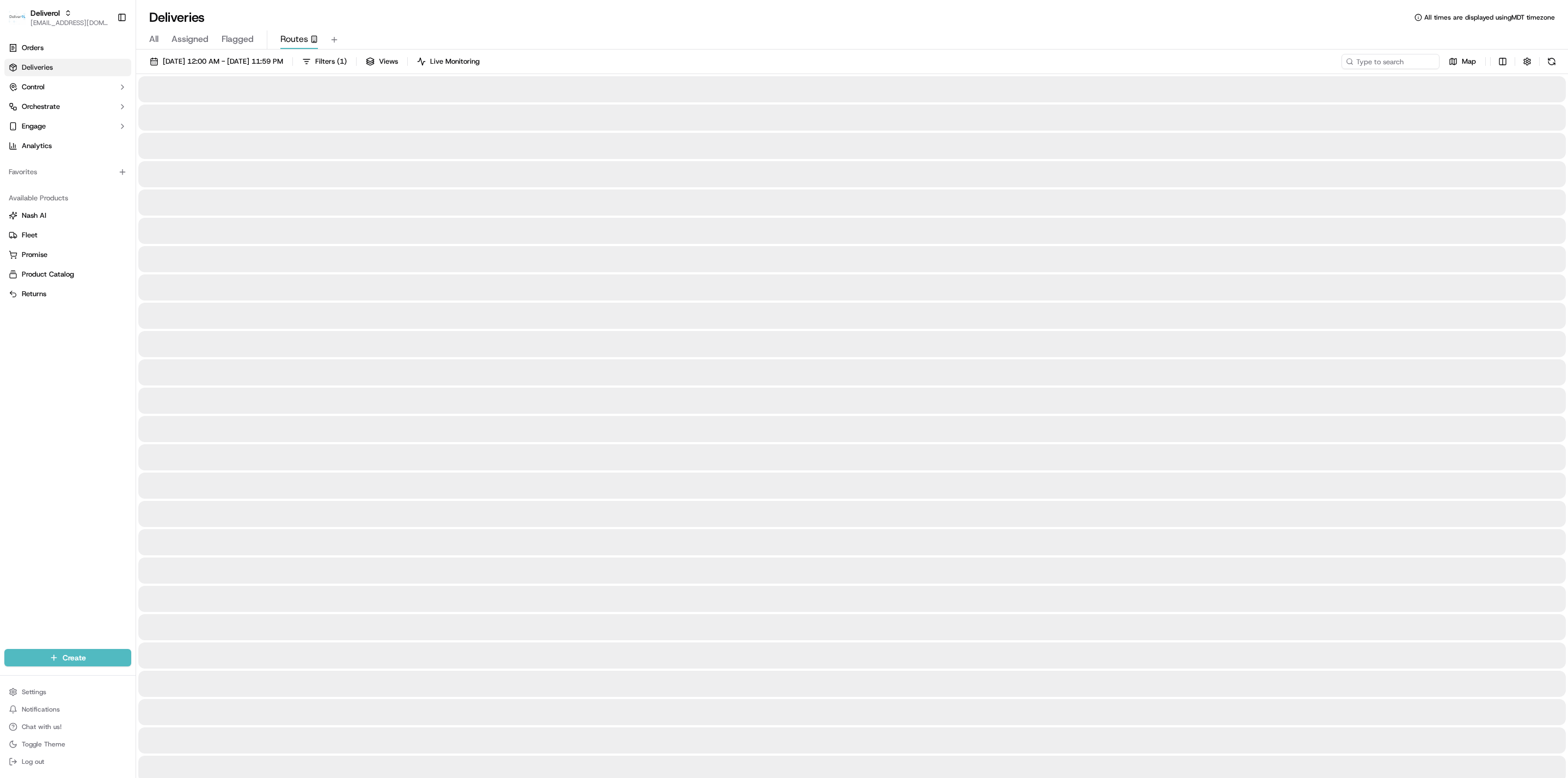
click at [309, 259] on div at bounding box center [852, 259] width 1427 height 26
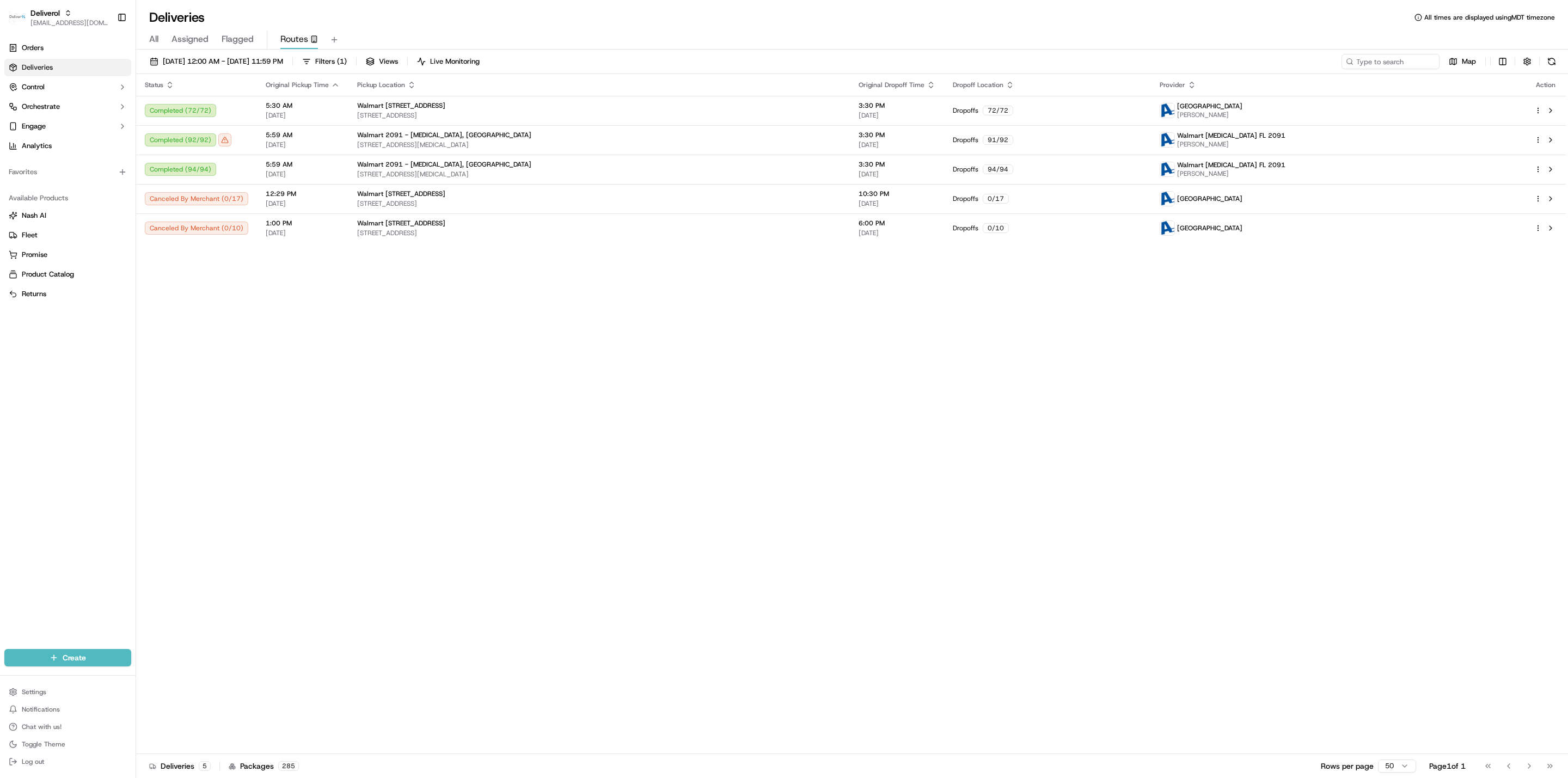
click at [189, 43] on span "Assigned" at bounding box center [190, 39] width 37 height 13
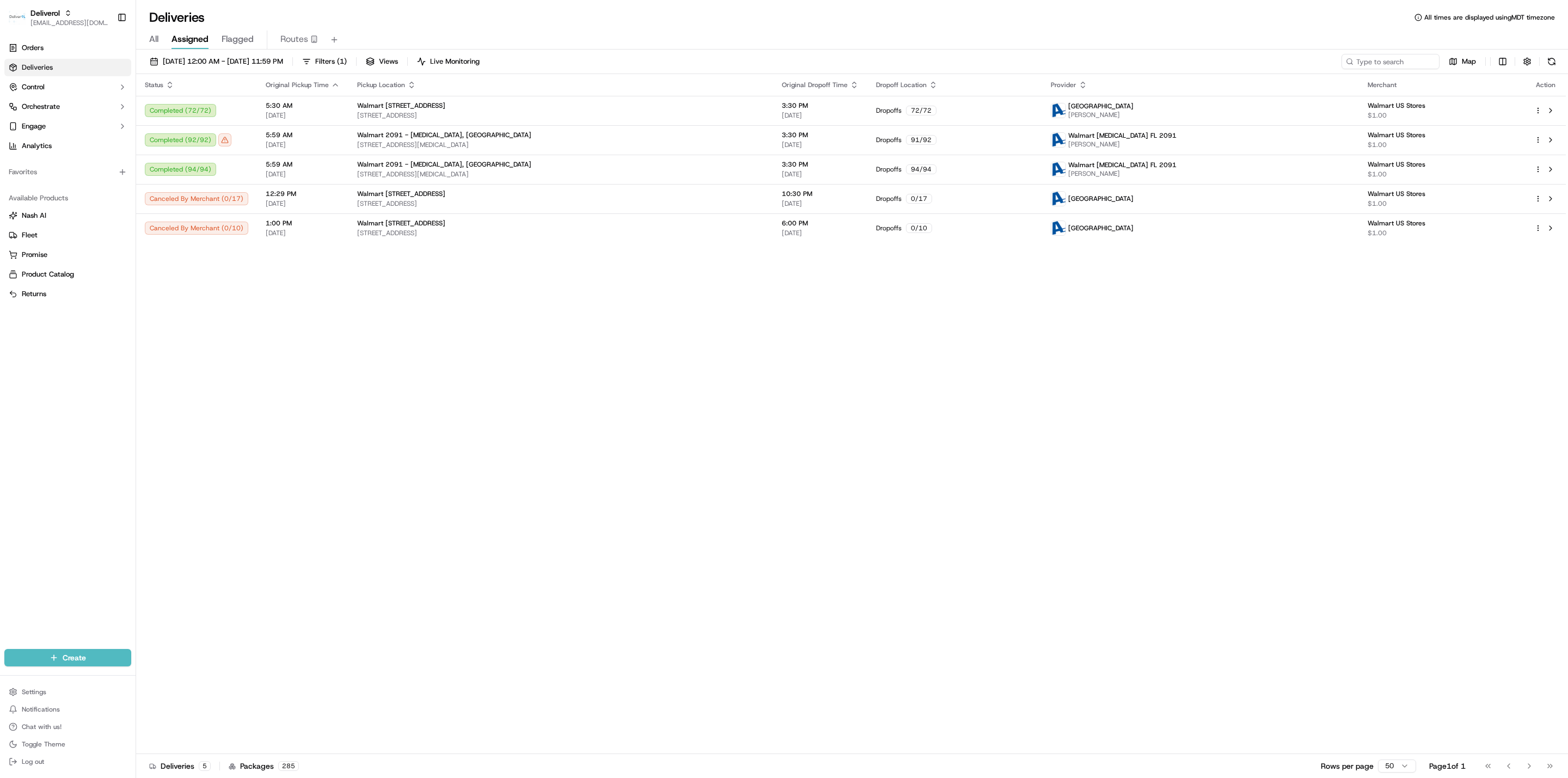
click at [234, 44] on span "Flagged" at bounding box center [237, 39] width 32 height 13
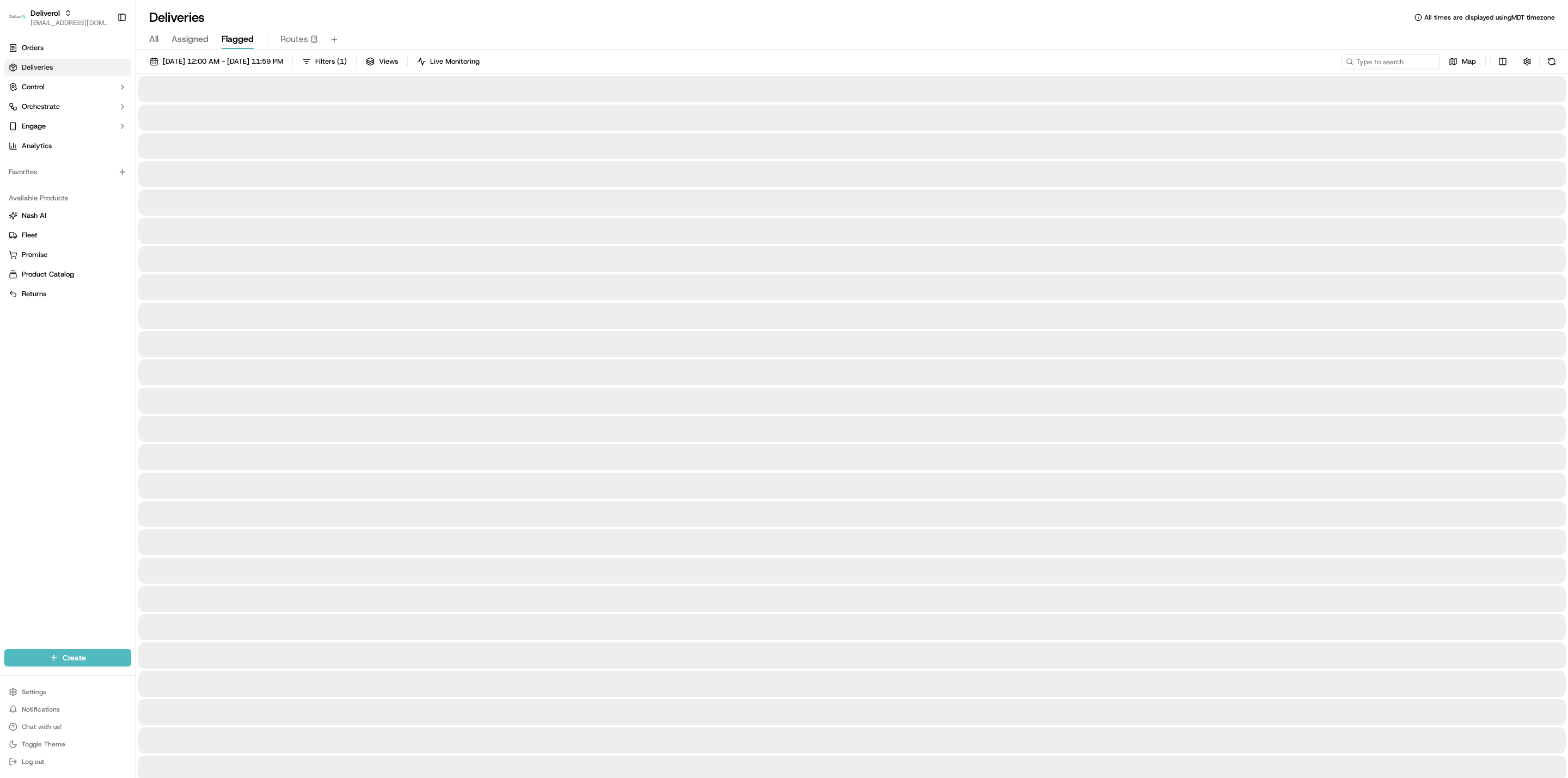
click at [302, 275] on div at bounding box center [852, 287] width 1427 height 26
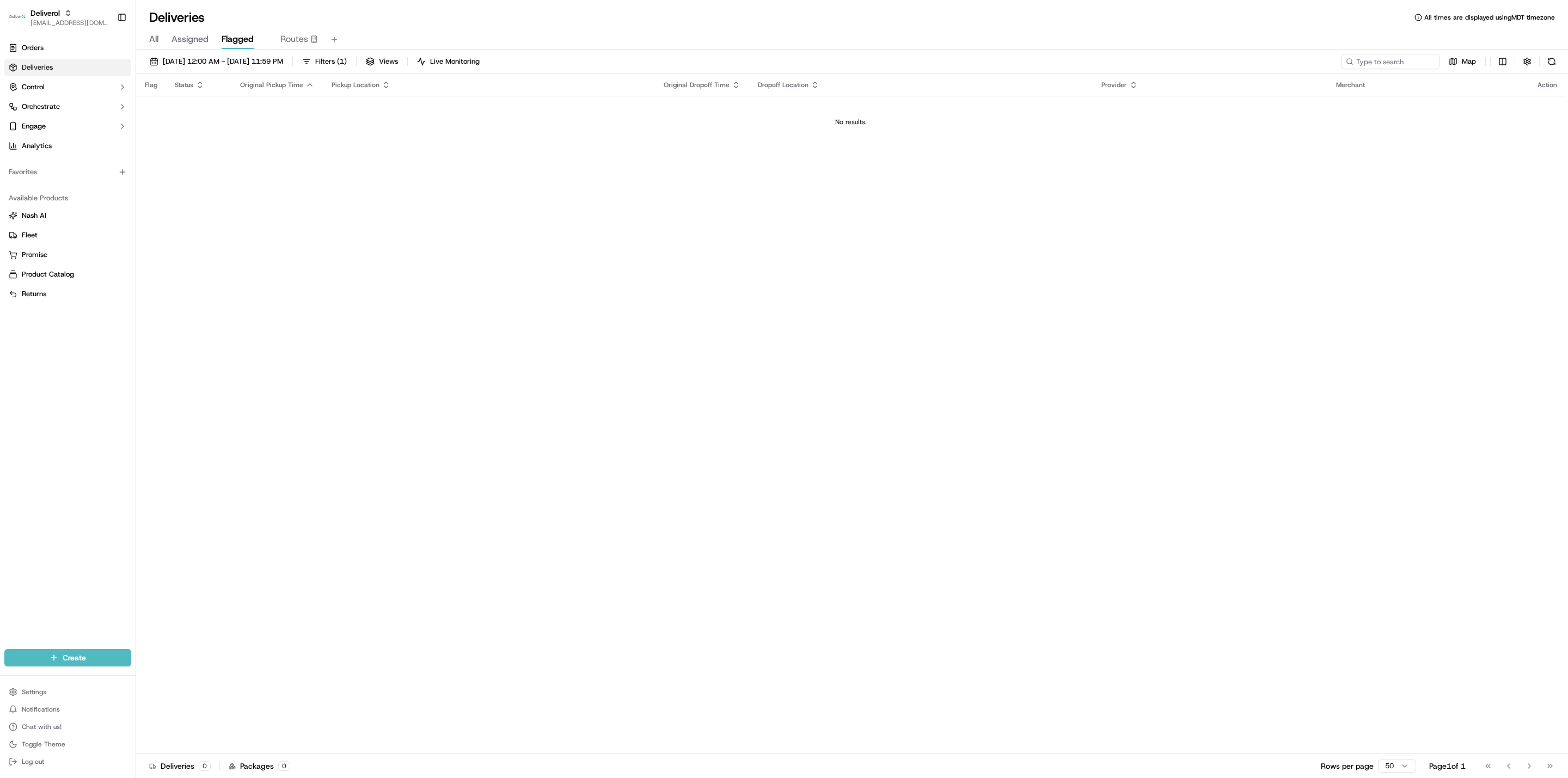
click at [441, 194] on div "Flag Status Original Pickup Time Pickup Location Original Dropoff Time Dropoff …" at bounding box center [851, 414] width 1430 height 680
click at [307, 182] on div "Flag Status Original Pickup Time Pickup Location Original Dropoff Time Dropoff …" at bounding box center [851, 414] width 1430 height 680
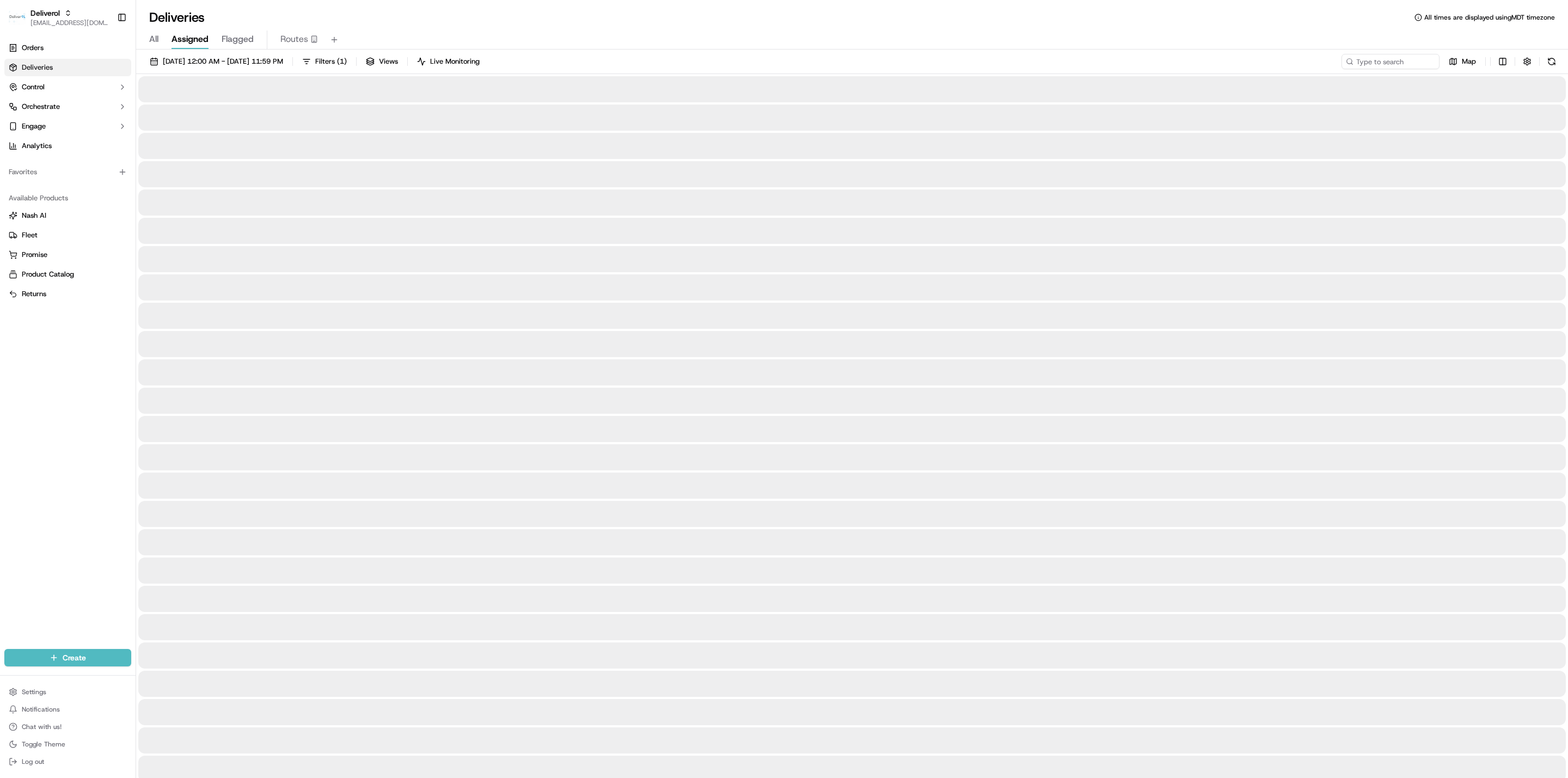
click at [191, 43] on span "Assigned" at bounding box center [190, 39] width 37 height 13
click at [276, 260] on div at bounding box center [852, 259] width 1427 height 26
click at [158, 41] on span "All" at bounding box center [153, 39] width 9 height 13
click at [154, 38] on span "All" at bounding box center [153, 39] width 9 height 13
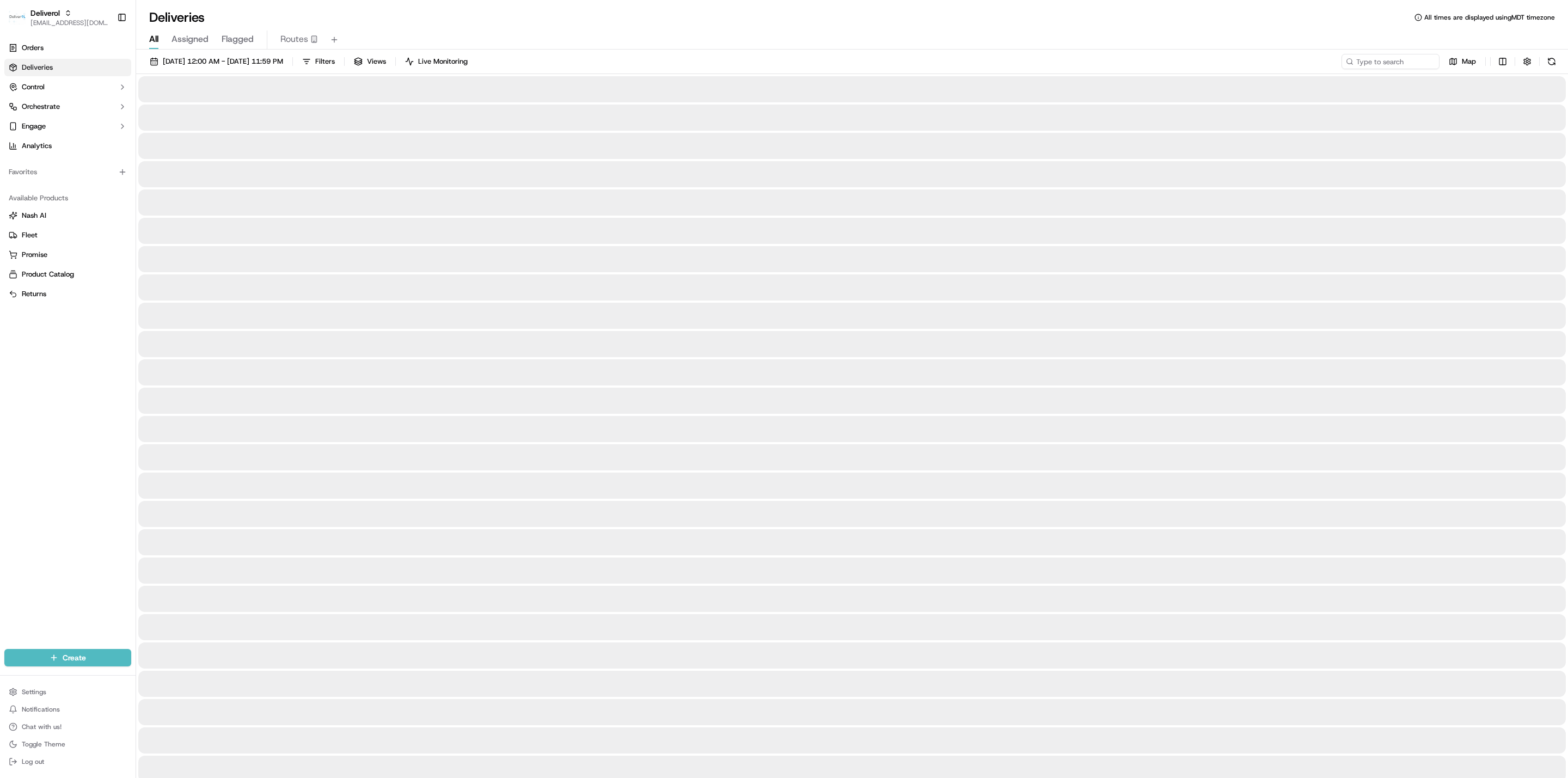
click at [154, 38] on span "All" at bounding box center [153, 39] width 9 height 13
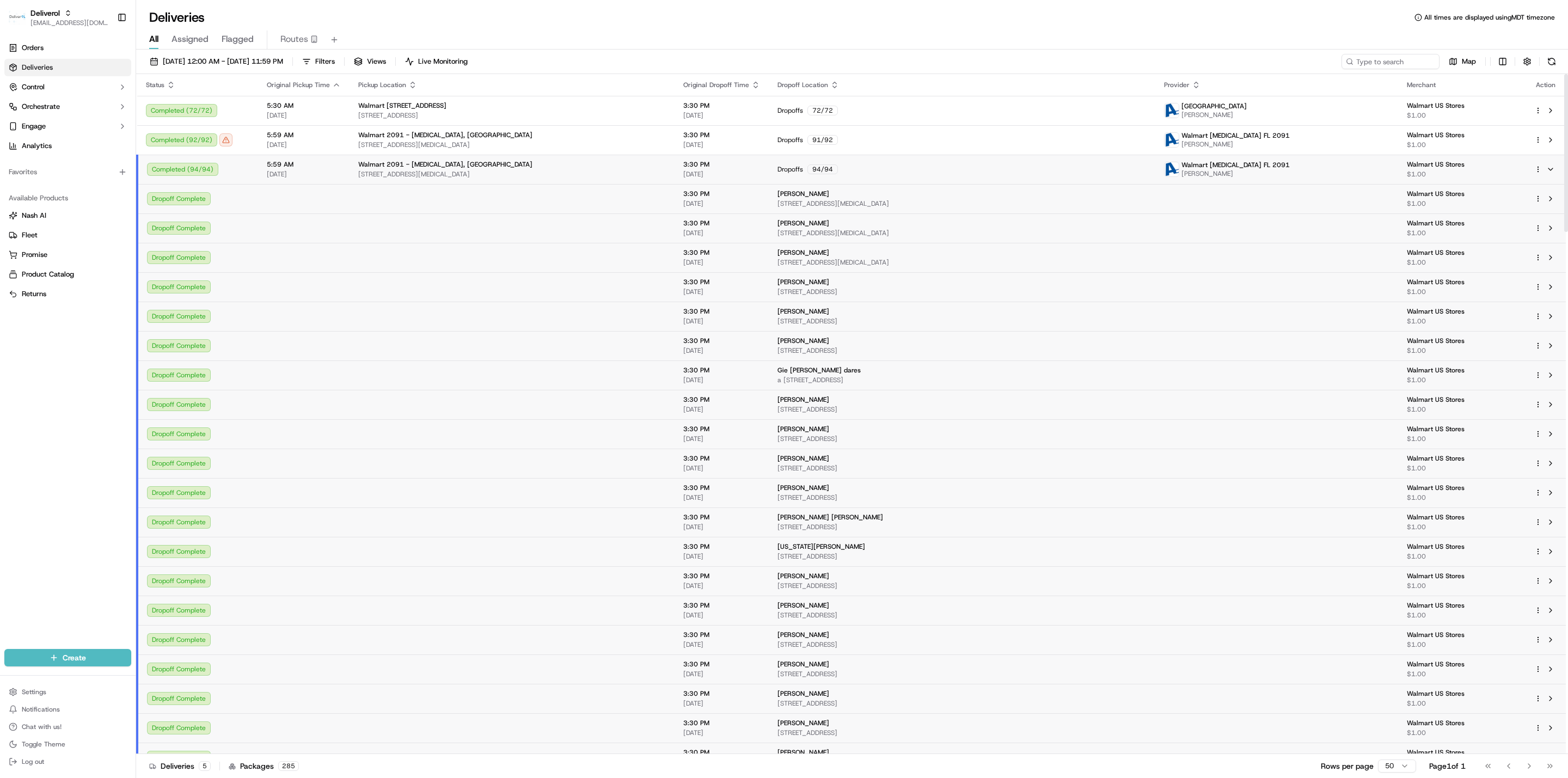
click at [284, 173] on span "09/17/2025" at bounding box center [304, 174] width 74 height 9
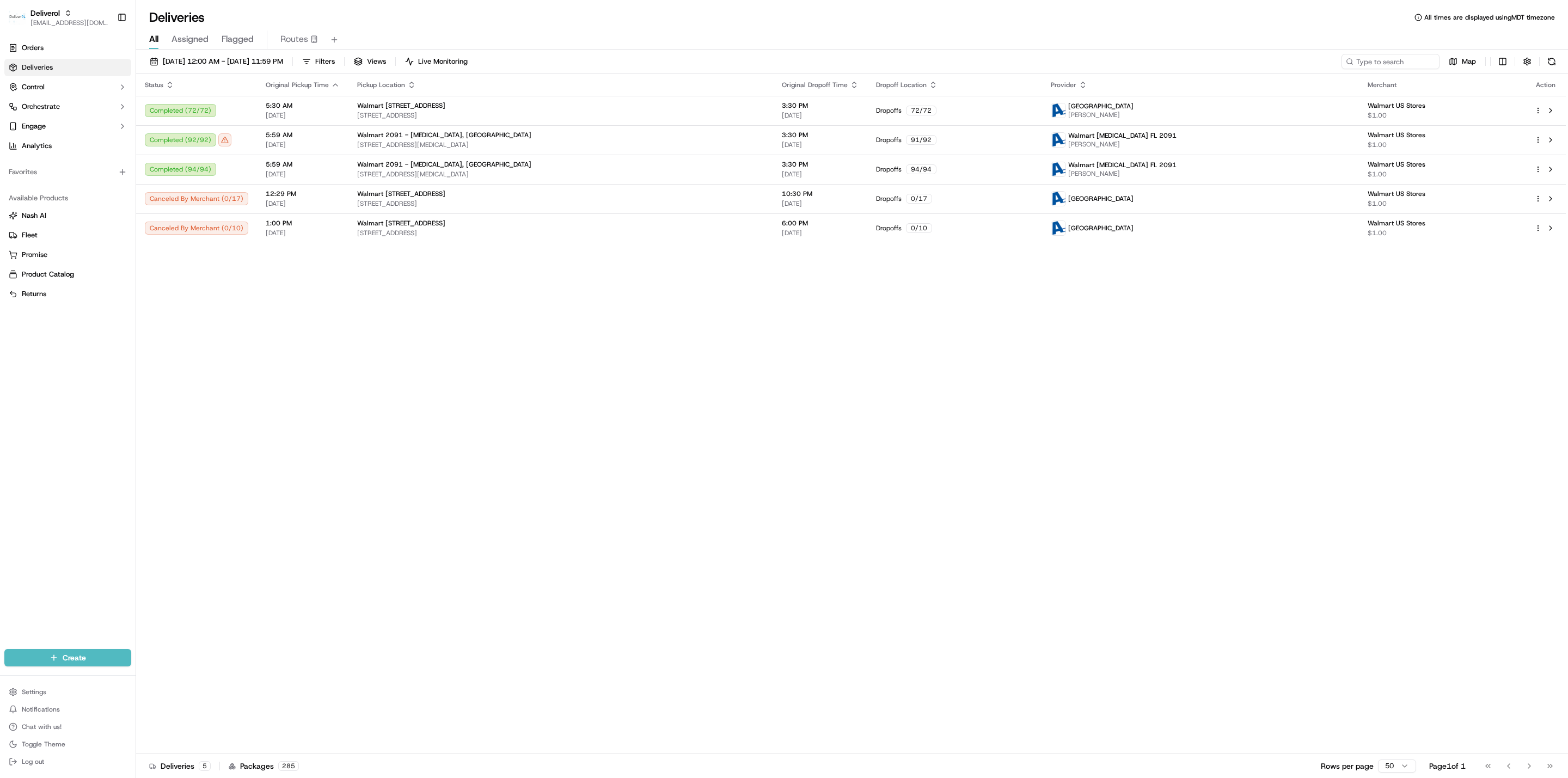
click at [260, 329] on div "Status Original Pickup Time Pickup Location Original Dropoff Time Dropoff Locat…" at bounding box center [851, 414] width 1430 height 680
click at [195, 41] on span "Assigned" at bounding box center [190, 39] width 37 height 13
click at [421, 13] on div "Deliveries All times are displayed using MDT timezone" at bounding box center [852, 17] width 1432 height 18
click at [684, 380] on div "Status Original Pickup Time Pickup Location Original Dropoff Time Dropoff Locat…" at bounding box center [851, 414] width 1430 height 680
click at [283, 65] on span "09/17/2025 12:00 AM - 09/17/2025 11:59 PM" at bounding box center [223, 61] width 121 height 10
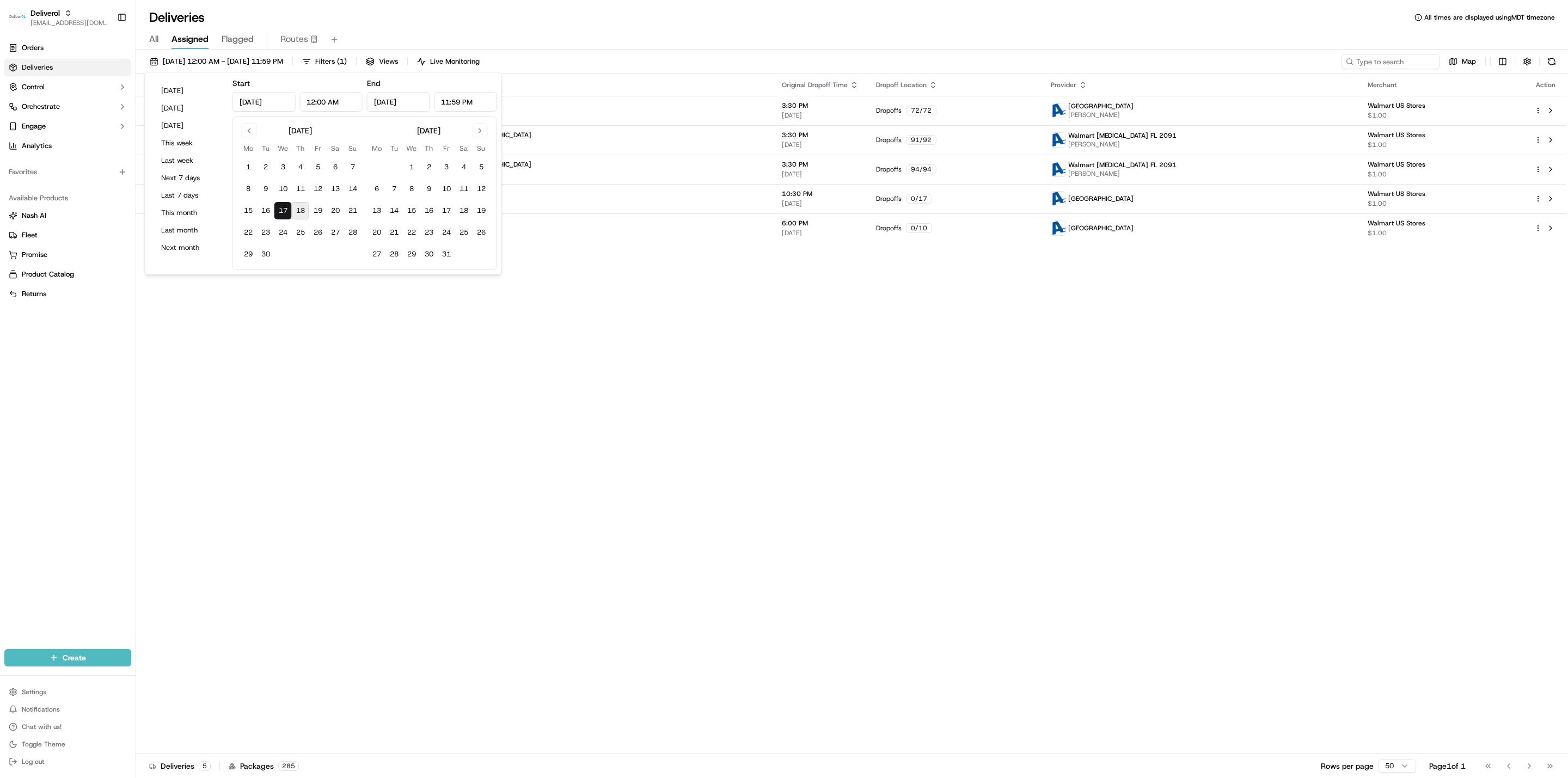
click at [303, 209] on button "18" at bounding box center [300, 211] width 18 height 18
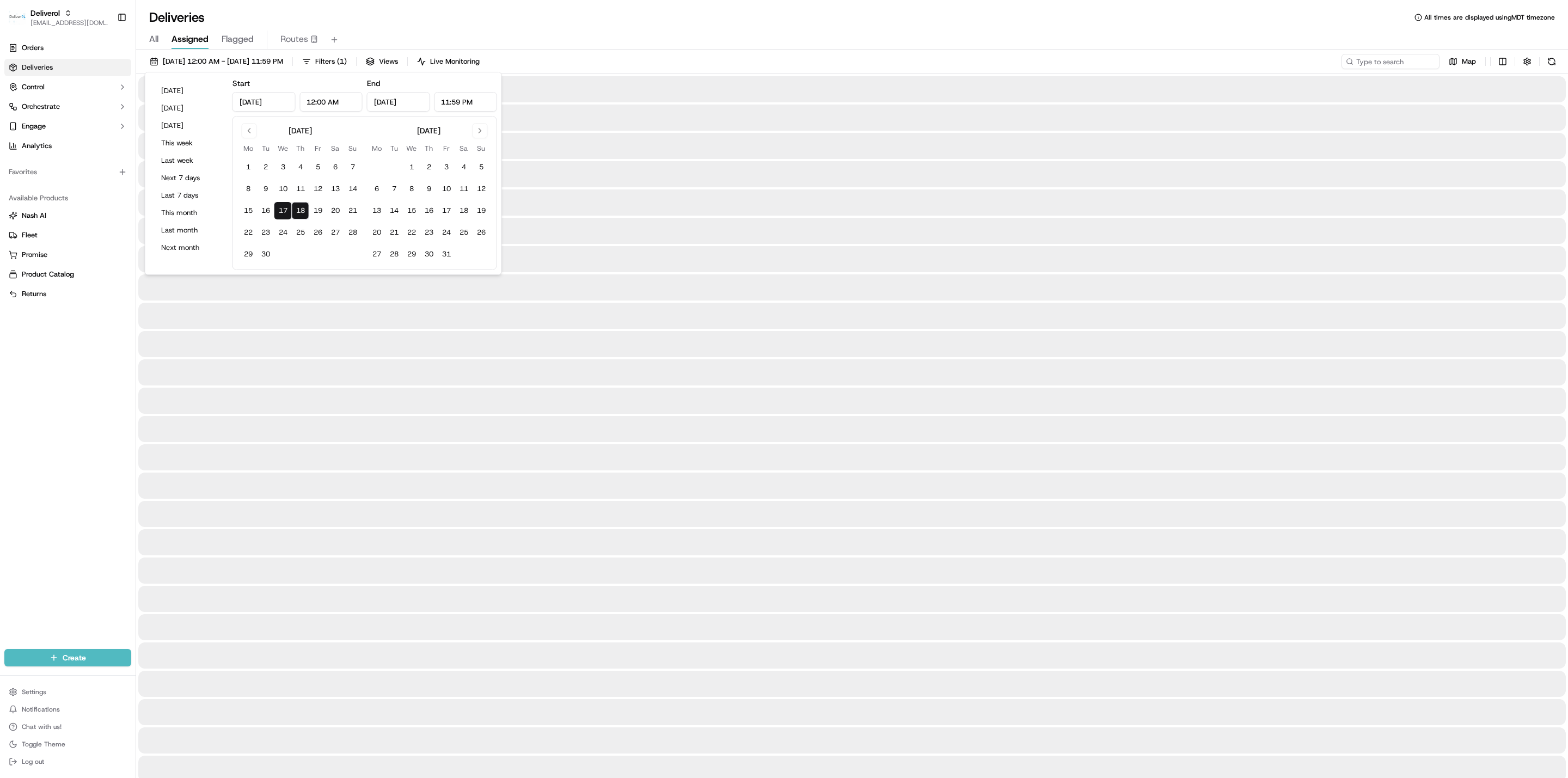
type input "Sep 18, 2025"
click at [306, 213] on button "18" at bounding box center [300, 211] width 18 height 18
type input "Sep 18, 2025"
click at [306, 213] on button "18" at bounding box center [300, 211] width 18 height 18
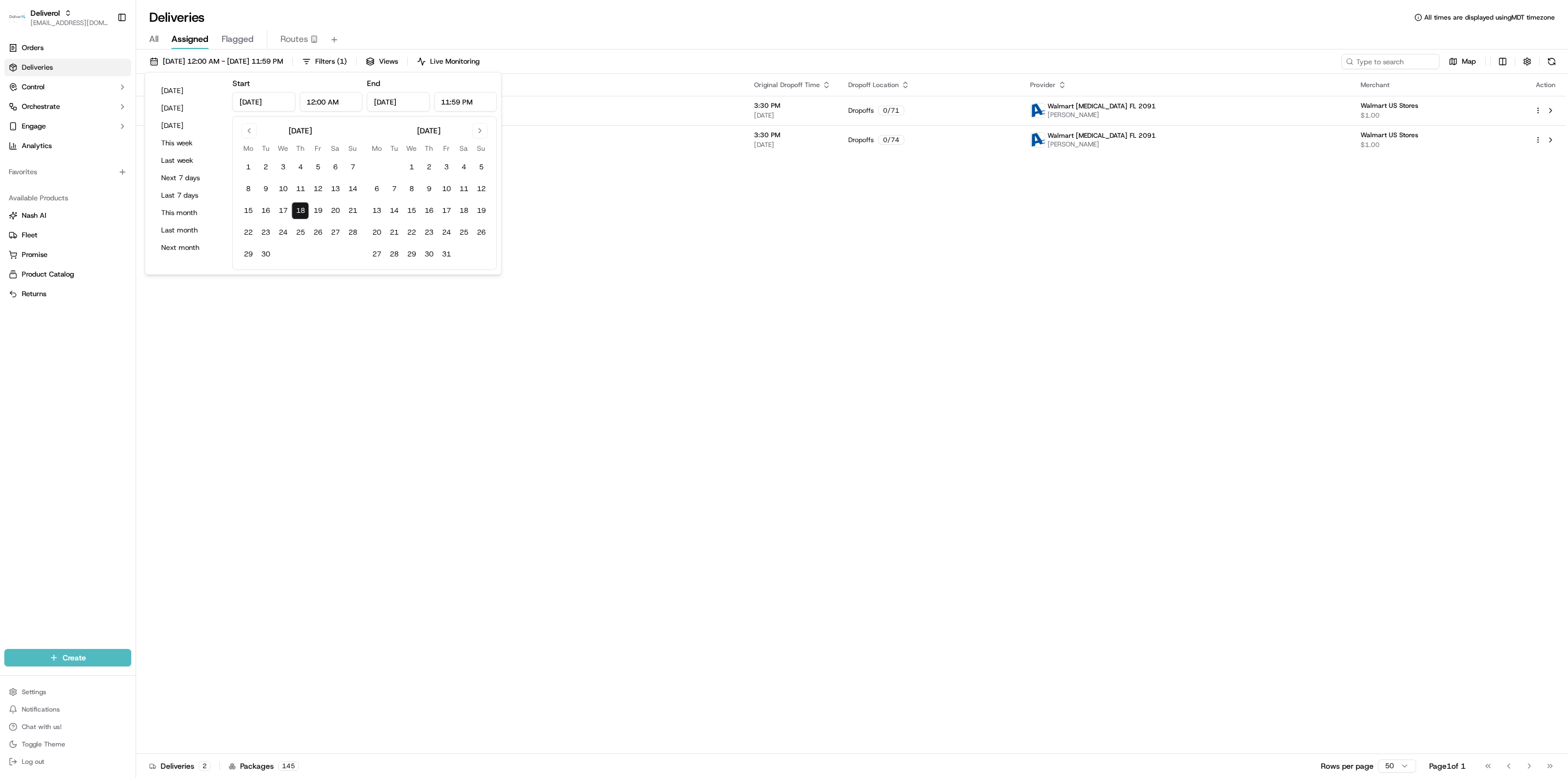
click at [295, 214] on button "18" at bounding box center [300, 211] width 18 height 18
click at [665, 263] on div "Status Original Pickup Time Pickup Location Original Dropoff Time Dropoff Locat…" at bounding box center [851, 414] width 1430 height 680
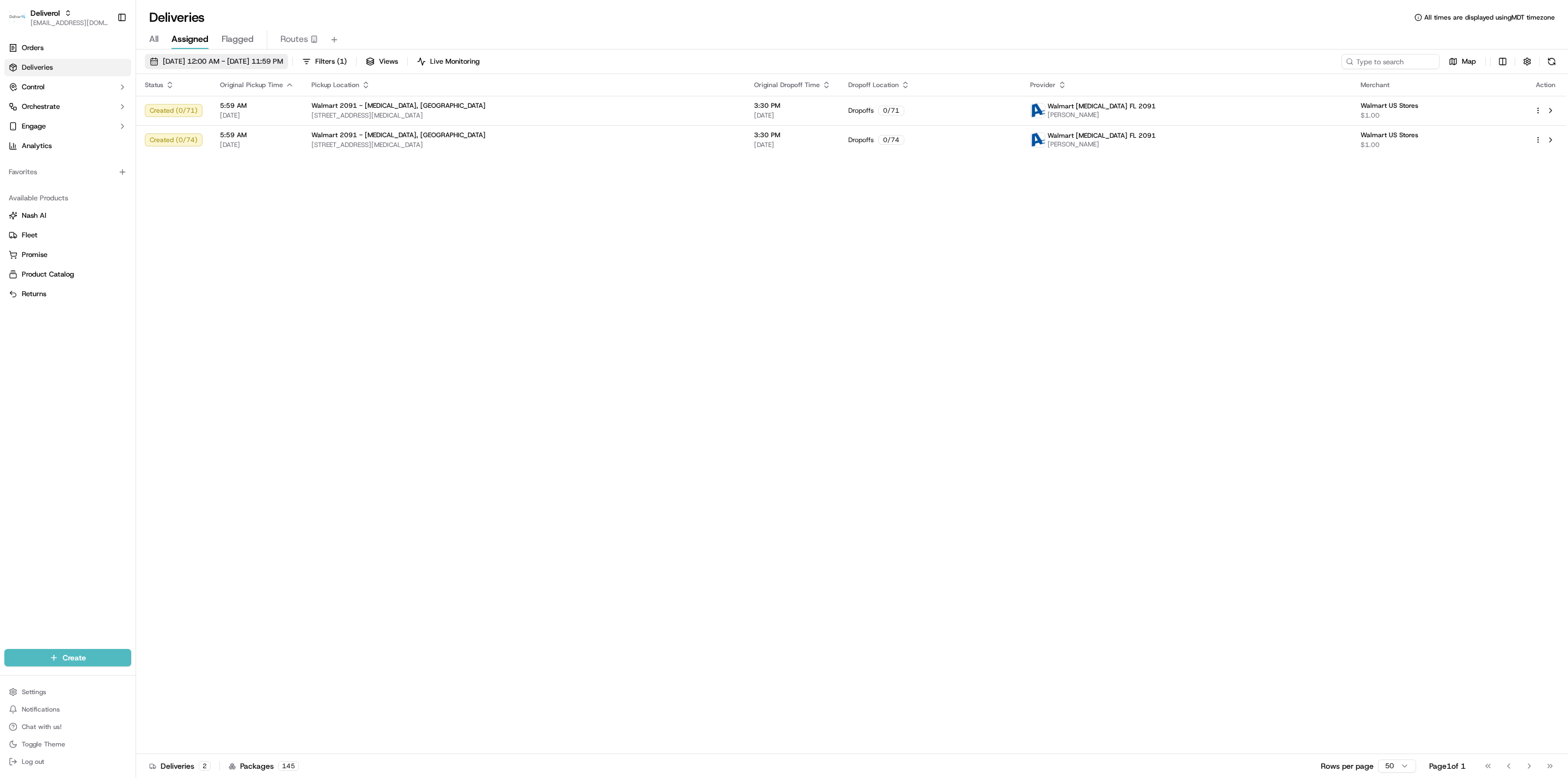
click at [237, 61] on span "09/18/2025 12:00 AM - 09/18/2025 11:59 PM" at bounding box center [223, 61] width 121 height 10
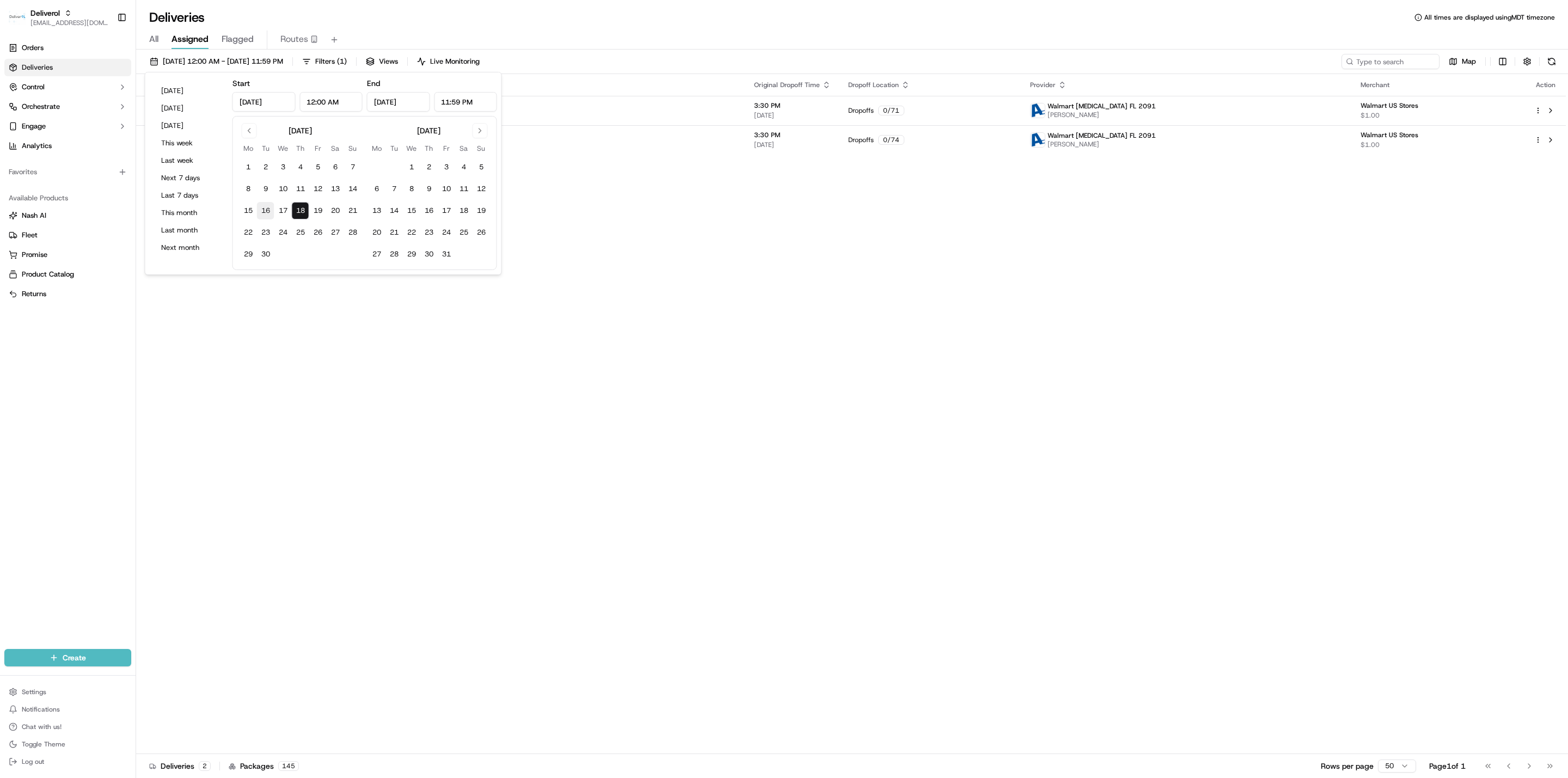
click at [263, 213] on button "16" at bounding box center [265, 211] width 18 height 18
type input "Sep 16, 2025"
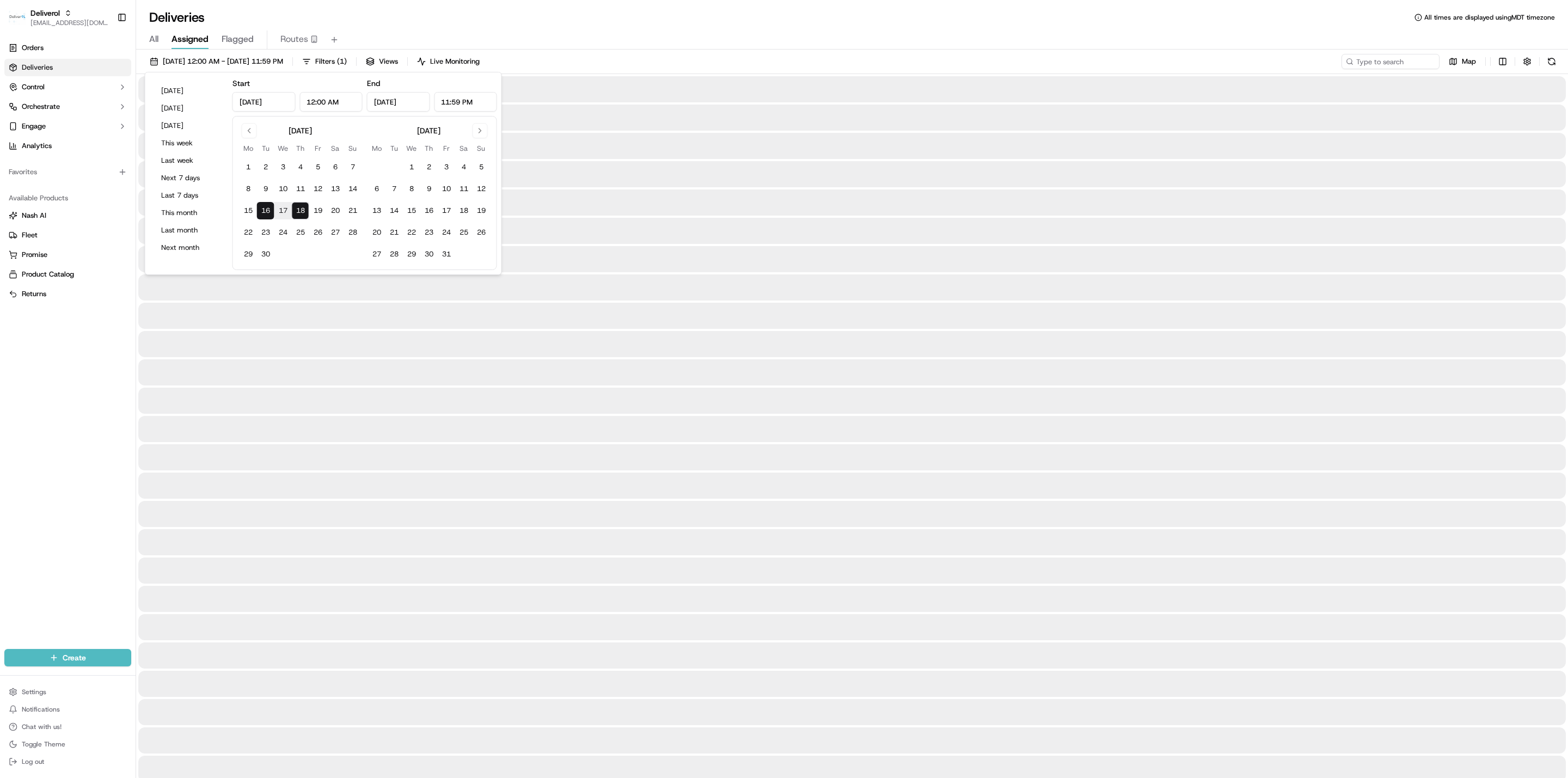
click at [263, 213] on button "16" at bounding box center [265, 211] width 18 height 18
type input "Sep 16, 2025"
click at [263, 213] on button "16" at bounding box center [265, 211] width 18 height 18
click at [402, 387] on div at bounding box center [852, 783] width 1432 height 1414
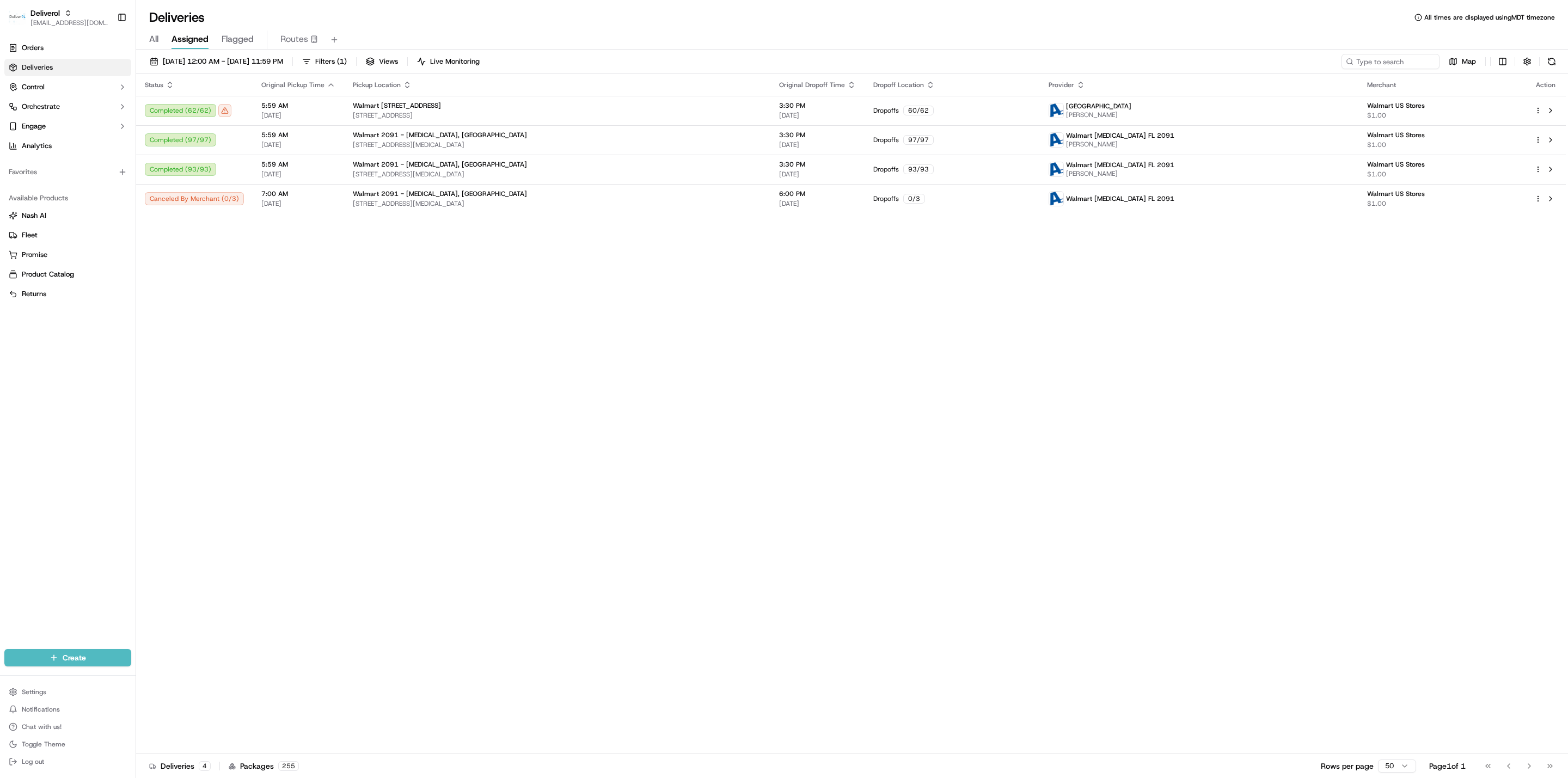
click at [266, 382] on div "Status Original Pickup Time Pickup Location Original Dropoff Time Dropoff Locat…" at bounding box center [851, 414] width 1430 height 680
click at [44, 688] on html "Deliverol ali.jan@deliverol.com Toggle Sidebar Orders Deliveries Control Orches…" at bounding box center [784, 389] width 1568 height 778
click at [334, 477] on html "Deliverol ali.jan@deliverol.com Toggle Sidebar Orders Deliveries Control Orches…" at bounding box center [784, 389] width 1568 height 778
click at [443, 279] on div "Status Original Pickup Time Pickup Location Original Dropoff Time Dropoff Locat…" at bounding box center [851, 414] width 1430 height 680
click at [643, 286] on div "Status Original Pickup Time Pickup Location Original Dropoff Time Dropoff Locat…" at bounding box center [851, 414] width 1430 height 680
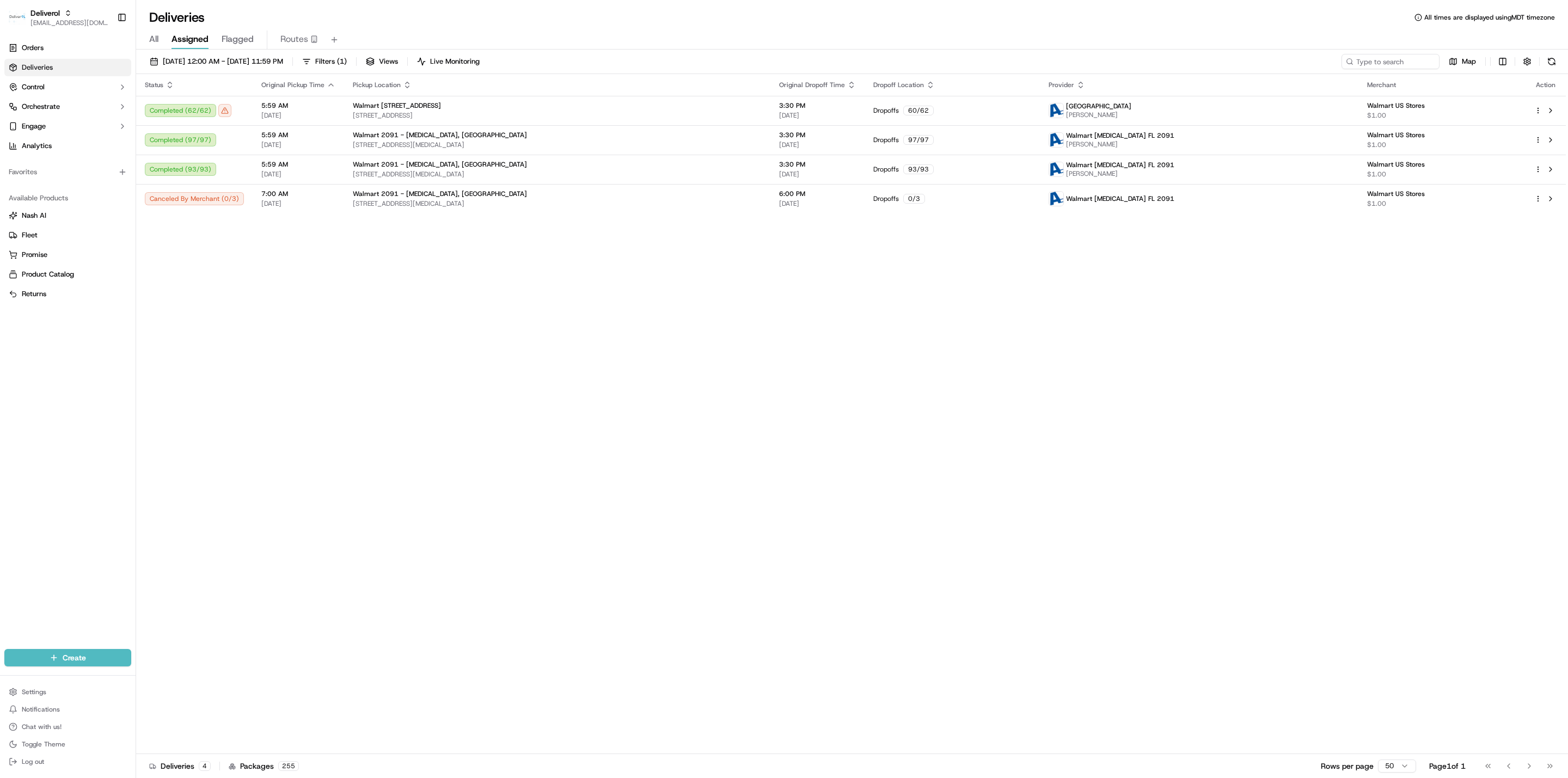
click at [747, 314] on div "Status Original Pickup Time Pickup Location Original Dropoff Time Dropoff Locat…" at bounding box center [851, 414] width 1430 height 680
click at [228, 113] on div "Completed ( 62 / 62 )" at bounding box center [194, 110] width 99 height 13
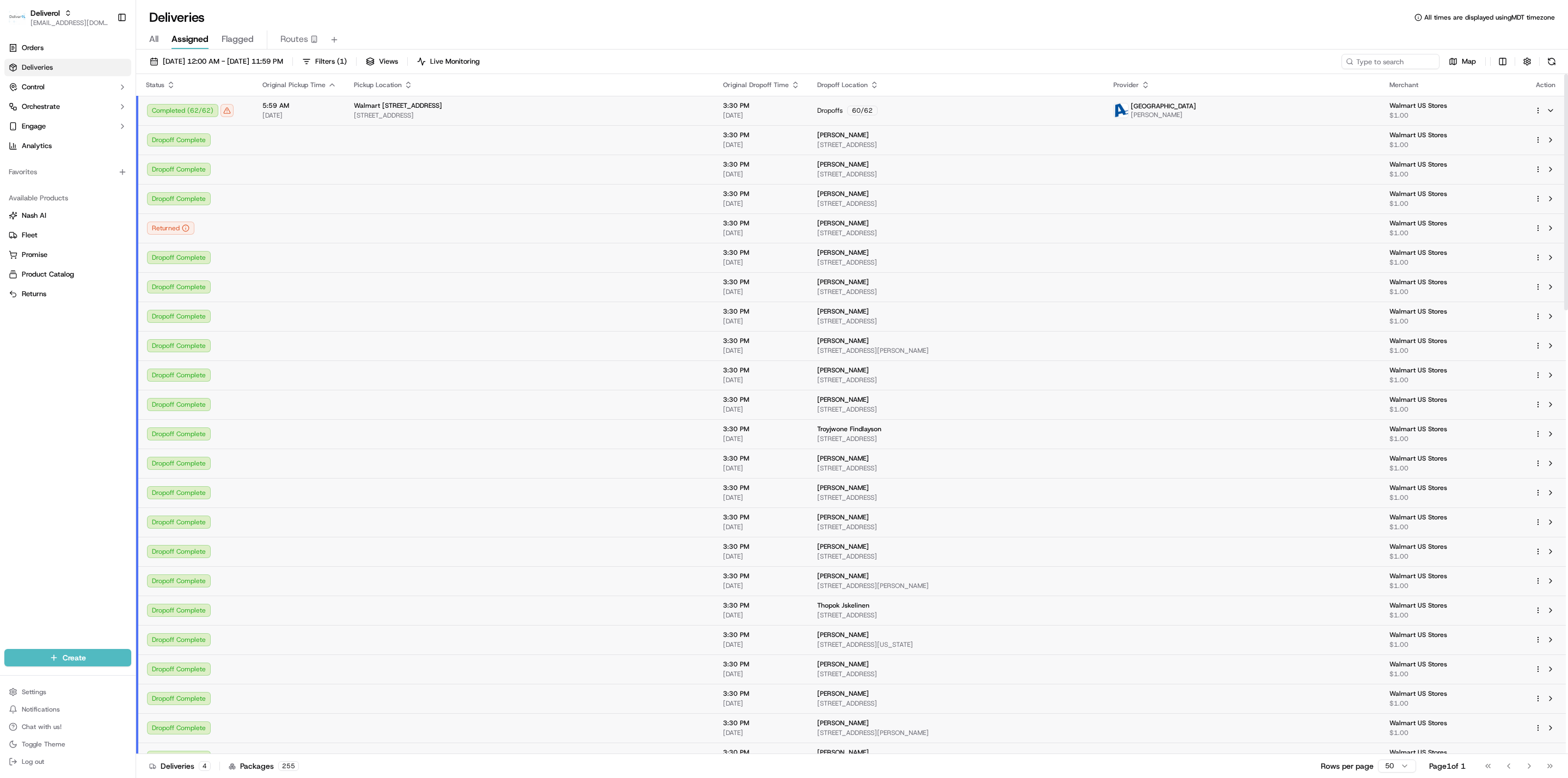
click at [243, 108] on td "Completed ( 62 / 62 )" at bounding box center [195, 110] width 116 height 29
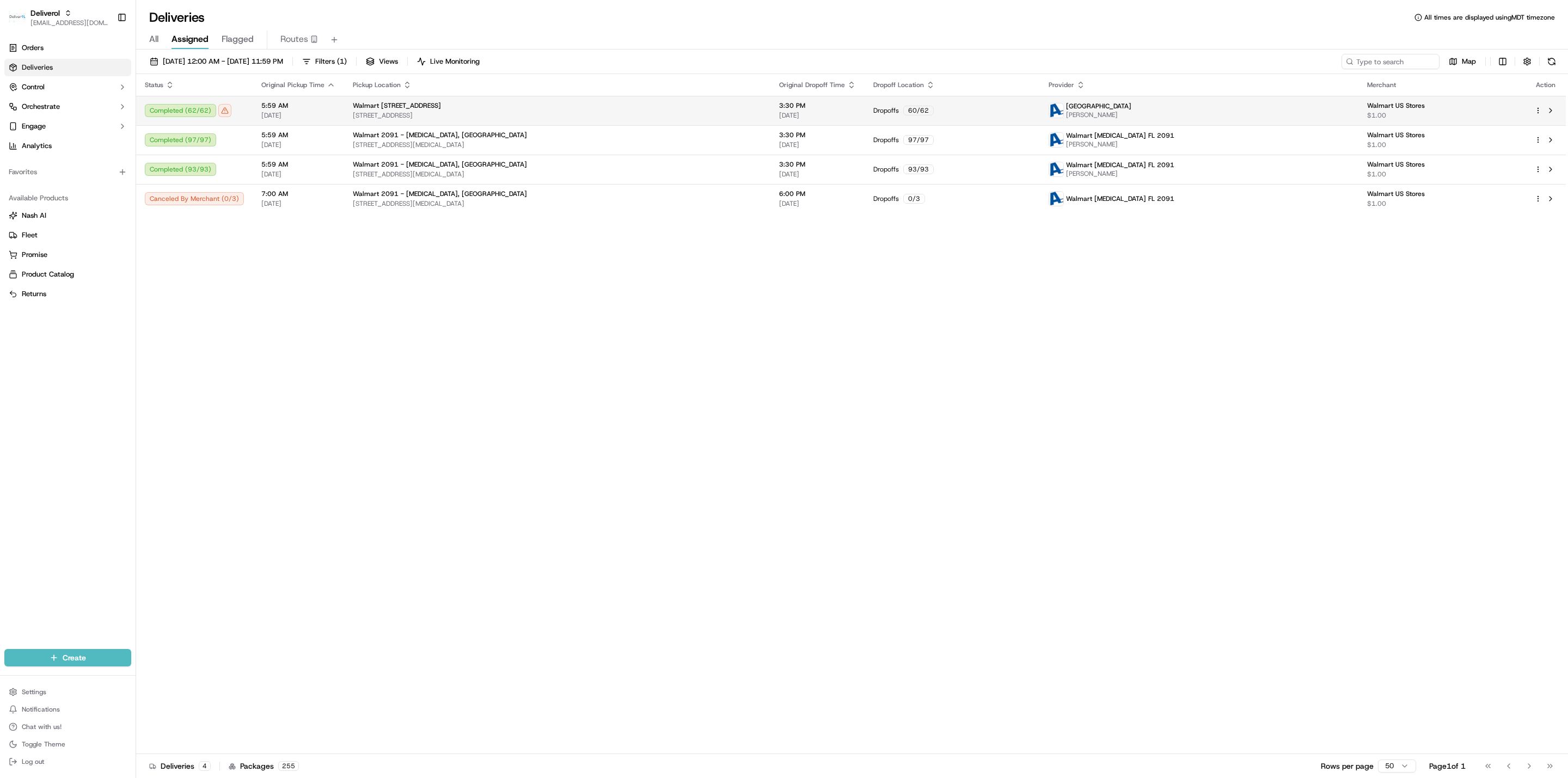
click at [230, 110] on div "Completed ( 62 / 62 )" at bounding box center [194, 110] width 99 height 13
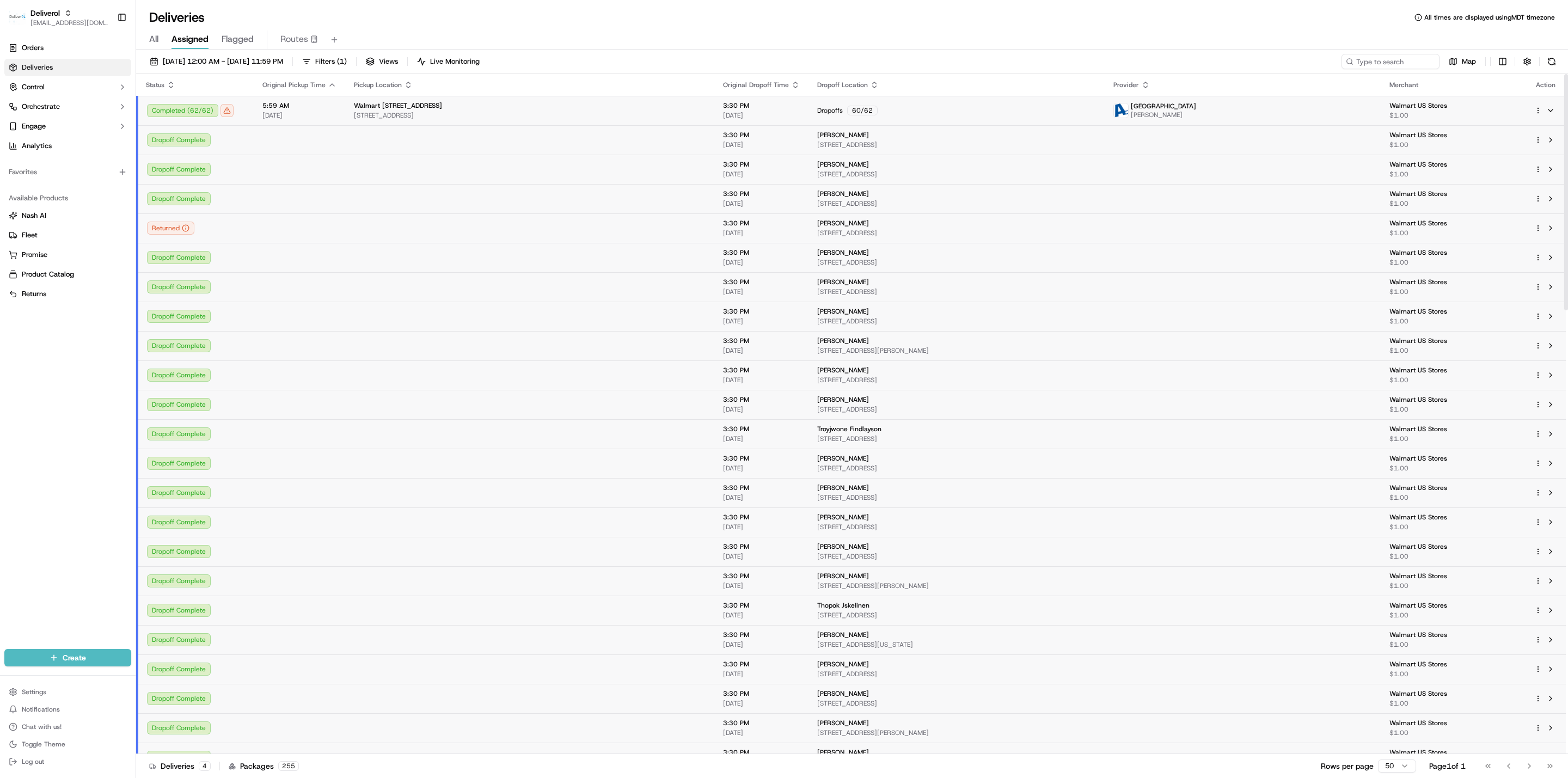
click at [239, 106] on div "Completed ( 62 / 62 )" at bounding box center [196, 110] width 98 height 13
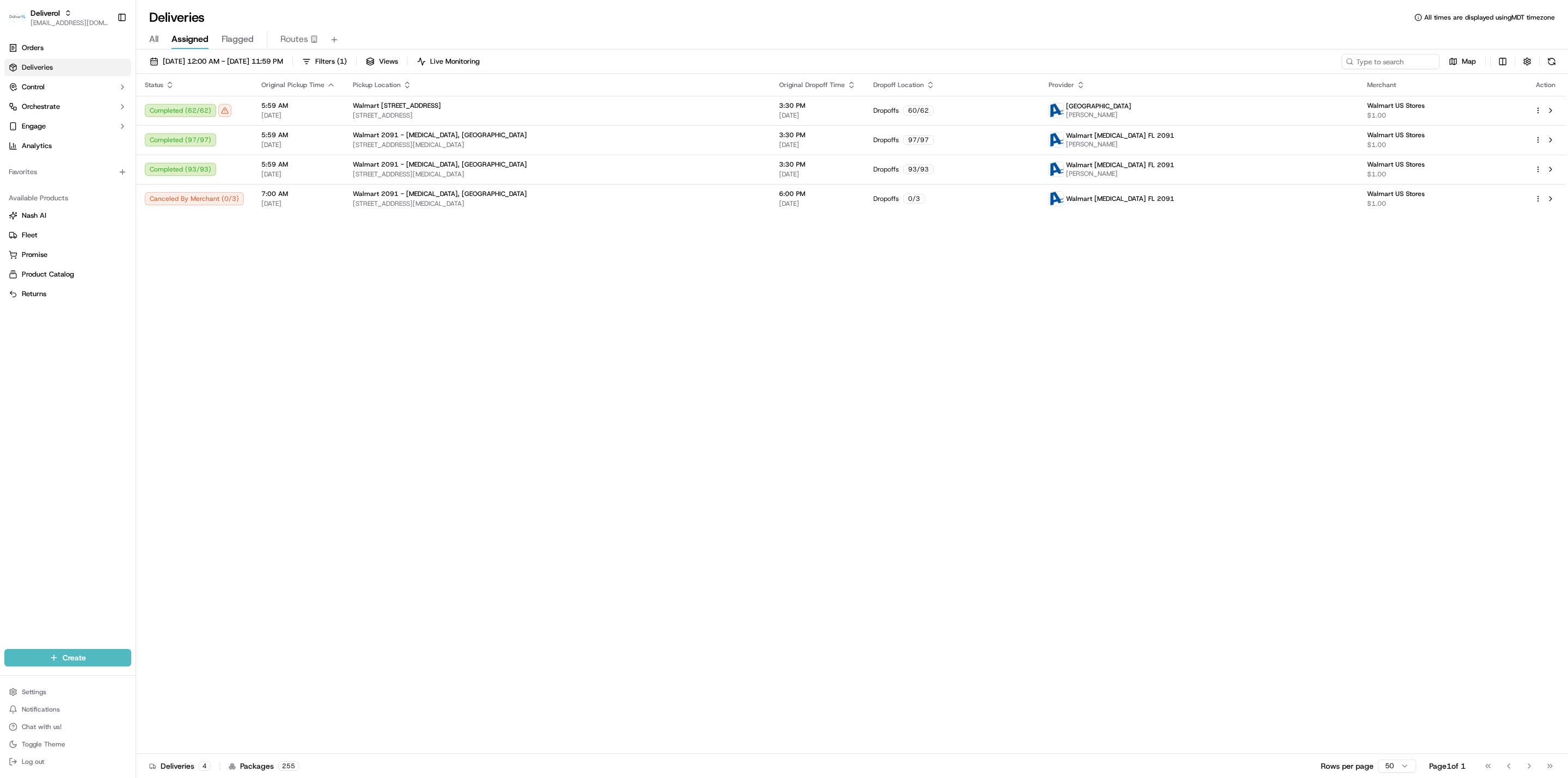
drag, startPoint x: 855, startPoint y: 353, endPoint x: 773, endPoint y: 220, distance: 156.2
click at [855, 353] on div "Status Original Pickup Time Pickup Location Original Dropoff Time Dropoff Locat…" at bounding box center [851, 414] width 1430 height 680
click at [592, 328] on div "Status Original Pickup Time Pickup Location Original Dropoff Time Dropoff Locat…" at bounding box center [851, 414] width 1430 height 680
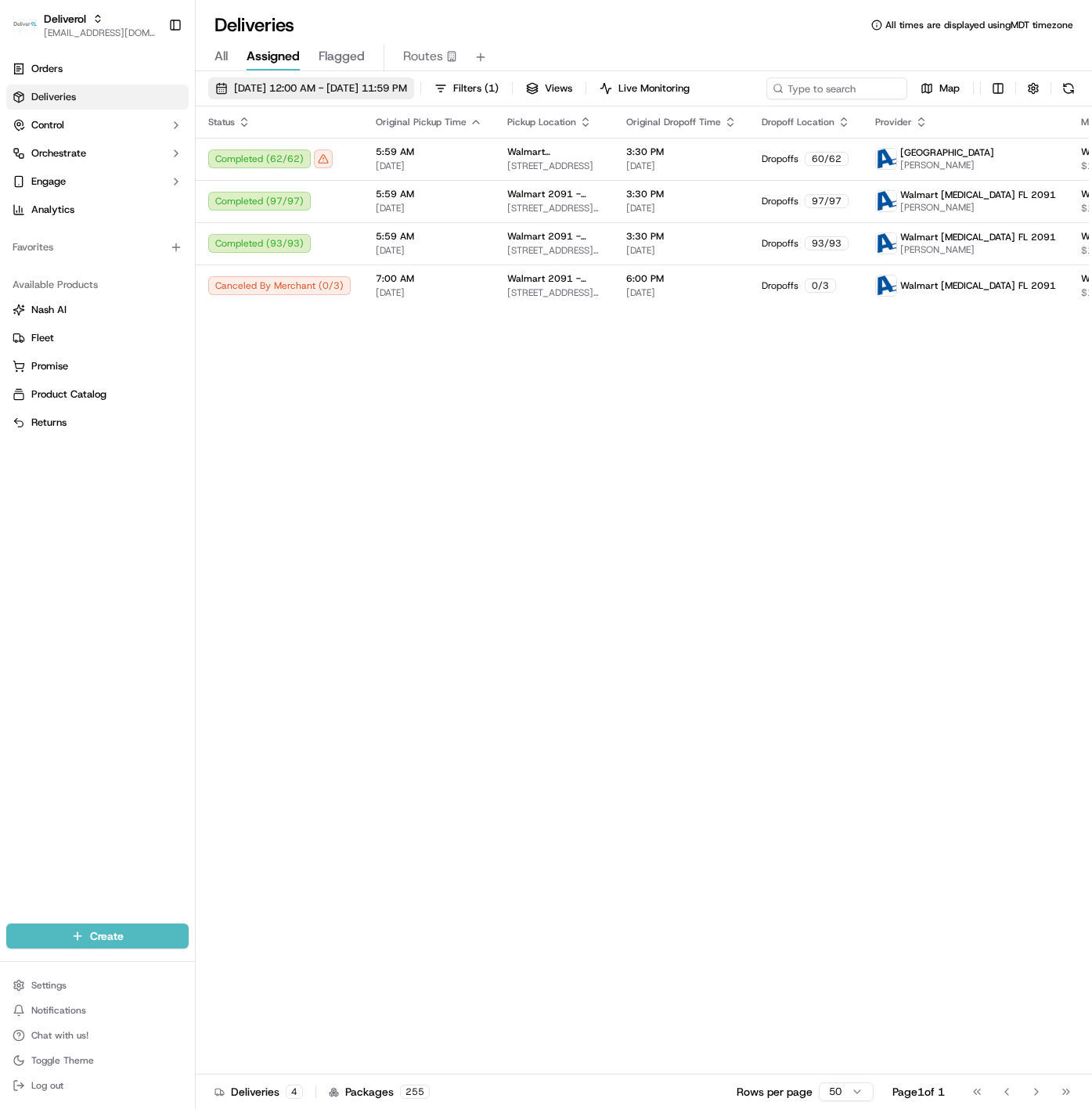
click at [329, 85] on span "09/16/2025 12:00 AM - 09/16/2025 11:59 PM" at bounding box center [320, 88] width 173 height 14
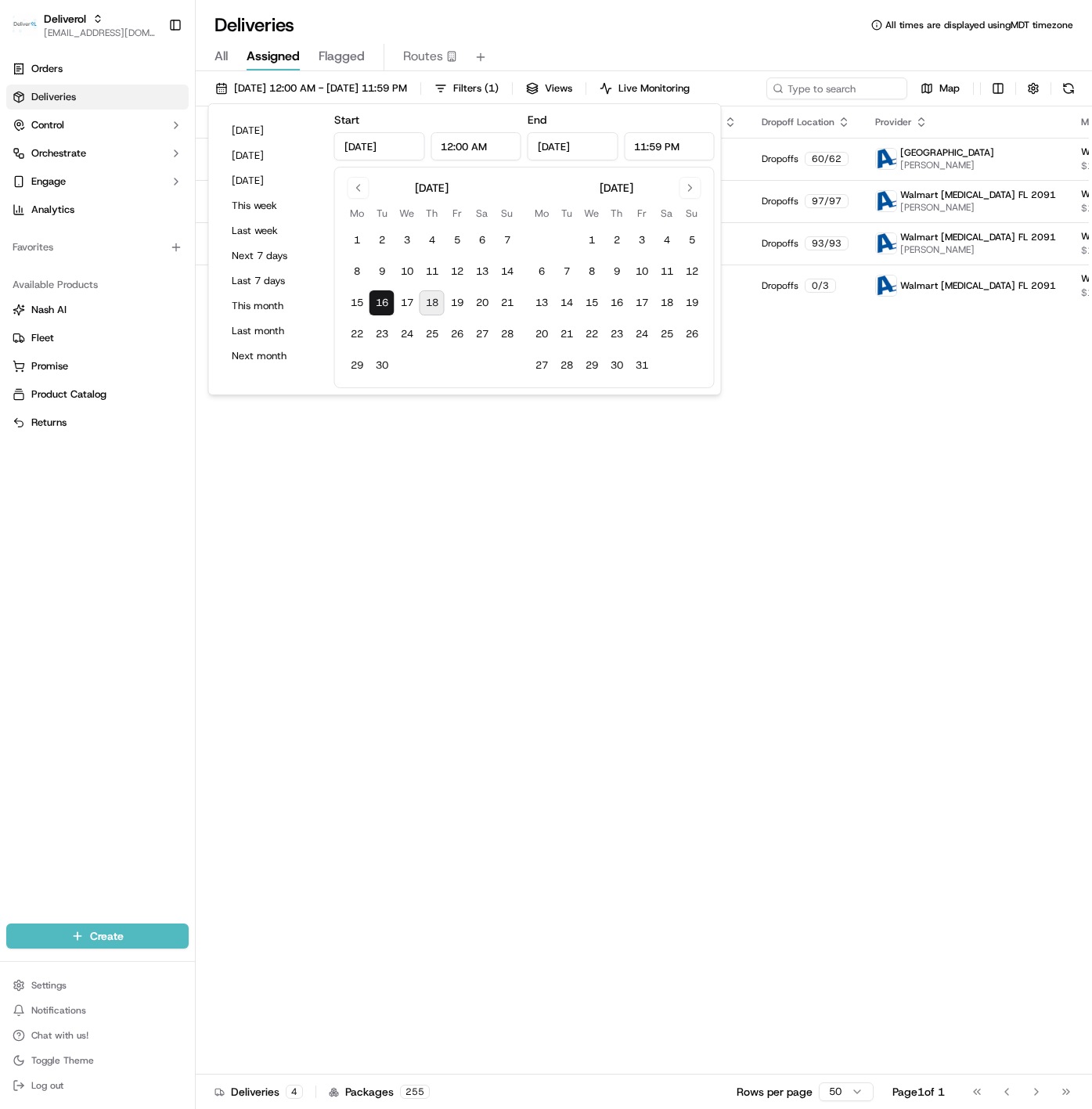
click at [437, 298] on button "18" at bounding box center [431, 303] width 25 height 25
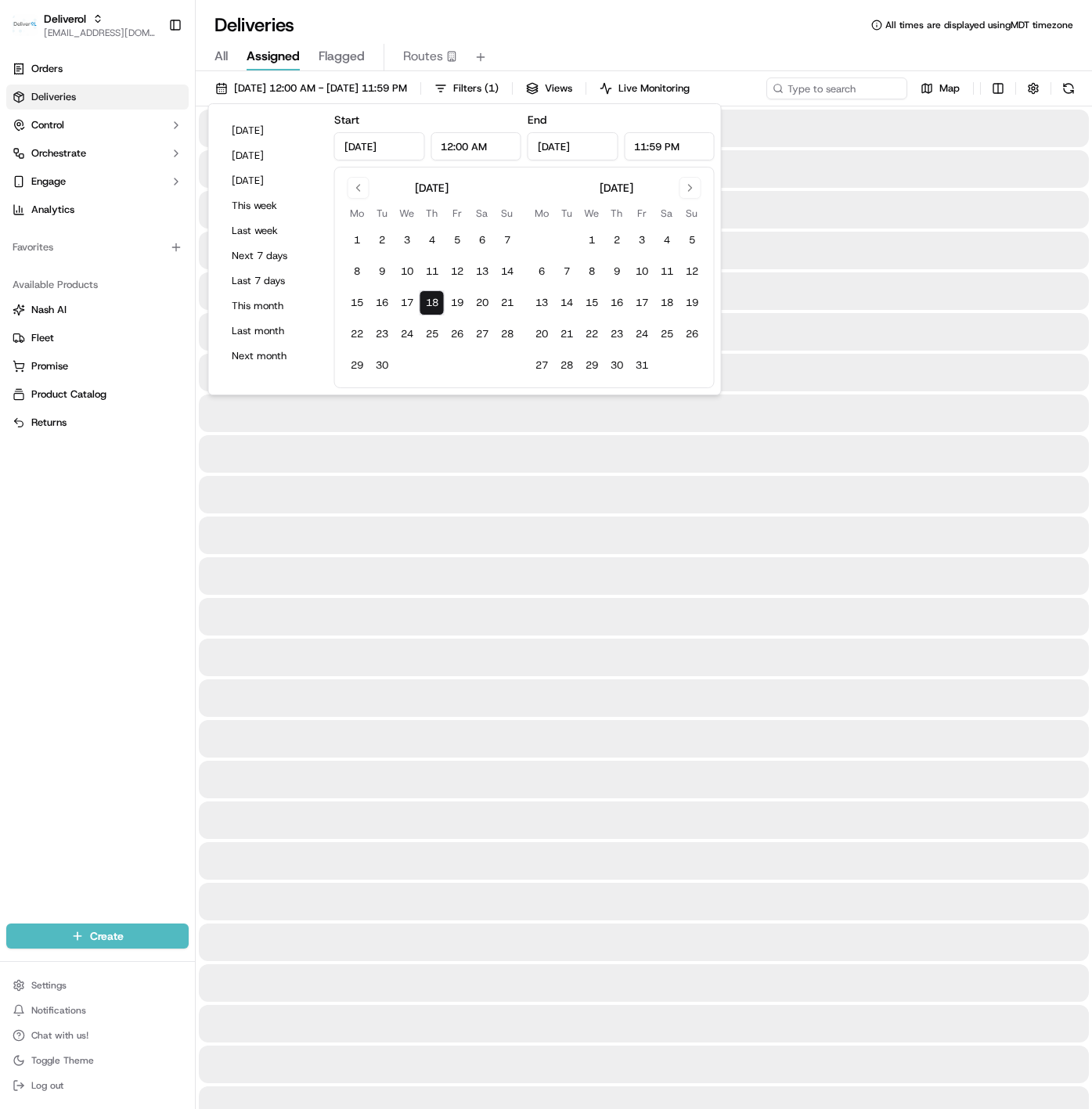
type input "Sep 18, 2025"
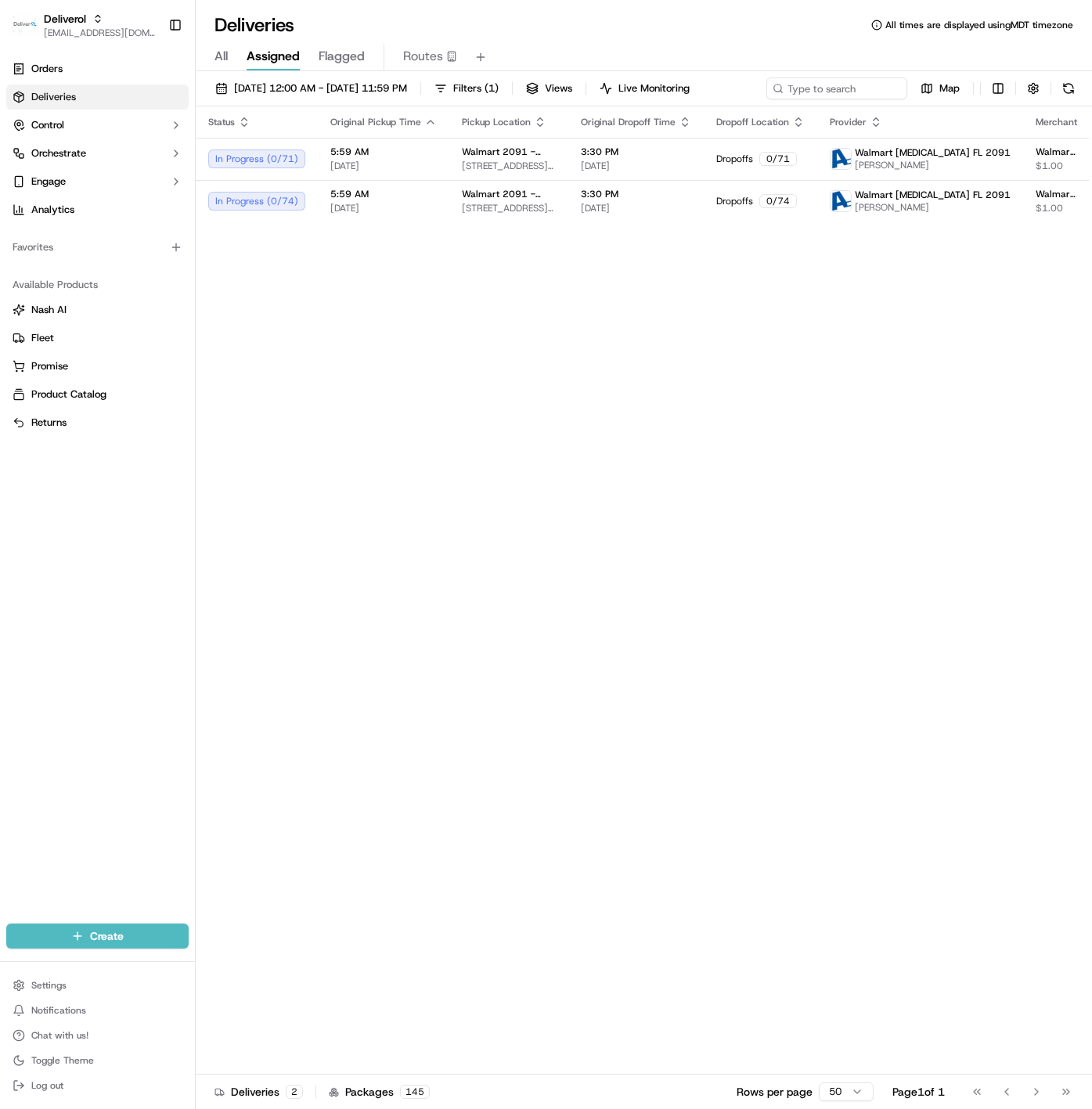
click at [625, 29] on div "Deliveries All times are displayed using MDT timezone" at bounding box center [644, 25] width 896 height 25
click at [464, 375] on div "Status Original Pickup Time Pickup Location Original Dropoff Time Dropoff Locat…" at bounding box center [672, 591] width 952 height 968
click at [425, 338] on div "Status Original Pickup Time Pickup Location Original Dropoff Time Dropoff Locat…" at bounding box center [672, 591] width 952 height 968
click at [456, 180] on td "Walmart 2091 - Doral, FL 8651 NW 13TH TER, DORAL, FL 33126, US" at bounding box center [508, 158] width 119 height 42
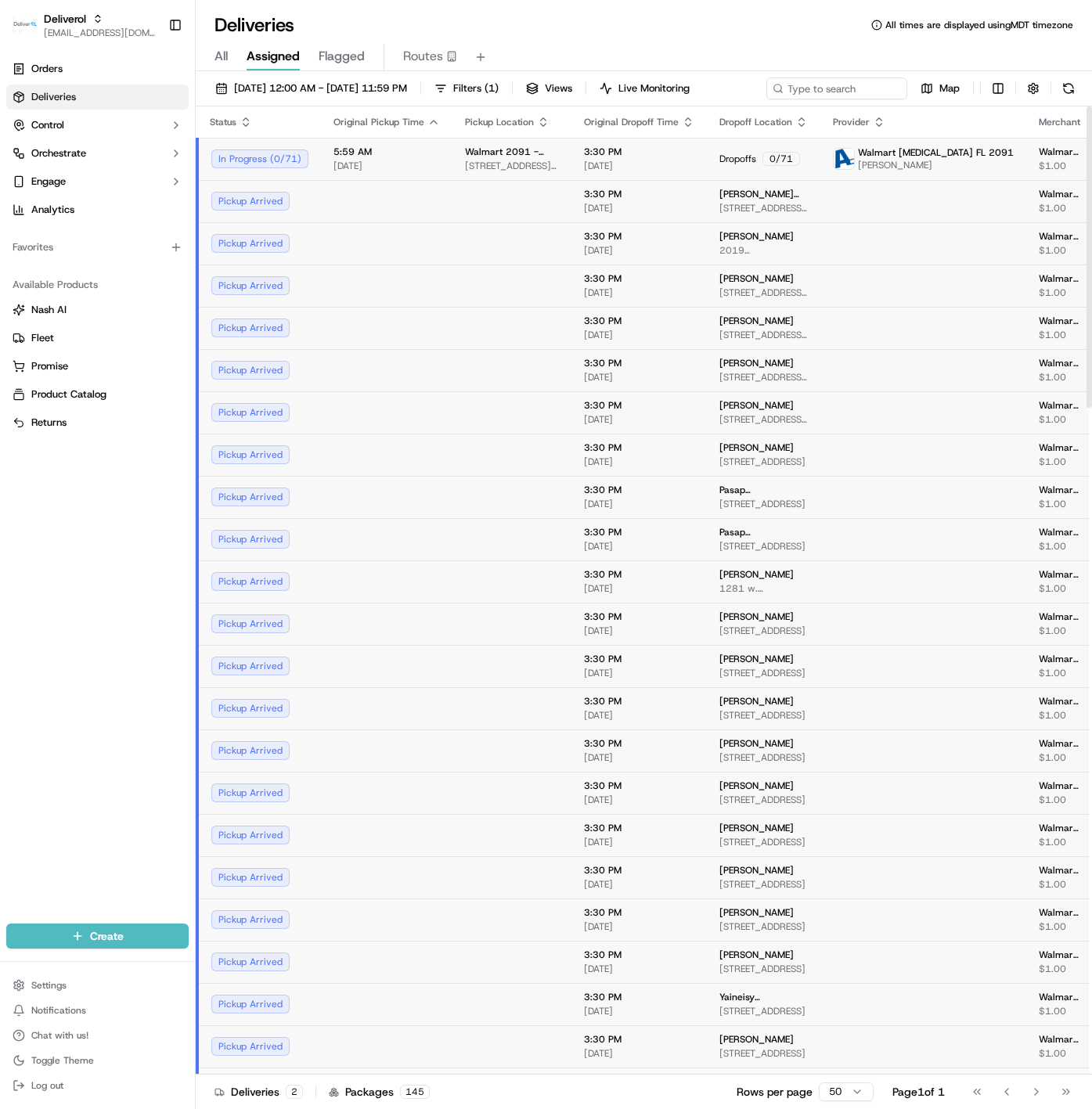
click at [352, 170] on td "5:59 AM 09/18/2025" at bounding box center [387, 158] width 131 height 42
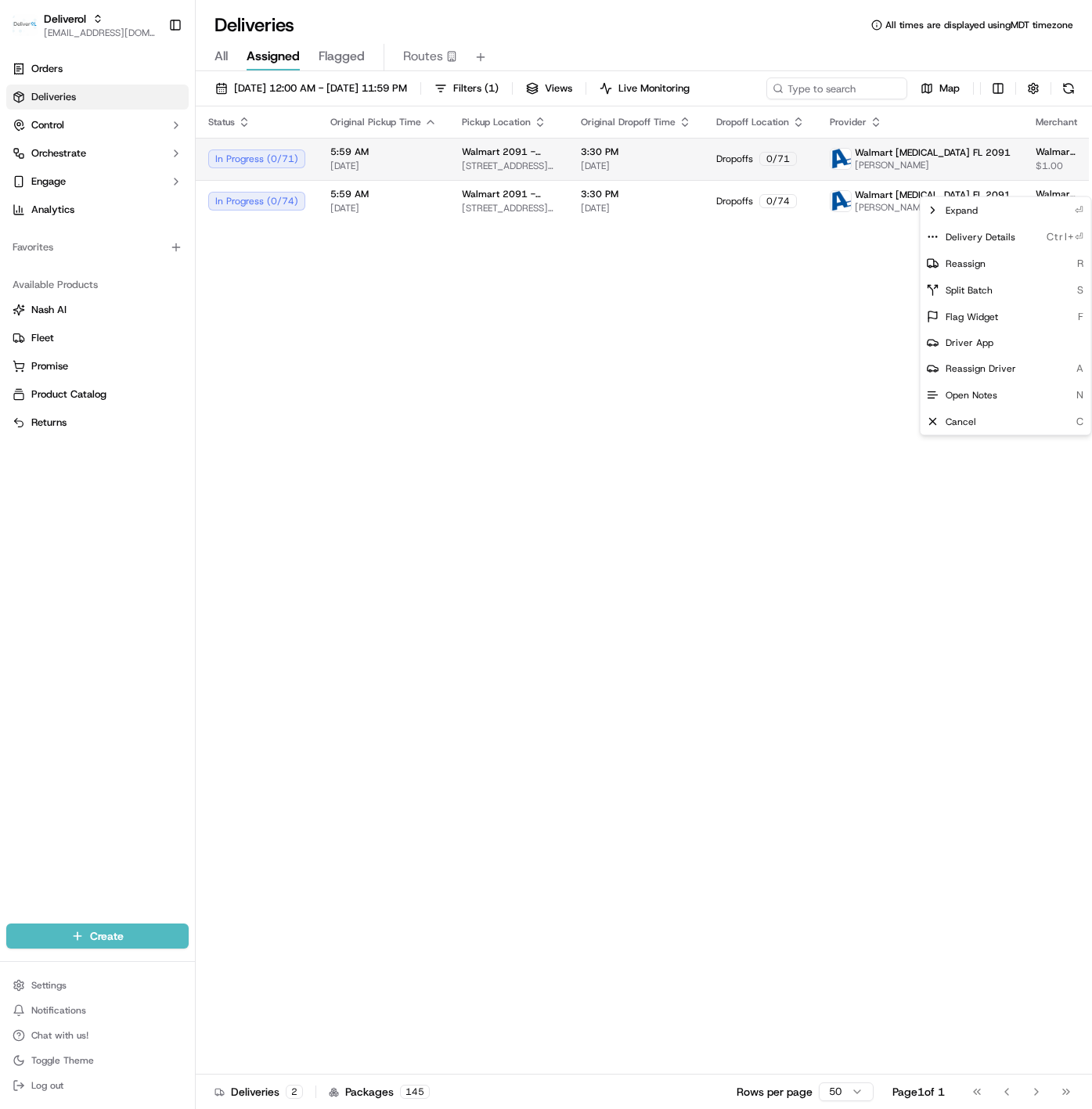
click at [1050, 193] on html "Deliverol ali.jan@deliverol.com Toggle Sidebar Orders Deliveries Control Orches…" at bounding box center [546, 554] width 1092 height 1109
click at [1012, 234] on div "Delivery Details Ctrl+⏎" at bounding box center [1005, 237] width 171 height 26
click at [528, 390] on html "Deliverol ali.jan@deliverol.com Toggle Sidebar Orders Deliveries Control Orches…" at bounding box center [546, 554] width 1092 height 1109
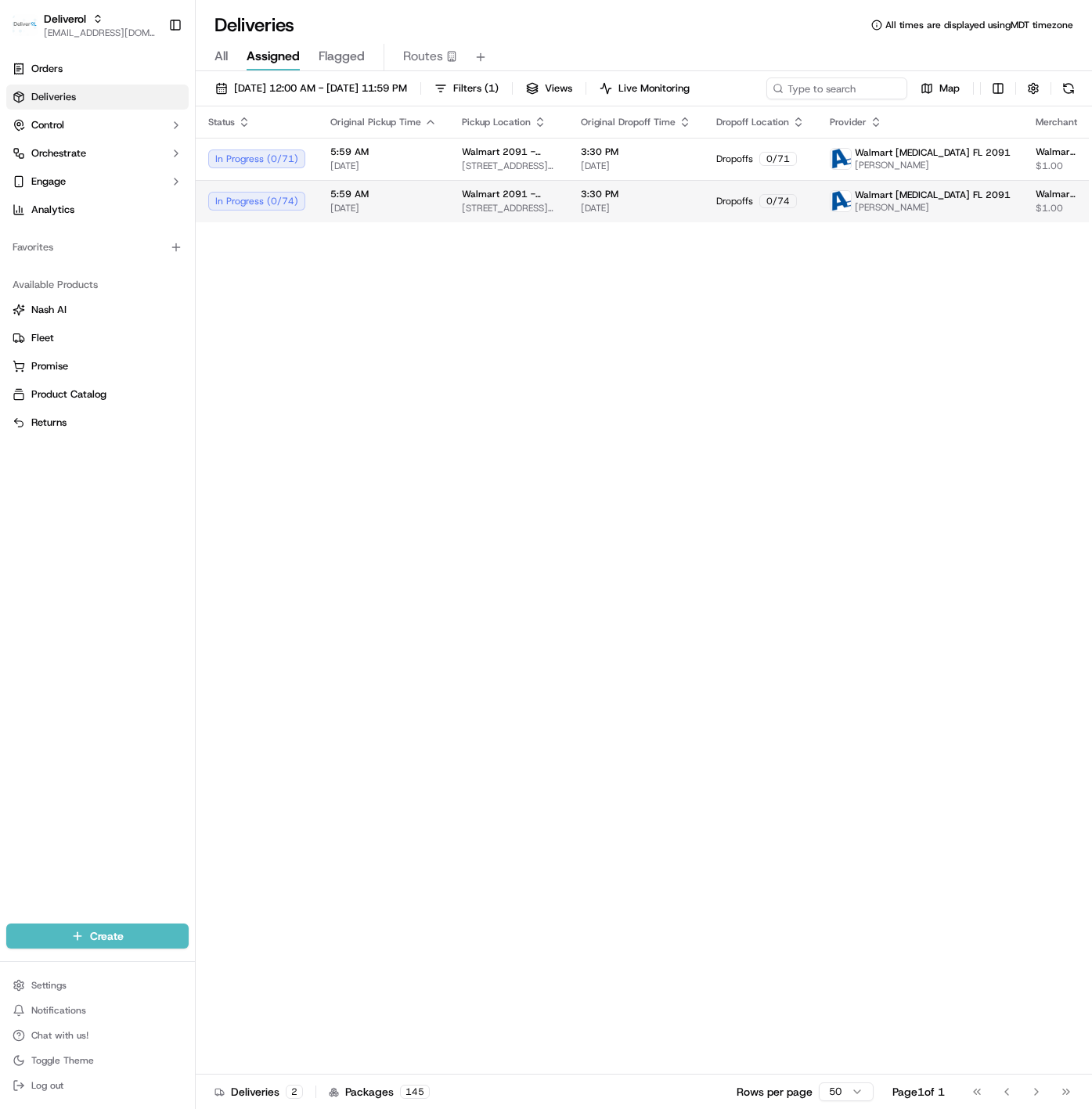
click at [1049, 231] on html "Deliverol ali.jan@deliverol.com Toggle Sidebar Orders Deliveries Control Orches…" at bounding box center [546, 554] width 1092 height 1109
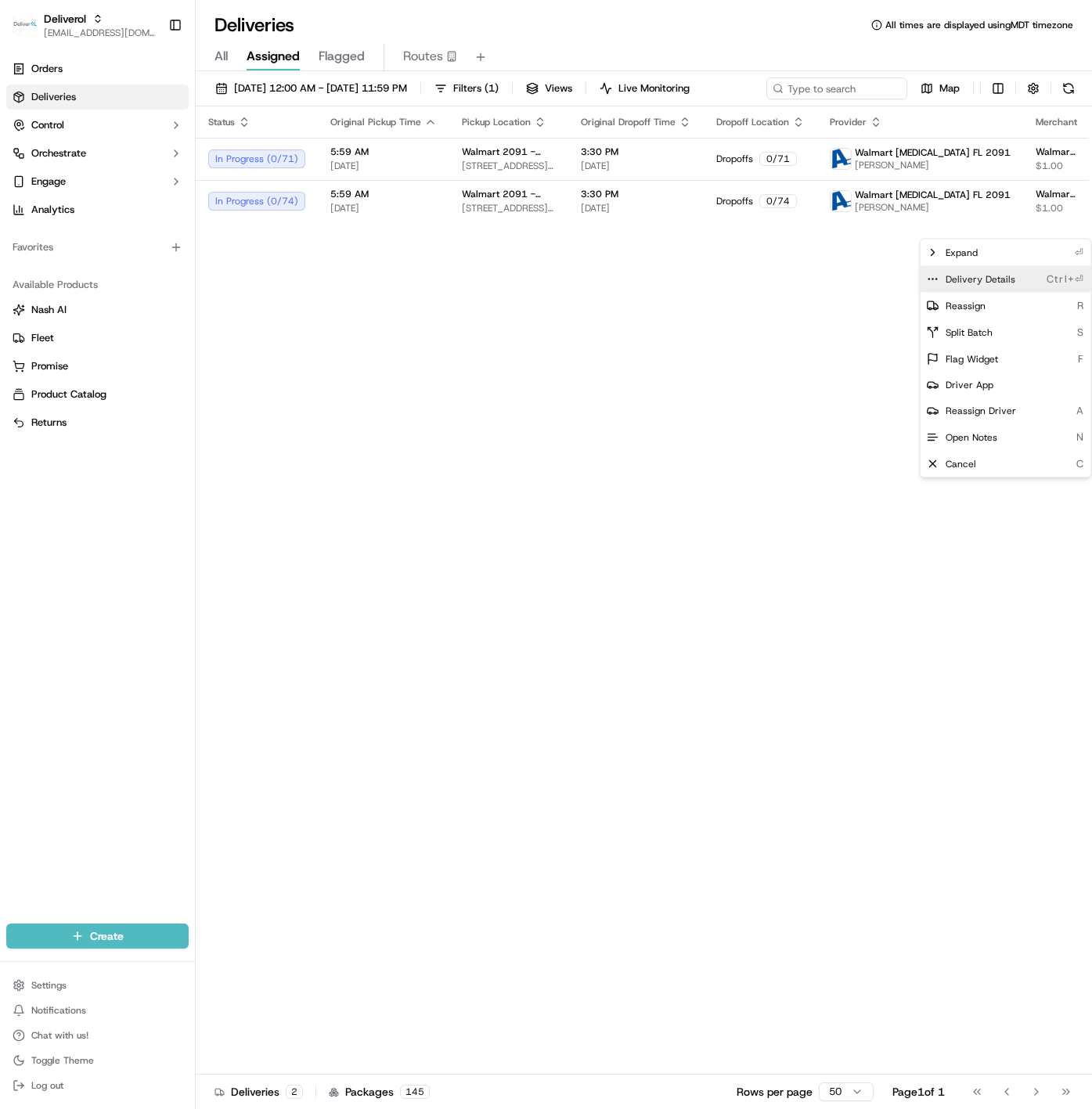
click at [1000, 273] on span "Delivery Details" at bounding box center [980, 279] width 70 height 12
click at [550, 456] on html "Deliverol ali.jan@deliverol.com Toggle Sidebar Orders Deliveries Control Orches…" at bounding box center [546, 554] width 1092 height 1109
click at [756, 41] on div "All Assigned Flagged Routes" at bounding box center [644, 54] width 896 height 33
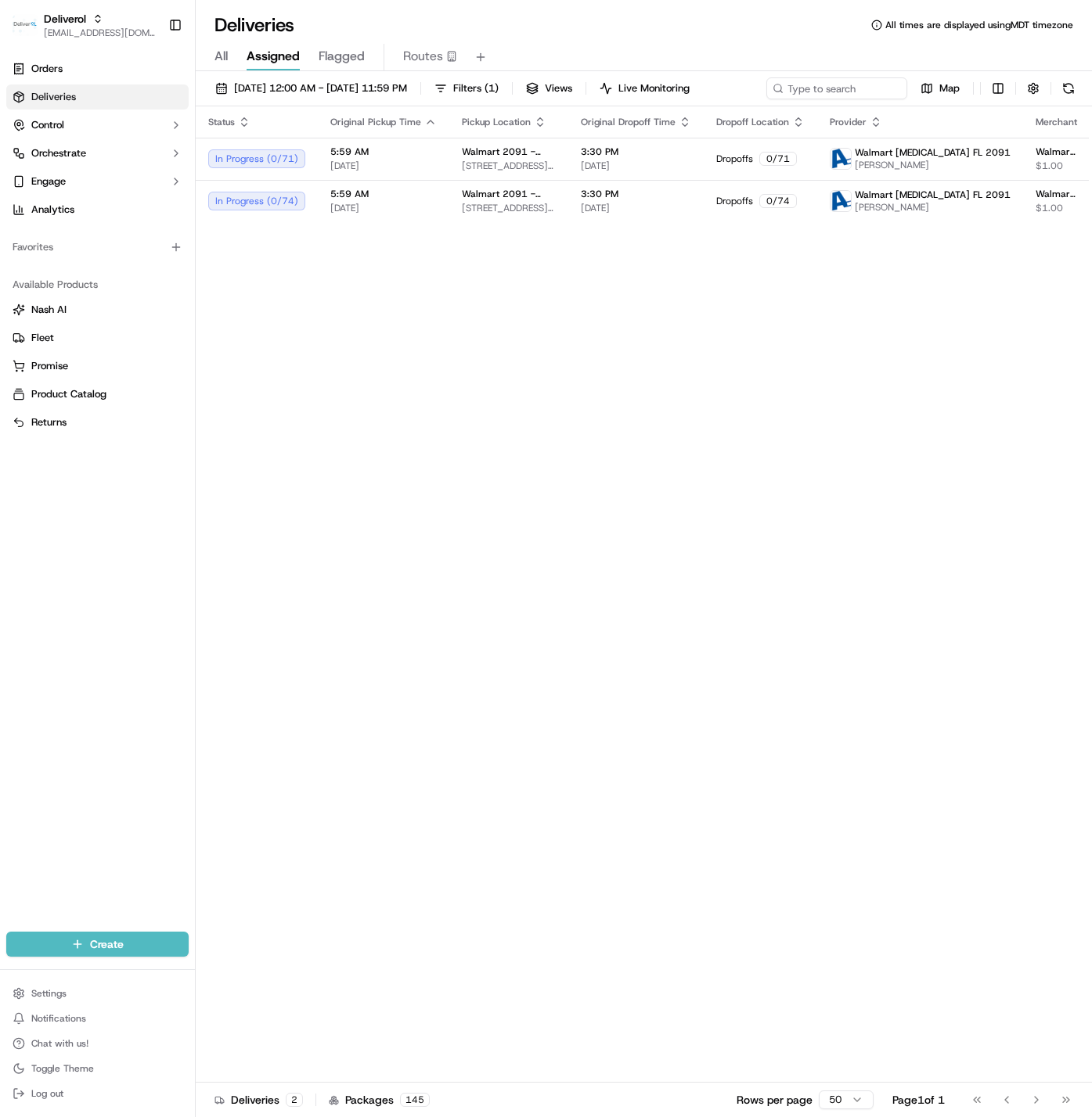
click at [488, 367] on div "Status Original Pickup Time Pickup Location Original Dropoff Time Dropoff Locat…" at bounding box center [672, 595] width 952 height 976
click at [482, 200] on span "Walmart 2091 - Doral, FL" at bounding box center [508, 194] width 94 height 12
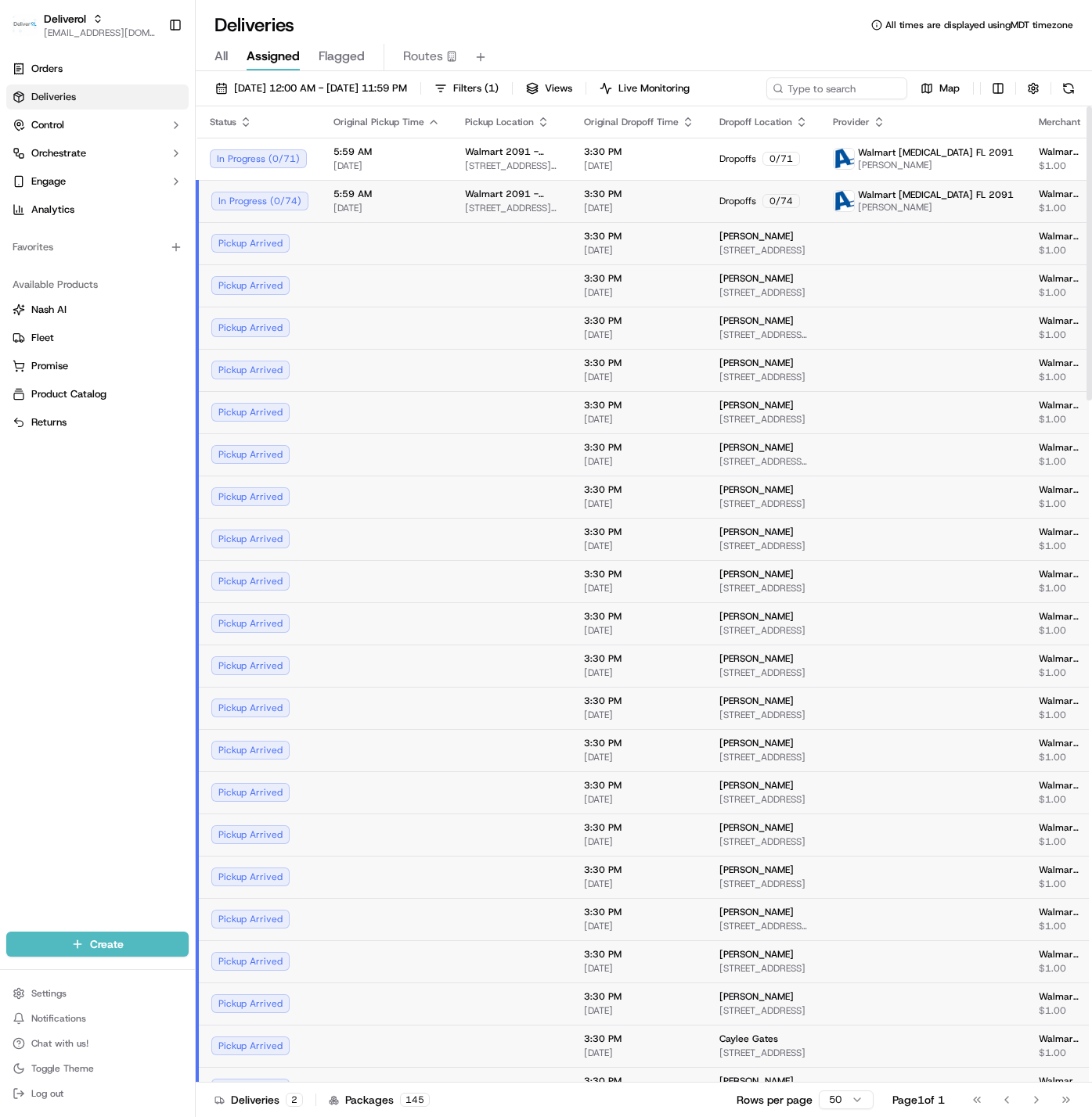
click at [498, 200] on span "Walmart 2091 - Doral, FL" at bounding box center [511, 194] width 94 height 12
